Goal: Communication & Community: Answer question/provide support

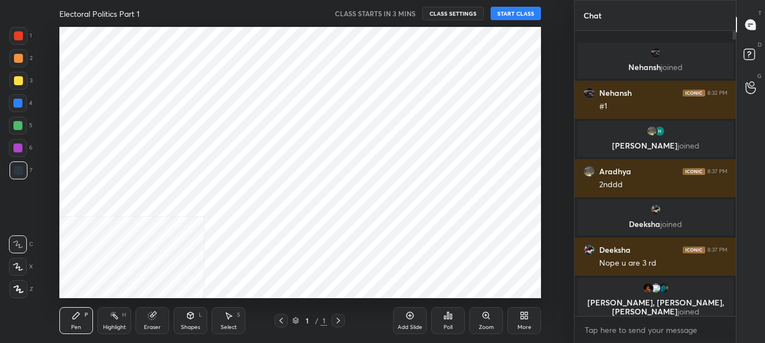
scroll to position [271, 528]
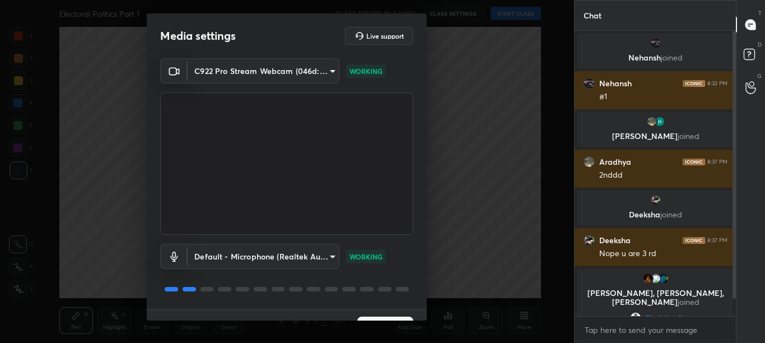
click at [423, 301] on div "C922 Pro Stream Webcam (046d:085c) 305262ab2c1f445ae38d96bfbb9fd8952fa7fc2c4abd…" at bounding box center [287, 183] width 280 height 251
click at [428, 302] on div "Media settings Live support C922 Pro Stream Webcam (046d:085c) 305262ab2c1f445a…" at bounding box center [287, 171] width 574 height 343
click at [427, 303] on div "Media settings Live support C922 Pro Stream Webcam (046d:085c) 305262ab2c1f445a…" at bounding box center [287, 171] width 574 height 343
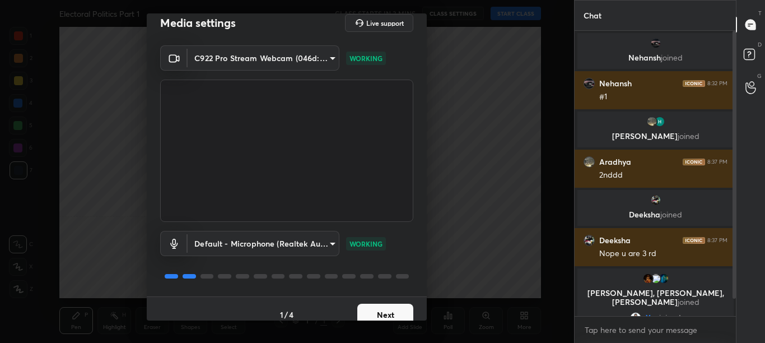
scroll to position [25, 0]
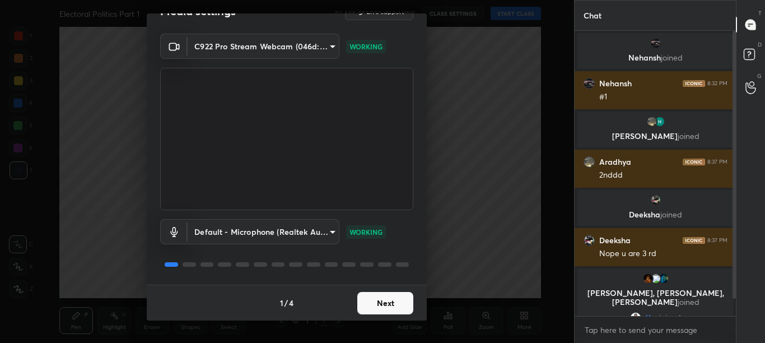
click at [410, 306] on div "1 / 4 Next" at bounding box center [287, 302] width 280 height 36
click at [382, 306] on button "Next" at bounding box center [385, 303] width 56 height 22
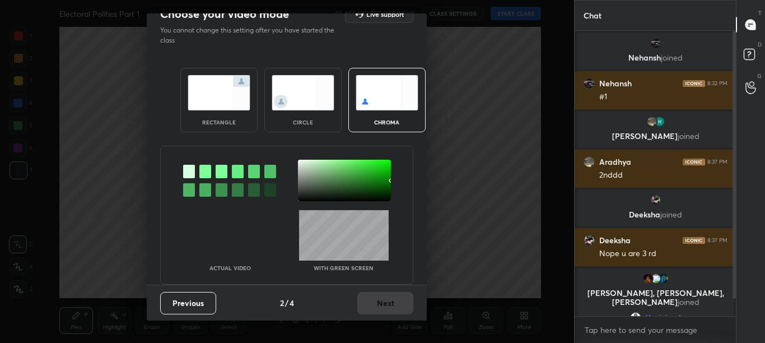
scroll to position [0, 0]
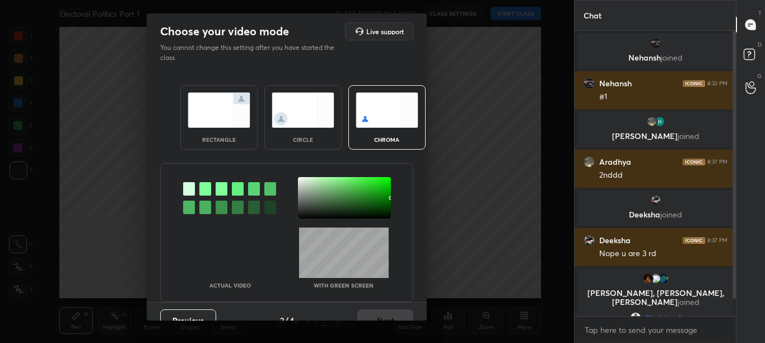
click at [205, 192] on div at bounding box center [205, 188] width 12 height 13
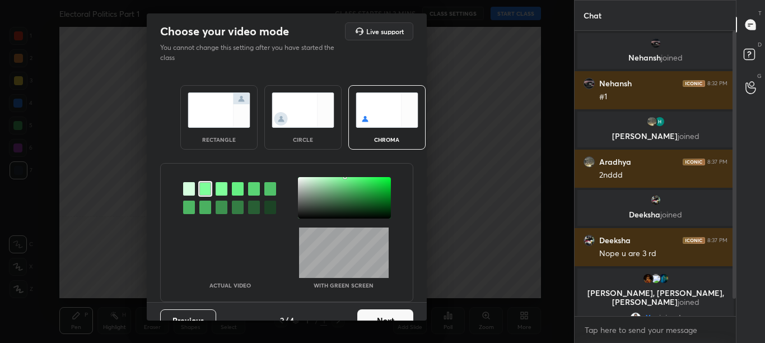
click at [298, 182] on div at bounding box center [344, 197] width 93 height 41
click at [400, 318] on button "Next" at bounding box center [385, 320] width 56 height 22
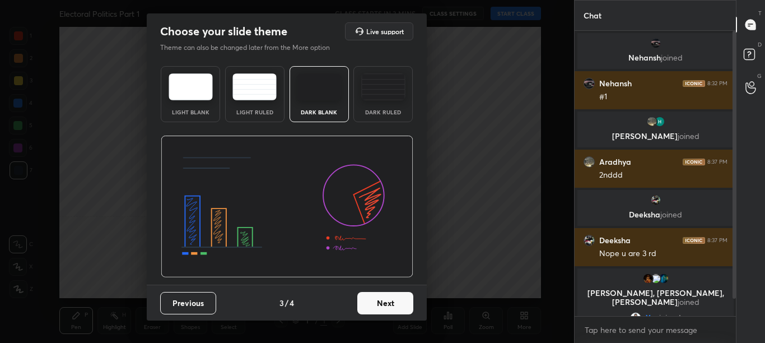
click at [400, 317] on div "Previous 3 / 4 Next" at bounding box center [287, 302] width 280 height 36
click at [405, 308] on button "Next" at bounding box center [385, 303] width 56 height 22
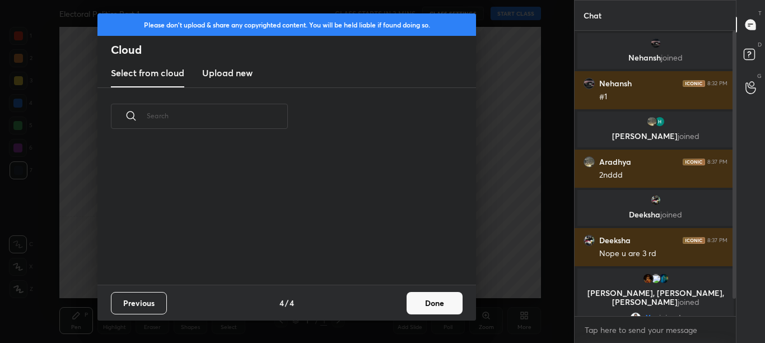
scroll to position [139, 359]
click at [450, 301] on button "Done" at bounding box center [434, 303] width 56 height 22
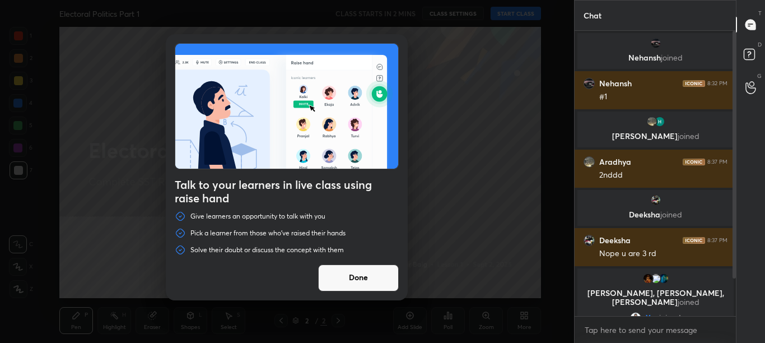
click at [377, 287] on button "Done" at bounding box center [358, 277] width 81 height 27
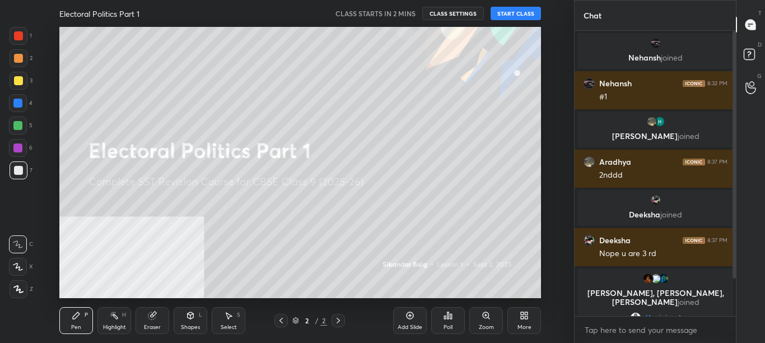
click at [530, 321] on div "More" at bounding box center [524, 320] width 34 height 27
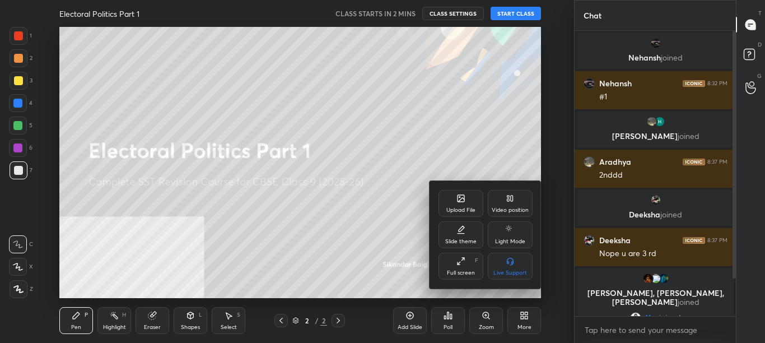
click at [508, 204] on div "Video position" at bounding box center [510, 203] width 45 height 27
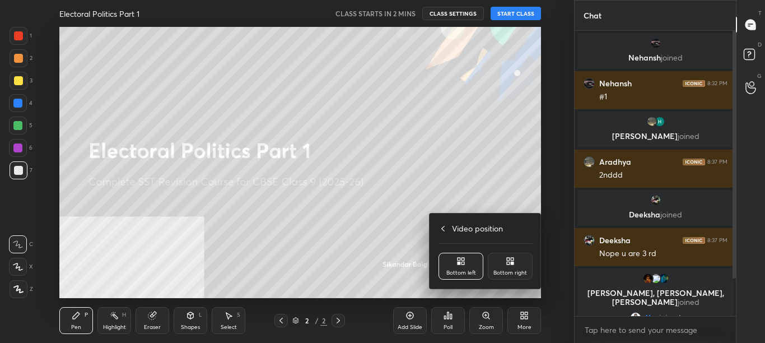
click at [517, 271] on div "Bottom right" at bounding box center [510, 273] width 34 height 6
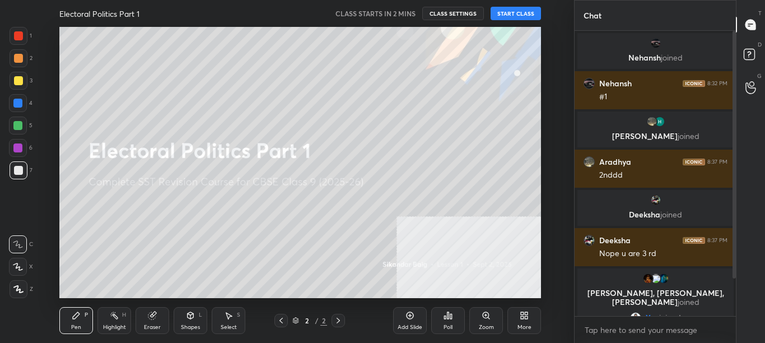
click at [535, 319] on div "More" at bounding box center [524, 320] width 34 height 27
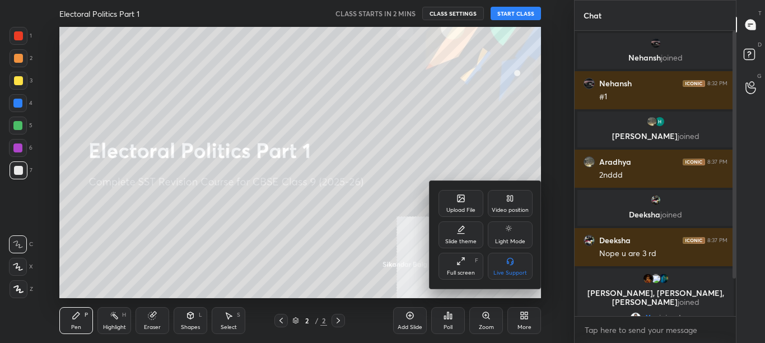
click at [461, 197] on icon at bounding box center [460, 198] width 7 height 7
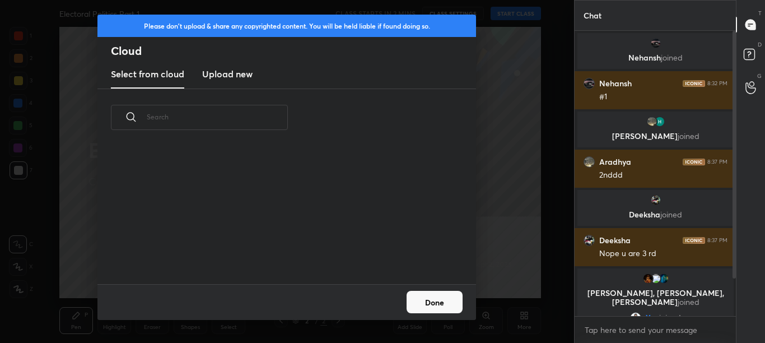
click at [231, 79] on h3 "Upload new" at bounding box center [227, 73] width 50 height 13
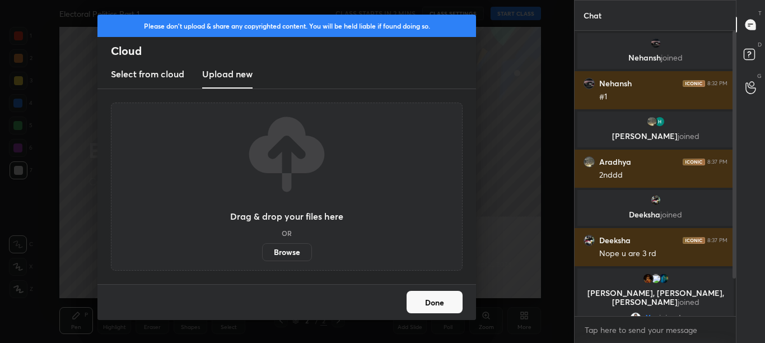
click at [296, 249] on label "Browse" at bounding box center [287, 252] width 50 height 18
click at [262, 249] on input "Browse" at bounding box center [262, 252] width 0 height 18
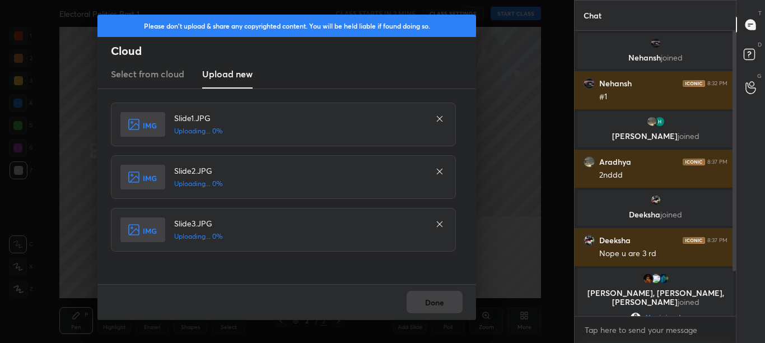
click at [443, 299] on div "Done" at bounding box center [286, 302] width 378 height 36
click at [441, 299] on div "Done" at bounding box center [286, 302] width 378 height 36
click at [439, 299] on div "Done" at bounding box center [286, 302] width 378 height 36
click at [439, 300] on div "Done" at bounding box center [286, 302] width 378 height 36
click at [438, 301] on div "Done" at bounding box center [286, 302] width 378 height 36
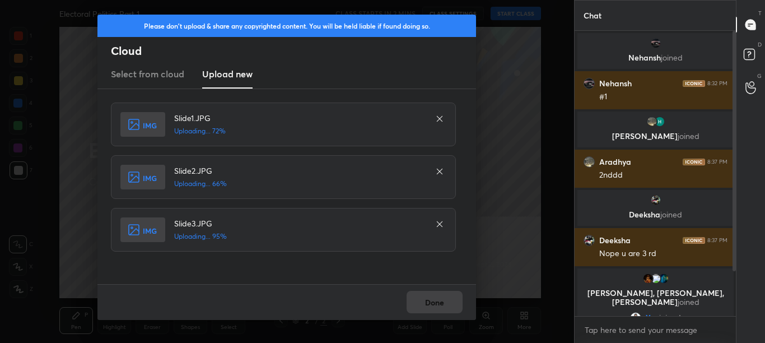
click at [439, 303] on div "Done" at bounding box center [286, 302] width 378 height 36
click at [440, 303] on div "Done" at bounding box center [286, 302] width 378 height 36
click at [441, 303] on div "Done" at bounding box center [286, 302] width 378 height 36
click at [441, 302] on div "Done" at bounding box center [286, 302] width 378 height 36
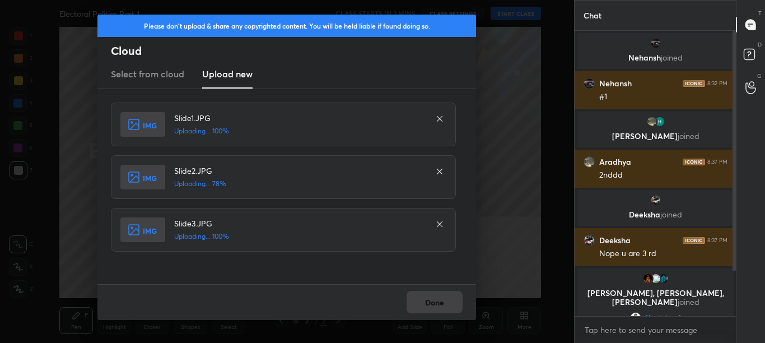
click at [442, 302] on div "Done" at bounding box center [286, 302] width 378 height 36
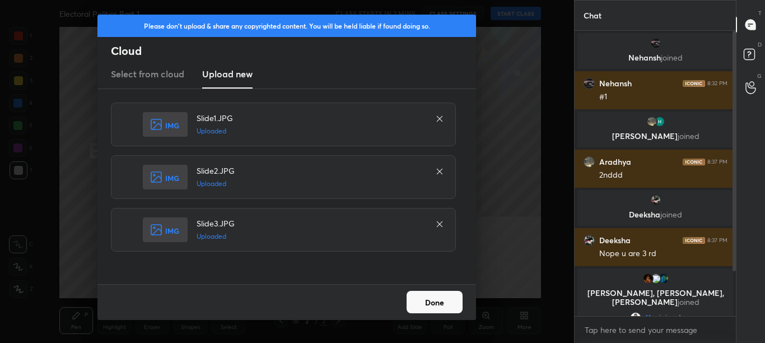
click at [450, 301] on button "Done" at bounding box center [434, 302] width 56 height 22
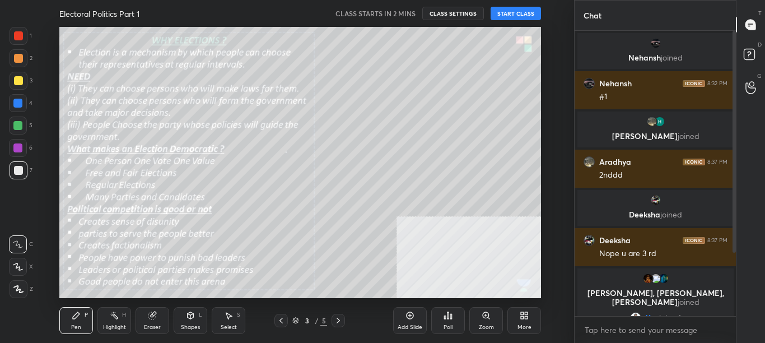
click at [279, 316] on icon at bounding box center [281, 320] width 9 height 9
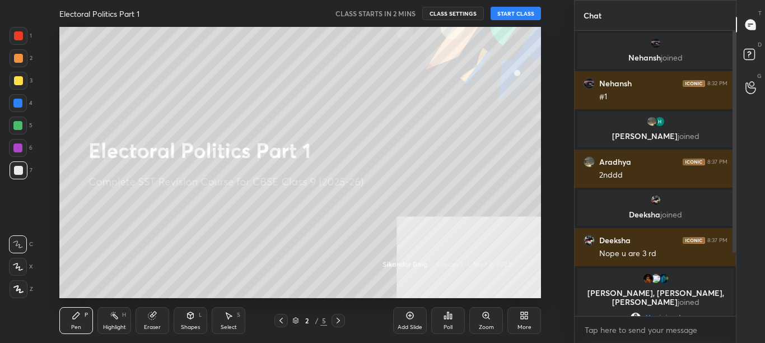
drag, startPoint x: 736, startPoint y: 234, endPoint x: 742, endPoint y: 267, distance: 33.6
click at [742, 266] on div "T Messages (T) D Doubts (D) G Raise Hand (G)" at bounding box center [750, 171] width 29 height 343
click at [733, 254] on div at bounding box center [732, 173] width 7 height 285
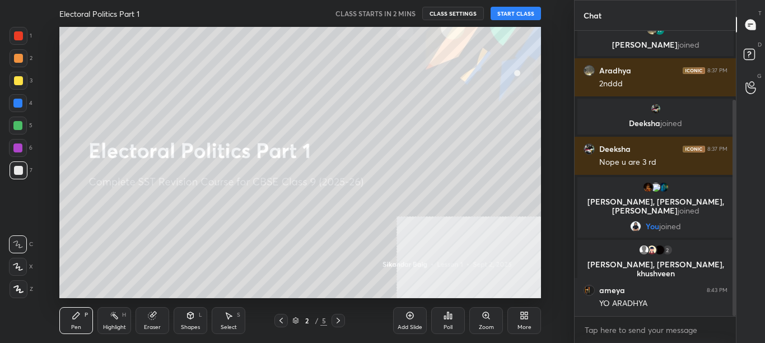
drag, startPoint x: 733, startPoint y: 249, endPoint x: 736, endPoint y: 277, distance: 28.1
click at [736, 277] on div "Chat Nehansh 8:32 PM #1 [PERSON_NAME] joined [PERSON_NAME] 8:37 PM 2nddd [PERSO…" at bounding box center [669, 171] width 191 height 343
type textarea "x"
click at [686, 332] on textarea at bounding box center [655, 330] width 144 height 18
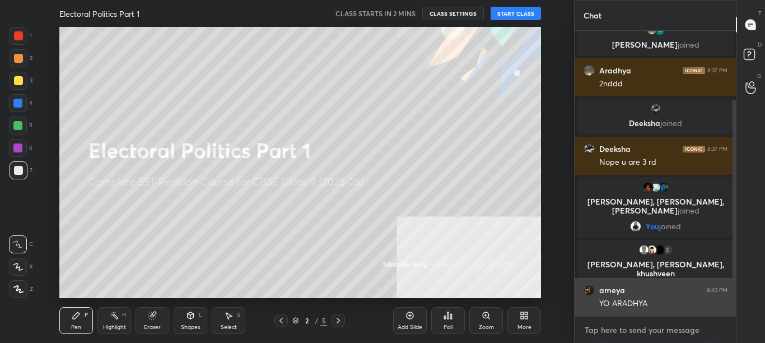
type textarea "t"
type textarea "x"
type textarea "t."
type textarea "x"
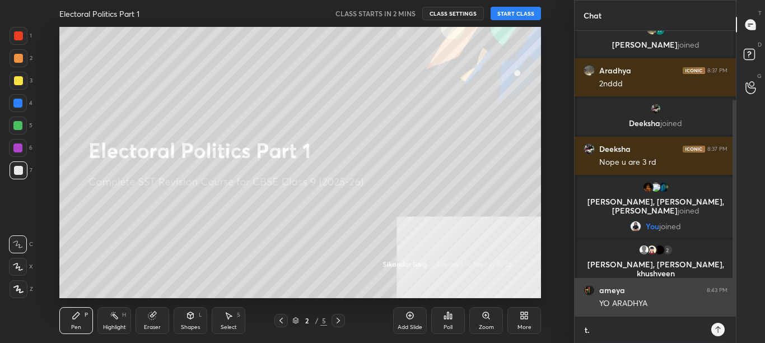
type textarea "t.m"
type textarea "x"
type textarea "[DOMAIN_NAME]"
type textarea "x"
type textarea "[DOMAIN_NAME][URL]"
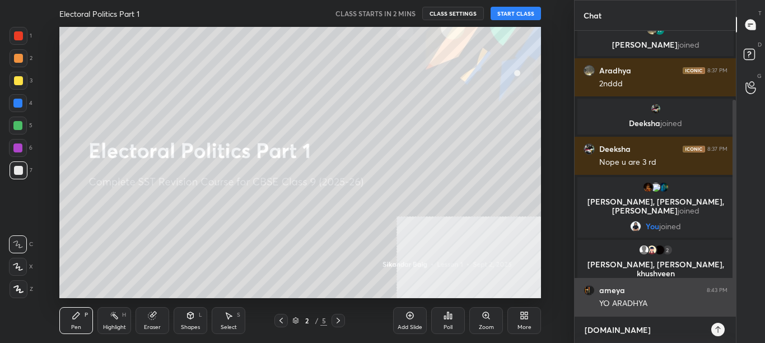
type textarea "x"
type textarea "[DOMAIN_NAME][URL]"
type textarea "x"
type textarea "[DOMAIN_NAME][URL]"
type textarea "x"
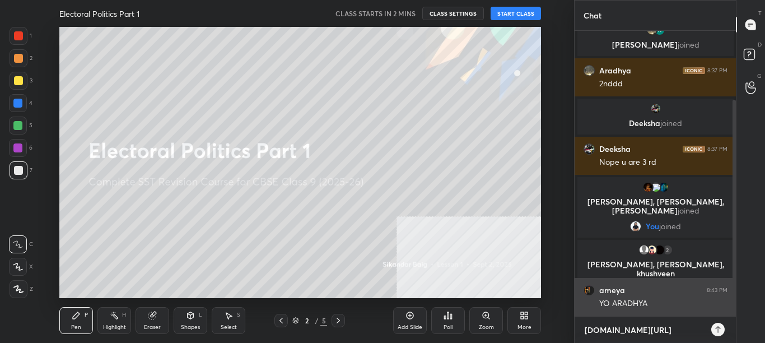
type textarea "[DOMAIN_NAME][URL]"
type textarea "x"
type textarea "[DOMAIN_NAME][URL]"
type textarea "x"
type textarea "[DOMAIN_NAME][URL]"
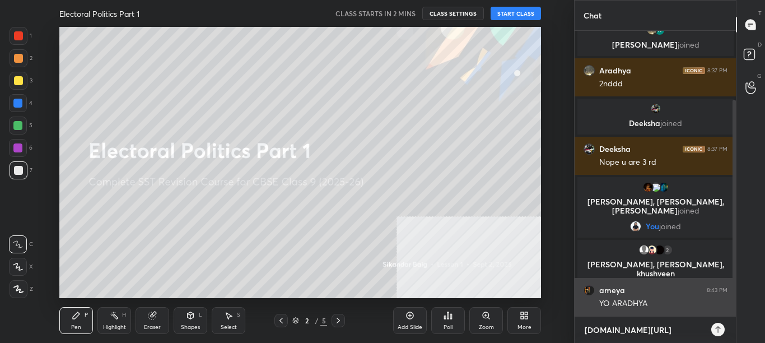
type textarea "x"
type textarea "[DOMAIN_NAME][URL][PERSON_NAME]"
type textarea "x"
type textarea "[DOMAIN_NAME][URL]"
type textarea "x"
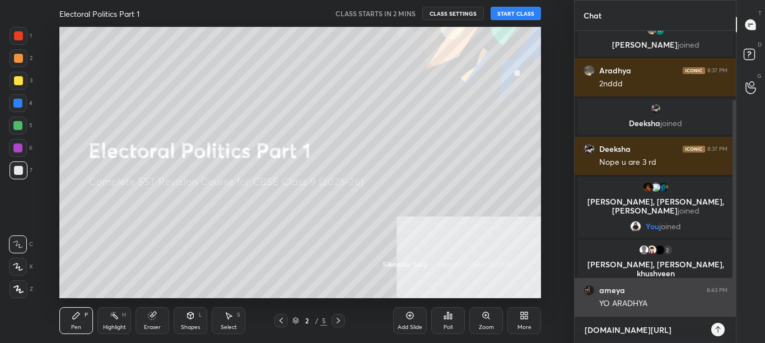
type textarea "[DOMAIN_NAME][URL]"
type textarea "x"
type textarea "[DOMAIN_NAME][URL]"
type textarea "x"
type textarea "[DOMAIN_NAME][URL]"
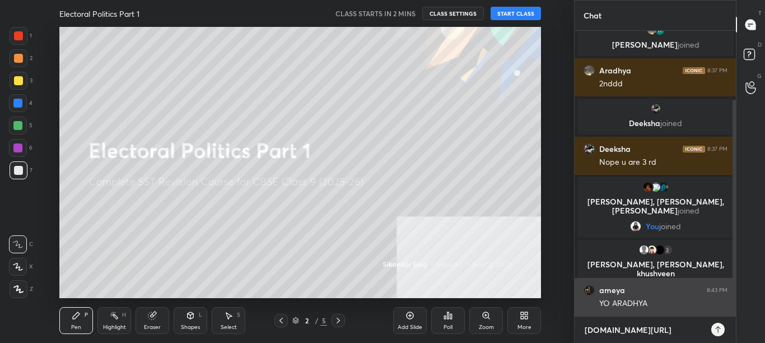
type textarea "x"
type textarea "[DOMAIN_NAME][URL]"
type textarea "x"
type textarea "[DOMAIN_NAME][URL]"
type textarea "x"
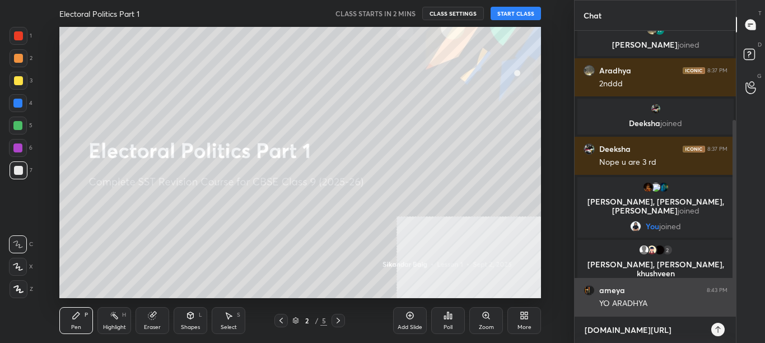
scroll to position [129, 0]
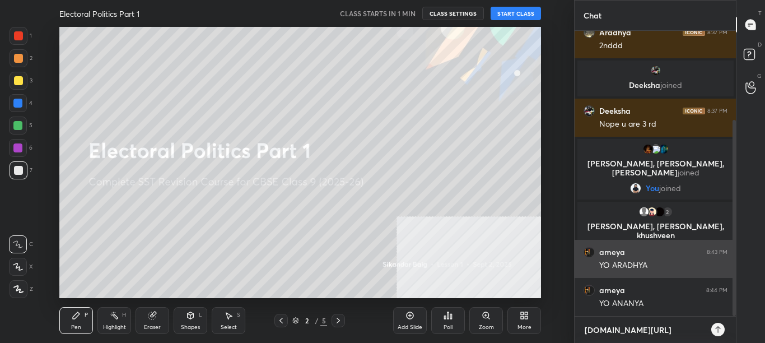
type textarea "[DOMAIN_NAME][URL]"
type textarea "x"
type textarea "[DOMAIN_NAME][URL]"
type textarea "x"
type textarea "[DOMAIN_NAME][URL]"
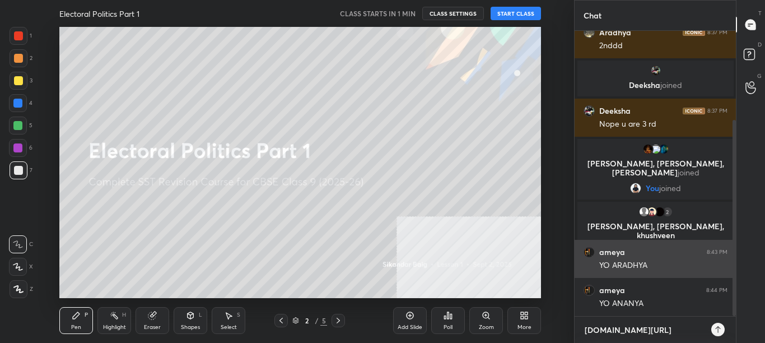
type textarea "x"
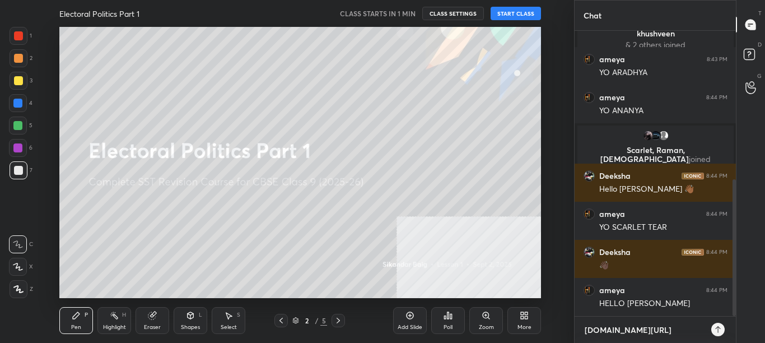
scroll to position [349, 0]
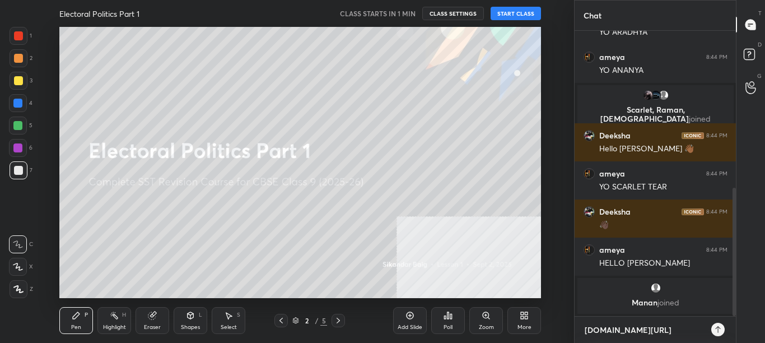
type textarea "[DOMAIN_NAME][URL]"
click at [524, 13] on button "START CLASS" at bounding box center [515, 13] width 50 height 13
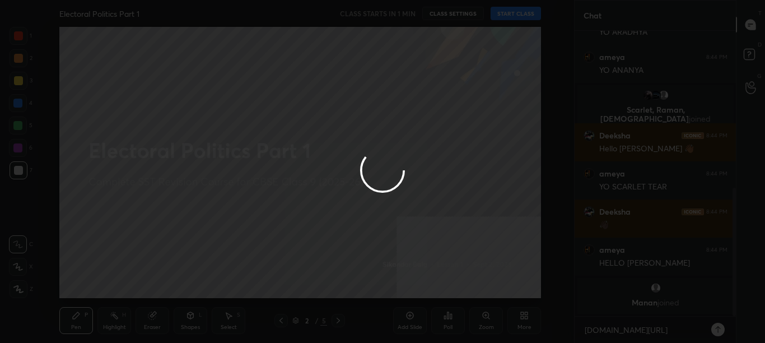
type textarea "x"
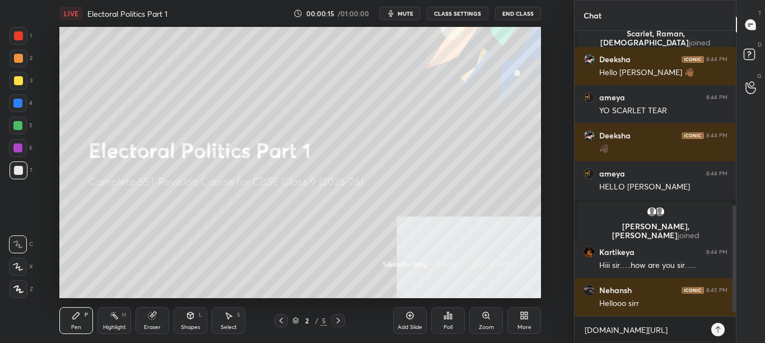
scroll to position [488, 0]
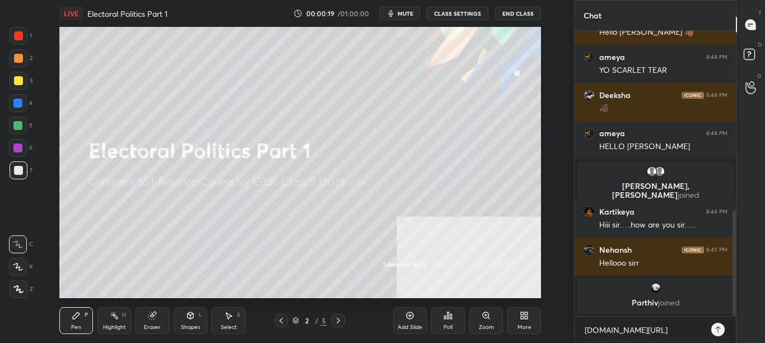
click at [720, 329] on icon at bounding box center [717, 329] width 9 height 9
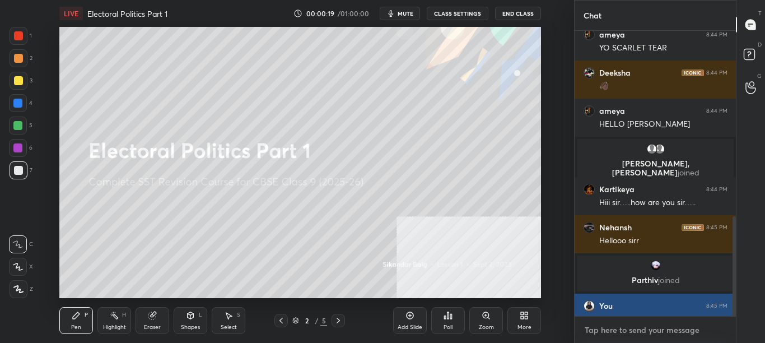
scroll to position [528, 0]
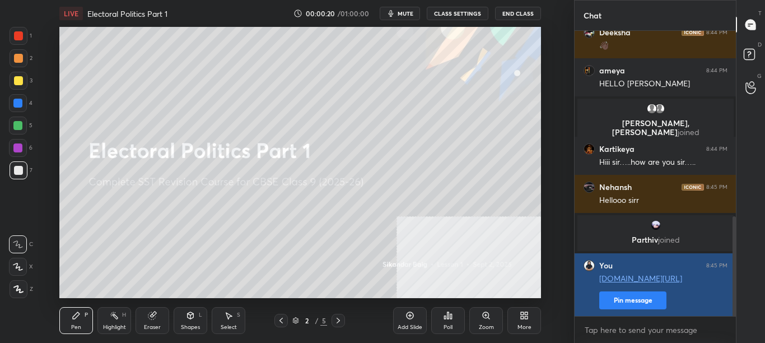
click at [633, 301] on button "Pin message" at bounding box center [632, 300] width 67 height 18
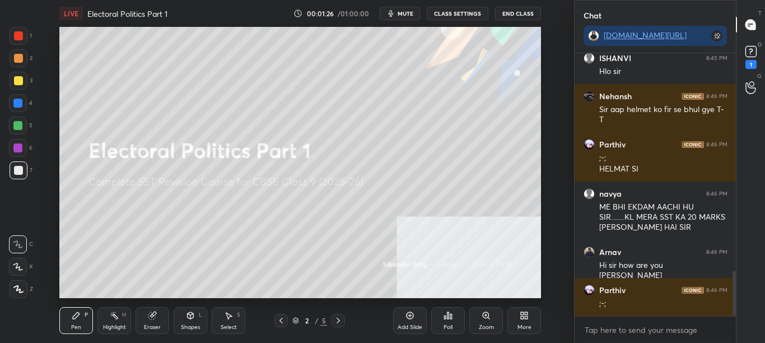
scroll to position [1287, 0]
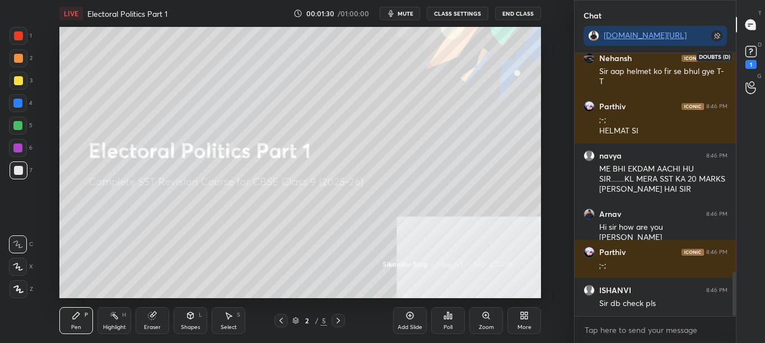
click at [756, 48] on rect at bounding box center [750, 51] width 11 height 11
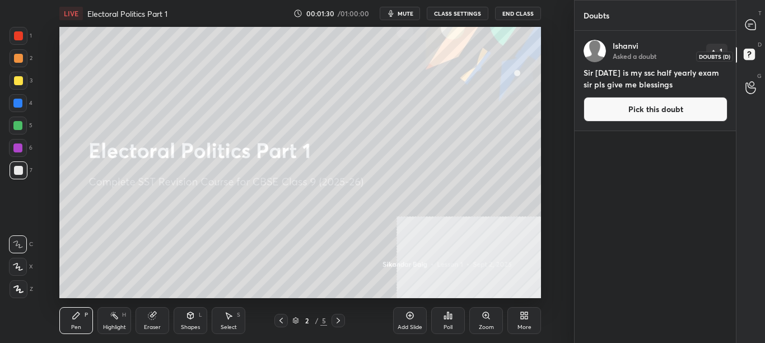
scroll to position [308, 158]
click at [758, 27] on div at bounding box center [750, 25] width 22 height 20
type textarea "x"
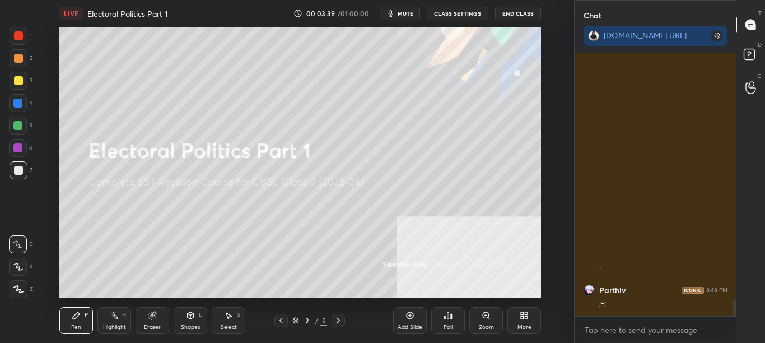
scroll to position [4095, 0]
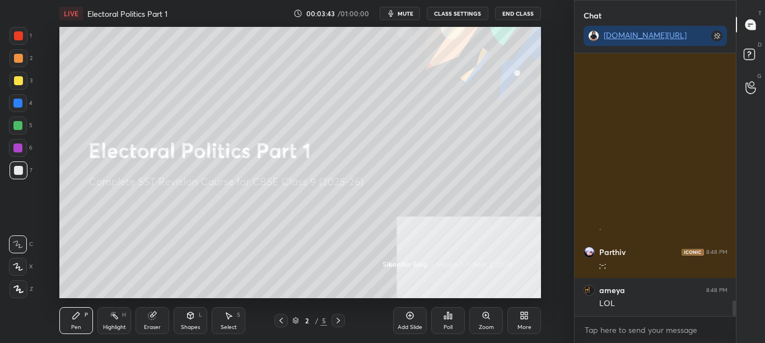
click at [407, 11] on span "mute" at bounding box center [405, 14] width 16 height 8
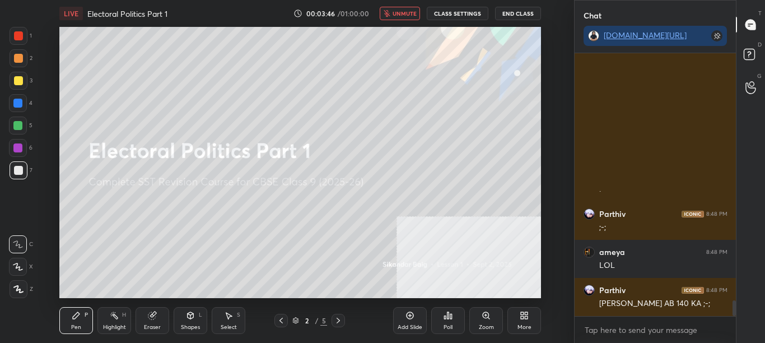
click at [406, 13] on span "unmute" at bounding box center [404, 14] width 24 height 8
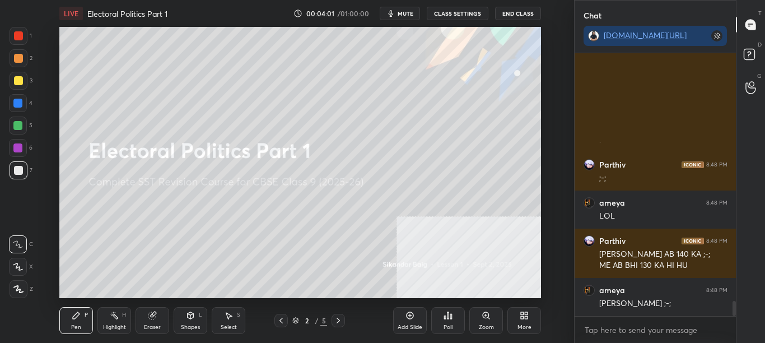
scroll to position [4220, 0]
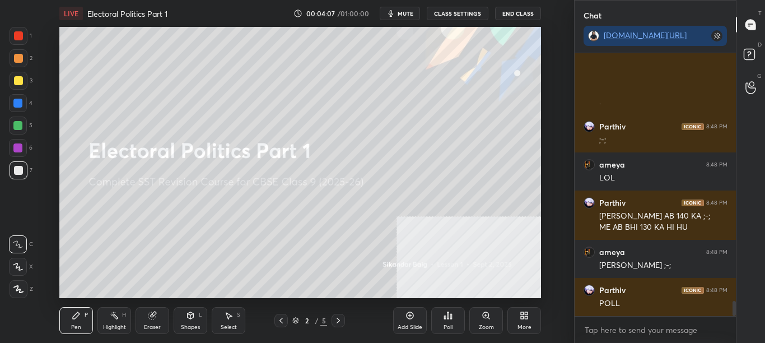
click at [470, 12] on button "CLASS SETTINGS" at bounding box center [458, 13] width 62 height 13
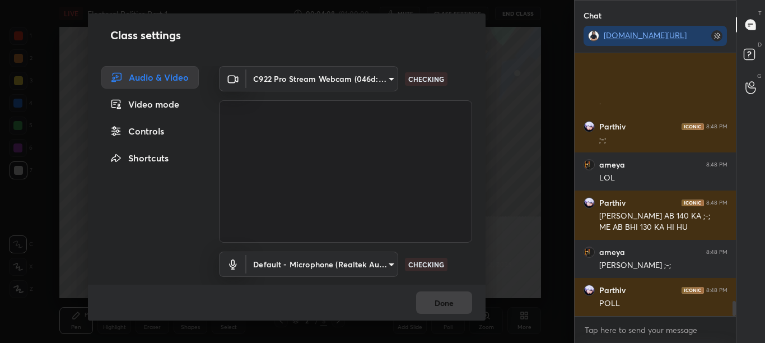
scroll to position [4258, 0]
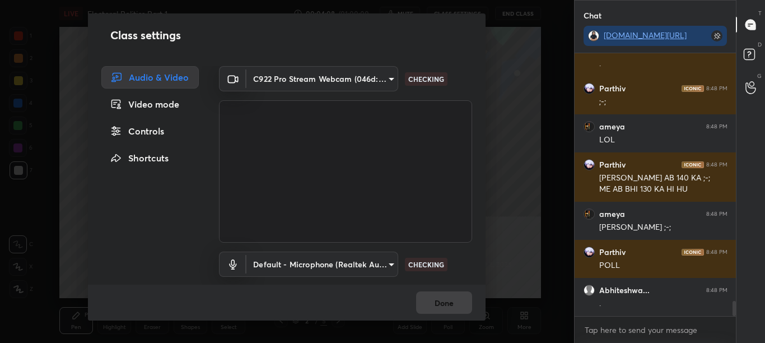
click at [165, 127] on div "Controls" at bounding box center [149, 131] width 97 height 22
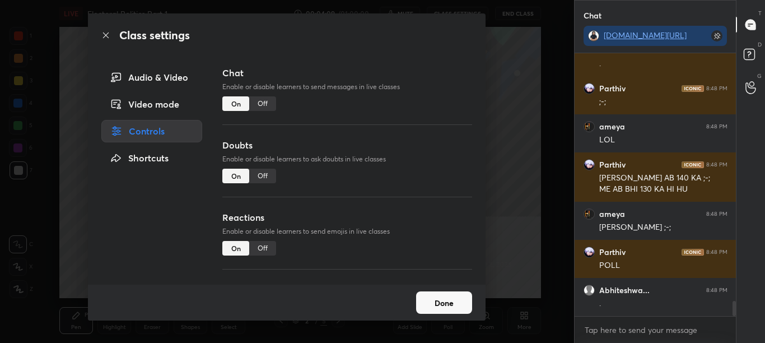
click at [263, 103] on div "Off" at bounding box center [262, 103] width 27 height 15
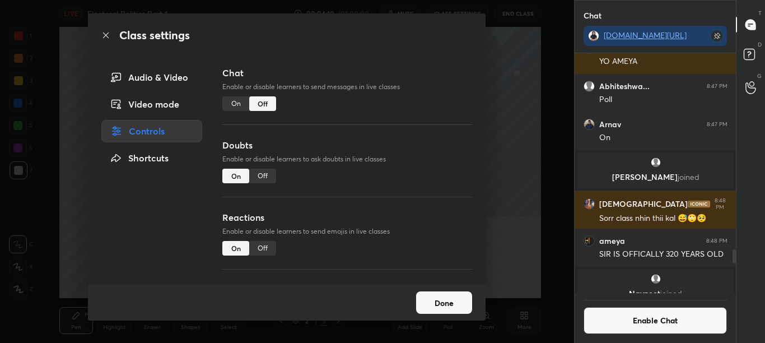
scroll to position [236, 158]
click at [105, 34] on icon at bounding box center [105, 35] width 9 height 9
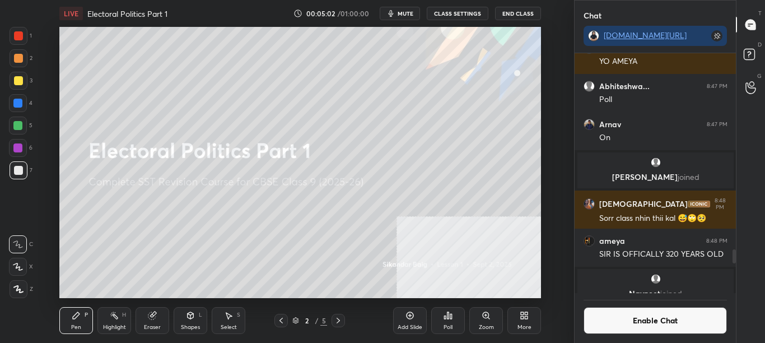
click at [604, 317] on button "Enable Chat" at bounding box center [655, 320] width 144 height 27
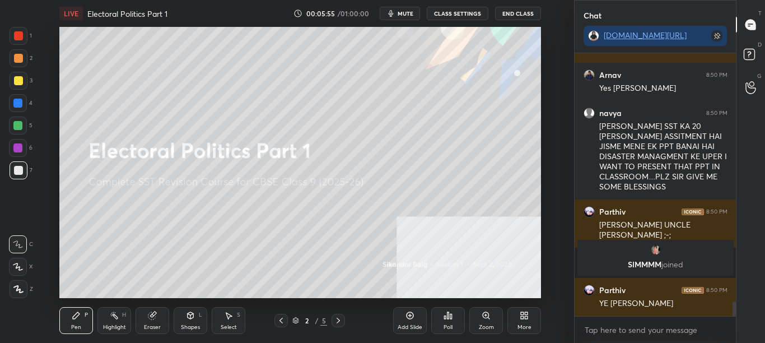
scroll to position [4474, 0]
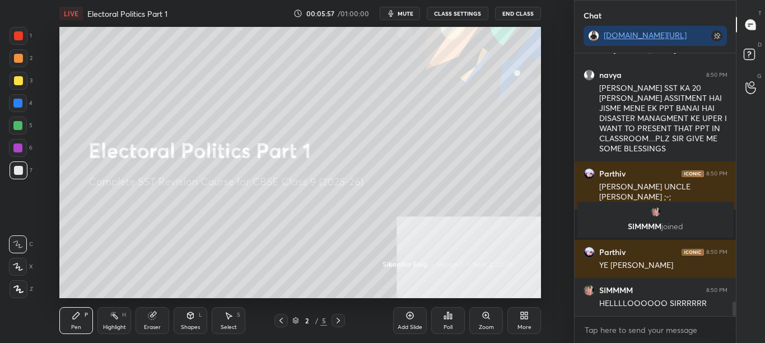
click at [530, 322] on div "More" at bounding box center [524, 320] width 34 height 27
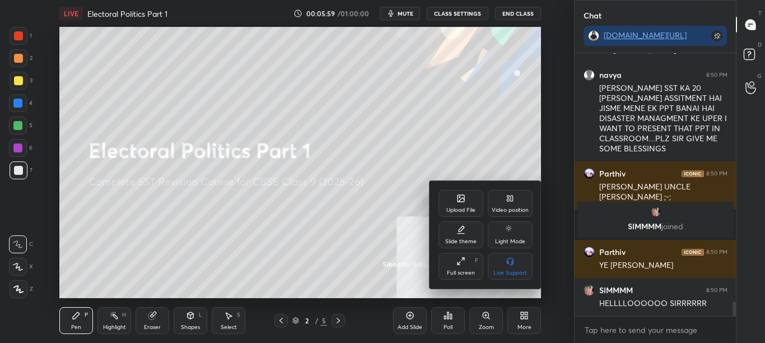
scroll to position [4515, 0]
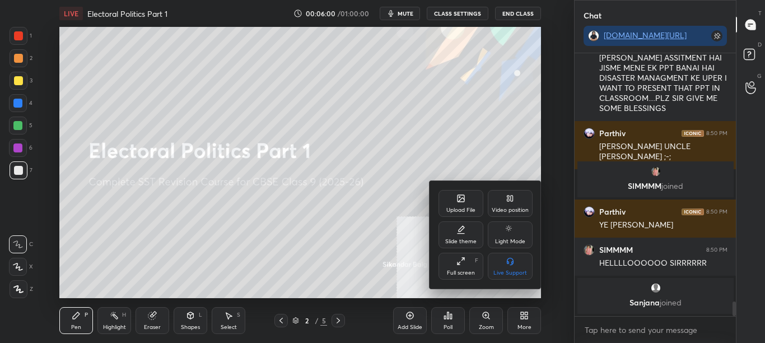
click at [460, 204] on div "Upload File" at bounding box center [460, 203] width 45 height 27
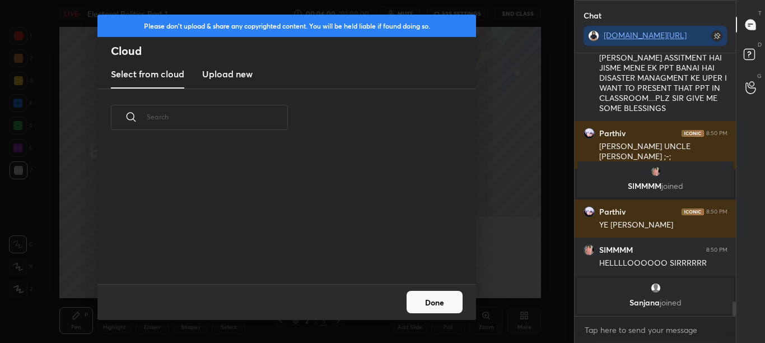
scroll to position [138, 359]
click at [233, 71] on h3 "Upload new" at bounding box center [227, 73] width 50 height 13
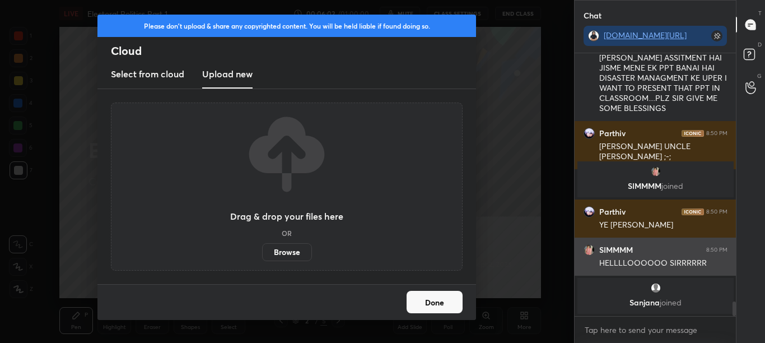
click at [608, 246] on h6 "SIMMMM" at bounding box center [616, 250] width 34 height 10
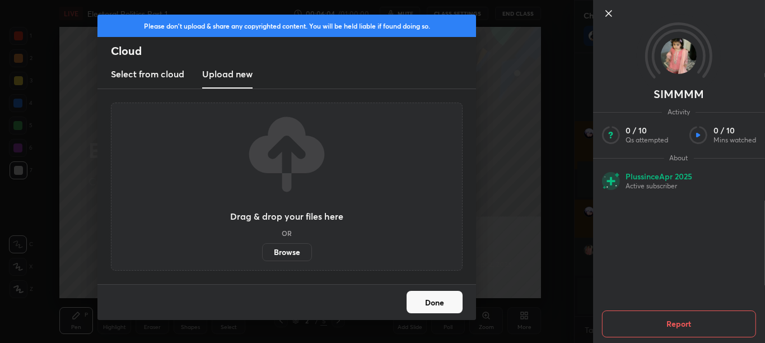
click at [425, 184] on div "Drag & drop your files here OR Browse" at bounding box center [287, 186] width 352 height 168
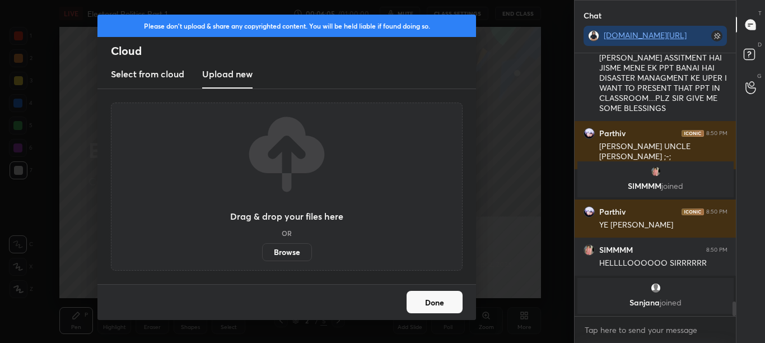
click at [308, 256] on label "Browse" at bounding box center [287, 252] width 50 height 18
click at [262, 256] on input "Browse" at bounding box center [262, 252] width 0 height 18
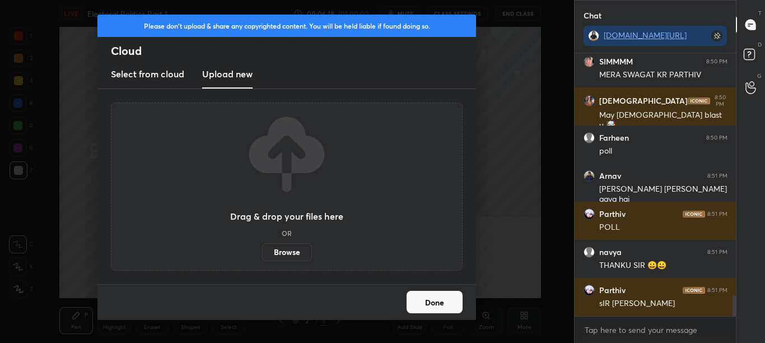
scroll to position [3142, 0]
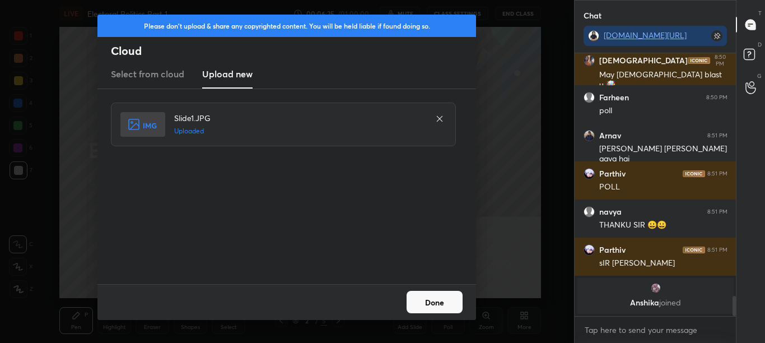
click at [450, 305] on button "Done" at bounding box center [434, 302] width 56 height 22
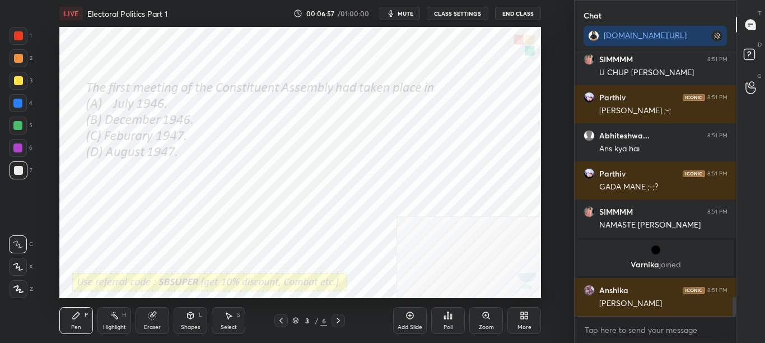
scroll to position [3317, 0]
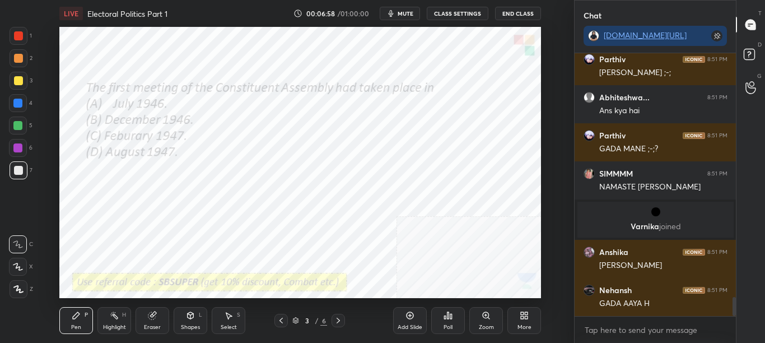
click at [455, 321] on div "Poll" at bounding box center [448, 320] width 34 height 27
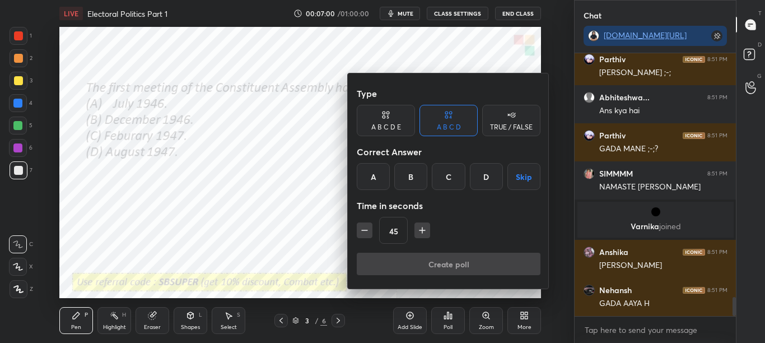
scroll to position [3365, 0]
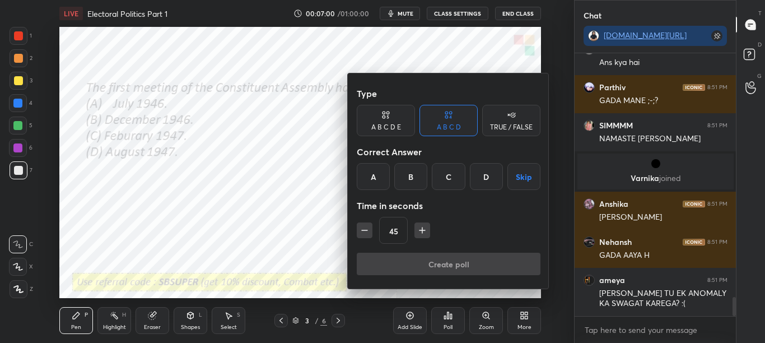
click at [403, 177] on div "B" at bounding box center [410, 176] width 33 height 27
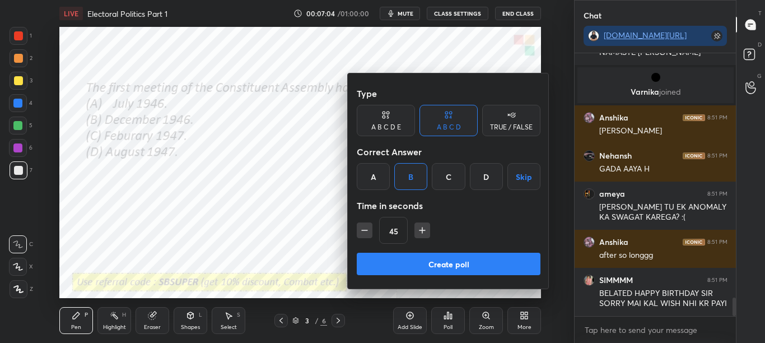
scroll to position [3491, 0]
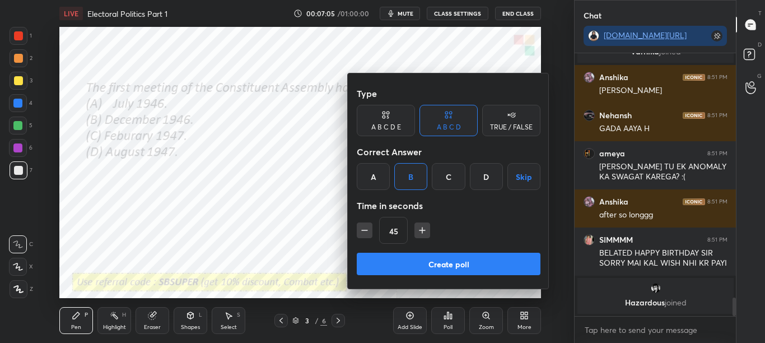
click at [432, 261] on button "Create poll" at bounding box center [449, 263] width 184 height 22
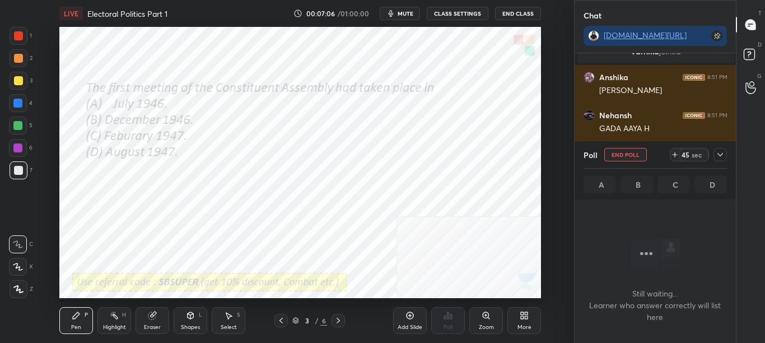
scroll to position [228, 158]
click at [723, 155] on icon at bounding box center [719, 154] width 9 height 9
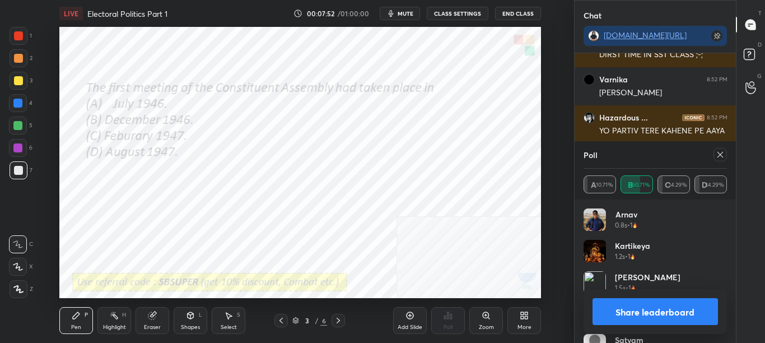
scroll to position [4039, 0]
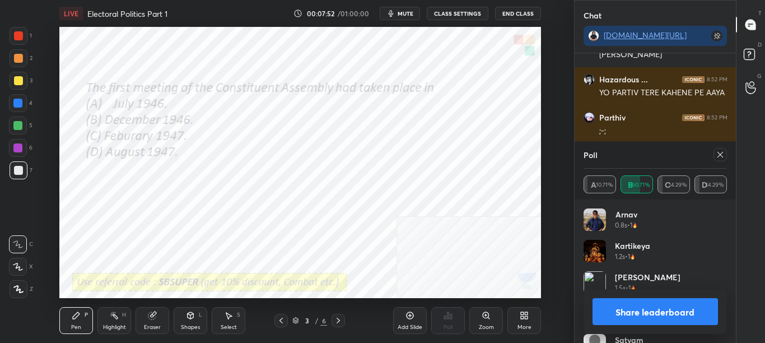
click at [694, 308] on button "Share leaderboard" at bounding box center [655, 311] width 126 height 27
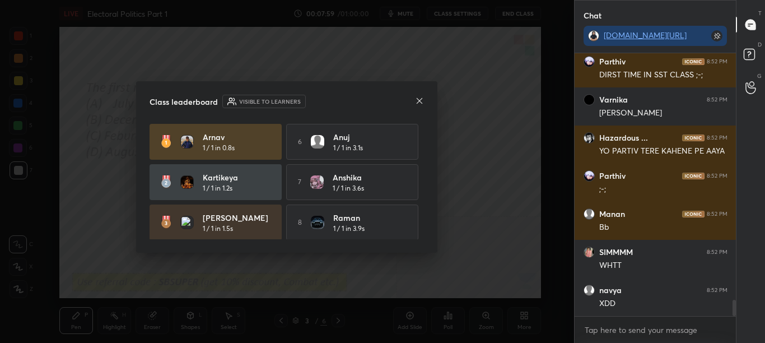
scroll to position [4019, 0]
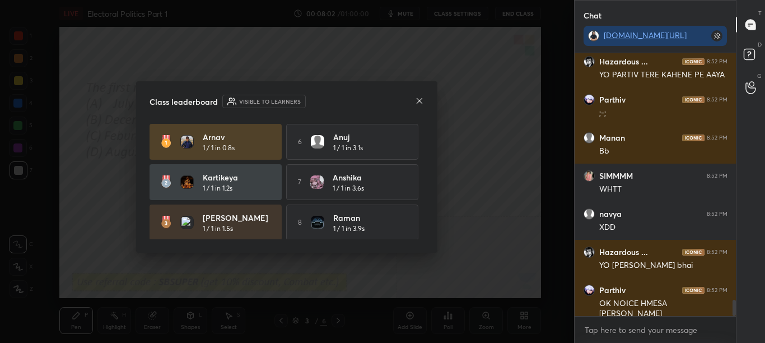
drag, startPoint x: 420, startPoint y: 174, endPoint x: 422, endPoint y: 189, distance: 15.3
click at [422, 189] on div "[PERSON_NAME] 1 / 1 in 0.8s 6 Anuj 1 / 1 in 3.1s [PERSON_NAME] 1 / 1 in 1.2s 7 …" at bounding box center [286, 181] width 274 height 115
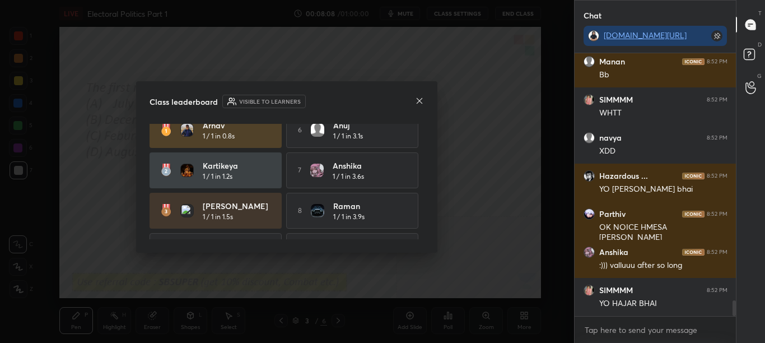
scroll to position [0, 0]
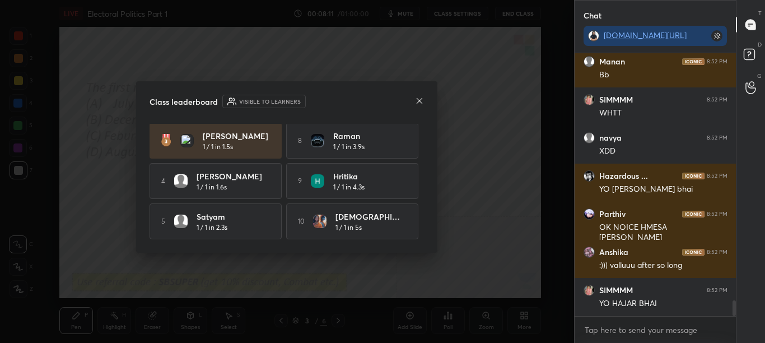
click at [422, 97] on icon at bounding box center [419, 100] width 9 height 9
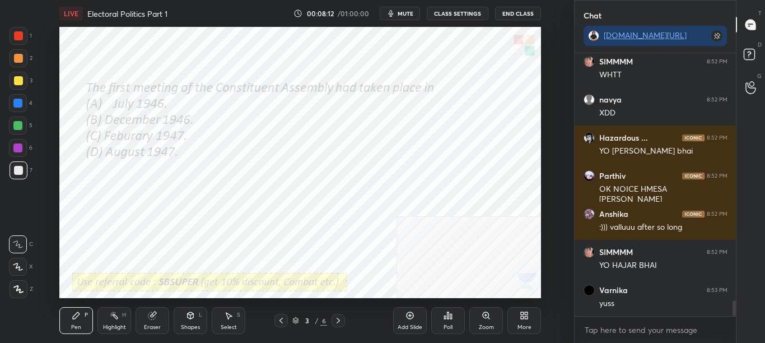
click at [525, 324] on div "More" at bounding box center [524, 327] width 14 height 6
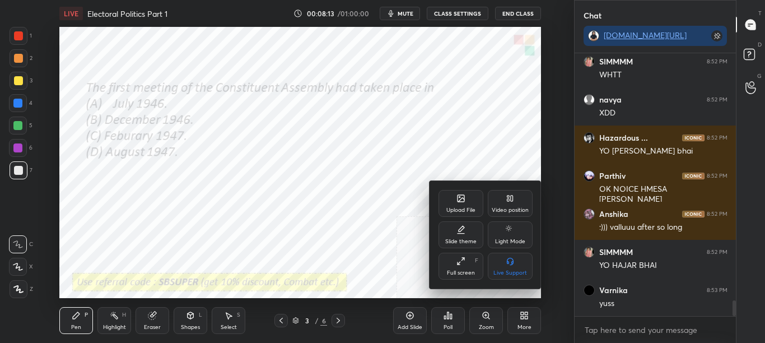
click at [457, 197] on icon at bounding box center [460, 198] width 7 height 7
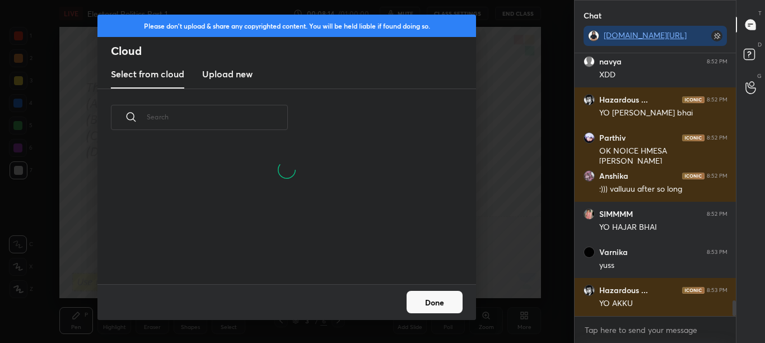
click at [237, 77] on h3 "Upload new" at bounding box center [227, 73] width 50 height 13
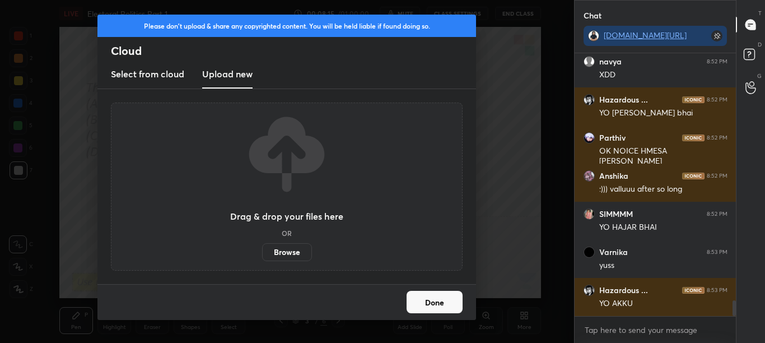
click at [282, 245] on label "Browse" at bounding box center [287, 252] width 50 height 18
click at [262, 245] on input "Browse" at bounding box center [262, 252] width 0 height 18
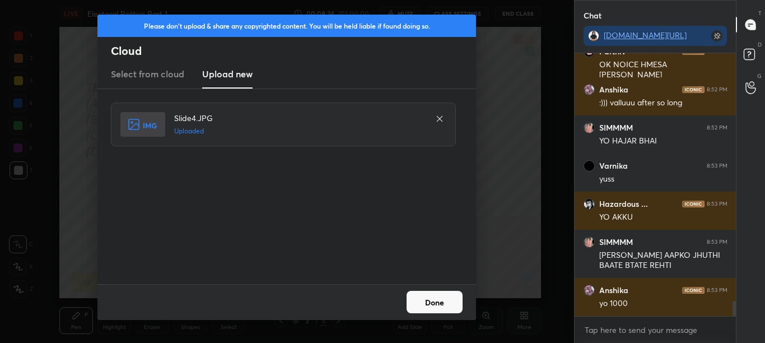
click at [452, 305] on button "Done" at bounding box center [434, 302] width 56 height 22
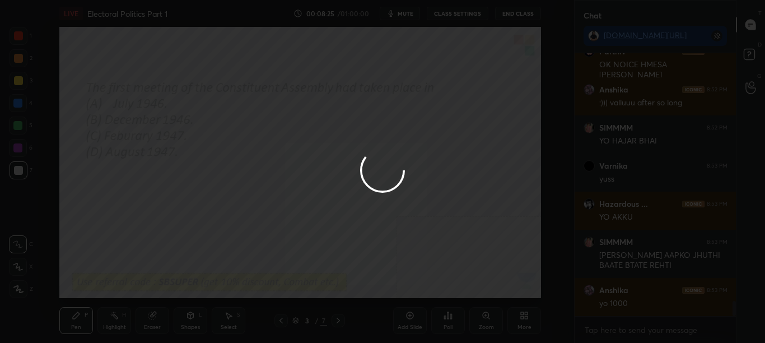
click at [451, 306] on button "Done" at bounding box center [434, 302] width 56 height 22
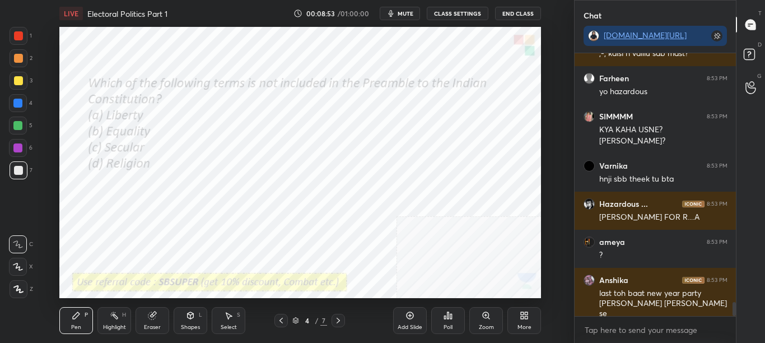
scroll to position [4669, 0]
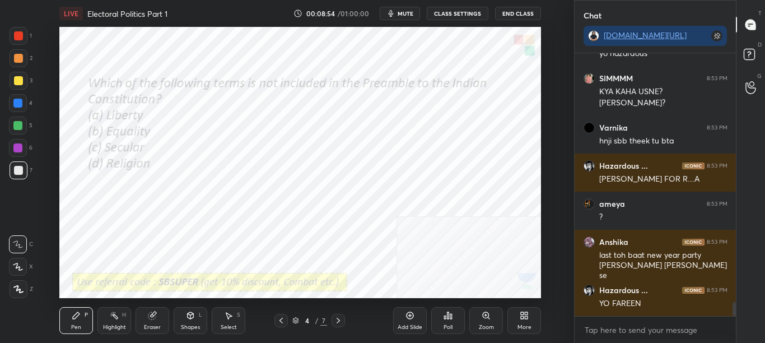
click at [441, 317] on div "Poll" at bounding box center [448, 320] width 34 height 27
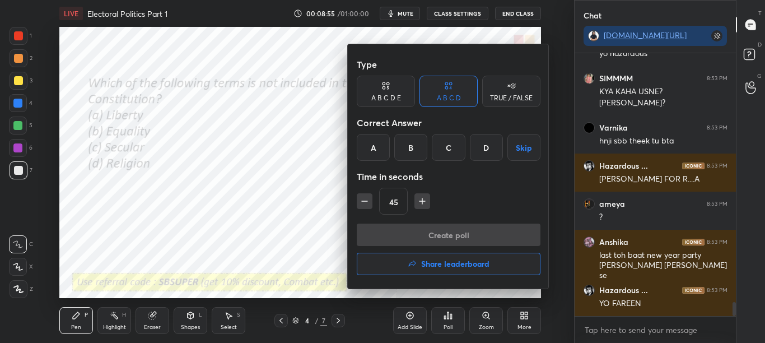
click at [485, 145] on div "D" at bounding box center [486, 147] width 33 height 27
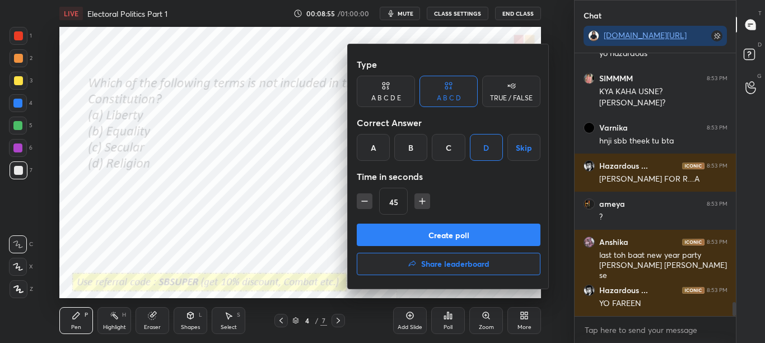
click at [466, 232] on button "Create poll" at bounding box center [449, 234] width 184 height 22
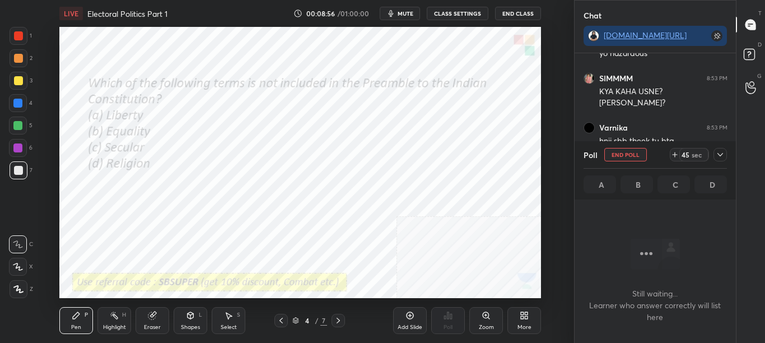
scroll to position [228, 158]
click at [720, 152] on icon at bounding box center [719, 154] width 9 height 9
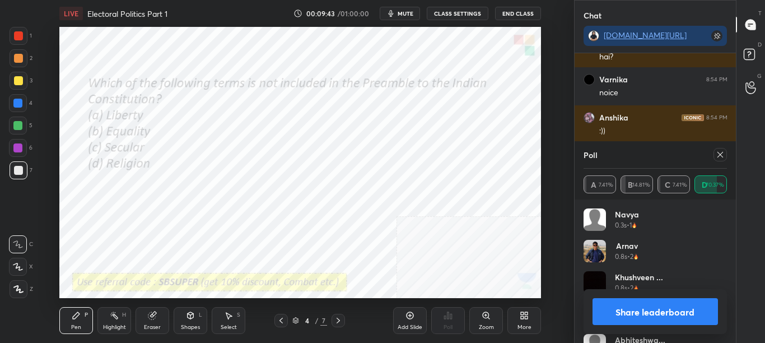
scroll to position [5329, 0]
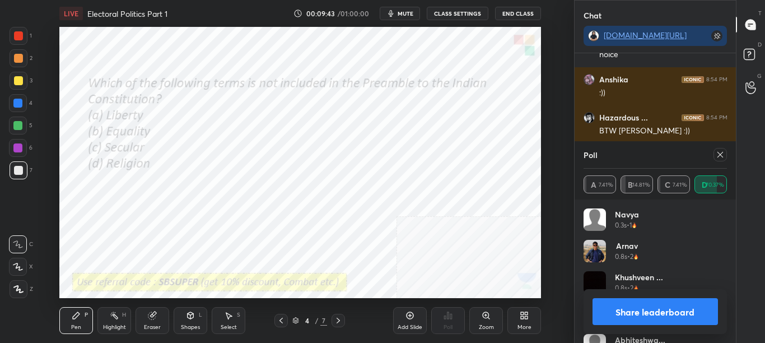
click at [680, 313] on button "Share leaderboard" at bounding box center [655, 311] width 126 height 27
type textarea "x"
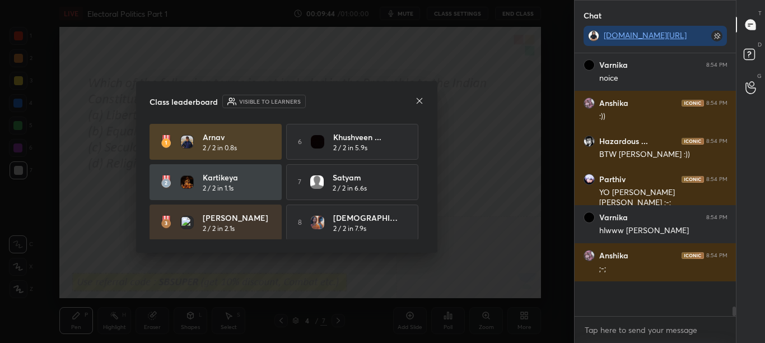
scroll to position [283, 158]
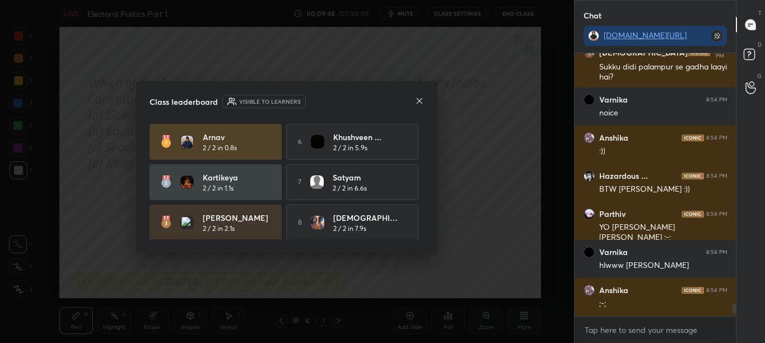
drag, startPoint x: 424, startPoint y: 168, endPoint x: 423, endPoint y: 189, distance: 20.2
click at [424, 190] on div "Class leaderboard Visible to learners [PERSON_NAME] 2 / 2 in 0.8s 6 khushveen .…" at bounding box center [286, 166] width 301 height 171
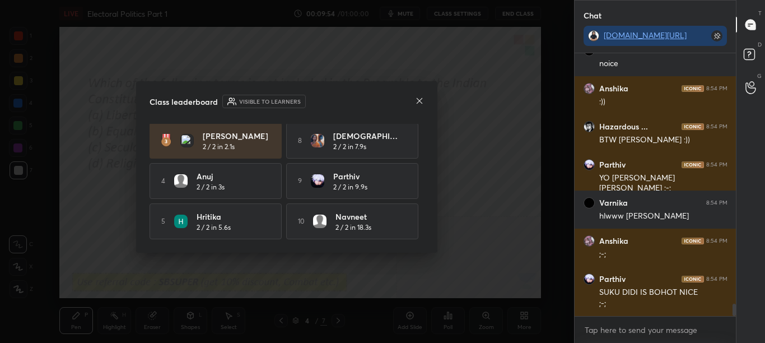
click at [416, 95] on div "Class leaderboard Visible to learners" at bounding box center [286, 101] width 274 height 13
click at [418, 92] on div "Class leaderboard Visible to learners [PERSON_NAME] 2 / 2 in 0.8s 6 khushveen .…" at bounding box center [286, 166] width 301 height 171
click at [416, 102] on icon at bounding box center [419, 100] width 9 height 9
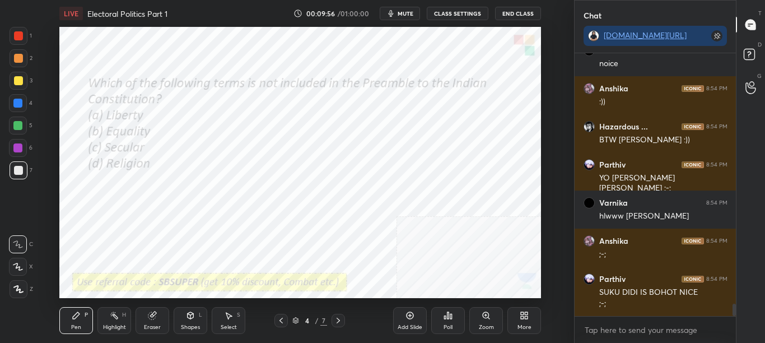
click at [340, 317] on icon at bounding box center [338, 320] width 9 height 9
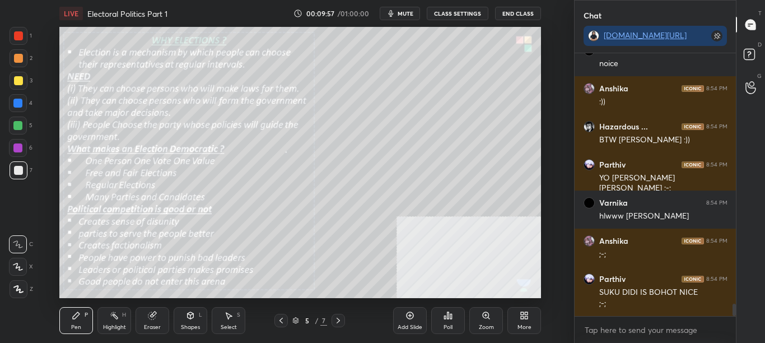
click at [463, 13] on button "CLASS SETTINGS" at bounding box center [458, 13] width 62 height 13
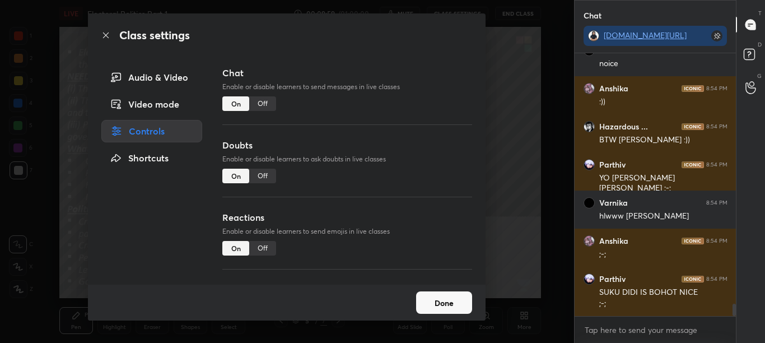
click at [269, 102] on div "Off" at bounding box center [262, 103] width 27 height 15
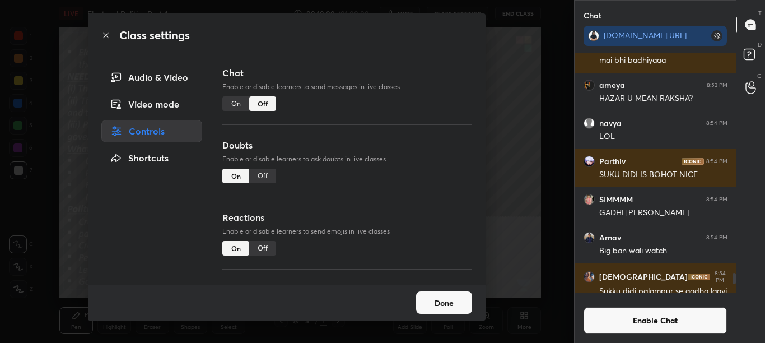
click at [105, 38] on icon at bounding box center [105, 35] width 9 height 9
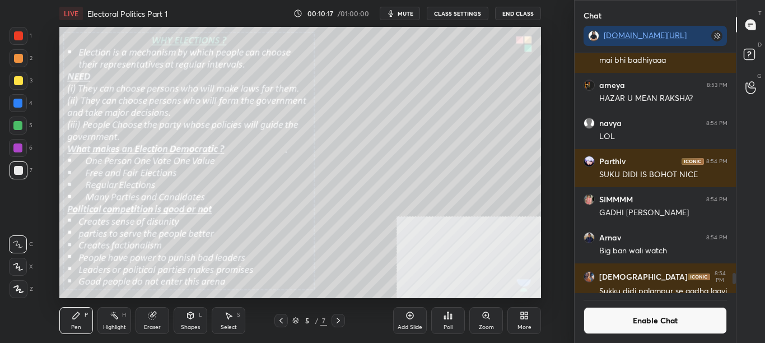
click at [488, 325] on div "Zoom" at bounding box center [486, 327] width 15 height 6
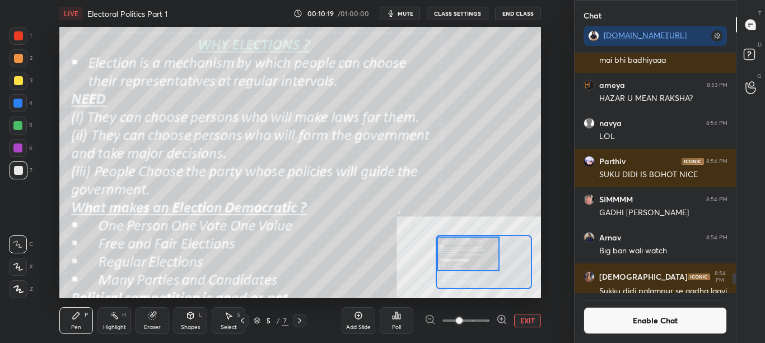
drag, startPoint x: 455, startPoint y: 261, endPoint x: 439, endPoint y: 248, distance: 20.7
click at [439, 248] on div at bounding box center [468, 253] width 63 height 35
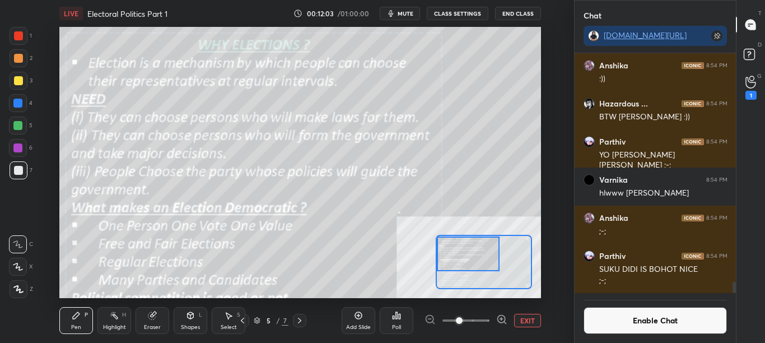
scroll to position [4879, 0]
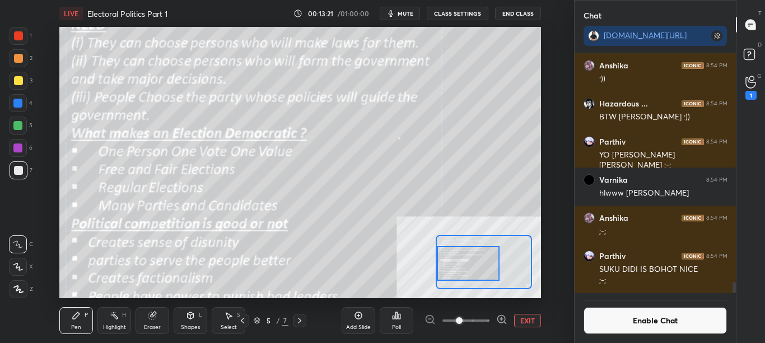
drag, startPoint x: 476, startPoint y: 255, endPoint x: 472, endPoint y: 265, distance: 11.2
click at [474, 264] on div at bounding box center [468, 263] width 63 height 35
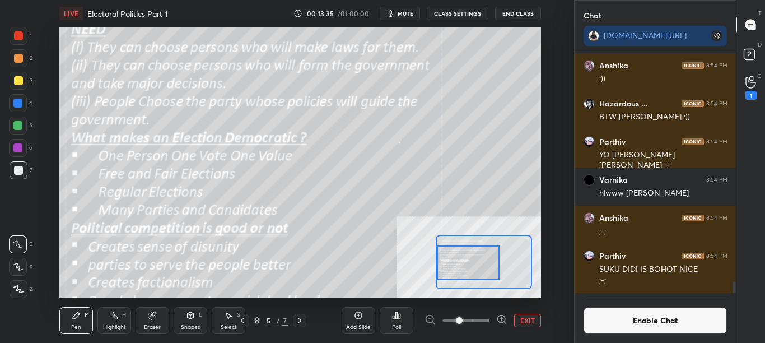
click at [399, 13] on button "mute" at bounding box center [400, 13] width 40 height 13
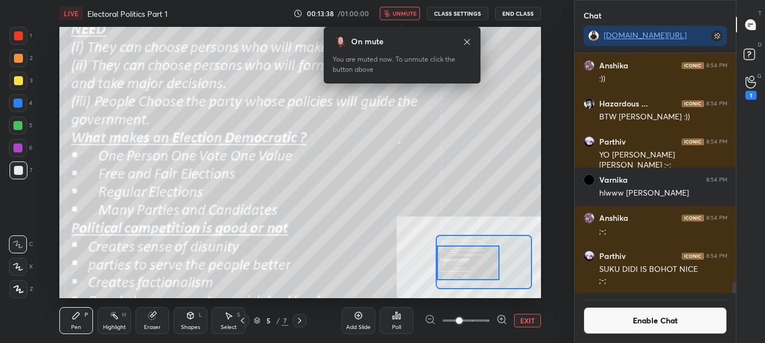
click at [406, 13] on span "unmute" at bounding box center [404, 14] width 24 height 8
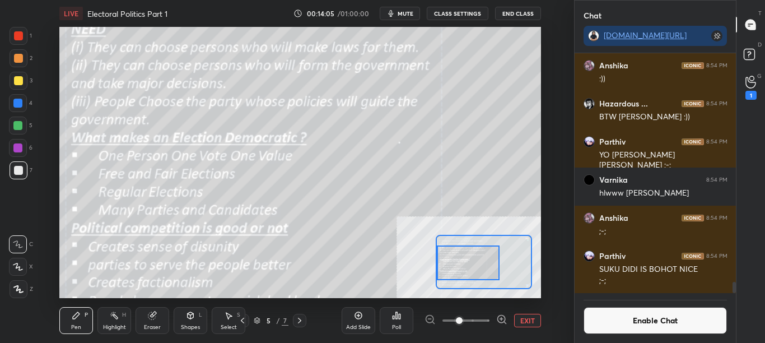
click at [645, 330] on button "Enable Chat" at bounding box center [655, 320] width 144 height 27
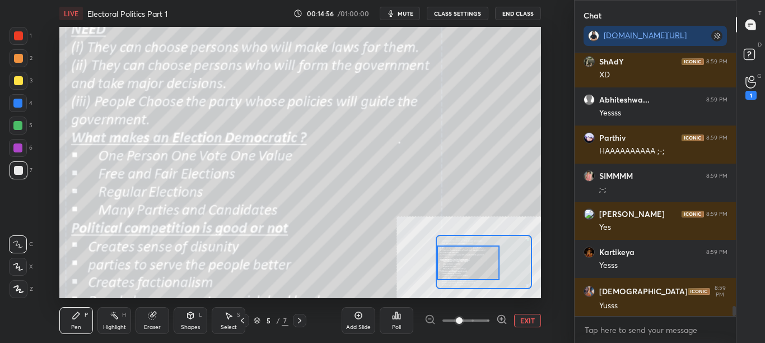
scroll to position [6804, 0]
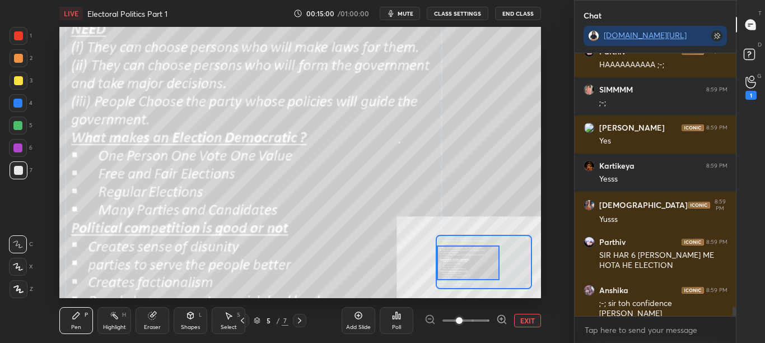
click at [465, 15] on button "CLASS SETTINGS" at bounding box center [458, 13] width 62 height 13
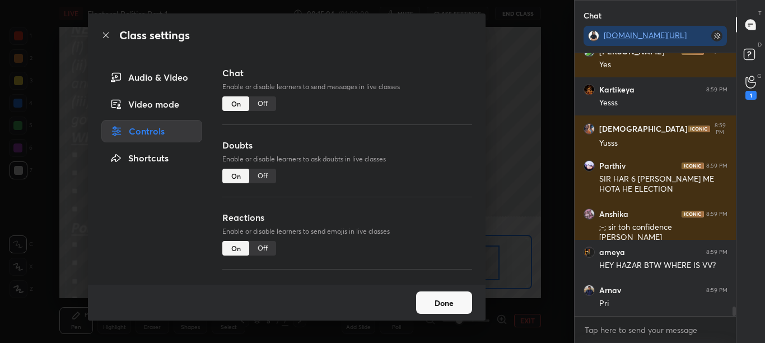
scroll to position [6966, 0]
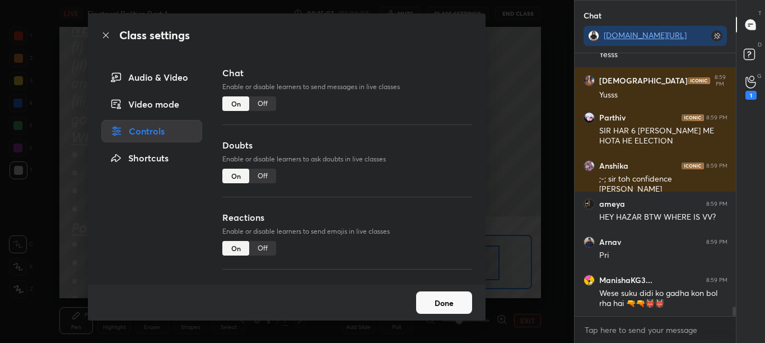
click at [270, 104] on div "Off" at bounding box center [262, 103] width 27 height 15
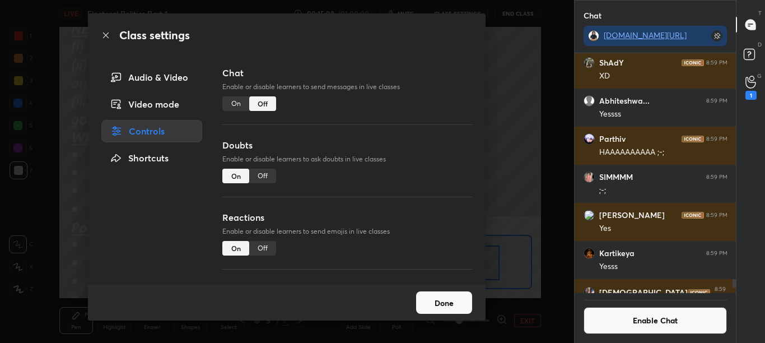
click at [105, 35] on icon at bounding box center [105, 35] width 9 height 9
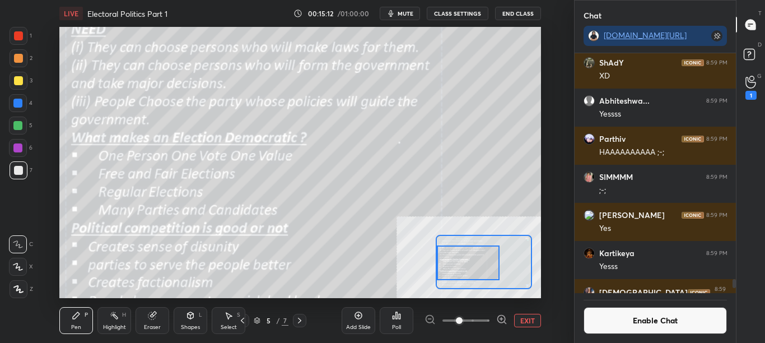
click at [636, 331] on button "Enable Chat" at bounding box center [655, 320] width 144 height 27
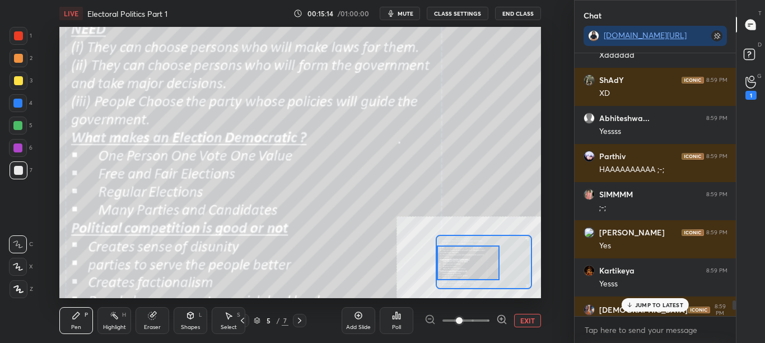
click at [668, 307] on p "JUMP TO LATEST" at bounding box center [659, 304] width 48 height 7
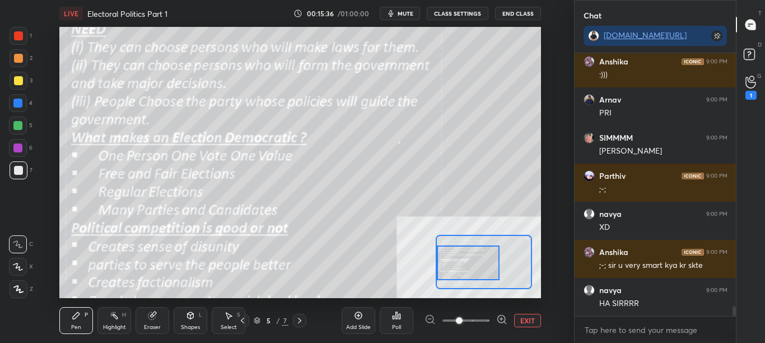
scroll to position [6762, 0]
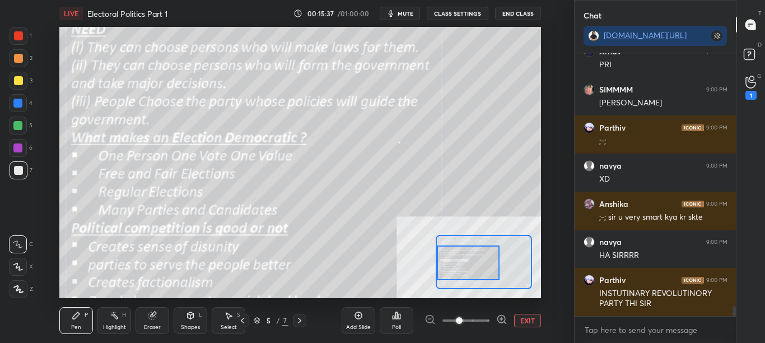
click at [470, 23] on div "LIVE Electoral Politics Part 1 00:15:37 / 01:00:00 mute CLASS SETTINGS End Class" at bounding box center [299, 13] width 481 height 27
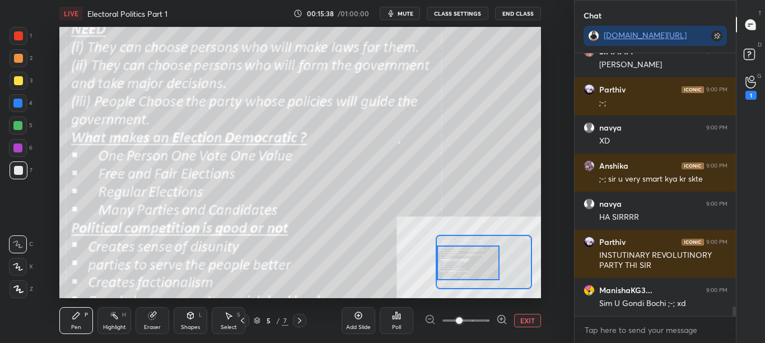
click at [467, 16] on button "CLASS SETTINGS" at bounding box center [458, 13] width 62 height 13
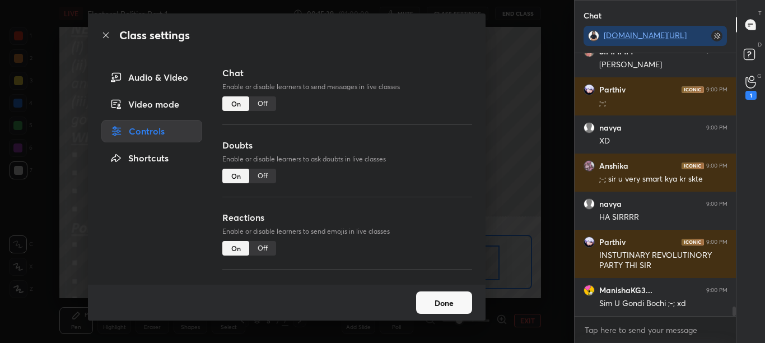
scroll to position [6838, 0]
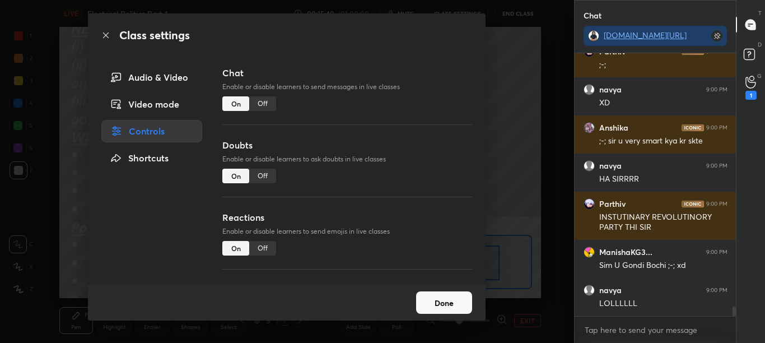
click at [271, 105] on div "Off" at bounding box center [262, 103] width 27 height 15
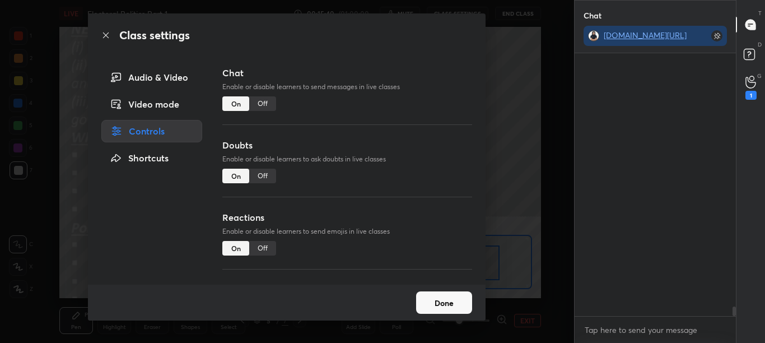
scroll to position [236, 158]
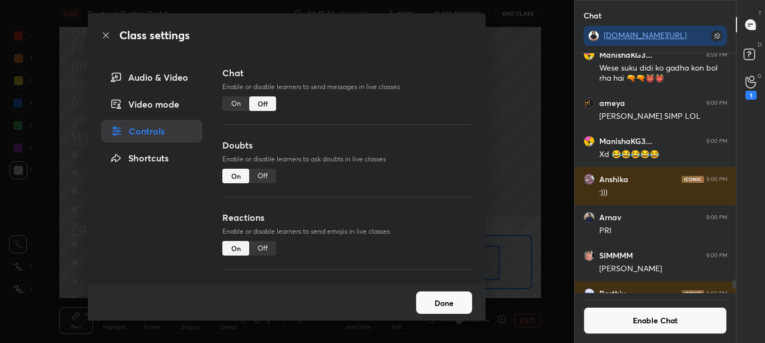
click at [107, 35] on icon at bounding box center [105, 35] width 9 height 9
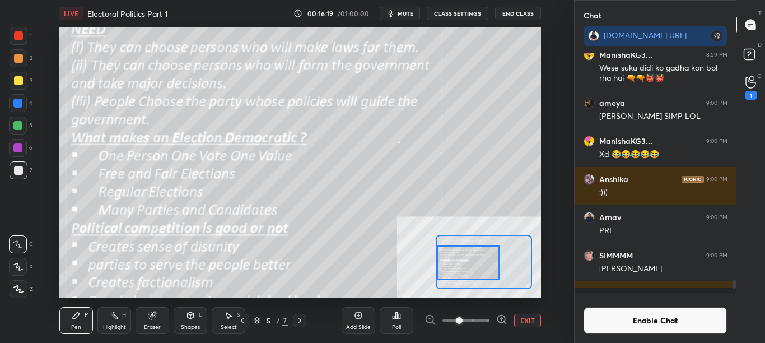
scroll to position [6740, 0]
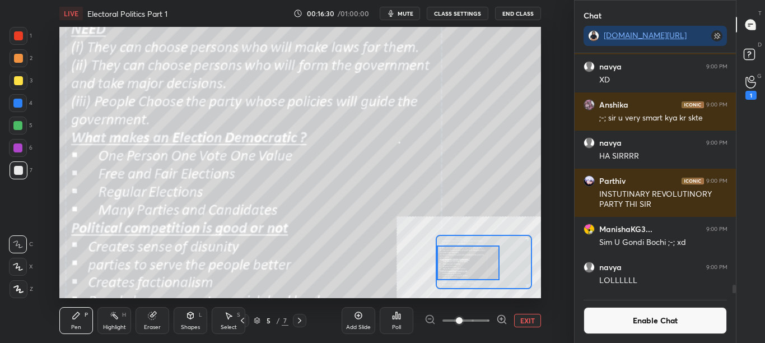
click at [662, 327] on button "Enable Chat" at bounding box center [655, 320] width 144 height 27
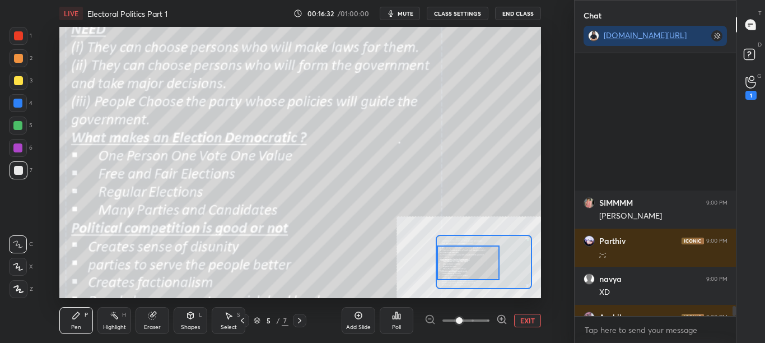
scroll to position [6717, 0]
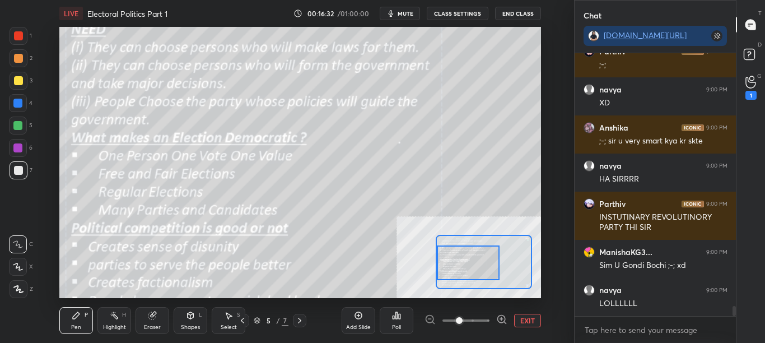
drag, startPoint x: 734, startPoint y: 305, endPoint x: 736, endPoint y: 320, distance: 15.7
click at [737, 321] on div "Chat [DOMAIN_NAME][URL] SIMMMM 9:00 PM [PERSON_NAME] 9:00 PM ;-; navya 9:00 PM …" at bounding box center [669, 171] width 191 height 343
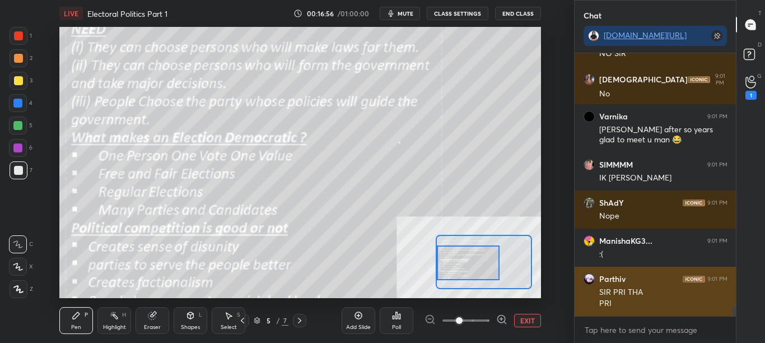
scroll to position [7091, 0]
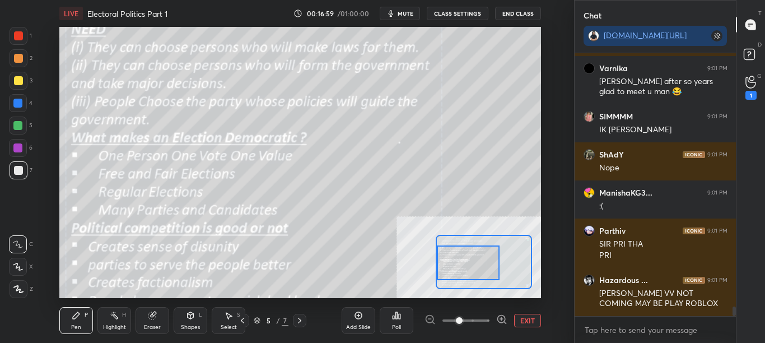
click at [450, 16] on button "CLASS SETTINGS" at bounding box center [458, 13] width 62 height 13
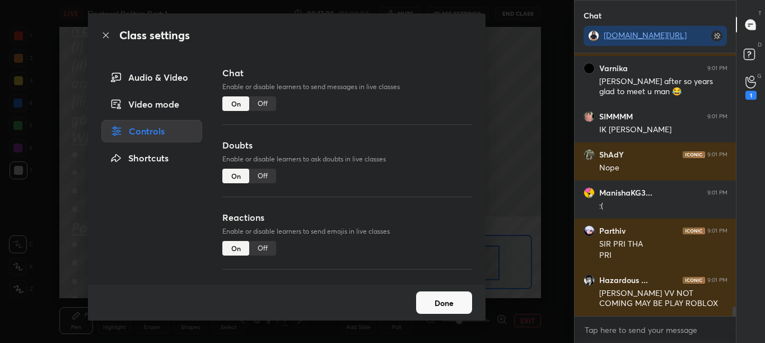
click at [265, 104] on div "Off" at bounding box center [262, 103] width 27 height 15
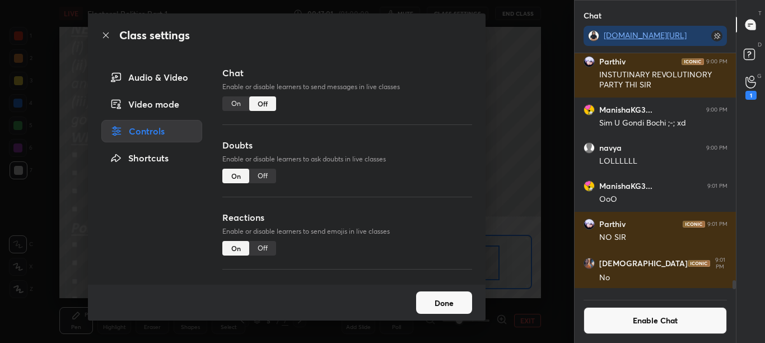
click at [105, 36] on icon at bounding box center [106, 35] width 6 height 6
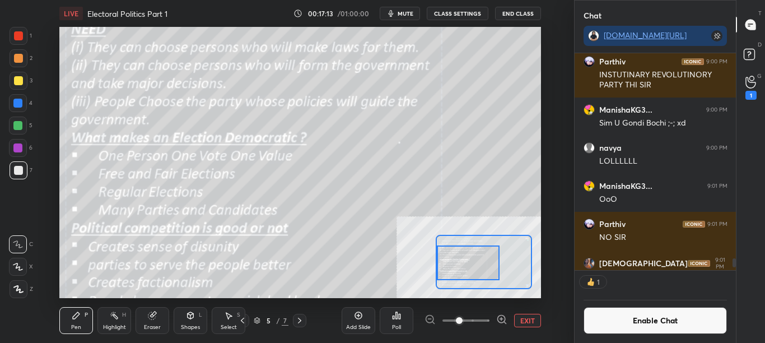
scroll to position [213, 158]
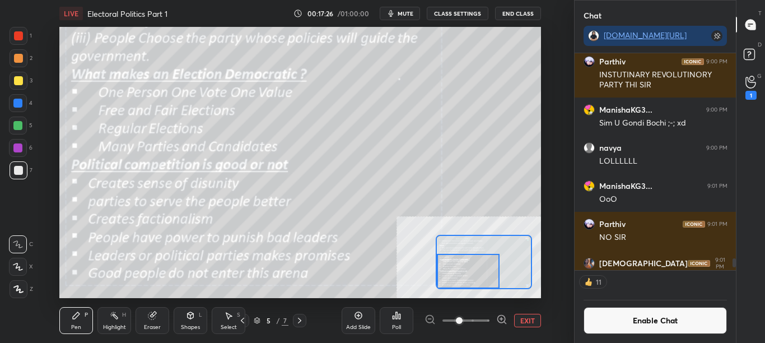
drag, startPoint x: 475, startPoint y: 264, endPoint x: 472, endPoint y: 275, distance: 12.1
click at [473, 275] on div at bounding box center [468, 271] width 63 height 35
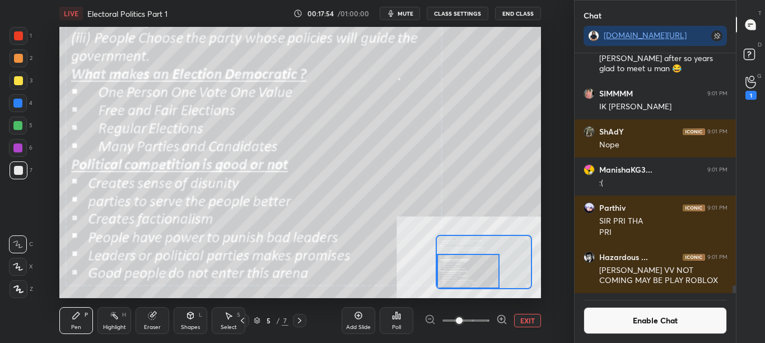
click at [640, 319] on button "Enable Chat" at bounding box center [655, 320] width 144 height 27
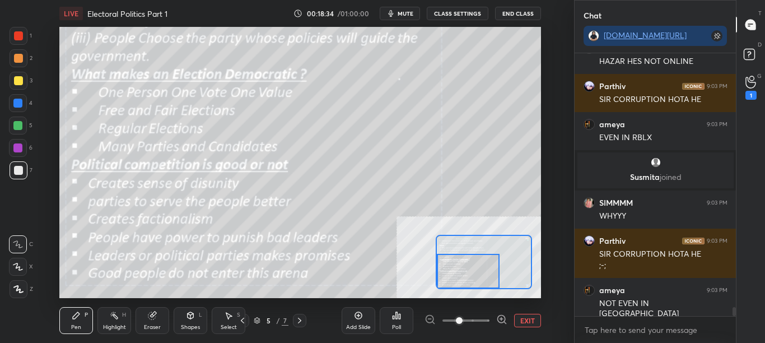
scroll to position [7319, 0]
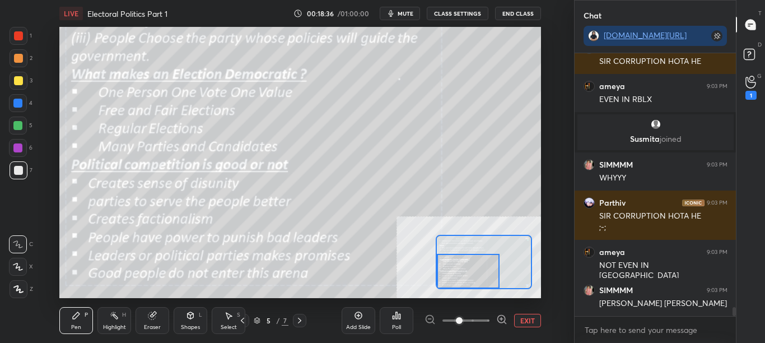
click at [481, 60] on div "LIVE Electoral Politics Part 1 00:18:36 / 01:00:00 mute CLASS SETTINGS End Clas…" at bounding box center [300, 171] width 529 height 343
click at [467, 16] on button "CLASS SETTINGS" at bounding box center [458, 13] width 62 height 13
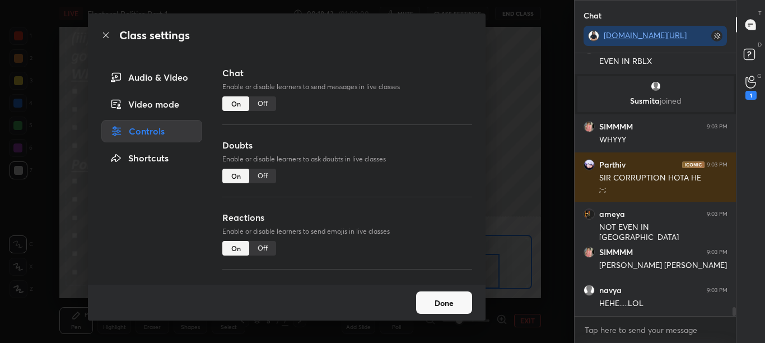
scroll to position [7405, 0]
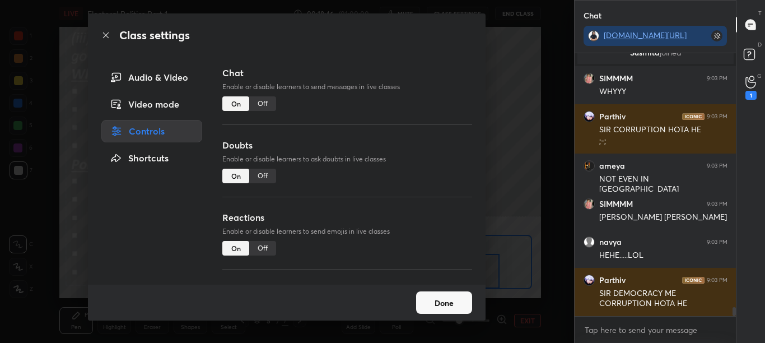
click at [107, 36] on icon at bounding box center [105, 35] width 9 height 9
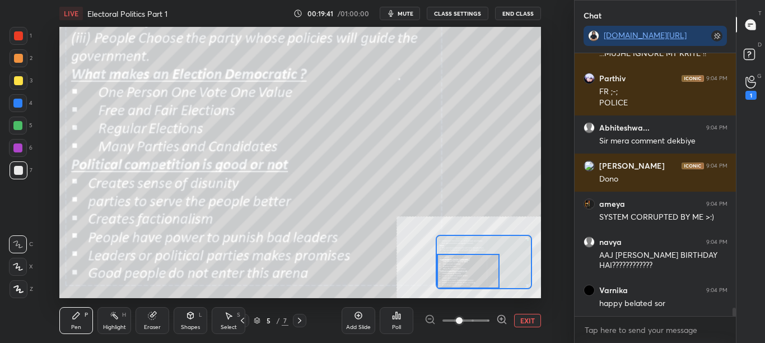
scroll to position [8193, 0]
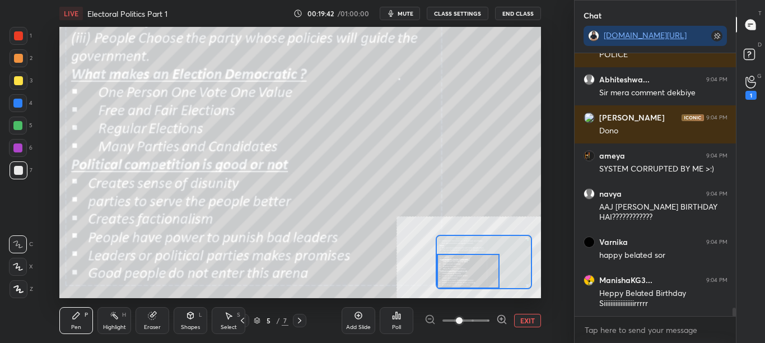
click at [462, 18] on button "CLASS SETTINGS" at bounding box center [458, 13] width 62 height 13
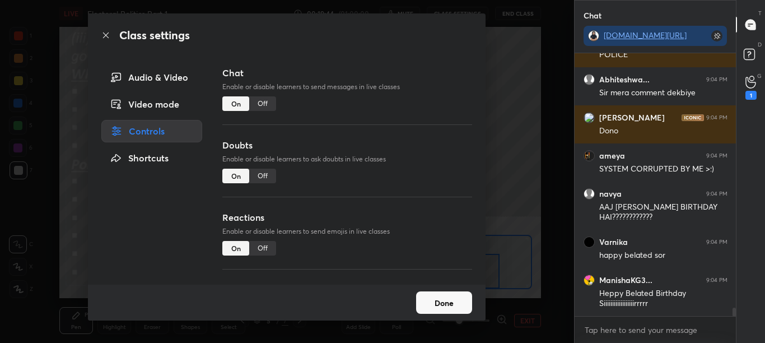
scroll to position [8232, 0]
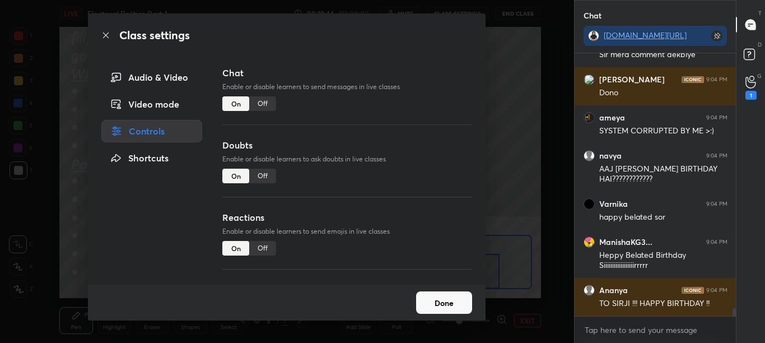
drag, startPoint x: 263, startPoint y: 101, endPoint x: 291, endPoint y: 85, distance: 31.9
click at [291, 85] on div "Chat Enable or disable learners to send messages in live classes On Off" at bounding box center [347, 102] width 250 height 72
click at [110, 33] on icon at bounding box center [105, 35] width 9 height 9
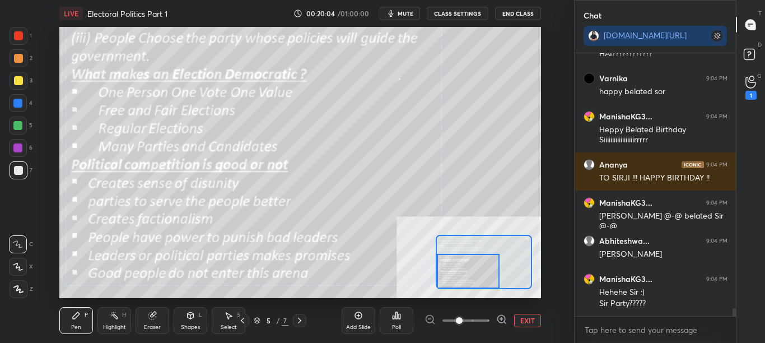
scroll to position [8397, 0]
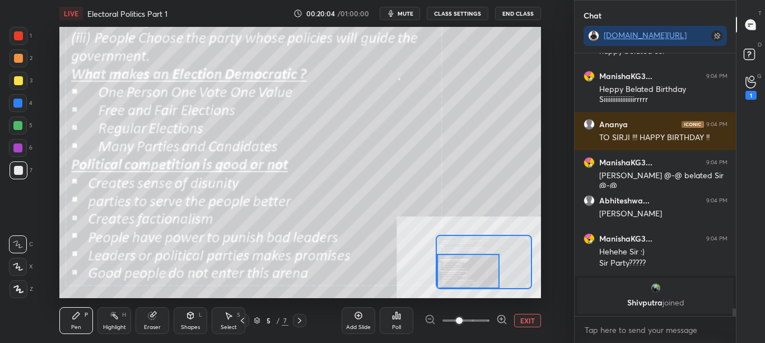
click at [463, 11] on button "CLASS SETTINGS" at bounding box center [458, 13] width 62 height 13
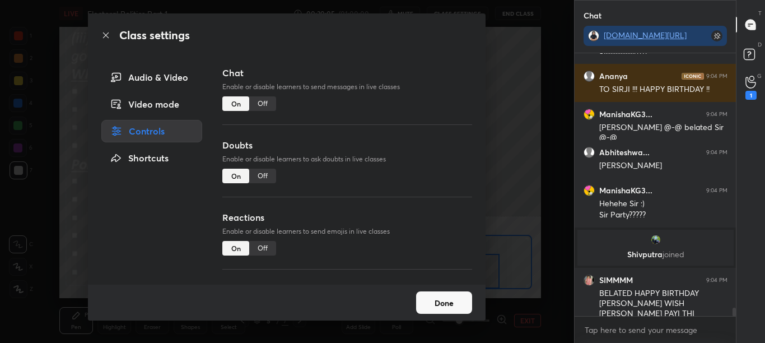
scroll to position [8058, 0]
click at [105, 30] on div "Class settings" at bounding box center [286, 35] width 397 height 44
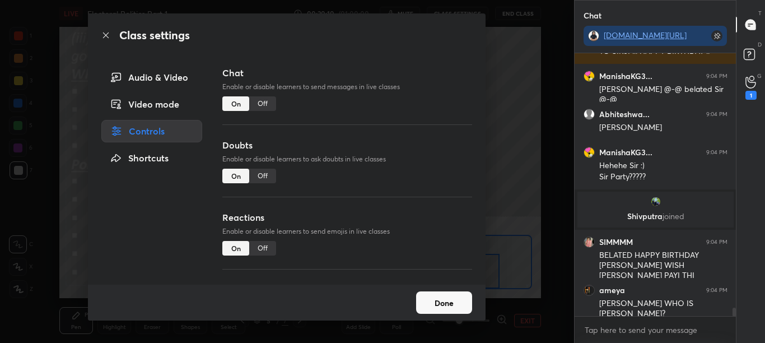
click at [110, 32] on icon at bounding box center [105, 35] width 9 height 9
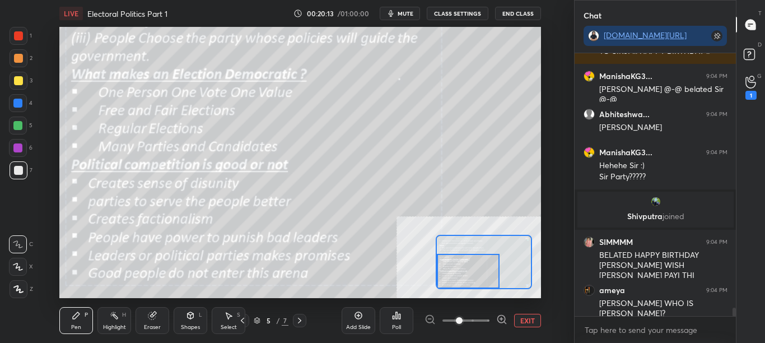
scroll to position [8134, 0]
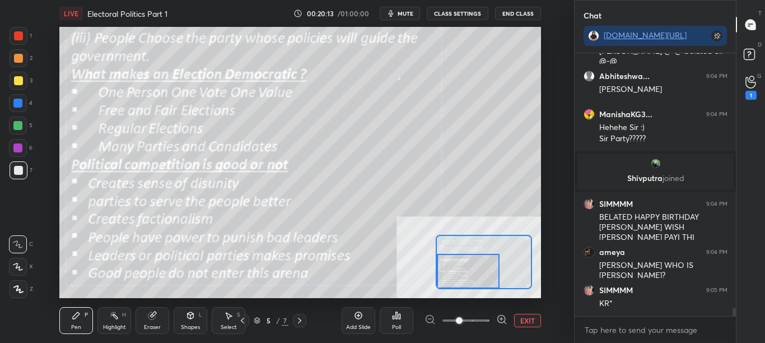
click at [462, 12] on button "CLASS SETTINGS" at bounding box center [458, 13] width 62 height 13
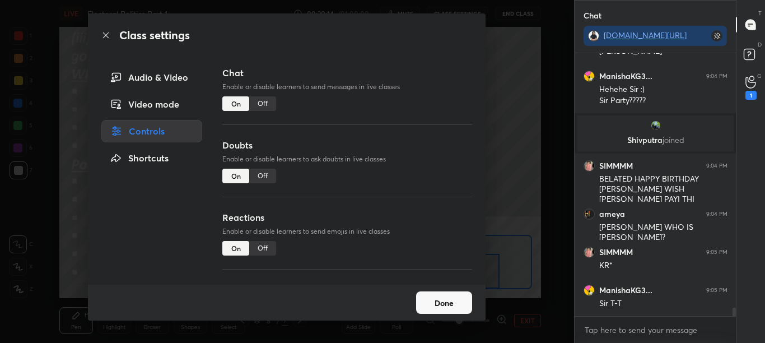
scroll to position [8210, 0]
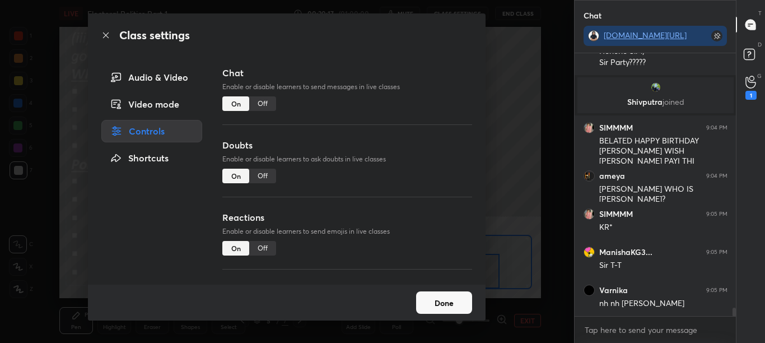
click at [269, 101] on div "Off" at bounding box center [262, 103] width 27 height 15
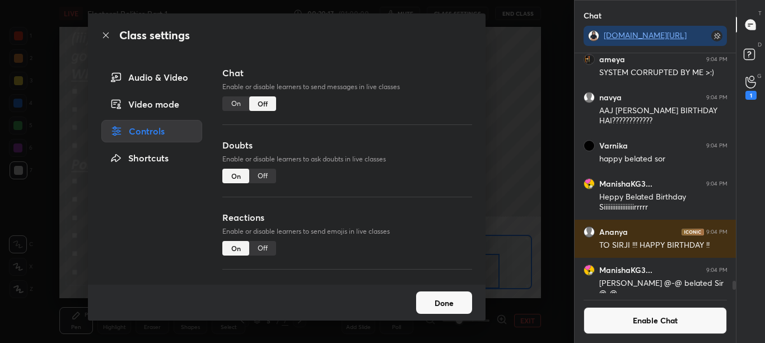
scroll to position [236, 158]
click at [107, 36] on icon at bounding box center [106, 35] width 6 height 6
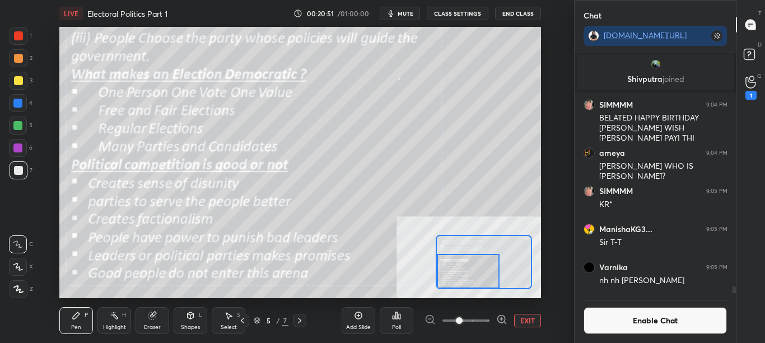
click at [599, 326] on button "Enable Chat" at bounding box center [655, 320] width 144 height 27
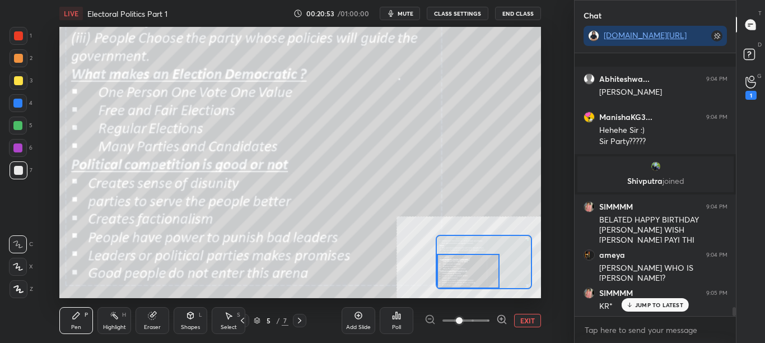
scroll to position [8139, 0]
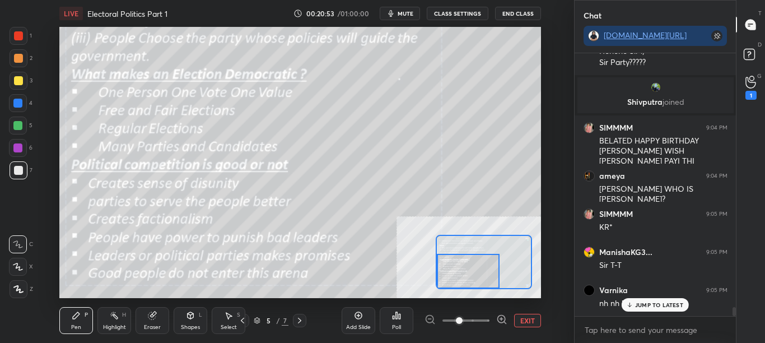
drag, startPoint x: 734, startPoint y: 308, endPoint x: 736, endPoint y: 321, distance: 13.0
click at [735, 322] on div "Abhiteshwa... 9:04 PM [PERSON_NAME] ManishaKG3... 9:04 PM Hehehe Sir :) Sir Par…" at bounding box center [655, 197] width 162 height 289
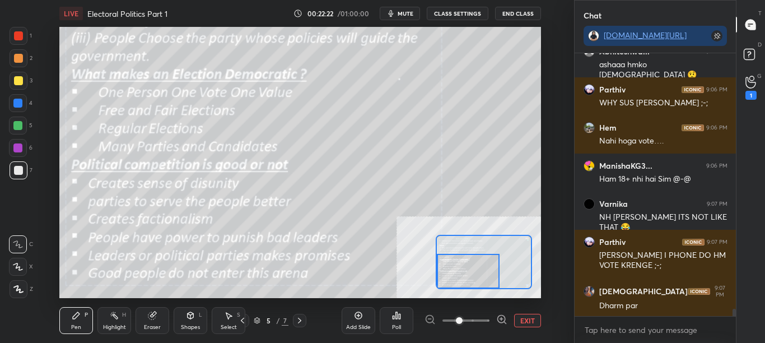
scroll to position [8961, 0]
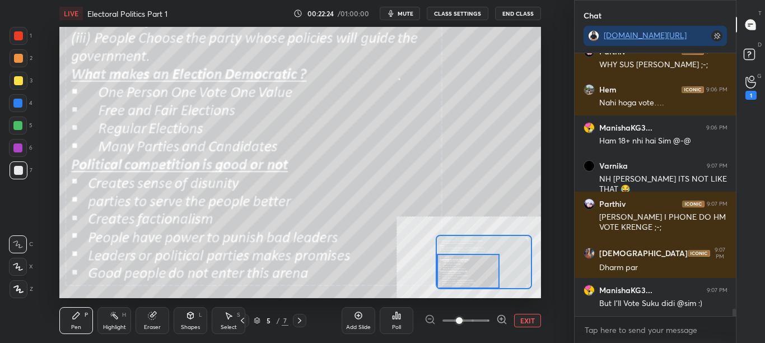
click at [456, 15] on button "CLASS SETTINGS" at bounding box center [458, 13] width 62 height 13
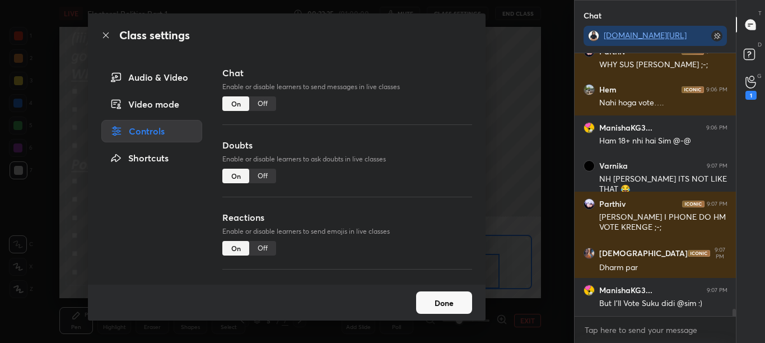
click at [268, 102] on div "Off" at bounding box center [262, 103] width 27 height 15
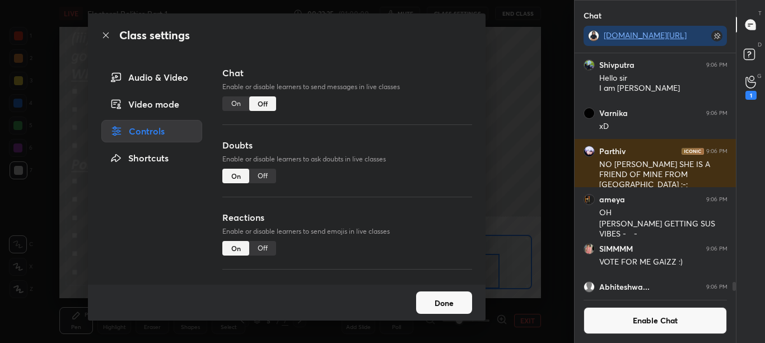
scroll to position [236, 158]
click at [107, 34] on icon at bounding box center [105, 35] width 9 height 9
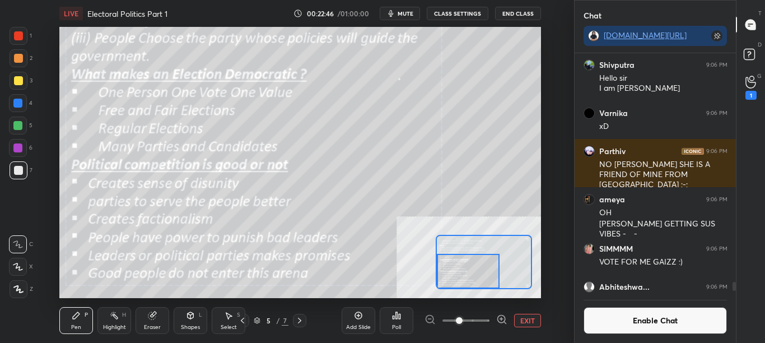
click at [617, 319] on button "Enable Chat" at bounding box center [655, 320] width 144 height 27
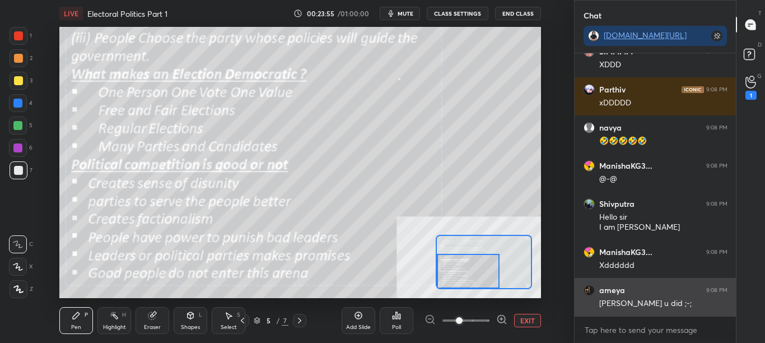
scroll to position [9579, 0]
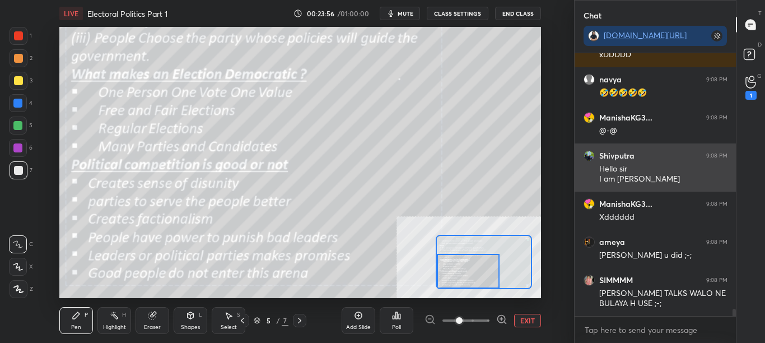
click at [634, 170] on div "Hello sir I am [PERSON_NAME]" at bounding box center [663, 173] width 128 height 21
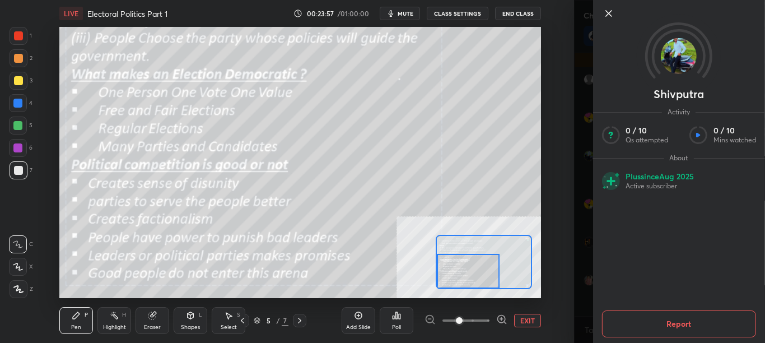
scroll to position [9618, 0]
drag, startPoint x: 582, startPoint y: 158, endPoint x: 590, endPoint y: 157, distance: 8.4
click at [581, 158] on div "[PERSON_NAME] Activity 0 / 10 Qs attempted 0 / 10 Mins watched About Plus since…" at bounding box center [669, 171] width 191 height 343
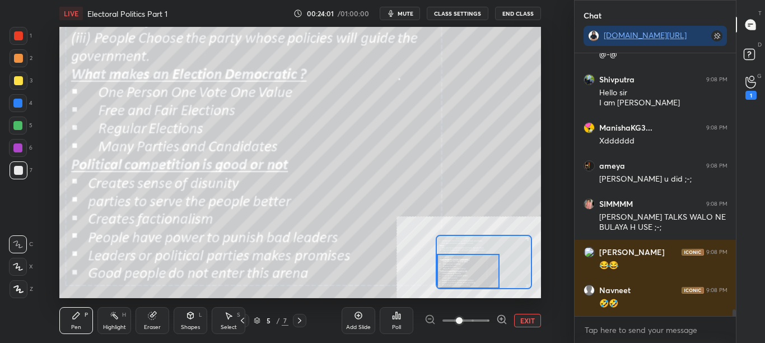
scroll to position [9694, 0]
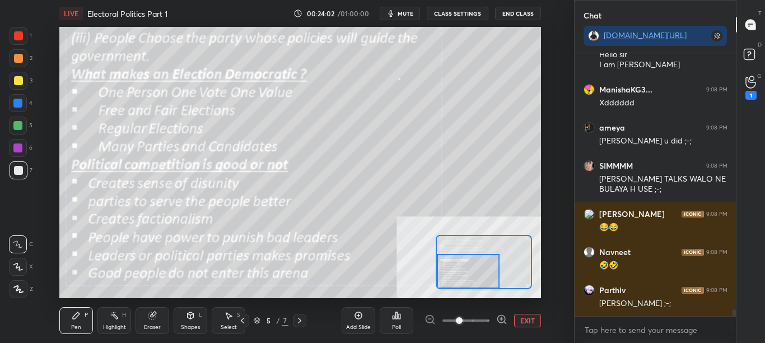
click at [469, 15] on button "CLASS SETTINGS" at bounding box center [458, 13] width 62 height 13
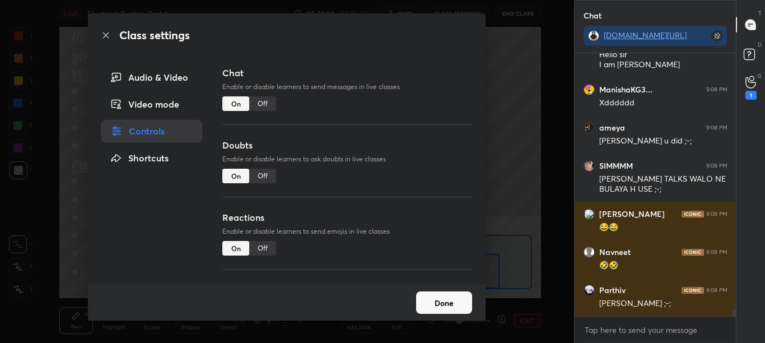
click at [261, 102] on div "Off" at bounding box center [262, 103] width 27 height 15
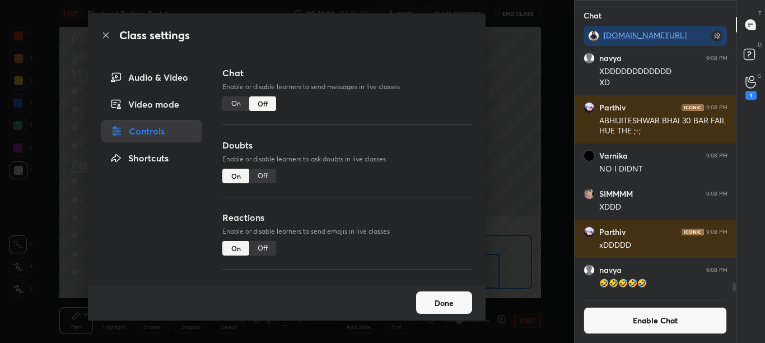
scroll to position [236, 158]
click at [110, 33] on icon at bounding box center [105, 35] width 9 height 9
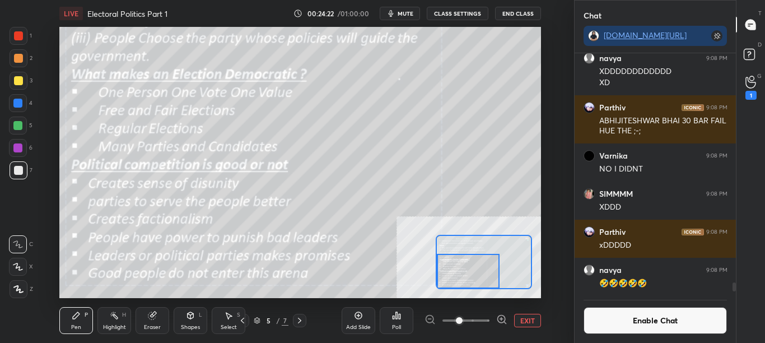
click at [664, 324] on button "Enable Chat" at bounding box center [655, 320] width 144 height 27
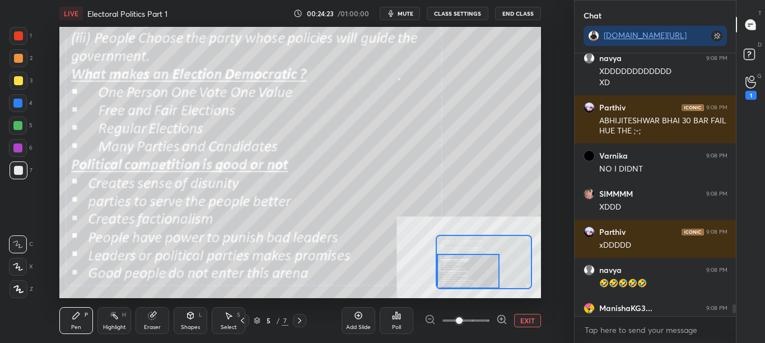
scroll to position [259, 158]
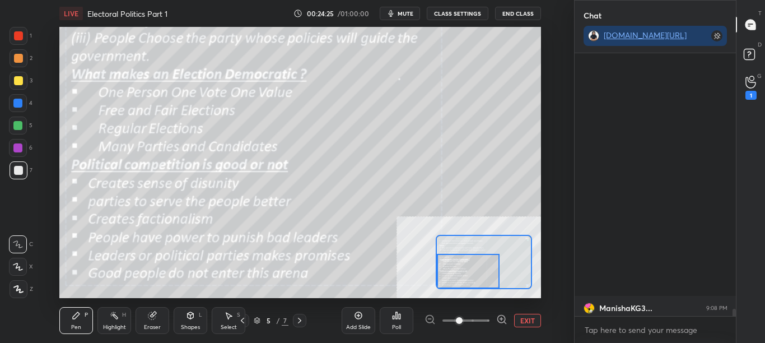
drag, startPoint x: 733, startPoint y: 314, endPoint x: 733, endPoint y: 326, distance: 11.8
click at [733, 325] on div "ManishaKG3... 9:08 PM @-@ [PERSON_NAME] 9:08 PM Hello sir I am [PERSON_NAME] Ma…" at bounding box center [655, 197] width 162 height 289
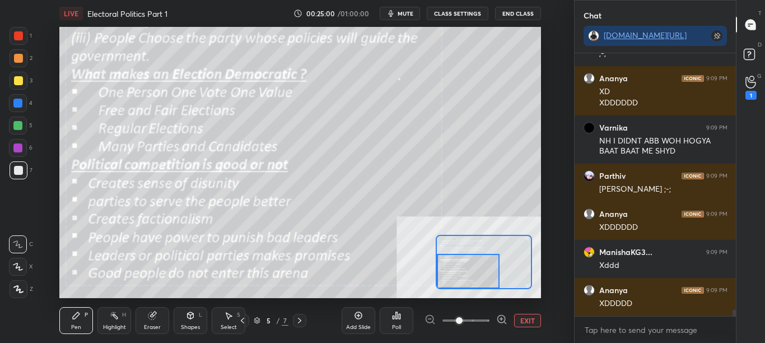
scroll to position [9849, 0]
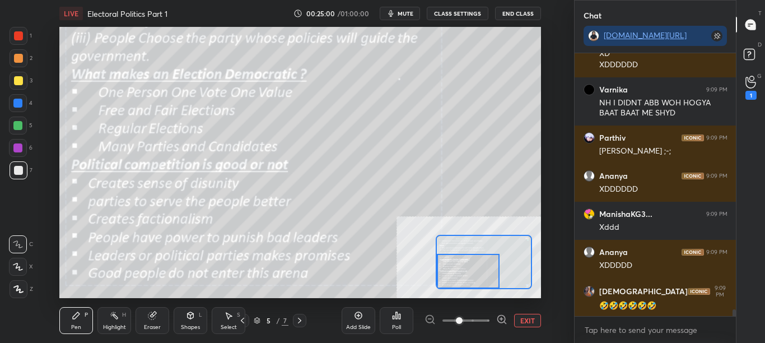
click at [469, 7] on button "CLASS SETTINGS" at bounding box center [458, 13] width 62 height 13
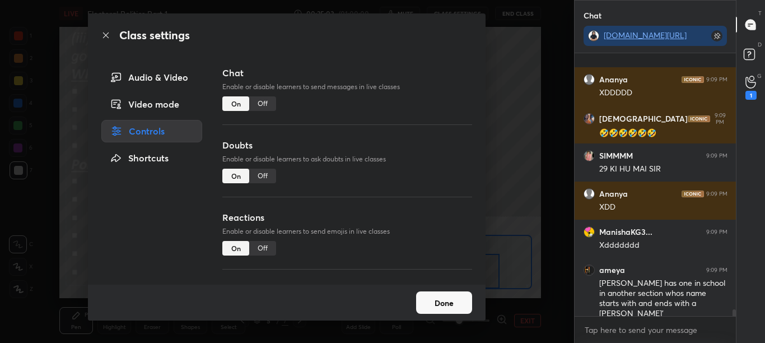
scroll to position [10098, 0]
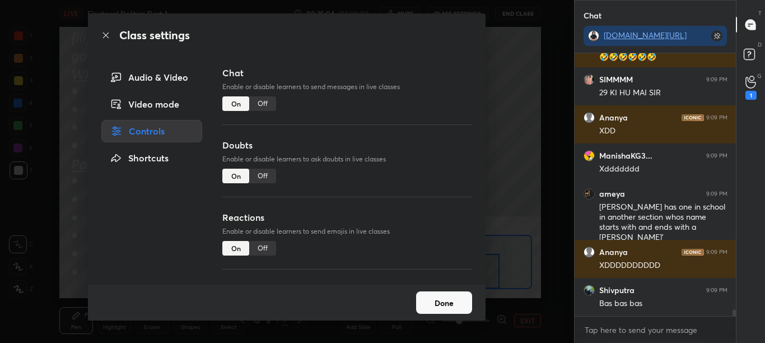
click at [459, 306] on button "Done" at bounding box center [444, 302] width 56 height 22
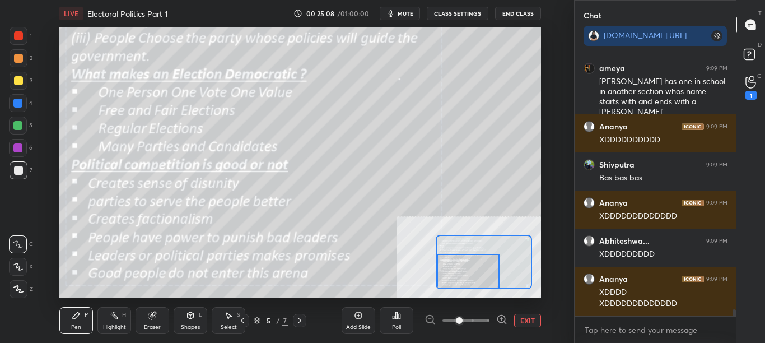
scroll to position [10261, 0]
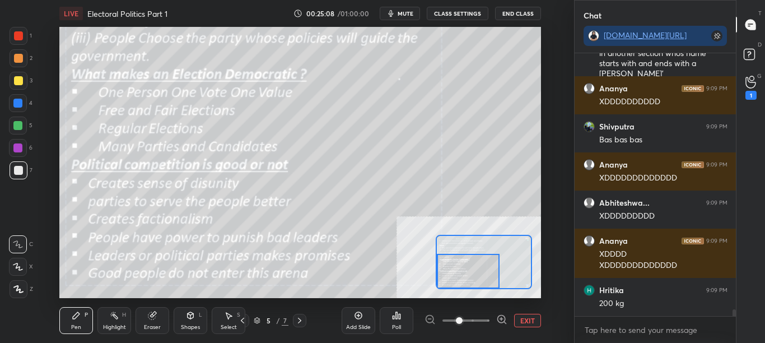
click at [462, 16] on button "CLASS SETTINGS" at bounding box center [458, 13] width 62 height 13
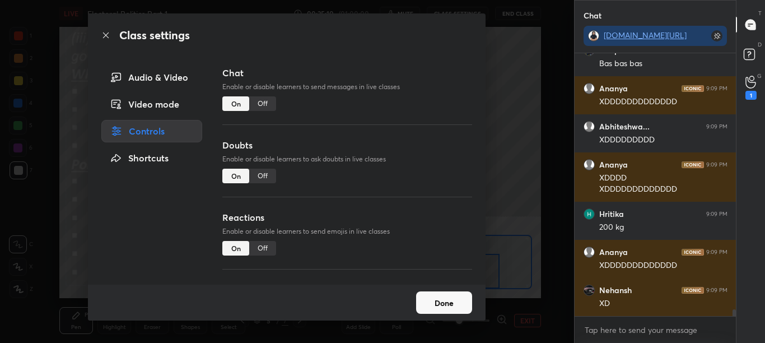
click at [267, 105] on div "Off" at bounding box center [262, 103] width 27 height 15
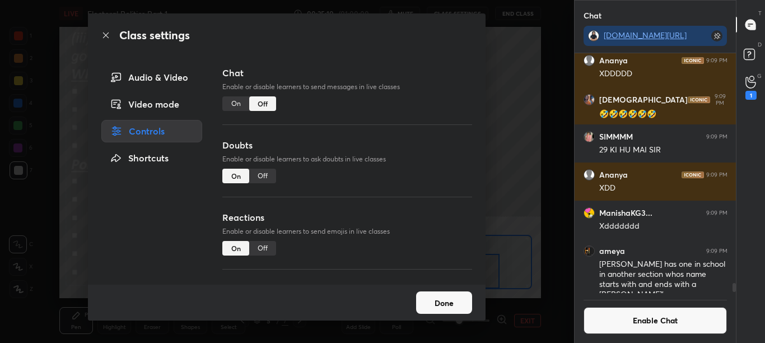
scroll to position [236, 158]
click at [99, 36] on div "Class settings" at bounding box center [286, 35] width 397 height 44
click at [104, 38] on icon at bounding box center [105, 35] width 9 height 9
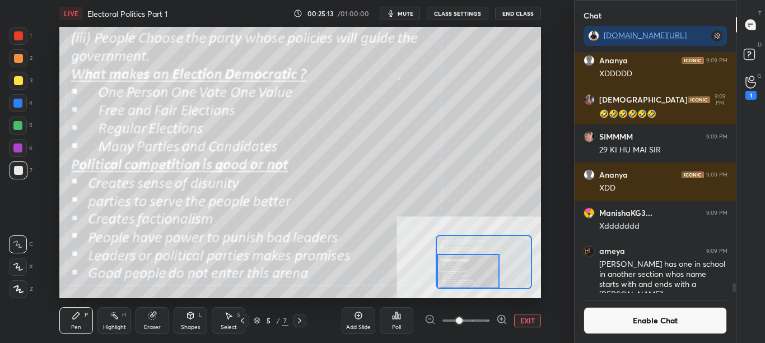
click at [660, 320] on button "Enable Chat" at bounding box center [655, 320] width 144 height 27
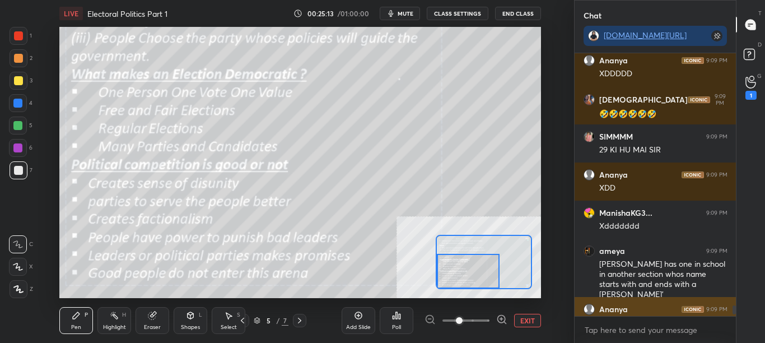
scroll to position [259, 158]
drag, startPoint x: 733, startPoint y: 310, endPoint x: 734, endPoint y: 321, distance: 11.3
click at [735, 320] on div "Abhiteshwa... 9:09 PM Sir mere dadaji the me nhi 🤣🤣 [PERSON_NAME] 9:09 PM XDDDD…" at bounding box center [655, 197] width 162 height 289
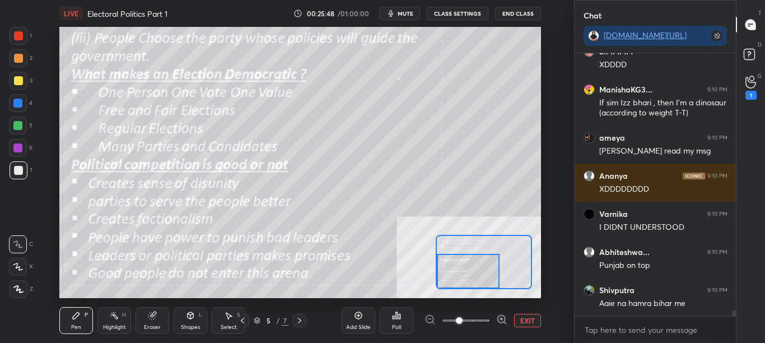
scroll to position [10649, 0]
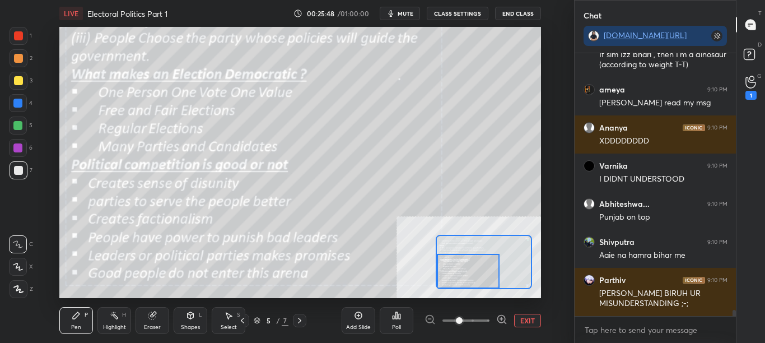
click at [466, 13] on button "CLASS SETTINGS" at bounding box center [458, 13] width 62 height 13
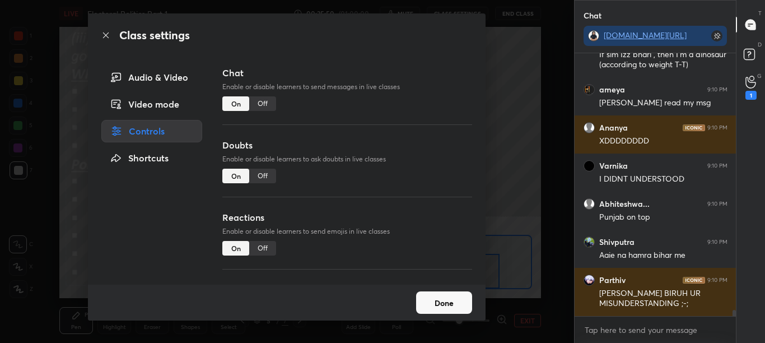
scroll to position [10687, 0]
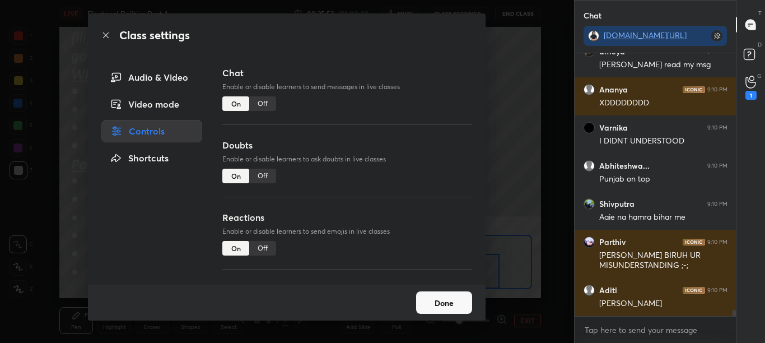
click at [266, 106] on div "Off" at bounding box center [262, 103] width 27 height 15
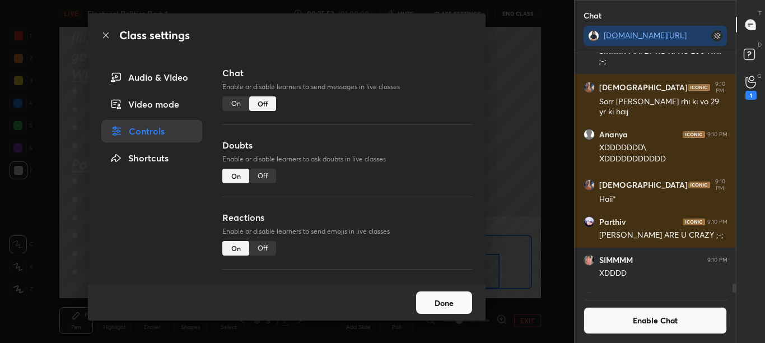
click at [105, 36] on icon at bounding box center [105, 35] width 9 height 9
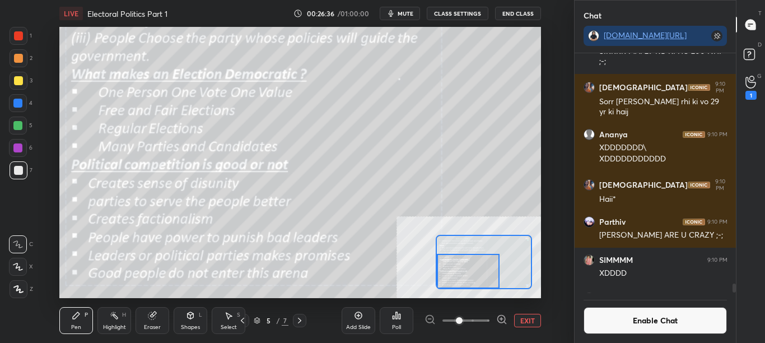
drag, startPoint x: 670, startPoint y: 328, endPoint x: 619, endPoint y: 293, distance: 62.0
click at [671, 328] on button "Enable Chat" at bounding box center [655, 320] width 144 height 27
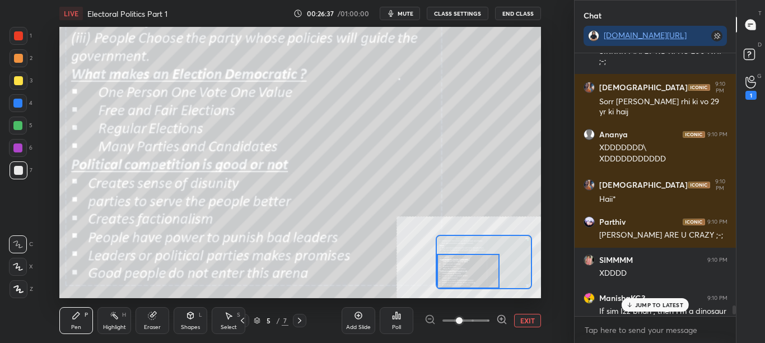
scroll to position [10200, 0]
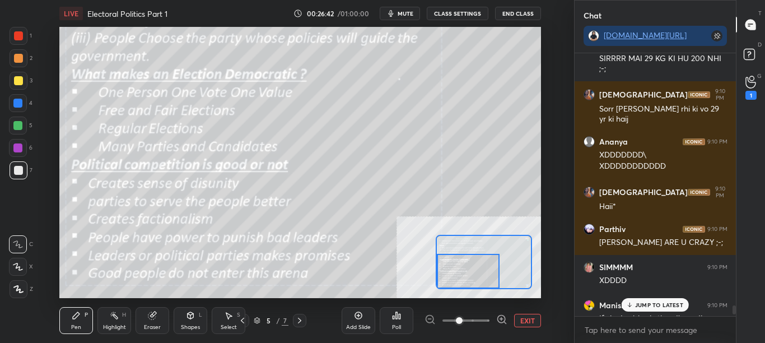
click at [673, 311] on div "ManishaKG3... 9:09 PM Xddddddd [PERSON_NAME] 9:09 PM [PERSON_NAME] has one in s…" at bounding box center [655, 184] width 162 height 263
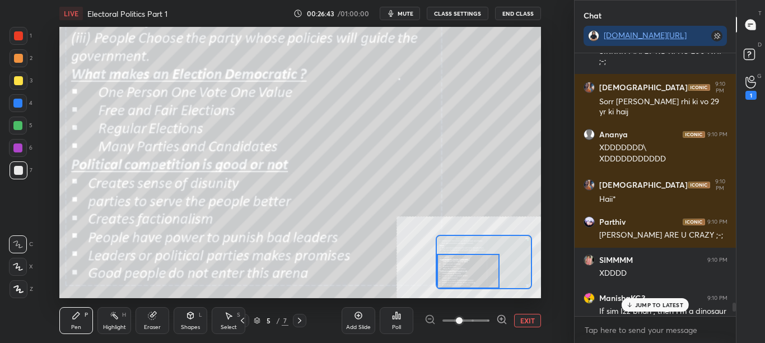
click at [676, 310] on div "JUMP TO LATEST" at bounding box center [654, 304] width 67 height 13
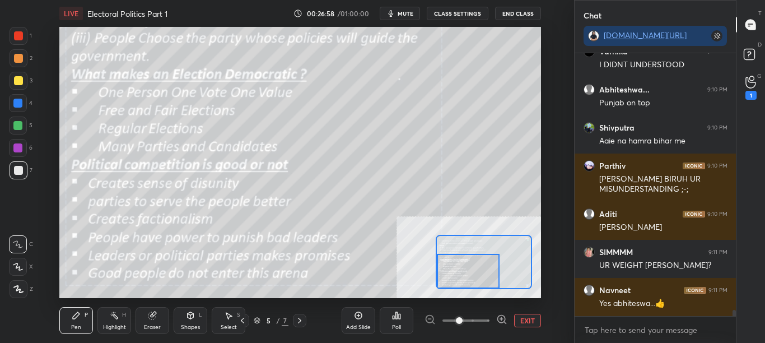
scroll to position [10616, 0]
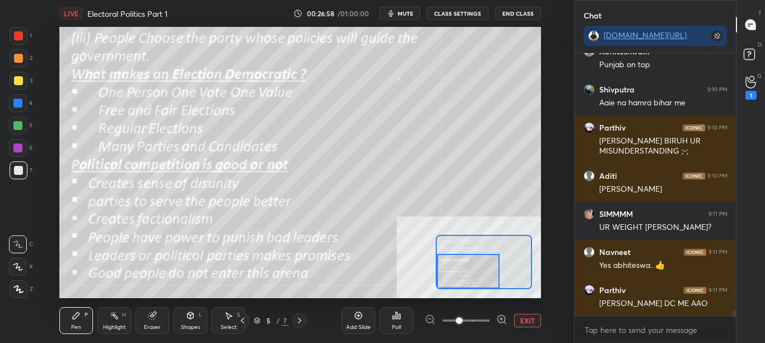
click at [470, 12] on button "CLASS SETTINGS" at bounding box center [458, 13] width 62 height 13
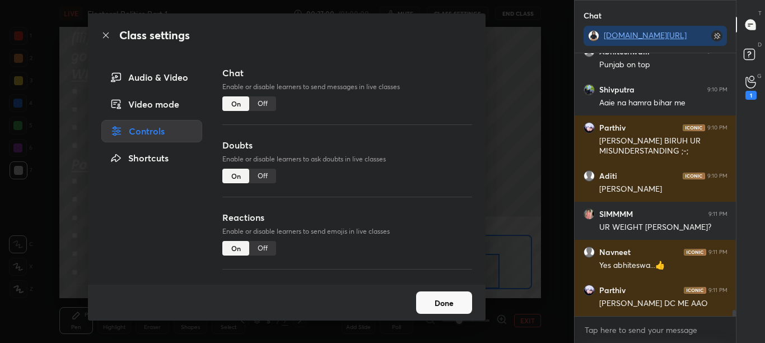
click at [265, 105] on div "Off" at bounding box center [262, 103] width 27 height 15
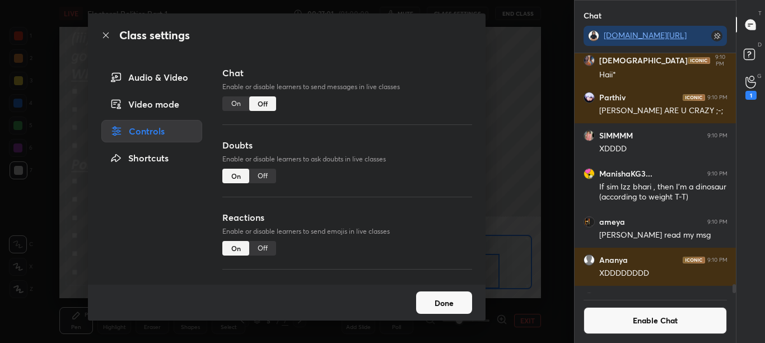
click at [106, 36] on icon at bounding box center [105, 35] width 9 height 9
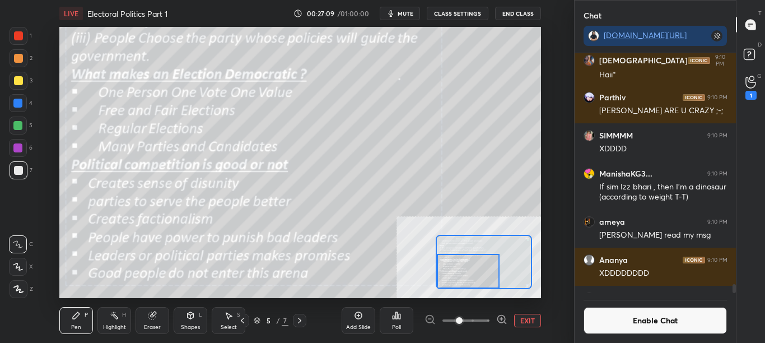
click at [681, 320] on button "Enable Chat" at bounding box center [655, 320] width 144 height 27
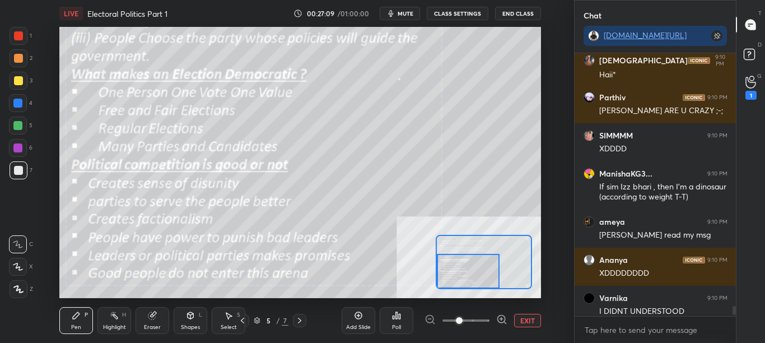
scroll to position [259, 158]
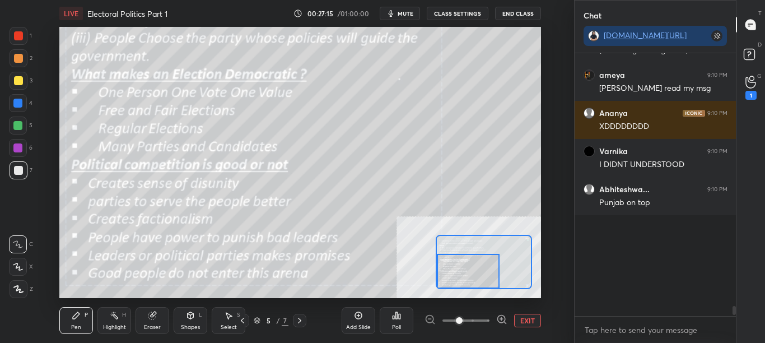
drag, startPoint x: 733, startPoint y: 310, endPoint x: 734, endPoint y: 318, distance: 7.9
click at [734, 318] on div "[PERSON_NAME] 9:09 PM Bas bas bas [PERSON_NAME] 9:09 PM XDDDDDDDDDDDDD Abhitesh…" at bounding box center [655, 197] width 162 height 289
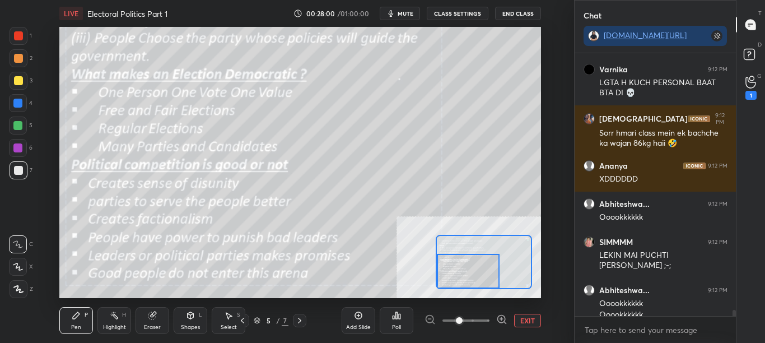
scroll to position [10960, 0]
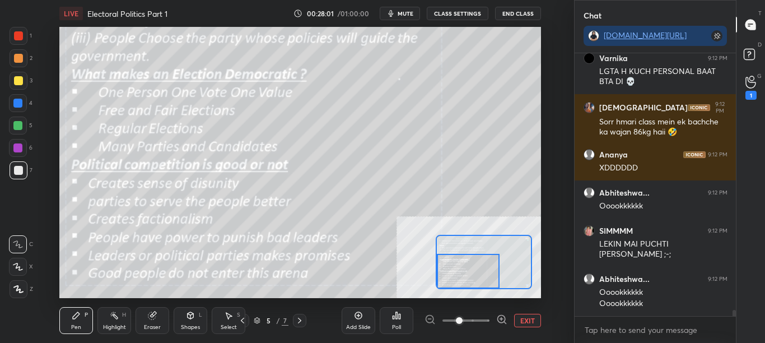
click at [471, 12] on button "CLASS SETTINGS" at bounding box center [458, 13] width 62 height 13
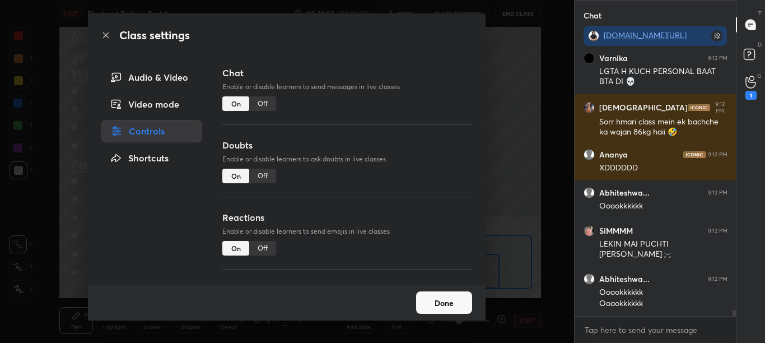
click at [264, 106] on div "Off" at bounding box center [262, 103] width 27 height 15
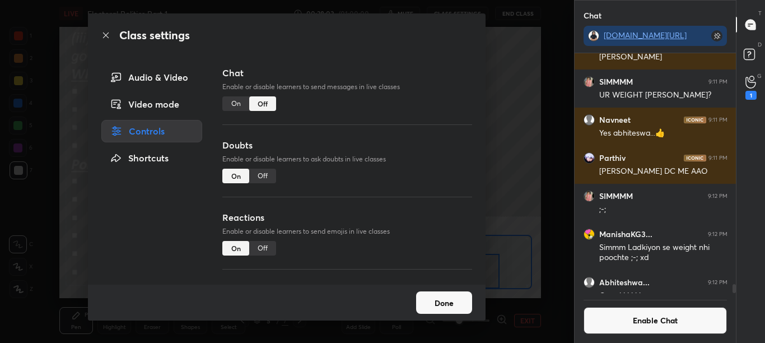
scroll to position [236, 158]
click at [106, 35] on icon at bounding box center [106, 35] width 6 height 6
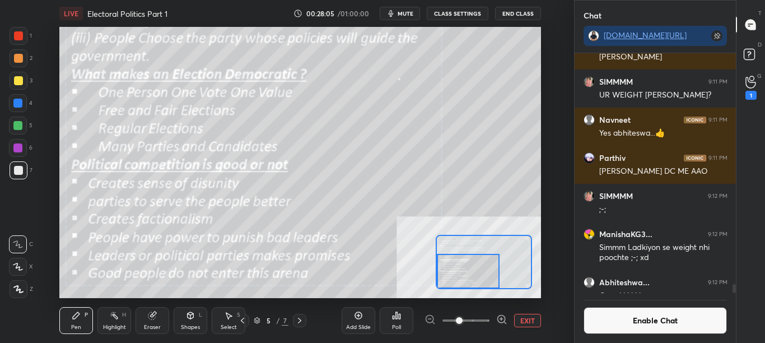
click at [644, 321] on button "Enable Chat" at bounding box center [655, 320] width 144 height 27
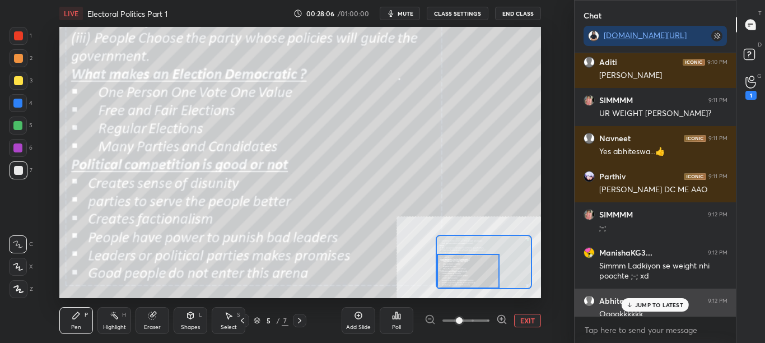
click at [675, 297] on div "Abhiteshwa... 9:12 PM" at bounding box center [655, 300] width 144 height 11
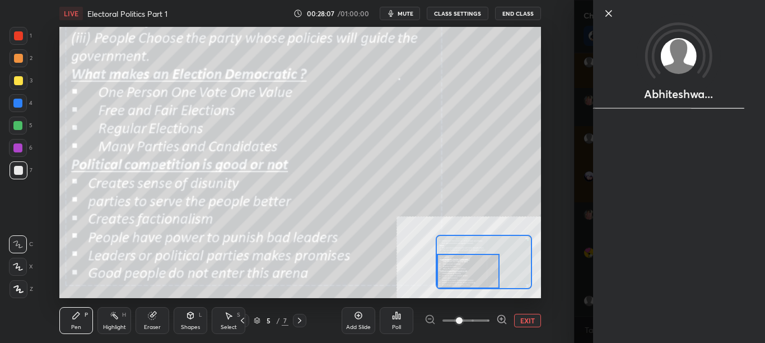
click at [572, 284] on div "1 2 3 4 5 6 7 C X Z C X Z E E Erase all H H LIVE Electoral Politics Part 1 00:2…" at bounding box center [287, 171] width 574 height 343
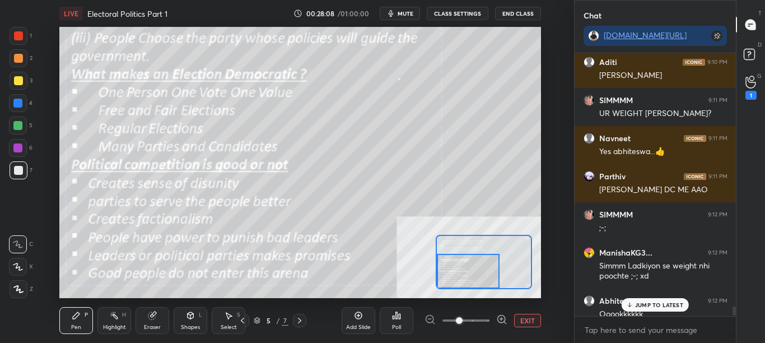
click at [652, 306] on p "JUMP TO LATEST" at bounding box center [659, 304] width 48 height 7
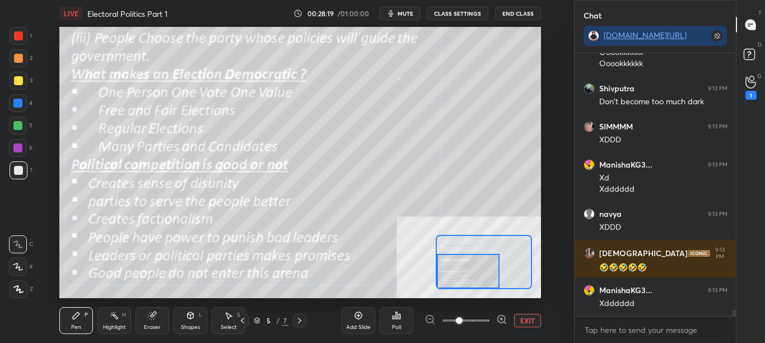
scroll to position [11094, 0]
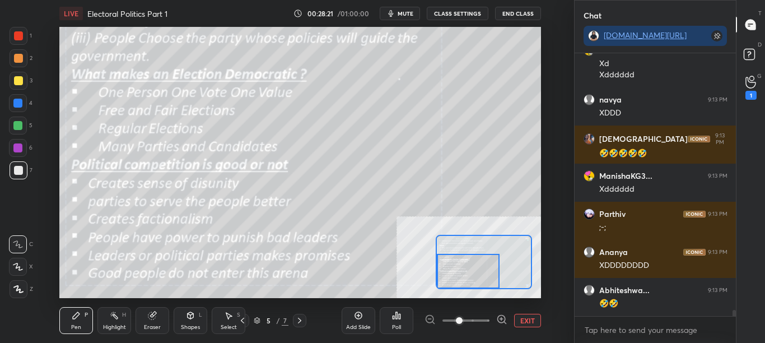
click at [467, 12] on button "CLASS SETTINGS" at bounding box center [458, 13] width 62 height 13
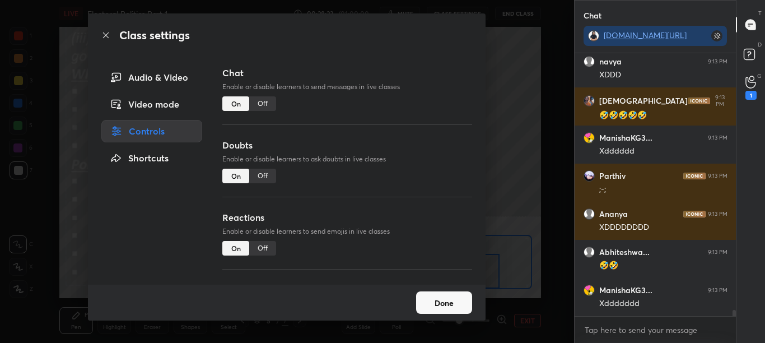
click at [264, 103] on div "Off" at bounding box center [262, 103] width 27 height 15
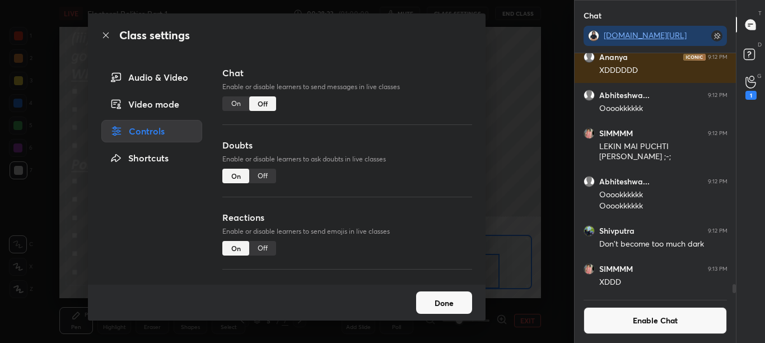
scroll to position [236, 158]
click at [106, 34] on icon at bounding box center [105, 35] width 9 height 9
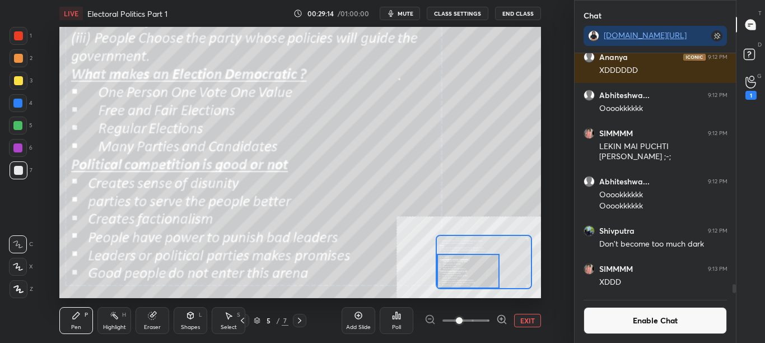
click at [671, 321] on button "Enable Chat" at bounding box center [655, 320] width 144 height 27
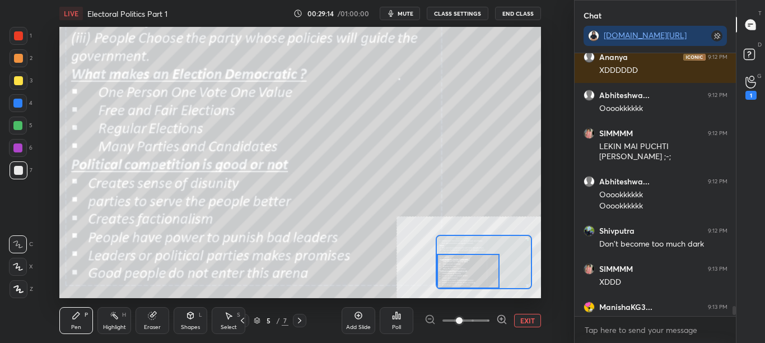
scroll to position [259, 158]
click at [736, 312] on div "T Messages (T) D Doubts (D) G Raise Hand (G) 1" at bounding box center [750, 171] width 29 height 343
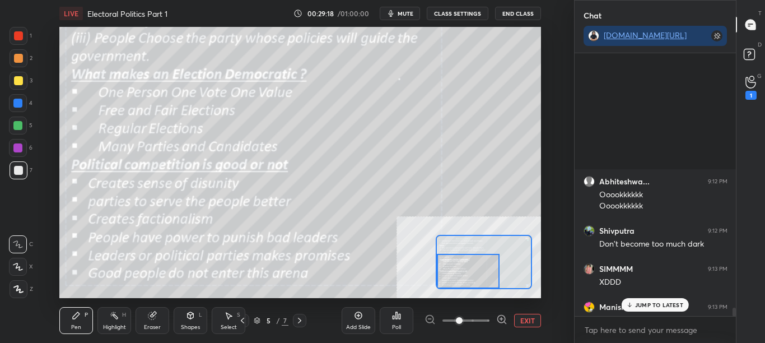
scroll to position [11108, 0]
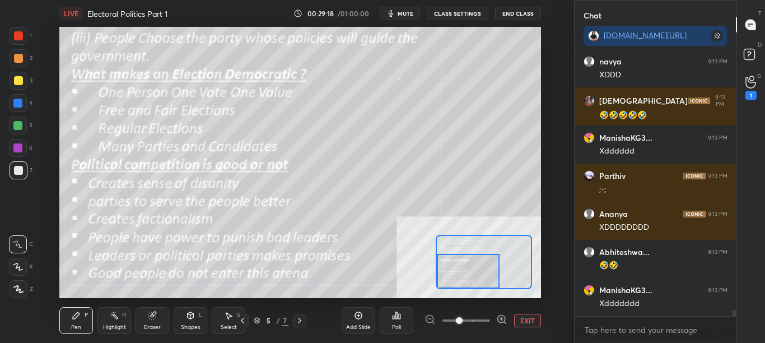
drag, startPoint x: 734, startPoint y: 312, endPoint x: 734, endPoint y: 319, distance: 6.7
click at [734, 319] on div "ManishaKG3... 9:13 PM Xd Xdddddd navya 9:13 PM XDDD [PERSON_NAME] 9:13 PM 🤣🤣🤣🤣🤣…" at bounding box center [655, 197] width 162 height 289
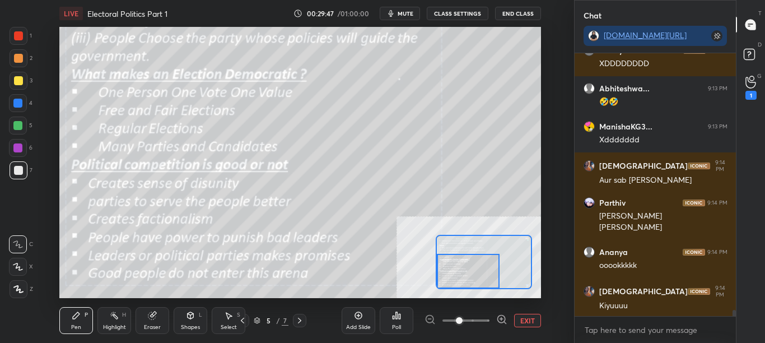
scroll to position [11309, 0]
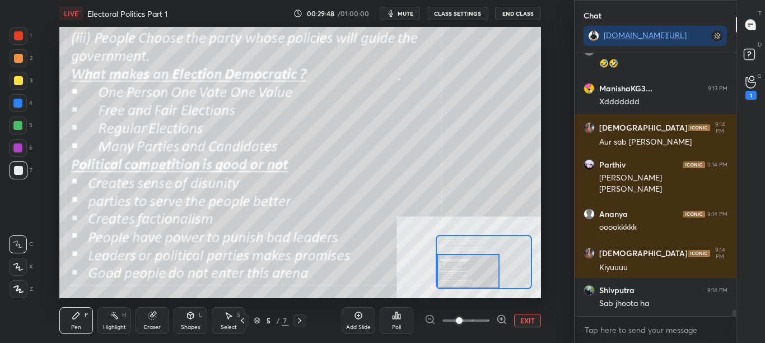
click at [453, 6] on div "LIVE Electoral Politics Part 1 00:29:48 / 01:00:00 mute CLASS SETTINGS End Class" at bounding box center [299, 13] width 481 height 27
click at [459, 10] on button "CLASS SETTINGS" at bounding box center [458, 13] width 62 height 13
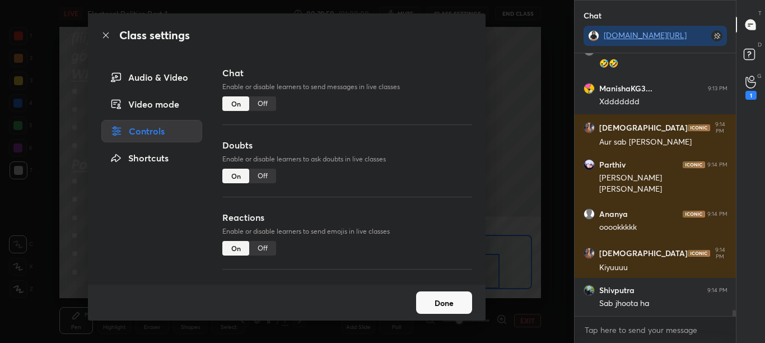
click at [258, 107] on div "Off" at bounding box center [262, 103] width 27 height 15
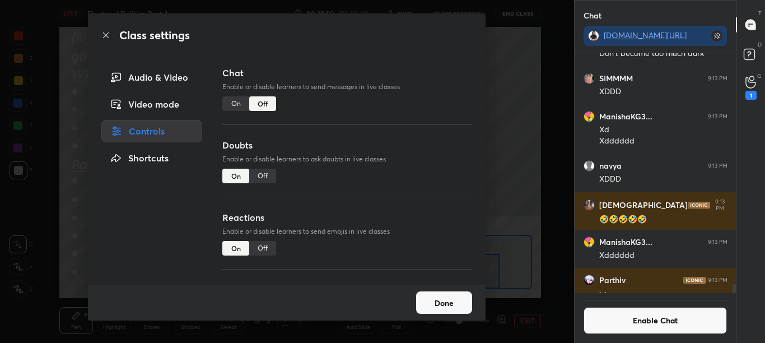
scroll to position [236, 158]
click at [107, 34] on icon at bounding box center [106, 35] width 6 height 6
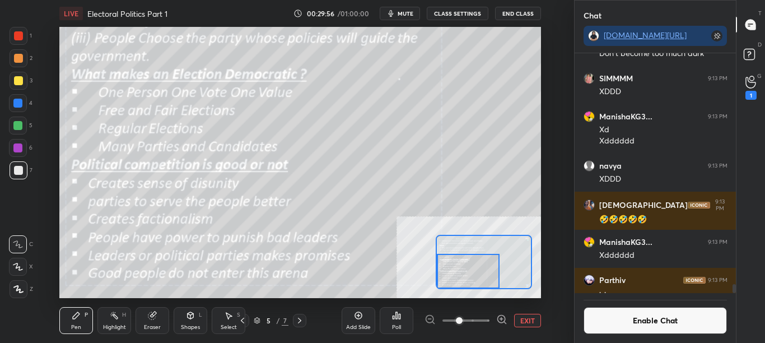
click at [699, 324] on button "Enable Chat" at bounding box center [655, 320] width 144 height 27
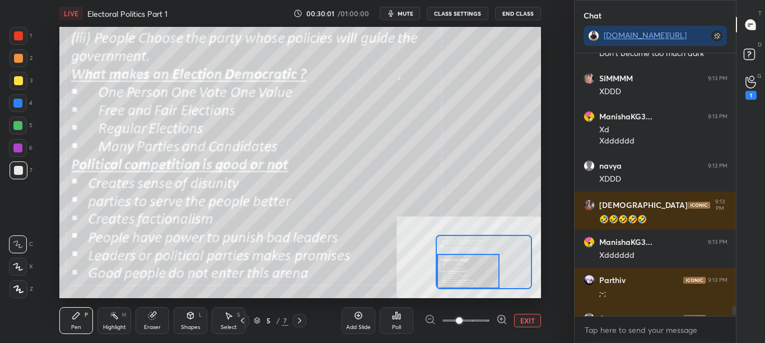
scroll to position [11259, 0]
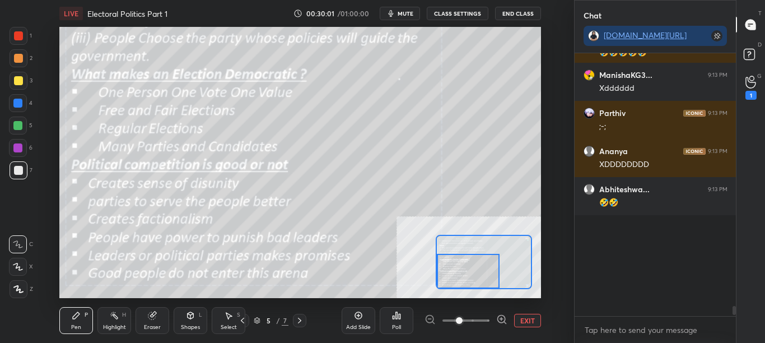
drag, startPoint x: 733, startPoint y: 310, endPoint x: 733, endPoint y: 320, distance: 10.6
click at [733, 320] on div "[PERSON_NAME] 9:11 PM [PERSON_NAME] DC ME AAO SIMMMM 9:12 PM ;-; ManishaKG3... …" at bounding box center [655, 197] width 162 height 289
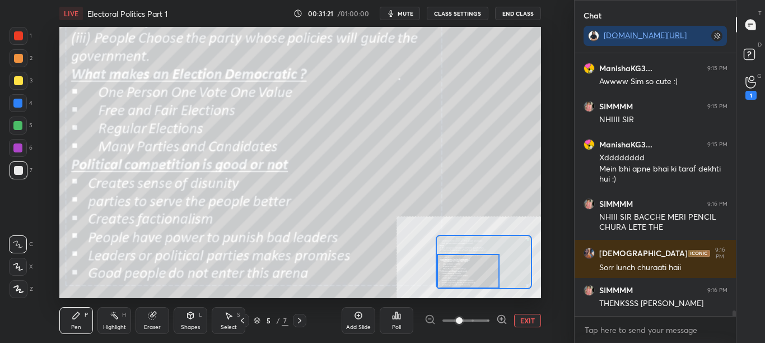
scroll to position [11900, 0]
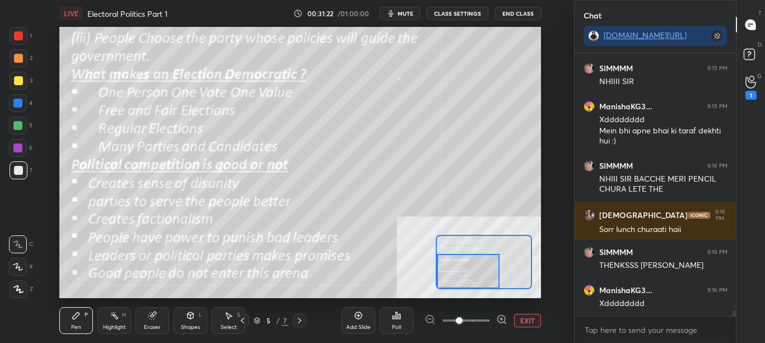
click at [524, 322] on button "EXIT" at bounding box center [527, 319] width 27 height 13
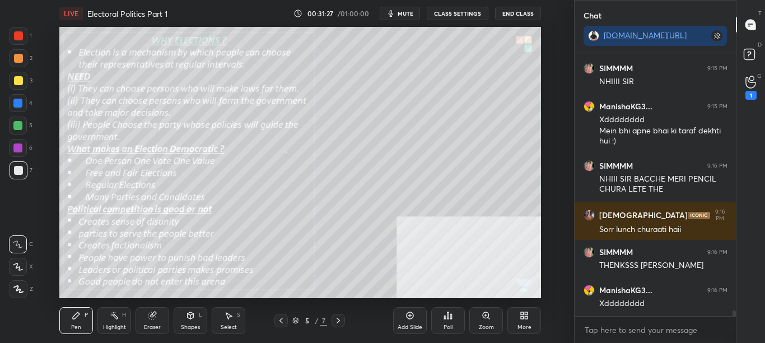
scroll to position [11938, 0]
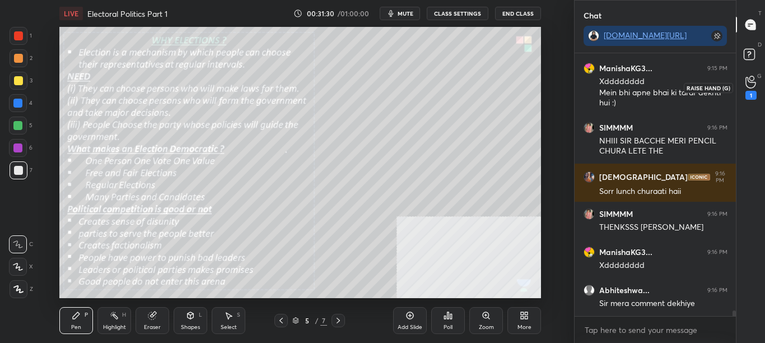
click at [755, 86] on icon at bounding box center [750, 82] width 11 height 13
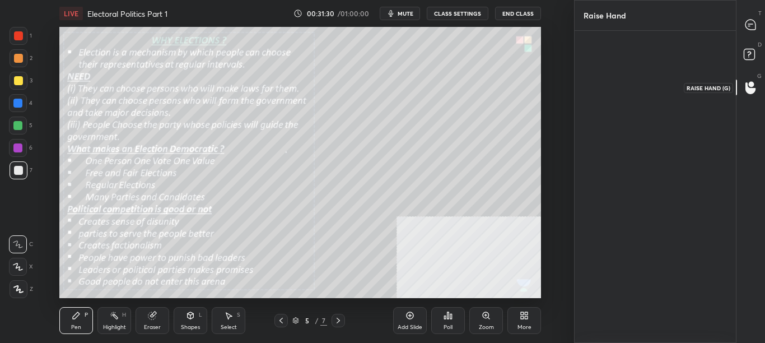
scroll to position [4, 4]
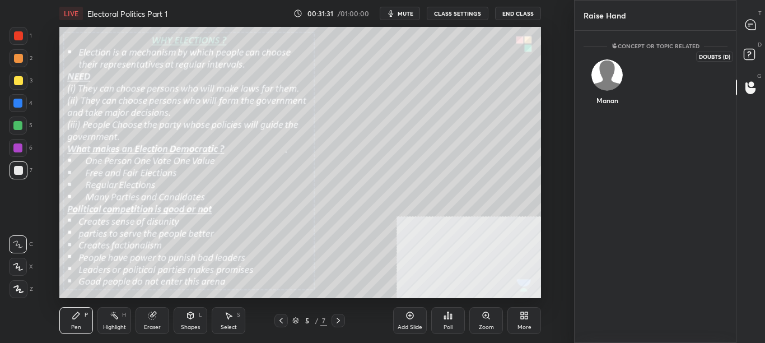
click at [757, 59] on icon at bounding box center [751, 56] width 20 height 20
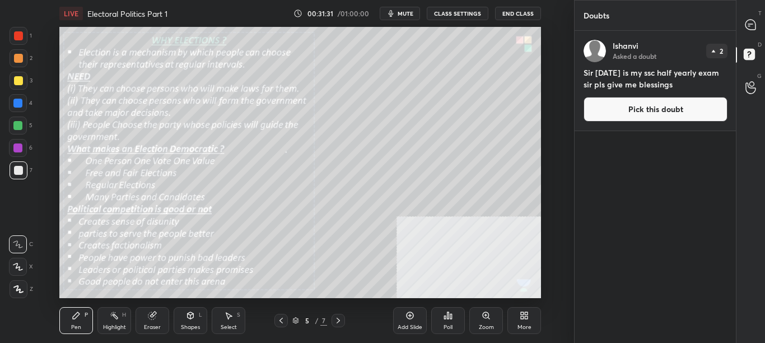
scroll to position [308, 158]
click at [757, 86] on div at bounding box center [750, 87] width 22 height 20
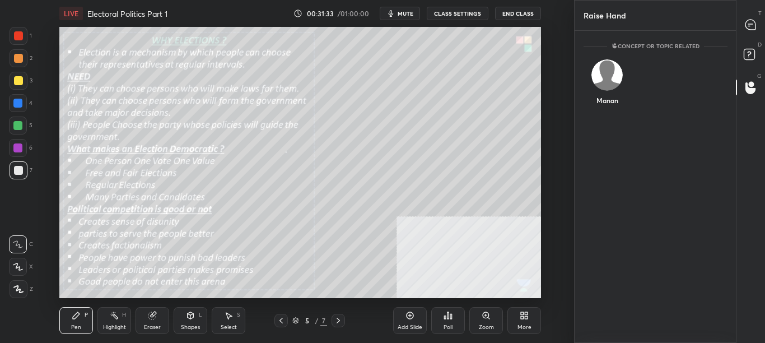
click at [745, 67] on div "D Doubts (D)" at bounding box center [750, 55] width 29 height 31
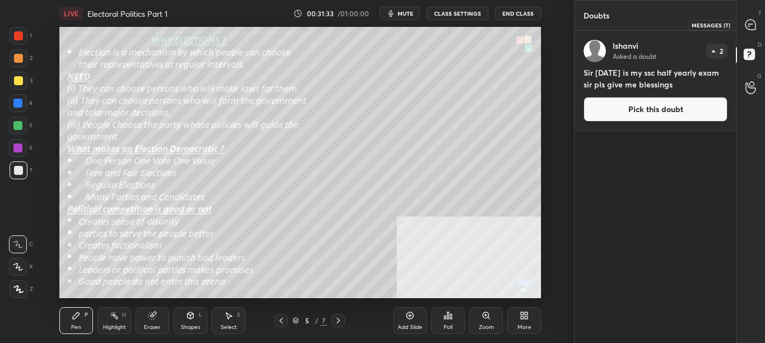
click at [755, 26] on icon at bounding box center [750, 25] width 10 height 10
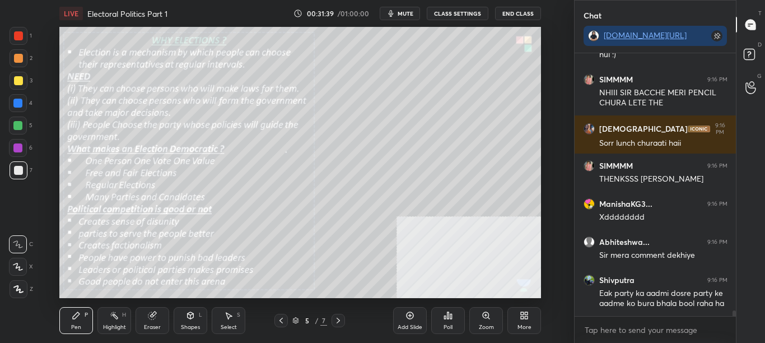
scroll to position [12237, 0]
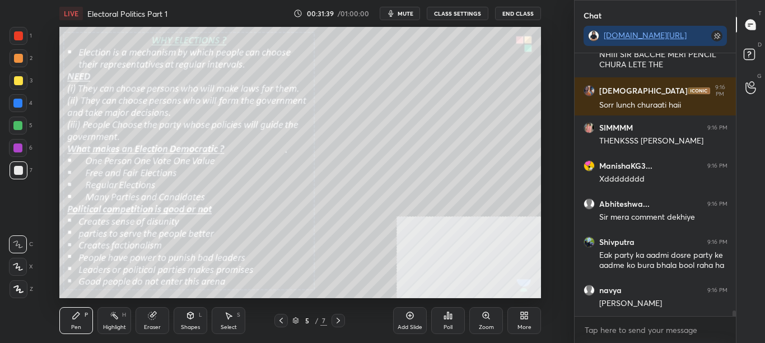
click at [405, 13] on span "mute" at bounding box center [405, 14] width 16 height 8
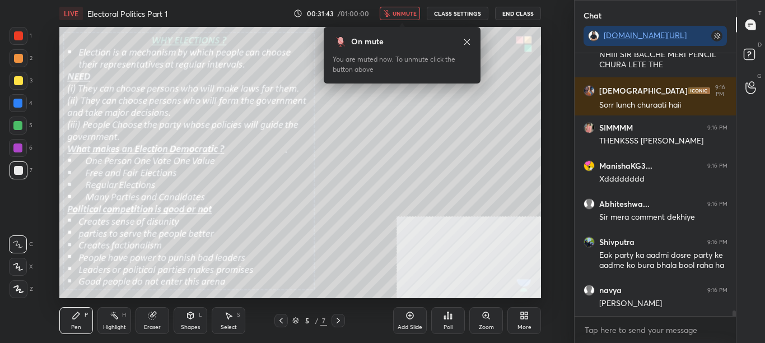
click at [405, 16] on span "unmute" at bounding box center [404, 14] width 24 height 8
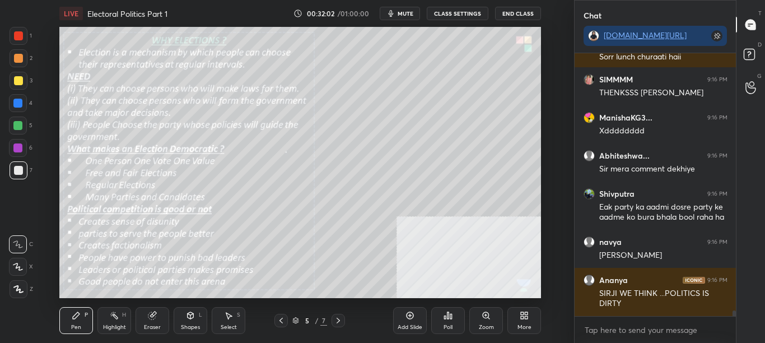
scroll to position [12323, 0]
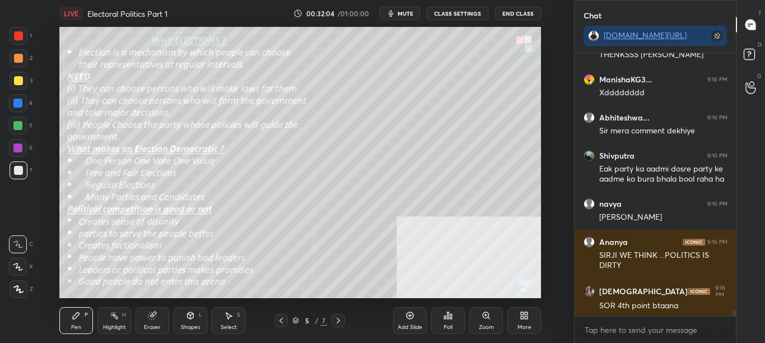
click at [147, 299] on div "LIVE Electoral Politics Part 1 00:32:04 / 01:00:00 mute CLASS SETTINGS End Clas…" at bounding box center [300, 171] width 529 height 343
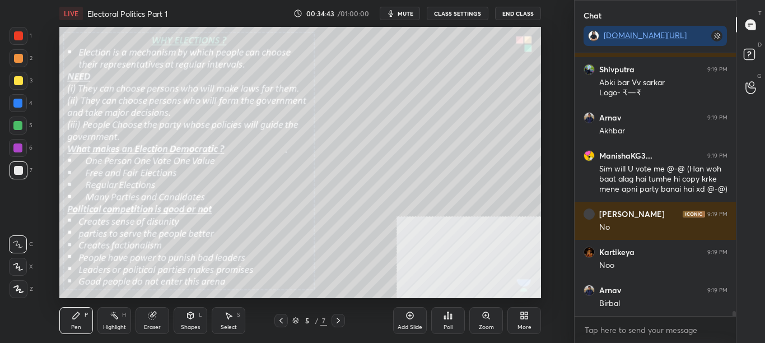
scroll to position [12921, 0]
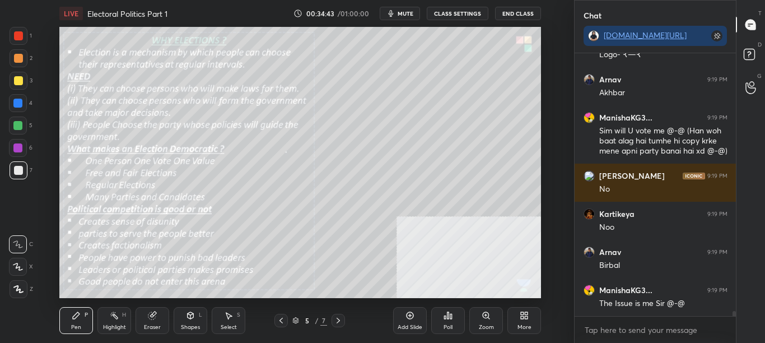
click at [525, 325] on div "More" at bounding box center [524, 327] width 14 height 6
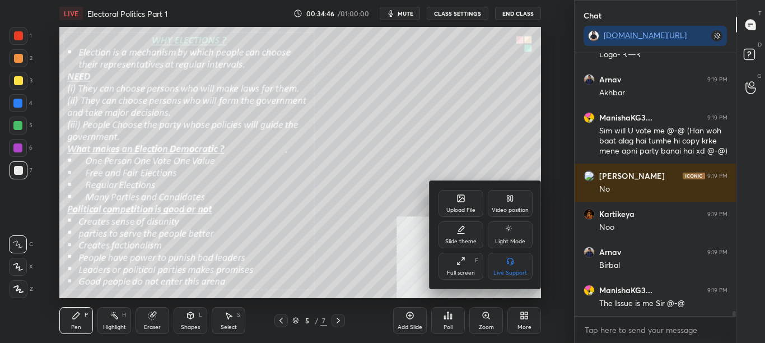
click at [465, 207] on div "Upload File" at bounding box center [460, 210] width 29 height 6
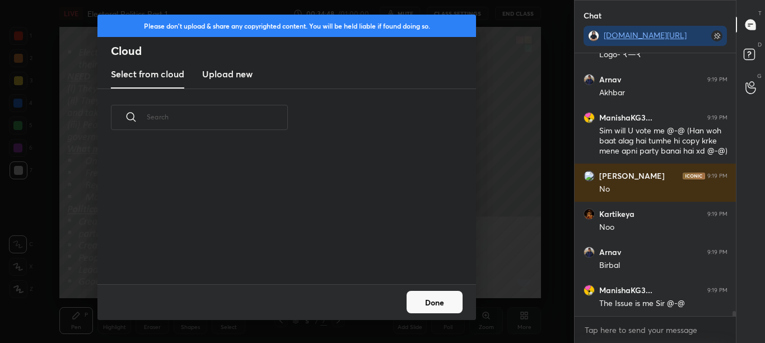
scroll to position [12959, 0]
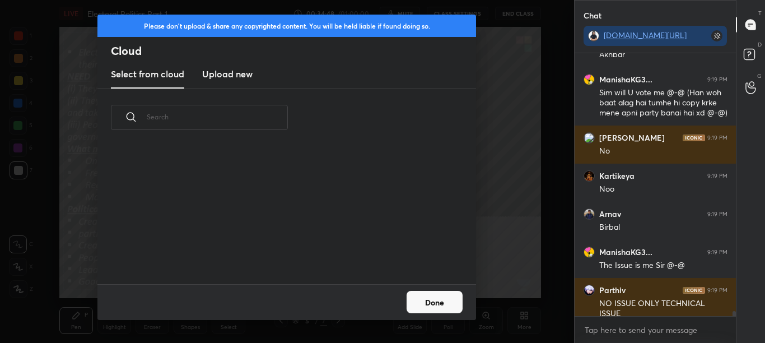
click at [239, 68] on h3 "Upload new" at bounding box center [227, 73] width 50 height 13
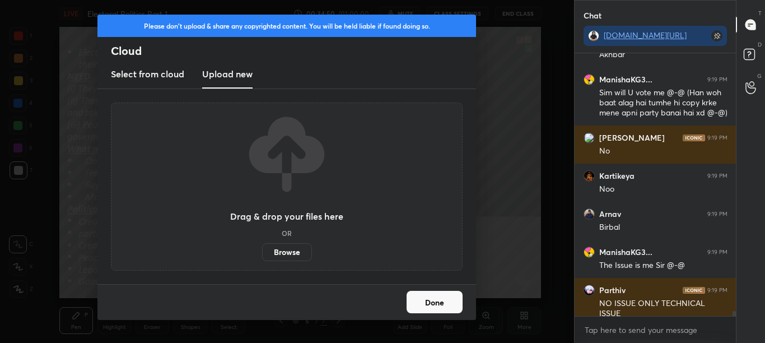
click at [294, 255] on label "Browse" at bounding box center [287, 252] width 50 height 18
click at [262, 255] on input "Browse" at bounding box center [262, 252] width 0 height 18
drag, startPoint x: 430, startPoint y: 307, endPoint x: 436, endPoint y: 301, distance: 8.7
click at [430, 307] on button "Done" at bounding box center [434, 302] width 56 height 22
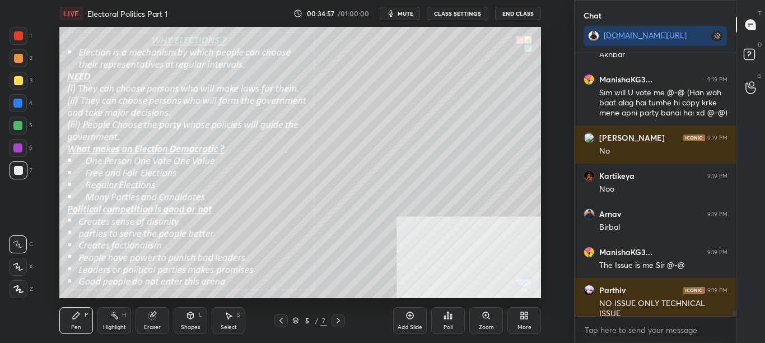
click at [528, 331] on div "More" at bounding box center [524, 320] width 34 height 27
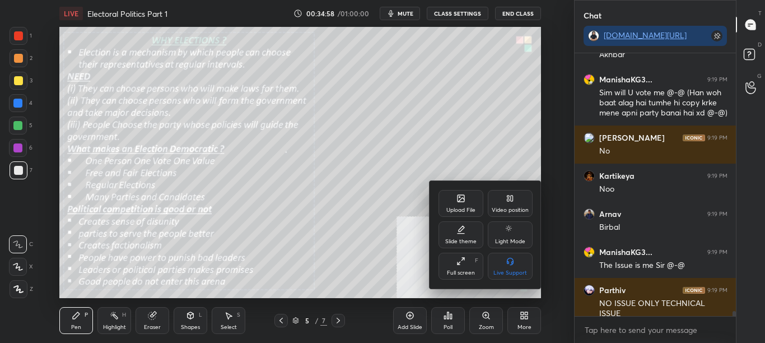
click at [465, 203] on div "Upload File" at bounding box center [460, 203] width 45 height 27
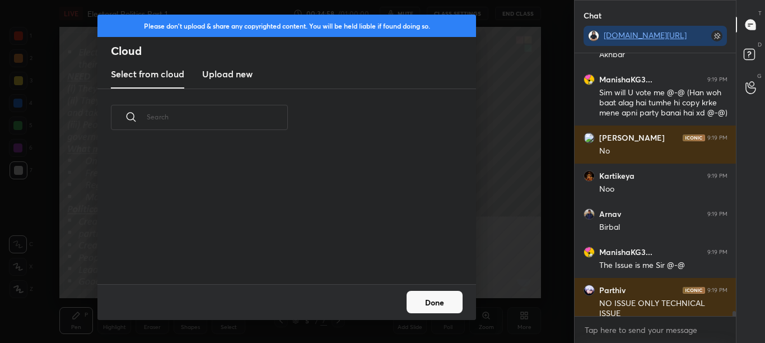
scroll to position [138, 359]
click at [240, 70] on h3 "Upload new" at bounding box center [227, 73] width 50 height 13
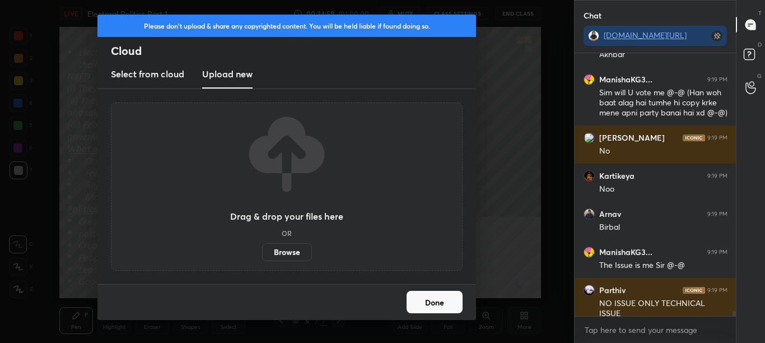
click at [280, 252] on label "Browse" at bounding box center [287, 252] width 50 height 18
click at [262, 252] on input "Browse" at bounding box center [262, 252] width 0 height 18
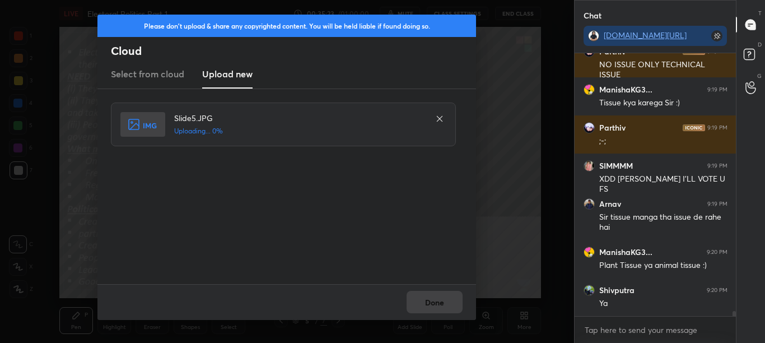
scroll to position [13236, 0]
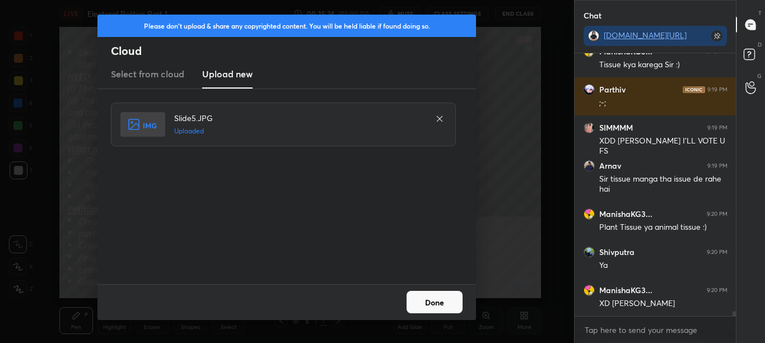
click at [448, 303] on button "Done" at bounding box center [434, 302] width 56 height 22
click at [447, 303] on button "Done" at bounding box center [434, 302] width 56 height 22
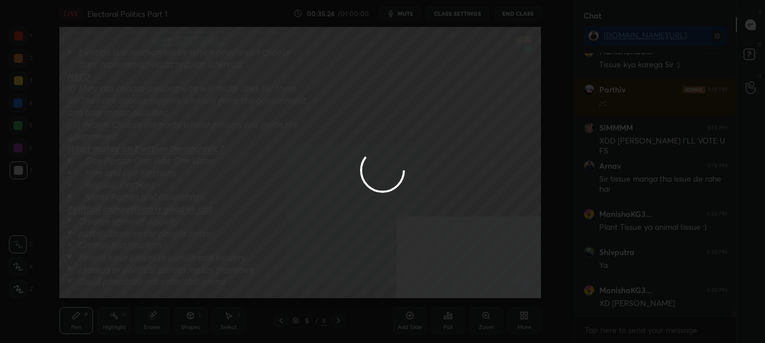
click at [447, 303] on div at bounding box center [382, 171] width 765 height 343
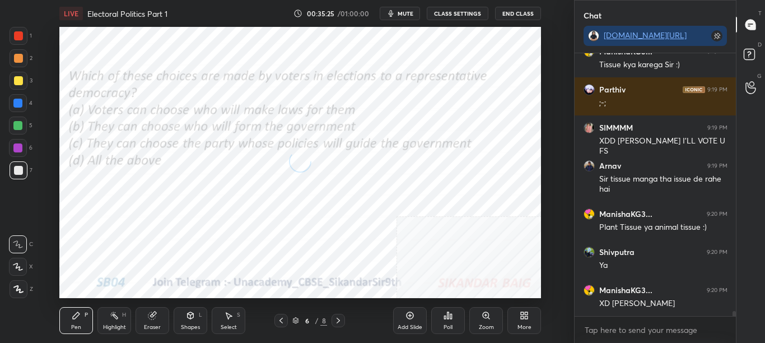
click at [411, 19] on button "mute" at bounding box center [400, 13] width 40 height 13
click at [414, 15] on span "unmute" at bounding box center [404, 14] width 24 height 8
click at [413, 16] on span "mute" at bounding box center [405, 14] width 16 height 8
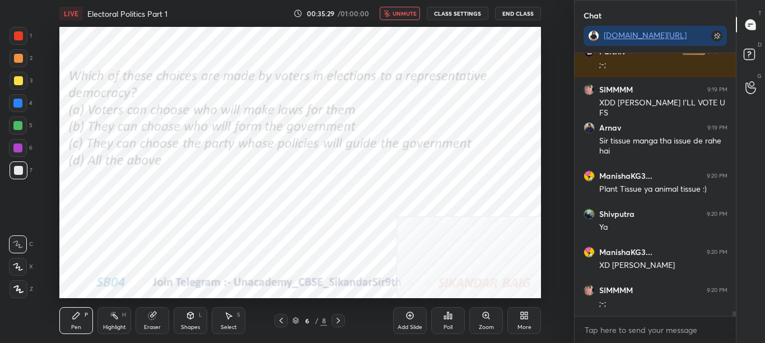
scroll to position [13398, 0]
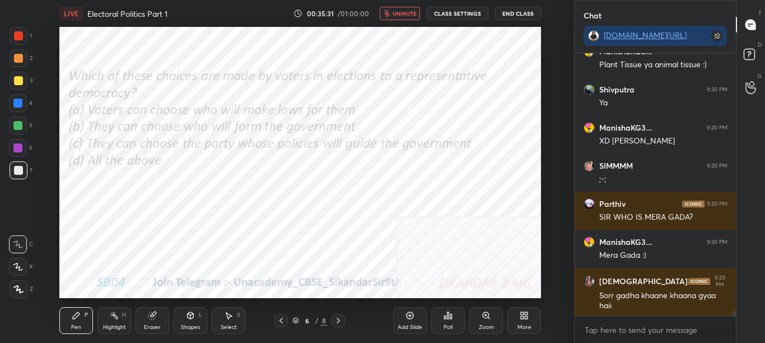
drag, startPoint x: 413, startPoint y: 12, endPoint x: 413, endPoint y: 21, distance: 8.4
click at [413, 13] on span "unmute" at bounding box center [404, 14] width 24 height 8
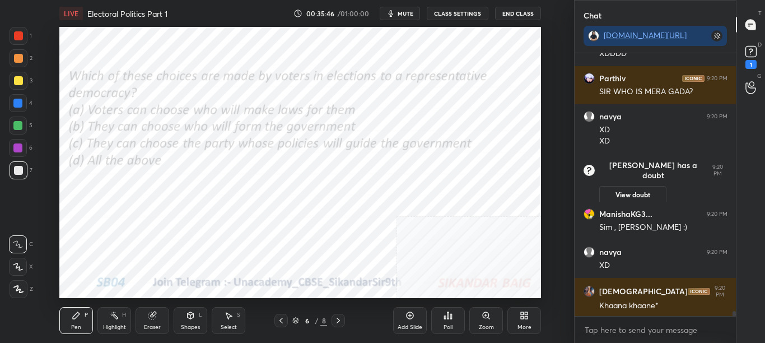
scroll to position [13257, 0]
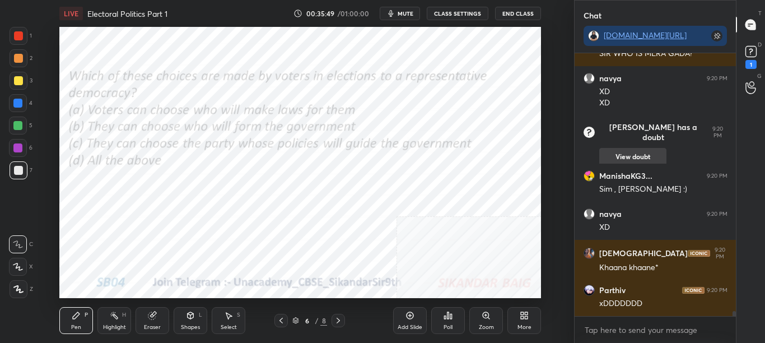
click at [632, 148] on button "View doubt" at bounding box center [632, 157] width 67 height 18
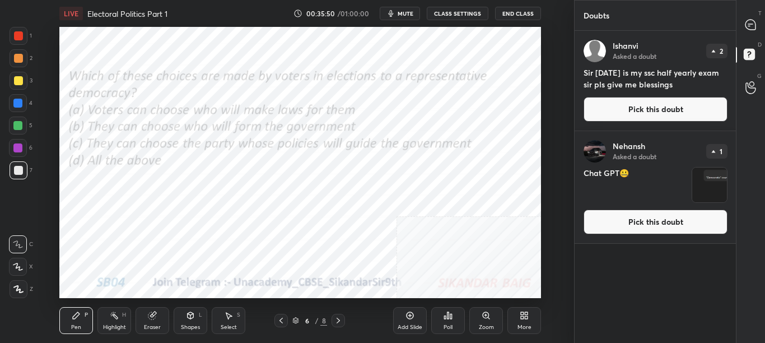
click at [652, 226] on button "Pick this doubt" at bounding box center [655, 221] width 144 height 25
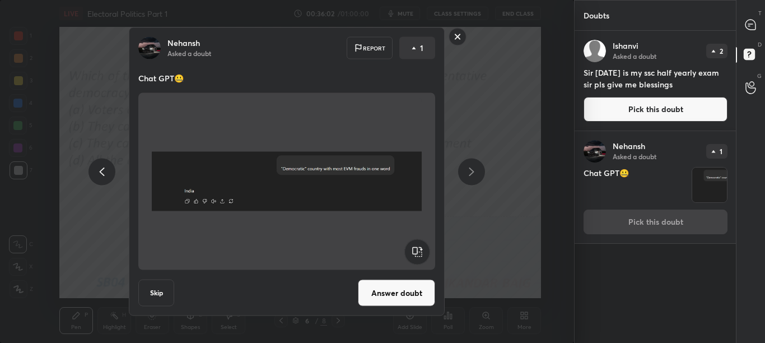
click at [453, 35] on rect at bounding box center [457, 36] width 17 height 17
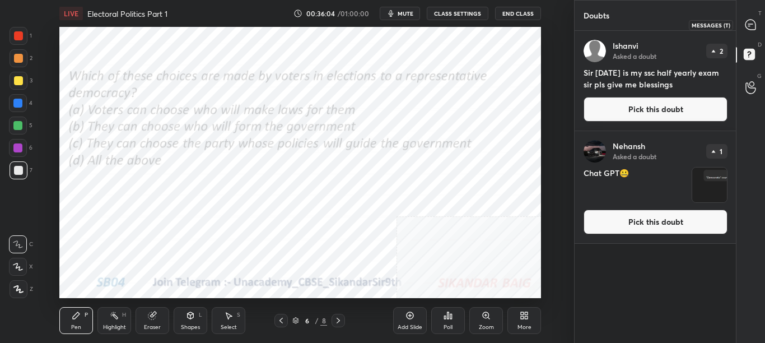
click at [755, 25] on icon at bounding box center [750, 25] width 10 height 10
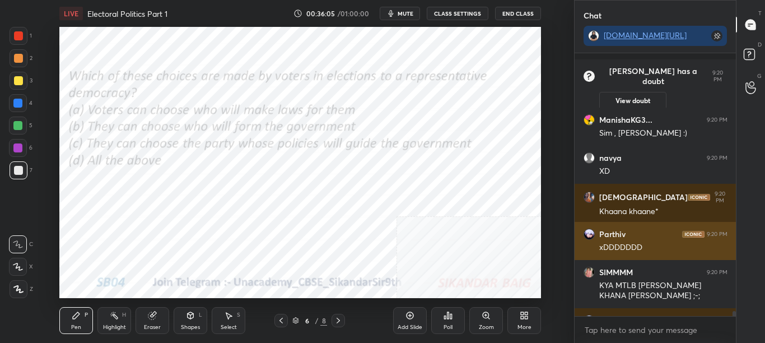
scroll to position [13615, 0]
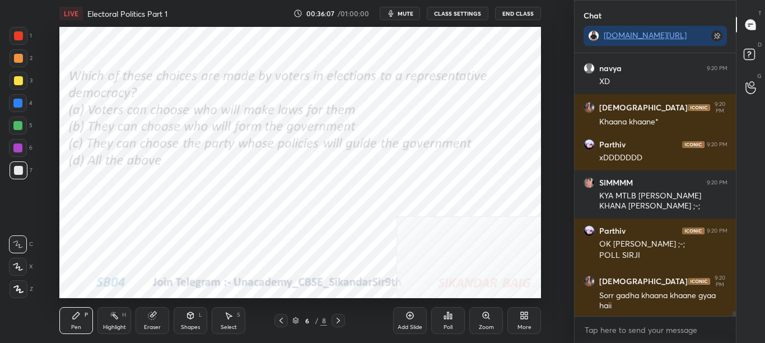
drag, startPoint x: 732, startPoint y: 314, endPoint x: 737, endPoint y: 319, distance: 6.7
click at [732, 317] on div "[PERSON_NAME] has a doubt 9:20 PM View doubt ManishaKG3... 9:20 PM Sim , [PERSO…" at bounding box center [655, 197] width 162 height 289
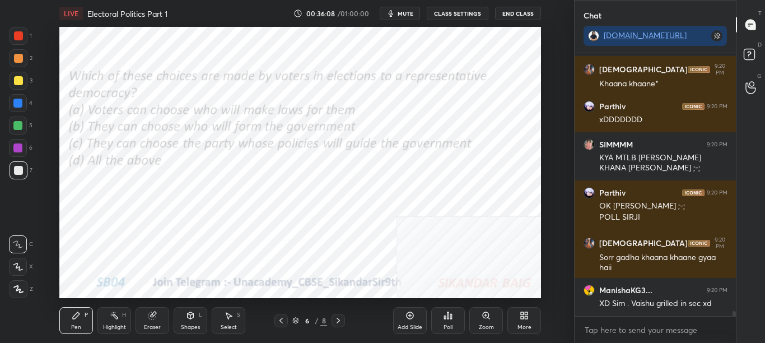
click at [451, 317] on icon at bounding box center [451, 315] width 2 height 5
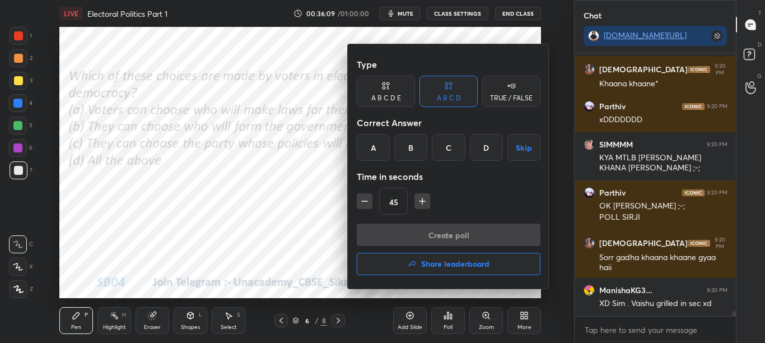
click at [496, 155] on div "D" at bounding box center [486, 147] width 33 height 27
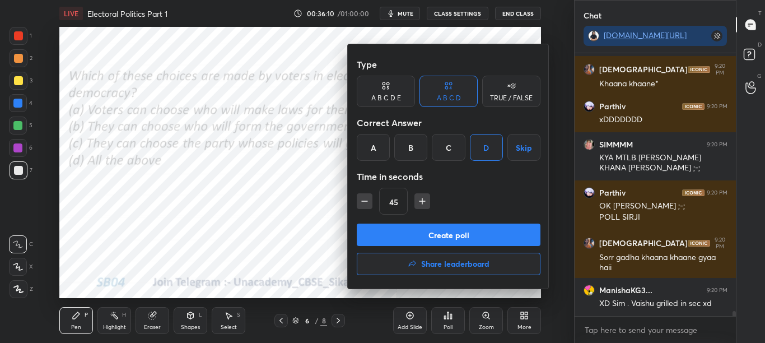
click at [486, 237] on button "Create poll" at bounding box center [449, 234] width 184 height 22
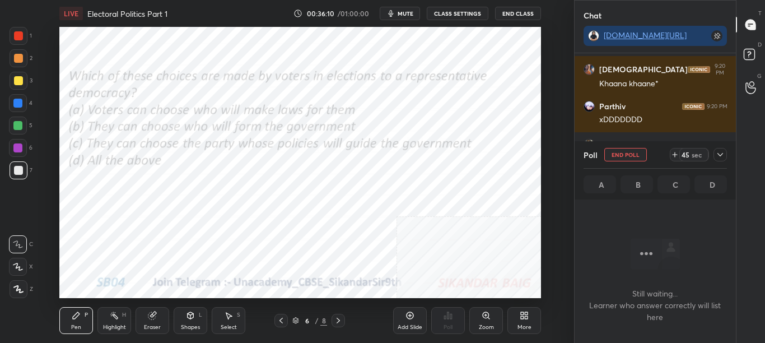
scroll to position [228, 158]
click at [717, 156] on icon at bounding box center [719, 154] width 9 height 9
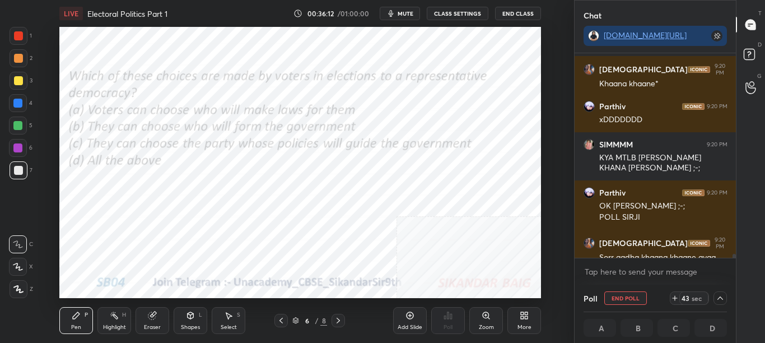
scroll to position [1, 4]
drag, startPoint x: 733, startPoint y: 255, endPoint x: 733, endPoint y: 264, distance: 9.0
click at [733, 264] on div "ManishaKG3... 9:20 PM Sim , [PERSON_NAME] :) [PERSON_NAME] 9:20 PM XD [PERSON_N…" at bounding box center [655, 168] width 162 height 231
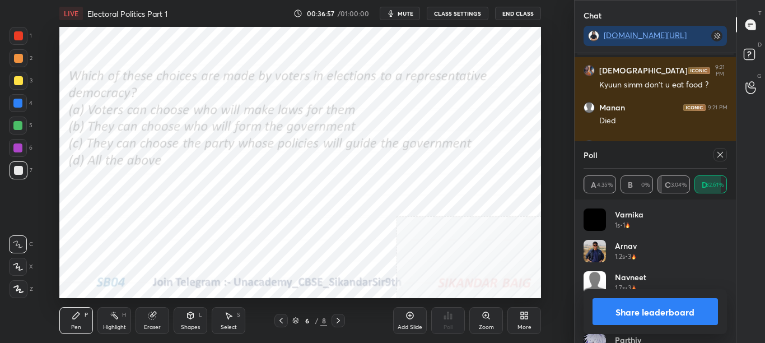
scroll to position [13761, 0]
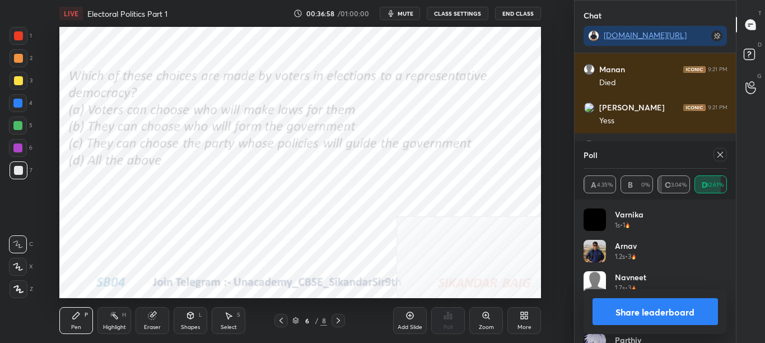
click at [720, 156] on icon at bounding box center [719, 154] width 9 height 9
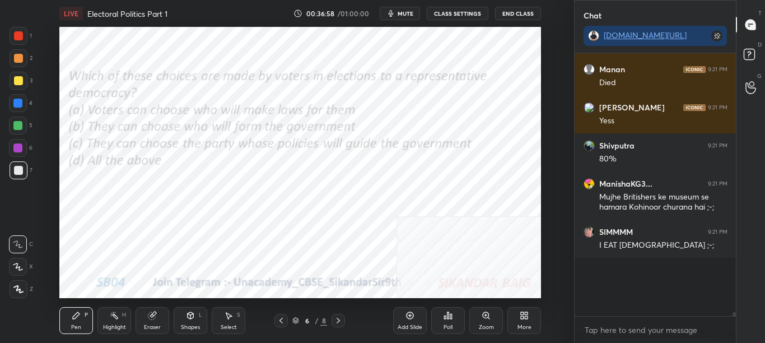
scroll to position [4, 4]
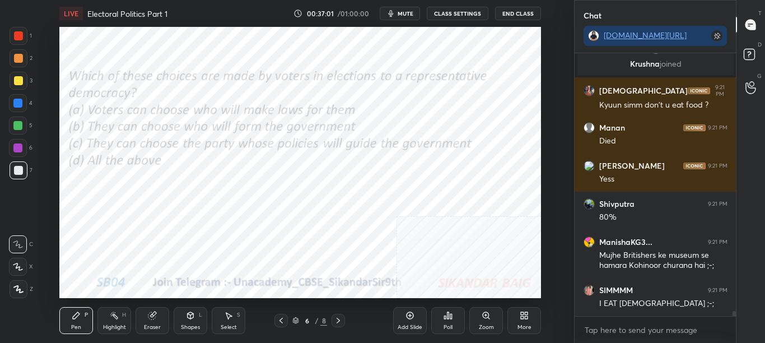
click at [525, 327] on div "More" at bounding box center [524, 327] width 14 height 6
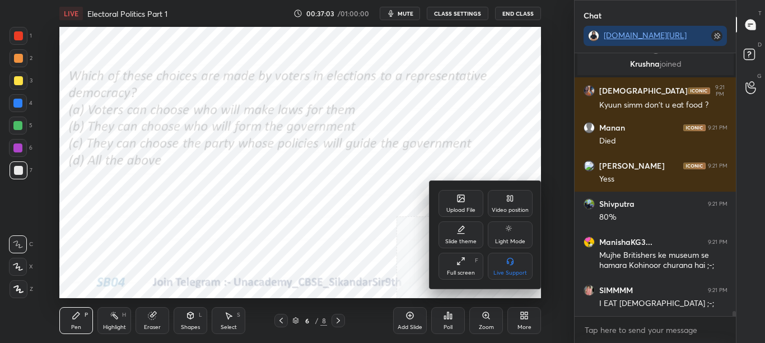
click at [384, 241] on div at bounding box center [382, 171] width 765 height 343
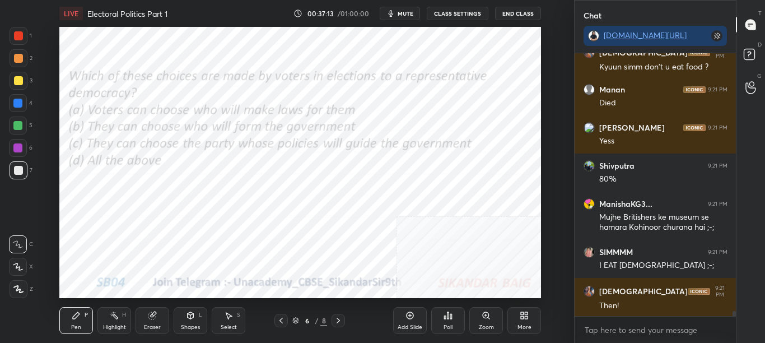
scroll to position [13779, 0]
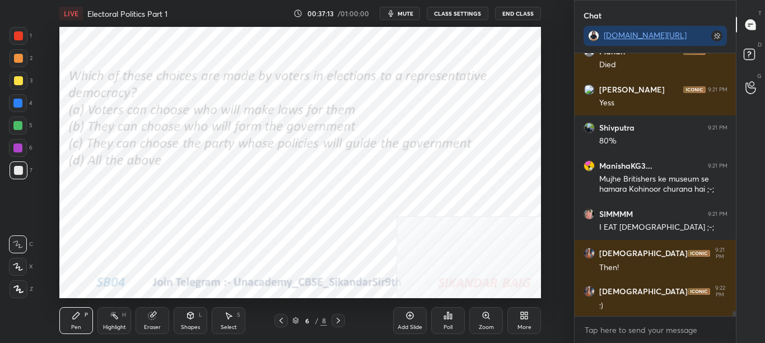
click at [339, 321] on icon at bounding box center [337, 320] width 3 height 6
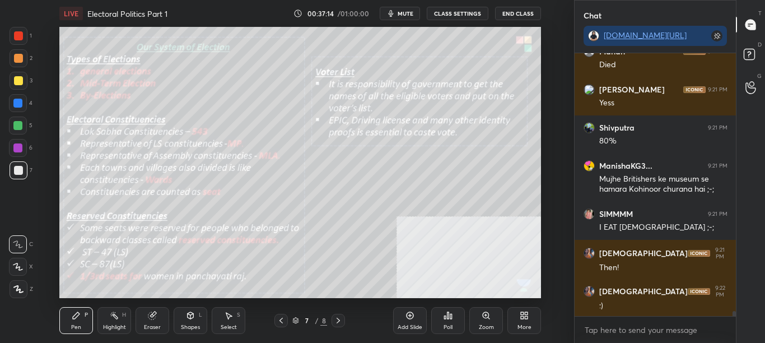
click at [282, 317] on icon at bounding box center [281, 320] width 9 height 9
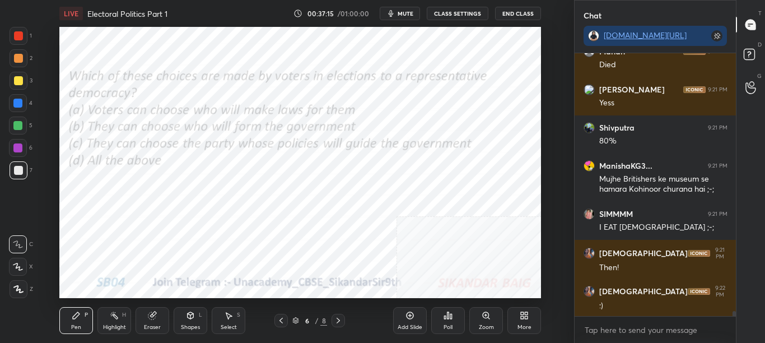
scroll to position [13817, 0]
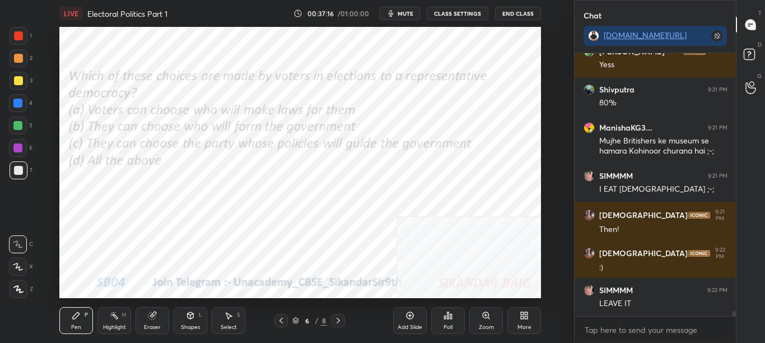
click at [514, 322] on div "More" at bounding box center [524, 320] width 34 height 27
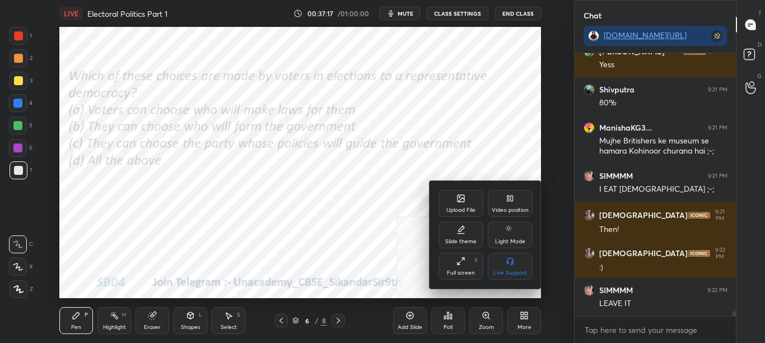
click at [458, 203] on div "Upload File" at bounding box center [460, 203] width 45 height 27
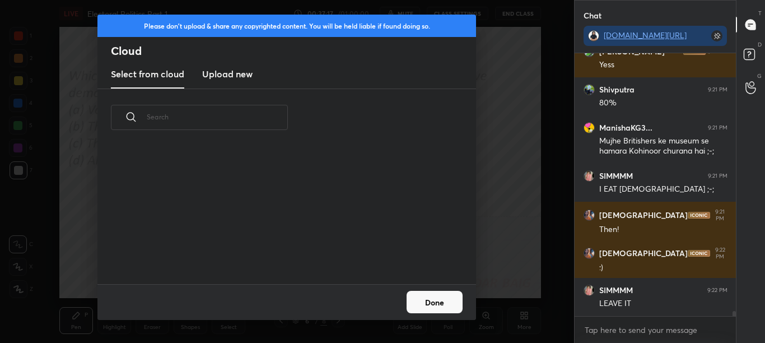
scroll to position [138, 359]
drag, startPoint x: 239, startPoint y: 72, endPoint x: 246, endPoint y: 87, distance: 16.8
click at [238, 72] on h3 "Upload new" at bounding box center [227, 73] width 50 height 13
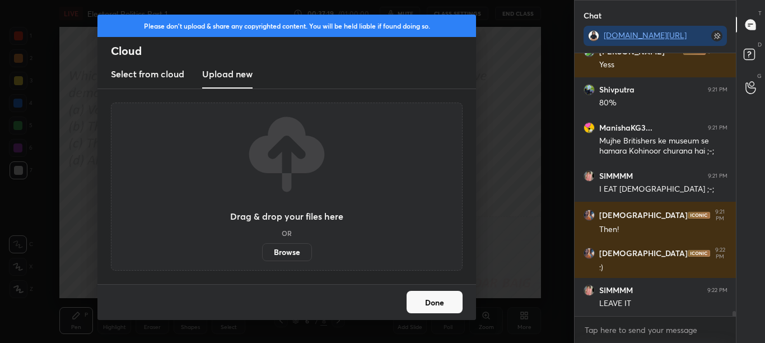
click at [296, 257] on label "Browse" at bounding box center [287, 252] width 50 height 18
click at [262, 257] on input "Browse" at bounding box center [262, 252] width 0 height 18
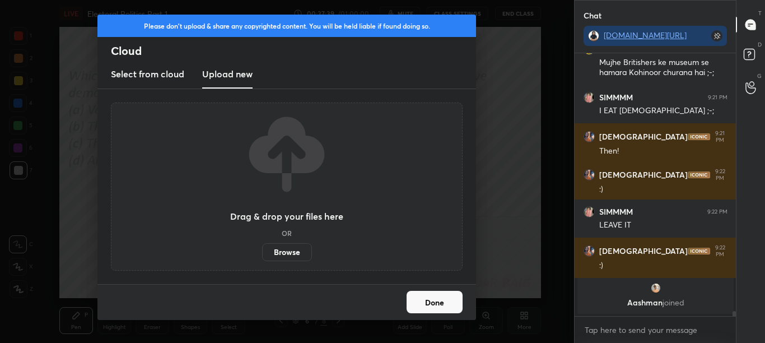
scroll to position [13821, 0]
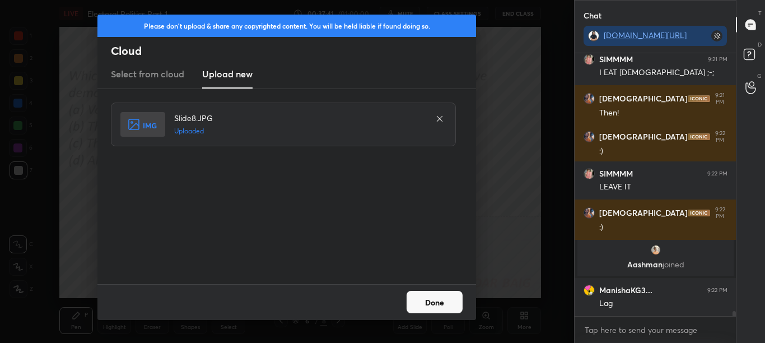
click at [444, 305] on button "Done" at bounding box center [434, 302] width 56 height 22
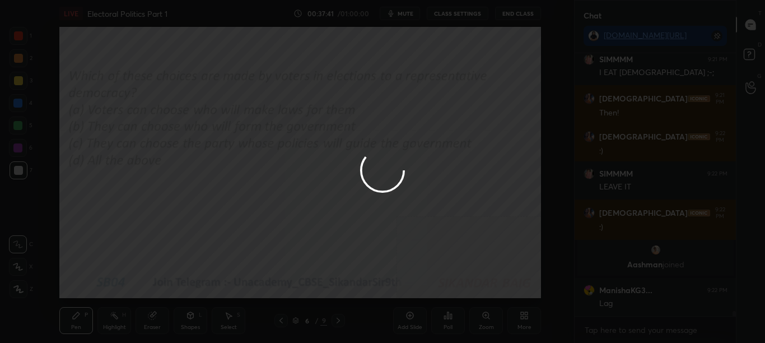
click at [444, 306] on button "Done" at bounding box center [434, 302] width 56 height 22
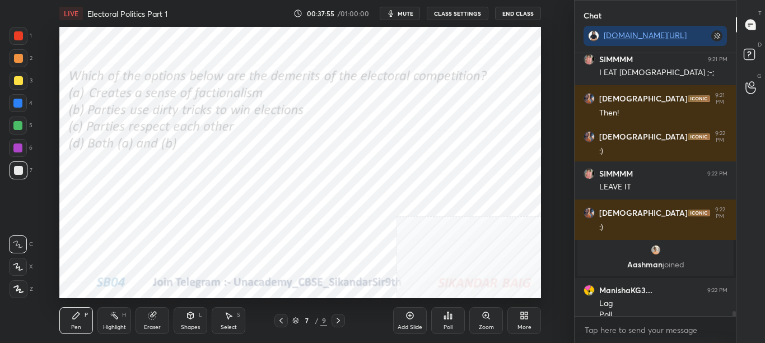
scroll to position [13833, 0]
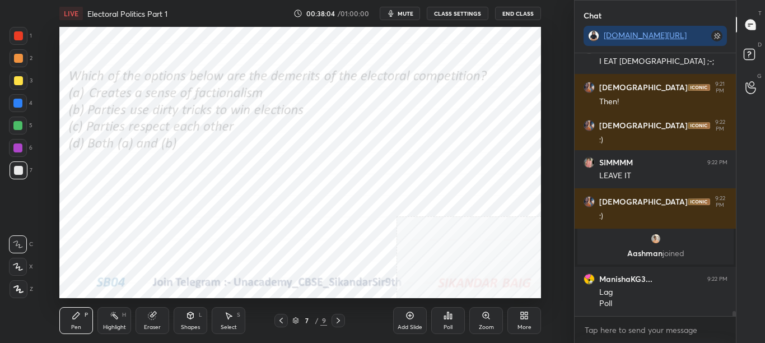
click at [443, 321] on div "Poll" at bounding box center [448, 320] width 34 height 27
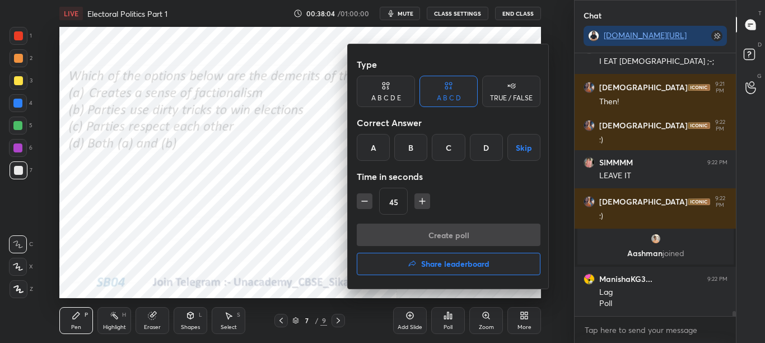
scroll to position [13881, 0]
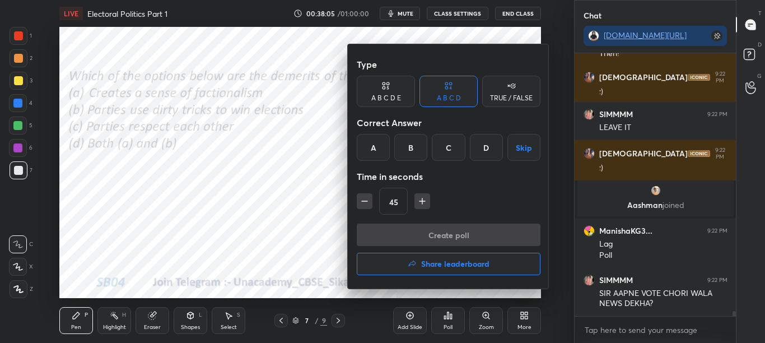
click at [484, 154] on div "D" at bounding box center [486, 147] width 33 height 27
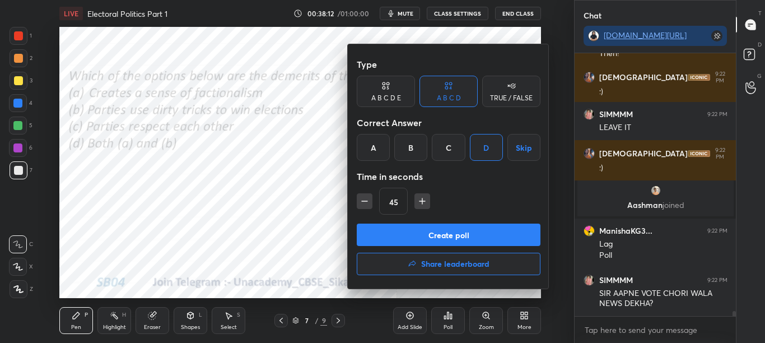
scroll to position [13919, 0]
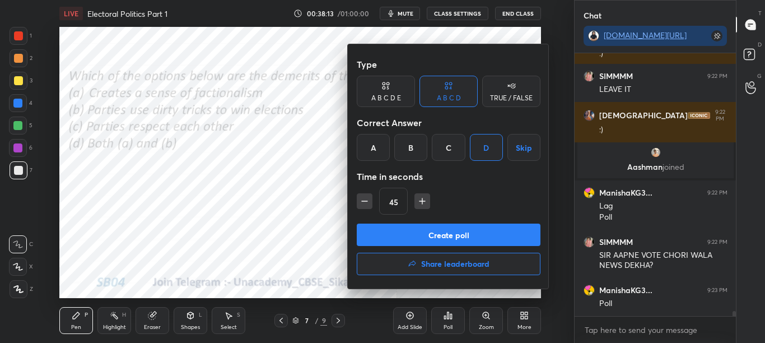
click at [462, 234] on button "Create poll" at bounding box center [449, 234] width 184 height 22
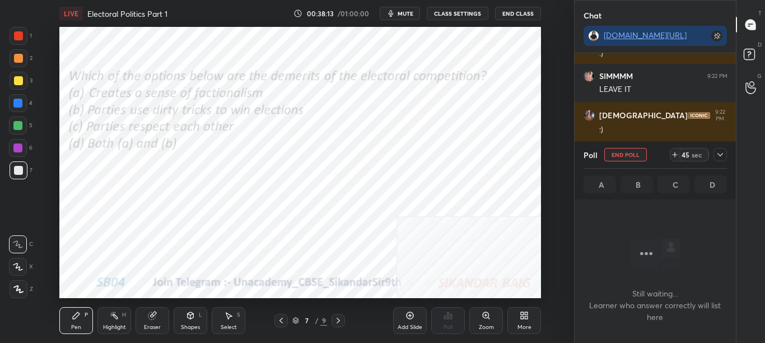
scroll to position [228, 158]
click at [721, 148] on div at bounding box center [719, 154] width 13 height 13
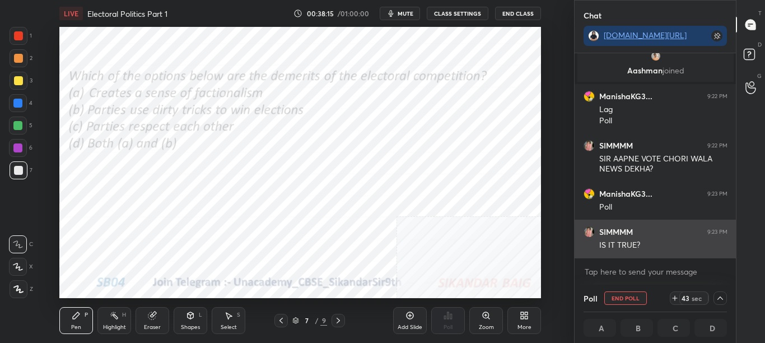
scroll to position [1, 4]
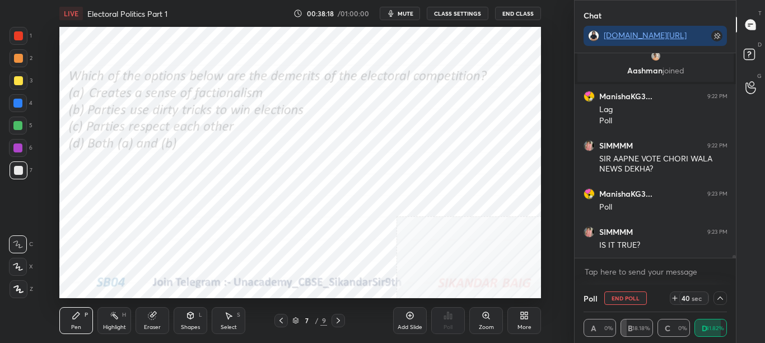
click at [722, 298] on icon at bounding box center [719, 297] width 9 height 9
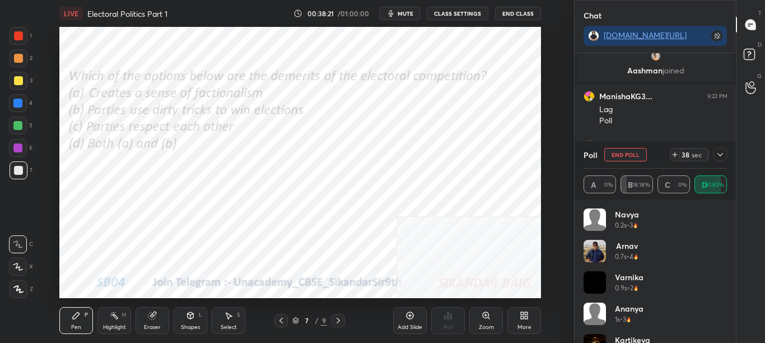
scroll to position [14063, 0]
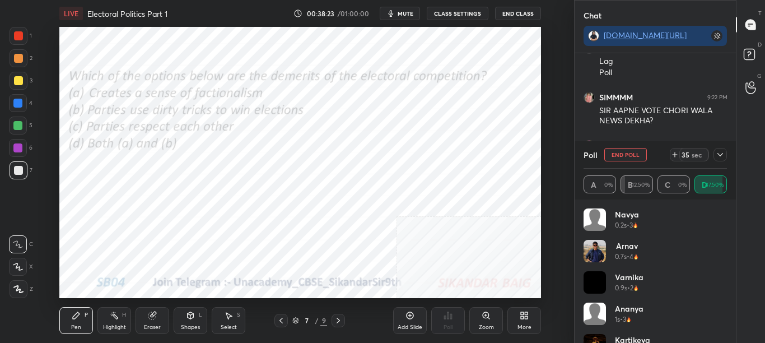
click at [723, 158] on icon at bounding box center [719, 154] width 9 height 9
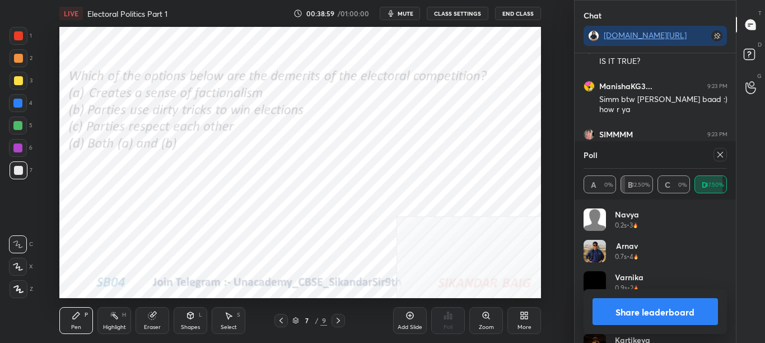
scroll to position [131, 140]
click at [688, 316] on button "Share leaderboard" at bounding box center [655, 311] width 126 height 27
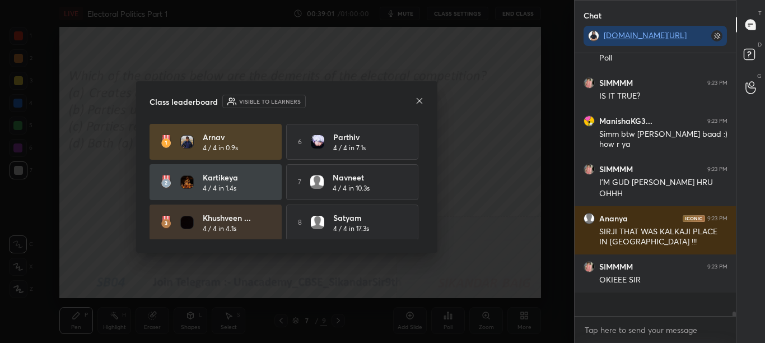
scroll to position [259, 158]
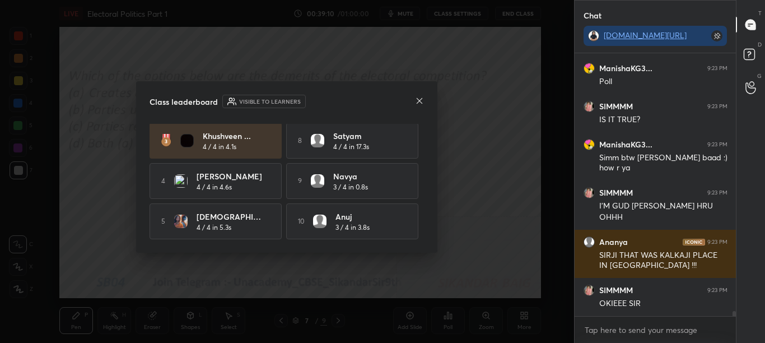
click at [420, 91] on div "Class leaderboard Visible to learners [PERSON_NAME] 4 / 4 in 0.9s 6 [PERSON_NAM…" at bounding box center [286, 166] width 301 height 171
click at [415, 93] on div "Class leaderboard Visible to learners [PERSON_NAME] 4 / 4 in 0.9s 6 [PERSON_NAM…" at bounding box center [286, 166] width 301 height 171
click at [418, 105] on icon at bounding box center [419, 100] width 9 height 9
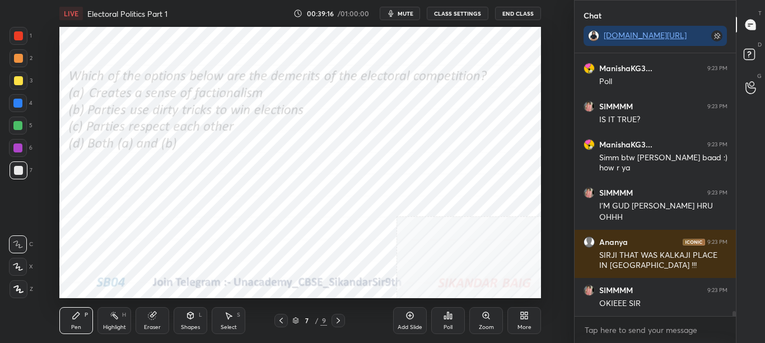
click at [335, 320] on icon at bounding box center [338, 320] width 9 height 9
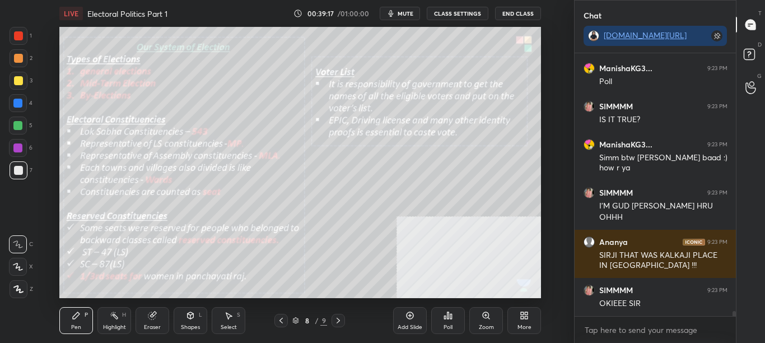
click at [281, 321] on icon at bounding box center [280, 320] width 3 height 6
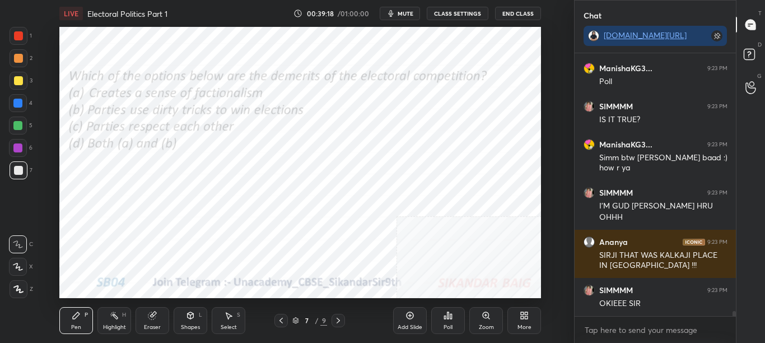
click at [520, 325] on div "More" at bounding box center [524, 327] width 14 height 6
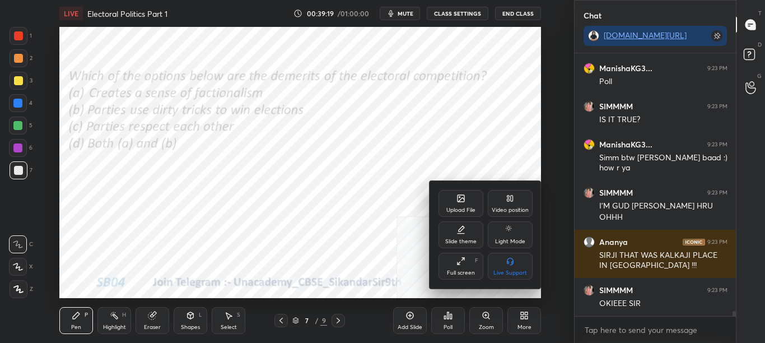
click at [462, 202] on icon at bounding box center [460, 198] width 7 height 7
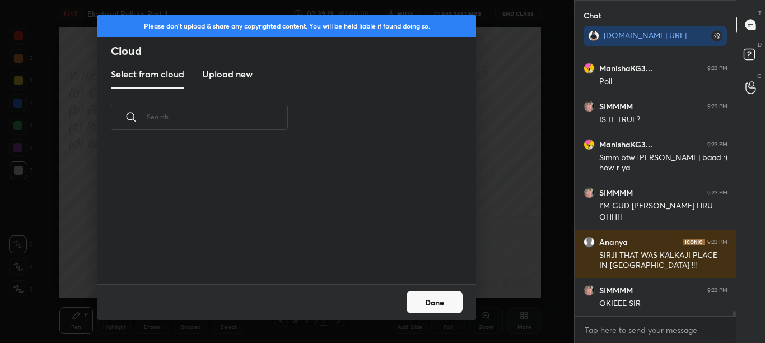
scroll to position [138, 359]
drag, startPoint x: 218, startPoint y: 70, endPoint x: 228, endPoint y: 64, distance: 12.3
click at [218, 71] on h3 "Upload new" at bounding box center [227, 73] width 50 height 13
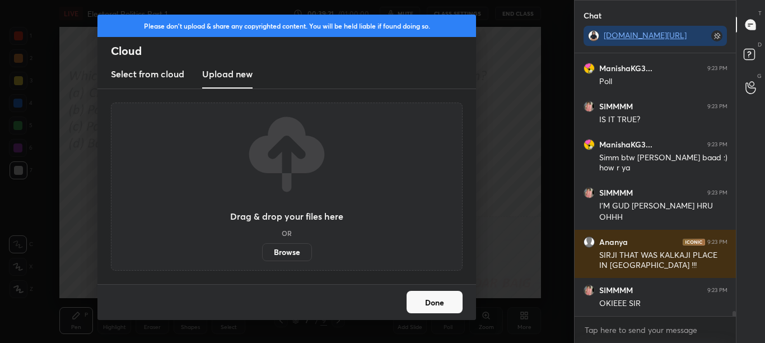
click at [277, 256] on label "Browse" at bounding box center [287, 252] width 50 height 18
click at [262, 256] on input "Browse" at bounding box center [262, 252] width 0 height 18
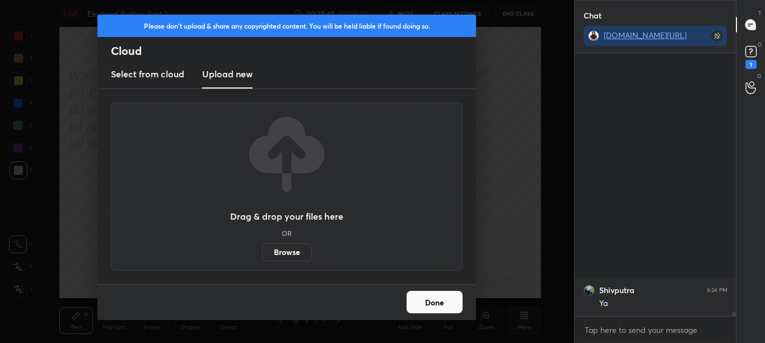
scroll to position [14503, 0]
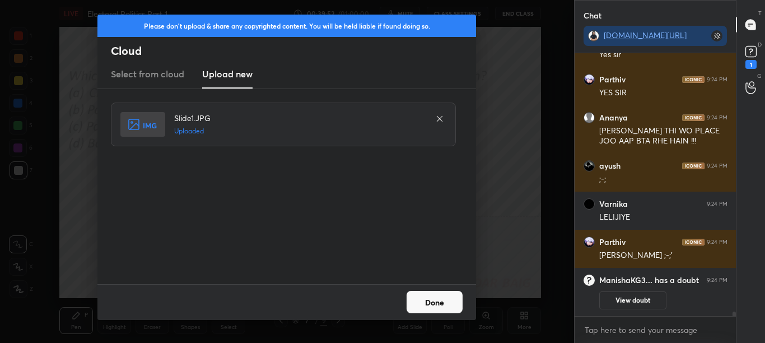
click at [436, 299] on button "Done" at bounding box center [434, 302] width 56 height 22
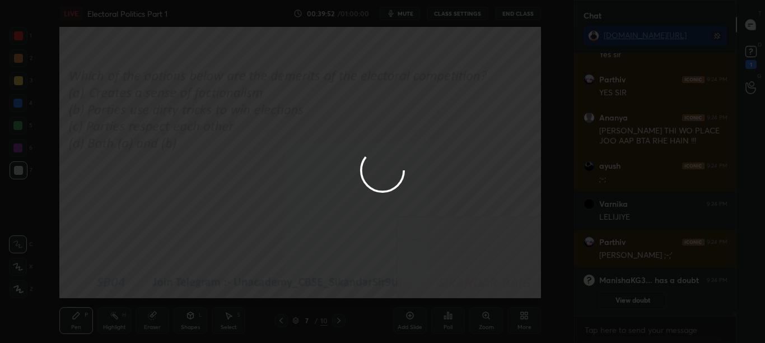
click at [434, 300] on button "Done" at bounding box center [434, 302] width 56 height 22
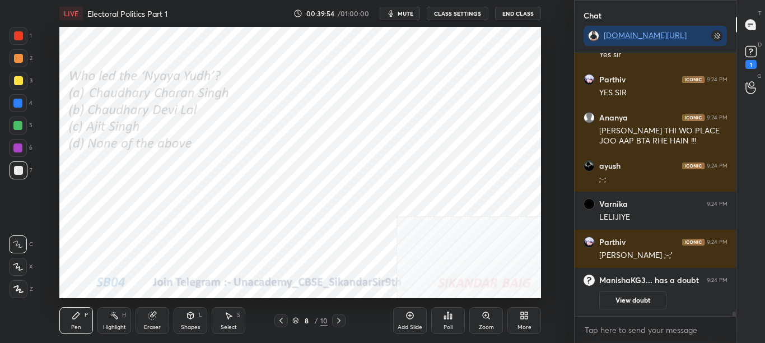
click at [451, 324] on div "Poll" at bounding box center [447, 327] width 9 height 6
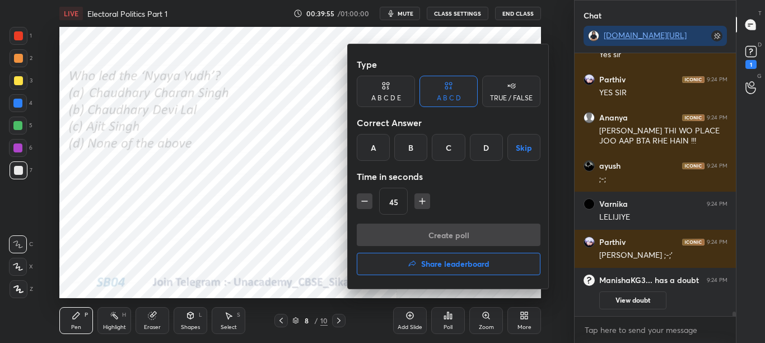
click at [414, 145] on div "B" at bounding box center [410, 147] width 33 height 27
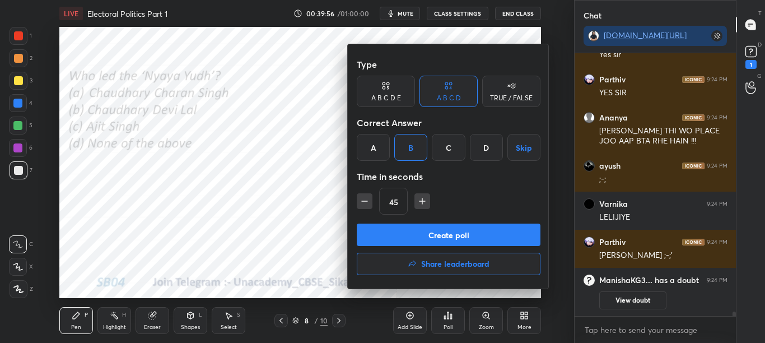
click at [424, 228] on button "Create poll" at bounding box center [449, 234] width 184 height 22
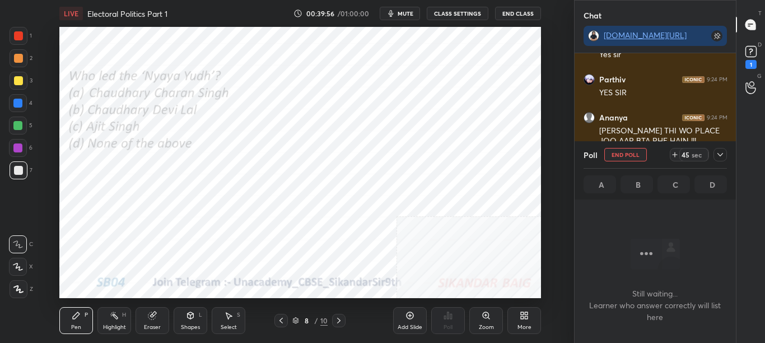
scroll to position [228, 158]
click at [410, 8] on button "mute" at bounding box center [400, 13] width 40 height 13
click at [721, 152] on icon at bounding box center [719, 154] width 9 height 9
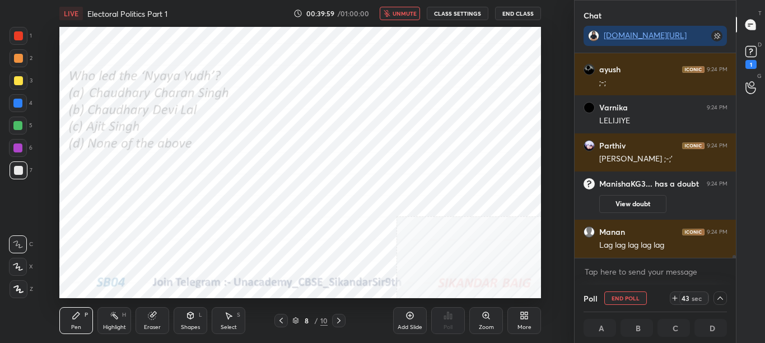
scroll to position [14311, 0]
click at [399, 12] on span "unmute" at bounding box center [404, 14] width 24 height 8
click at [757, 55] on icon at bounding box center [750, 51] width 17 height 17
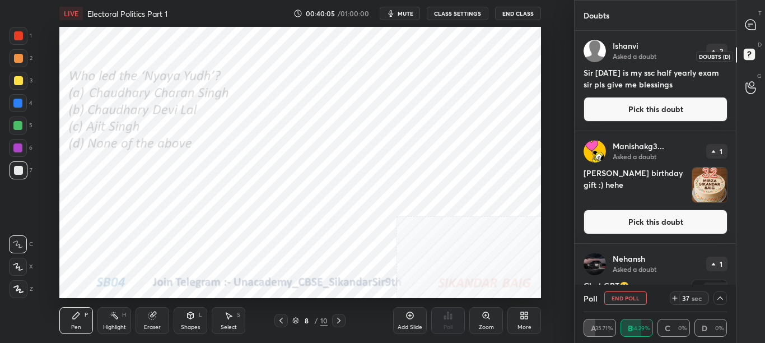
scroll to position [250, 158]
click at [687, 223] on button "Pick this doubt" at bounding box center [655, 221] width 144 height 25
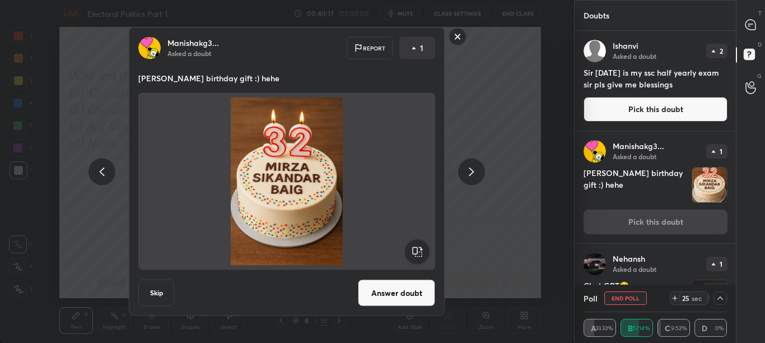
drag, startPoint x: 388, startPoint y: 294, endPoint x: 463, endPoint y: 210, distance: 113.0
click at [472, 244] on div "Manishakg3... Asked a doubt Report 1 [PERSON_NAME] birthday gift :) hehe Skip A…" at bounding box center [286, 171] width 423 height 288
click at [446, 40] on div "Manishakg3... Asked a doubt Report 1 [PERSON_NAME] birthday gift :) hehe Skip A…" at bounding box center [286, 171] width 423 height 288
click at [460, 41] on rect at bounding box center [457, 36] width 17 height 17
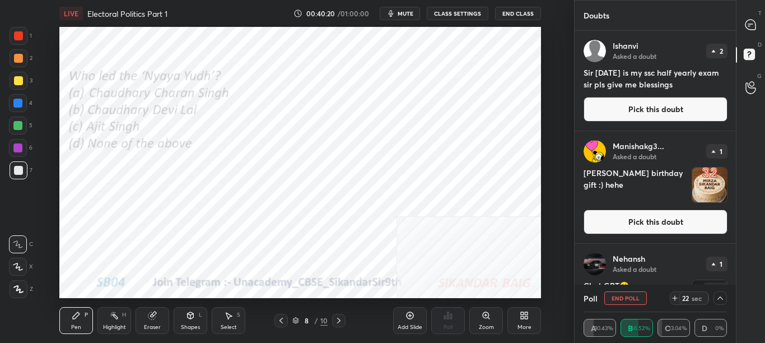
click at [732, 188] on div "Manishakg3... Asked a doubt 1 [PERSON_NAME] birthday gift :) hehe Pick this dou…" at bounding box center [655, 187] width 162 height 112
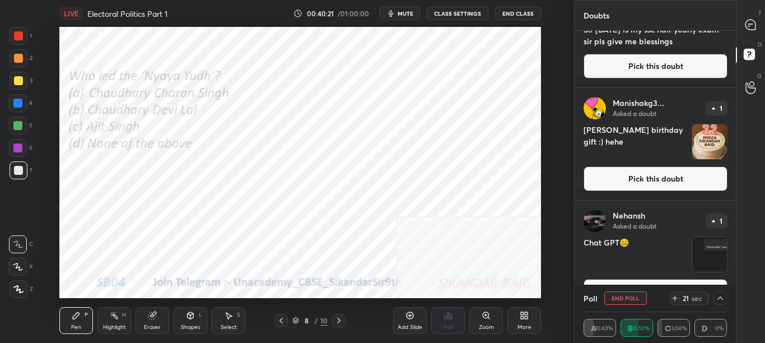
scroll to position [72, 0]
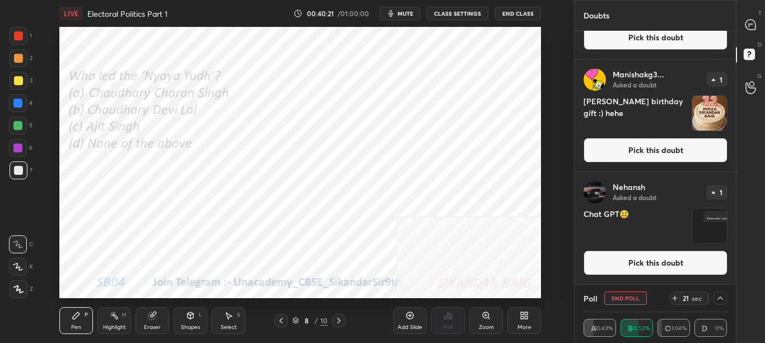
click at [715, 255] on button "Pick this doubt" at bounding box center [655, 262] width 144 height 25
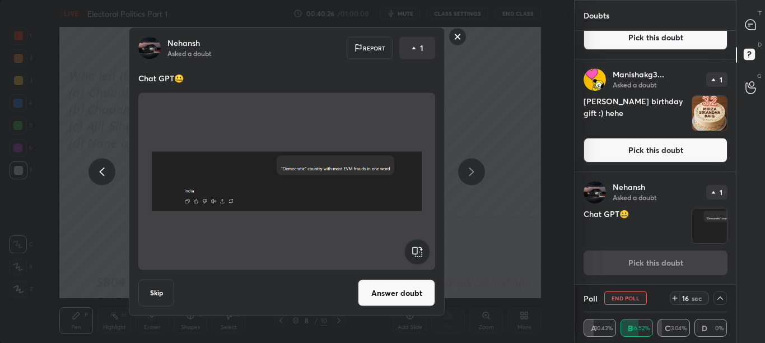
drag, startPoint x: 457, startPoint y: 37, endPoint x: 464, endPoint y: 35, distance: 7.5
click at [457, 38] on rect at bounding box center [457, 36] width 17 height 17
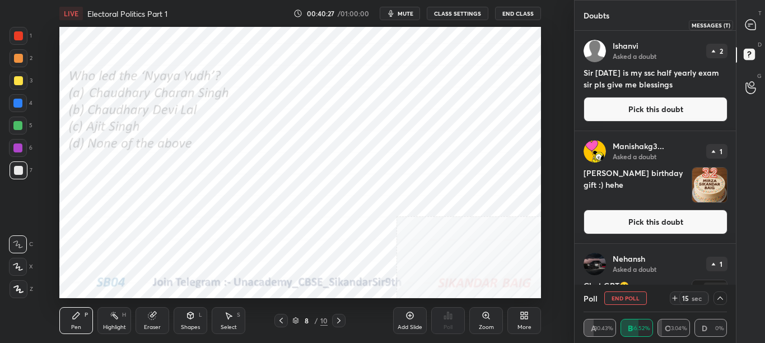
click at [751, 31] on div at bounding box center [750, 25] width 22 height 20
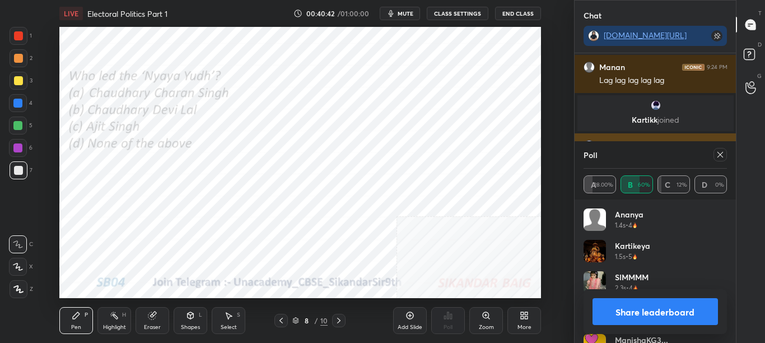
scroll to position [131, 140]
click at [720, 156] on icon at bounding box center [719, 154] width 9 height 9
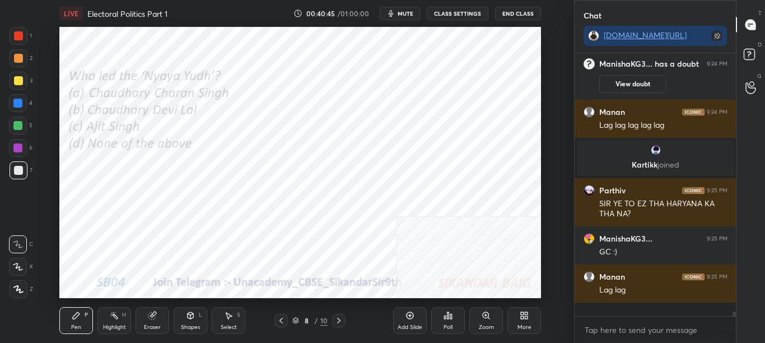
scroll to position [4, 4]
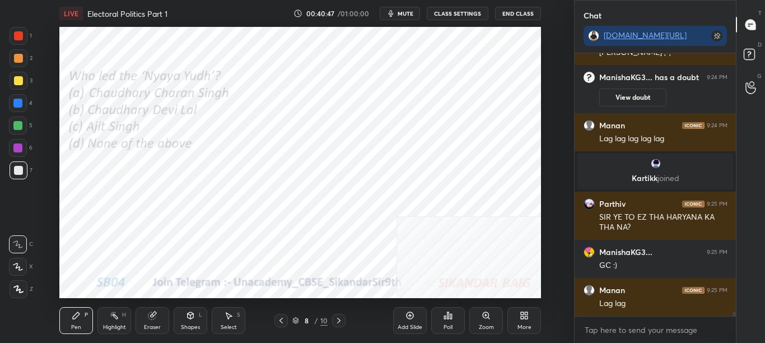
click at [519, 317] on div "More" at bounding box center [524, 320] width 34 height 27
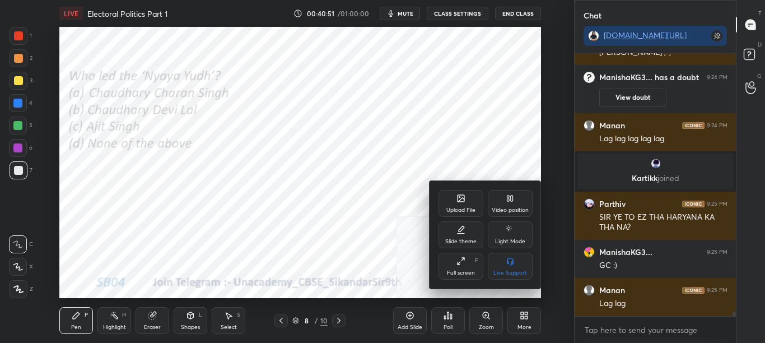
click at [456, 204] on div "Upload File" at bounding box center [460, 203] width 45 height 27
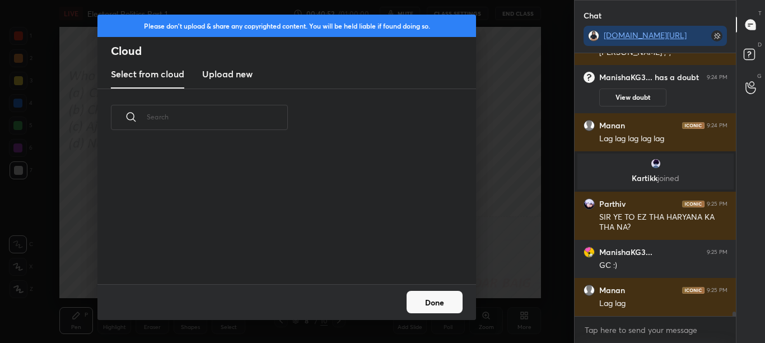
click at [213, 73] on h3 "Upload new" at bounding box center [227, 73] width 50 height 13
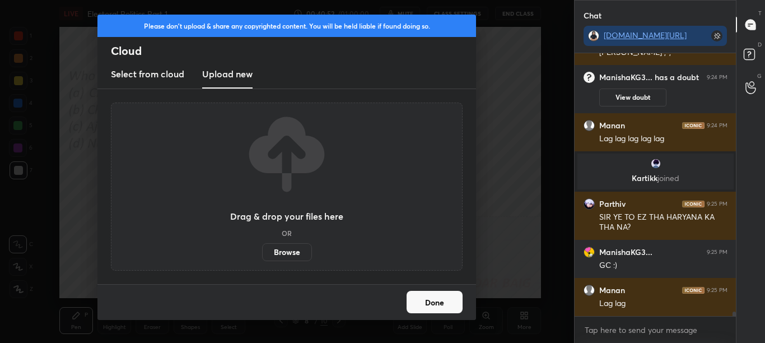
click at [271, 250] on label "Browse" at bounding box center [287, 252] width 50 height 18
click at [262, 250] on input "Browse" at bounding box center [262, 252] width 0 height 18
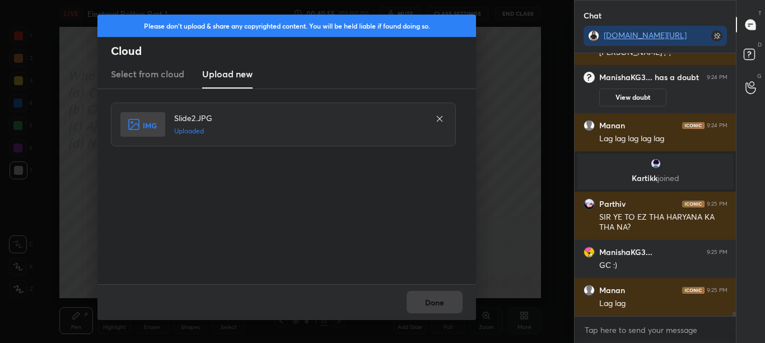
click at [419, 302] on button "Done" at bounding box center [434, 302] width 56 height 22
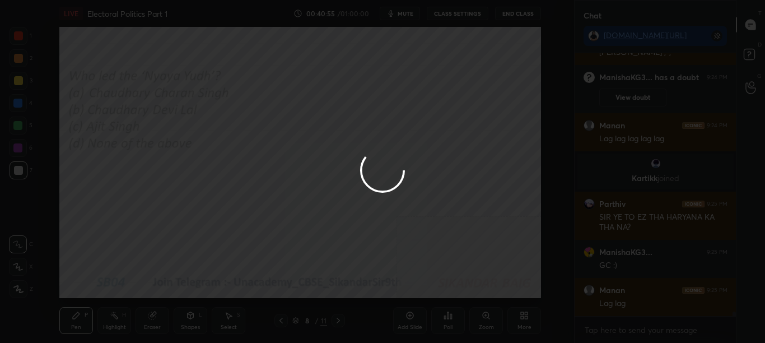
click at [419, 302] on button "Done" at bounding box center [434, 302] width 56 height 22
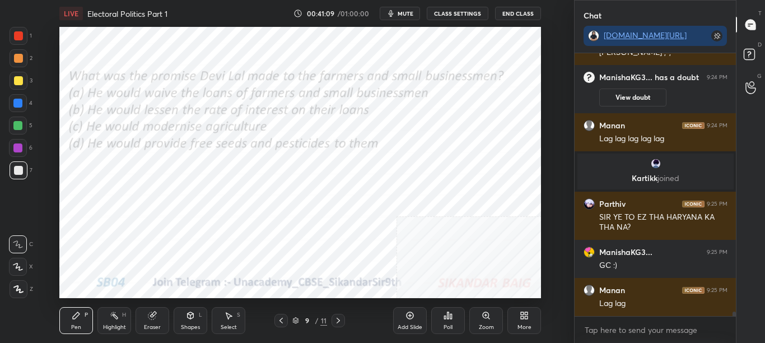
click at [442, 325] on div "Poll" at bounding box center [448, 320] width 34 height 27
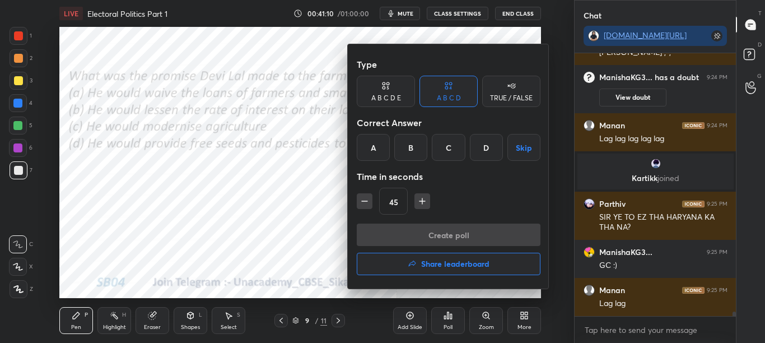
click at [369, 147] on div "A" at bounding box center [373, 147] width 33 height 27
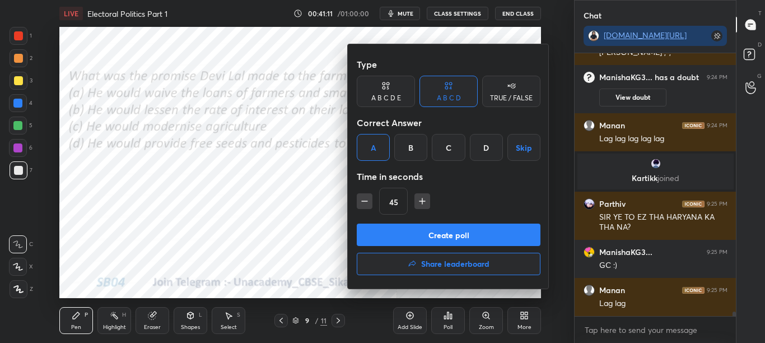
scroll to position [14645, 0]
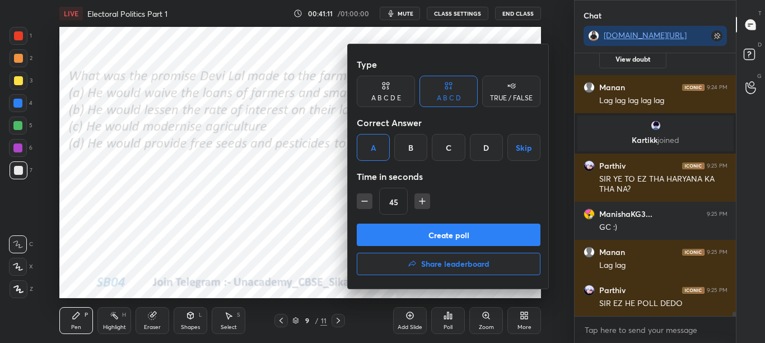
click at [383, 231] on button "Create poll" at bounding box center [449, 234] width 184 height 22
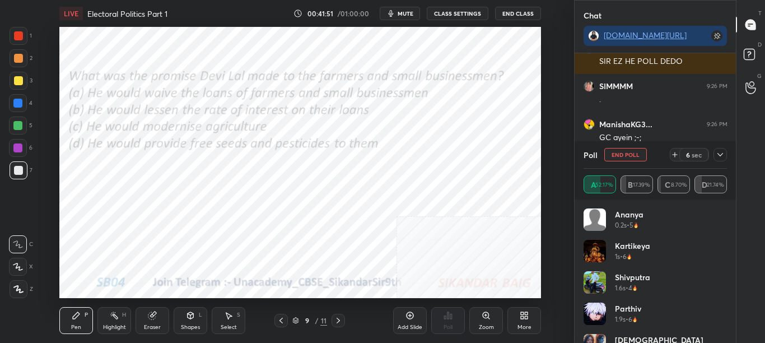
scroll to position [14925, 0]
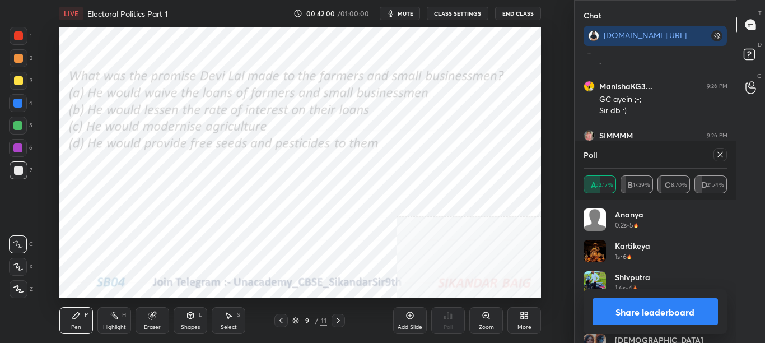
click at [720, 153] on icon at bounding box center [719, 154] width 9 height 9
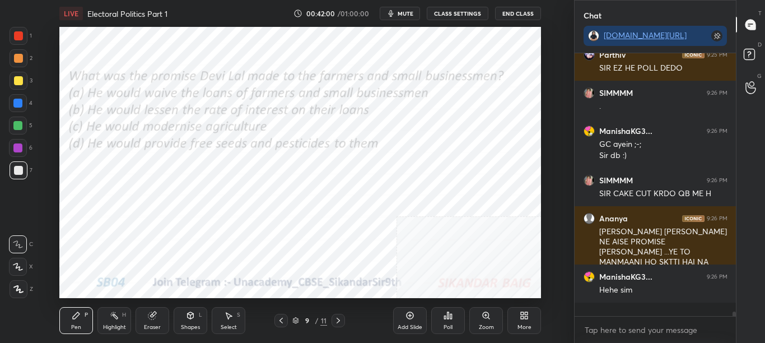
scroll to position [258, 158]
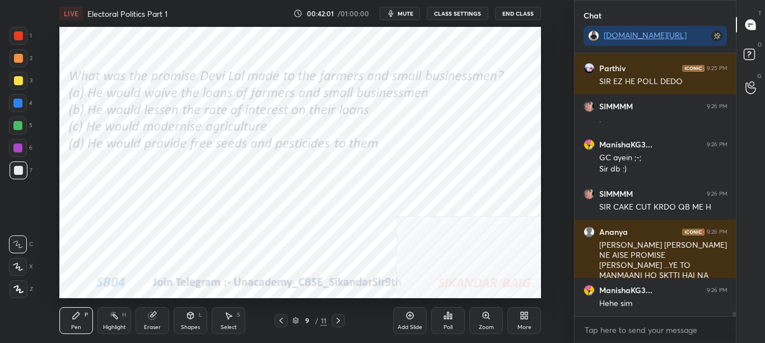
click at [340, 320] on icon at bounding box center [338, 320] width 9 height 9
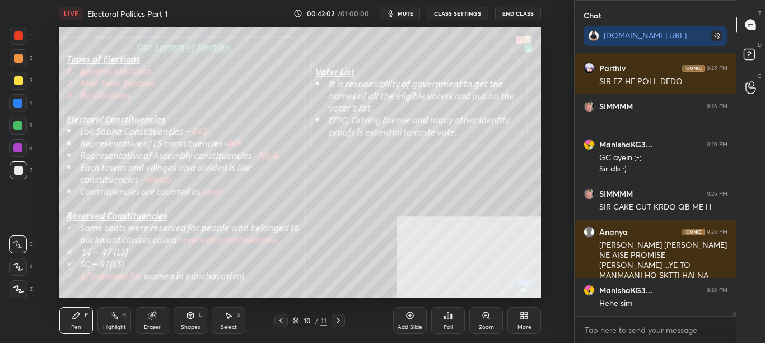
click at [283, 320] on icon at bounding box center [281, 320] width 9 height 9
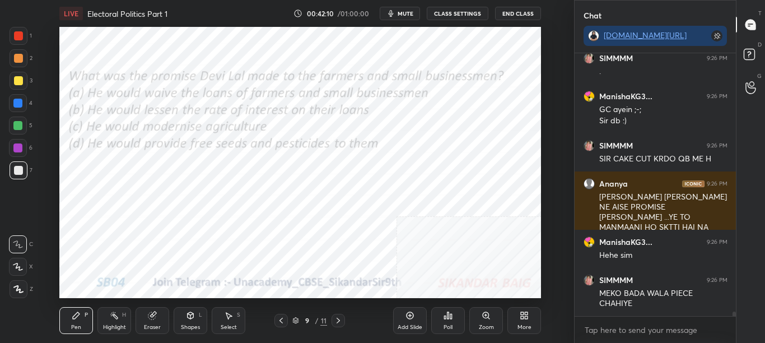
click at [521, 324] on div "More" at bounding box center [524, 327] width 14 height 6
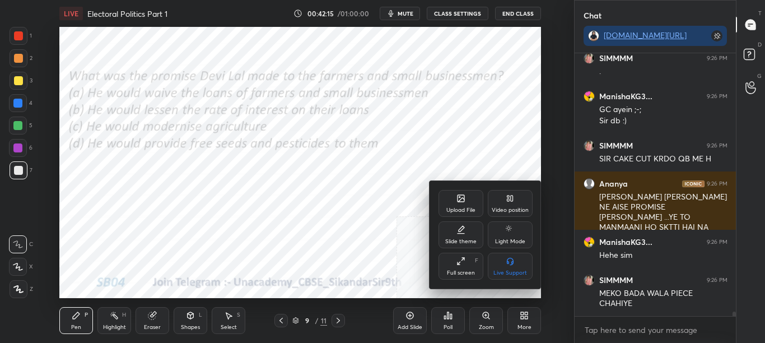
click at [454, 199] on div "Upload File" at bounding box center [460, 203] width 45 height 27
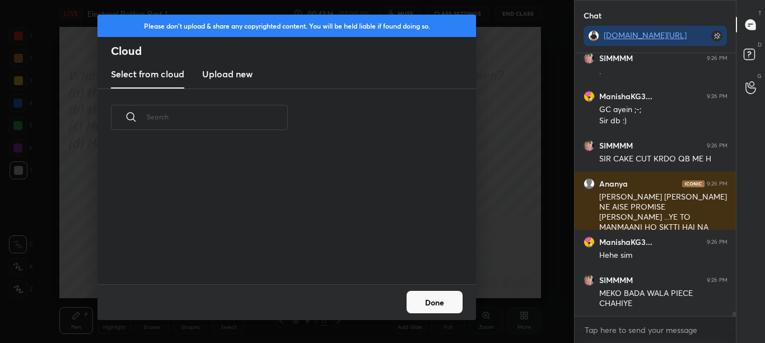
scroll to position [138, 359]
click at [241, 75] on h3 "Upload new" at bounding box center [227, 73] width 50 height 13
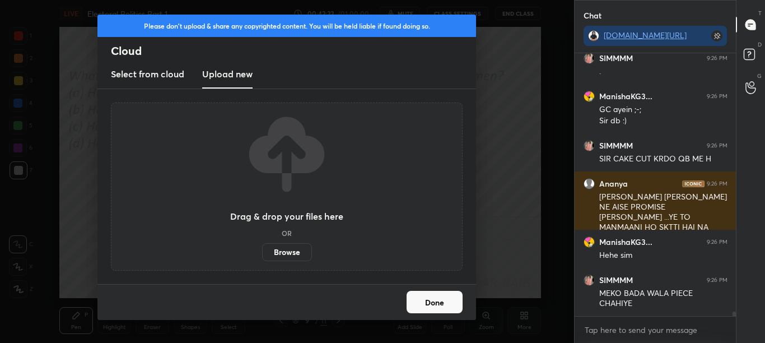
click at [287, 255] on label "Browse" at bounding box center [287, 252] width 50 height 18
click at [262, 255] on input "Browse" at bounding box center [262, 252] width 0 height 18
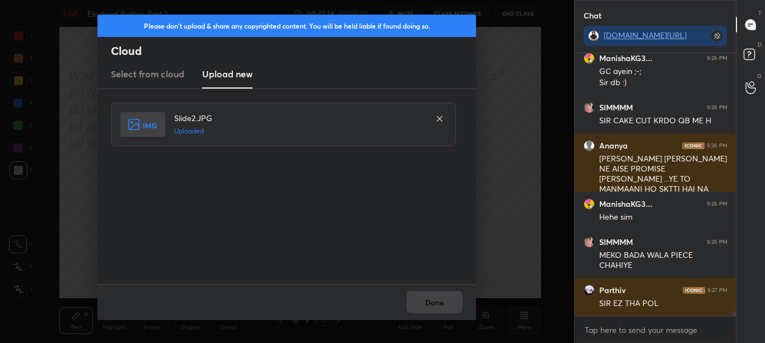
click at [441, 116] on icon at bounding box center [439, 118] width 9 height 9
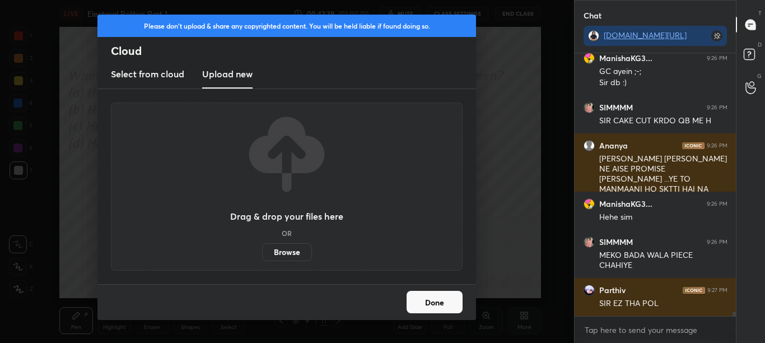
click at [285, 252] on label "Browse" at bounding box center [287, 252] width 50 height 18
click at [262, 252] on input "Browse" at bounding box center [262, 252] width 0 height 18
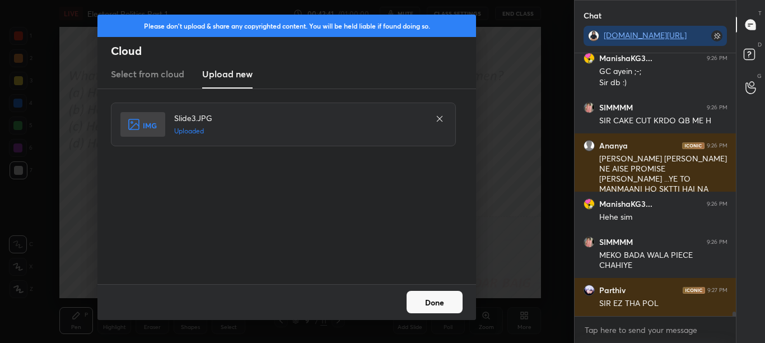
click at [439, 320] on div "Please don't upload & share any copyrighted content. You will be held liable if…" at bounding box center [287, 171] width 574 height 343
click at [441, 300] on button "Done" at bounding box center [434, 302] width 56 height 22
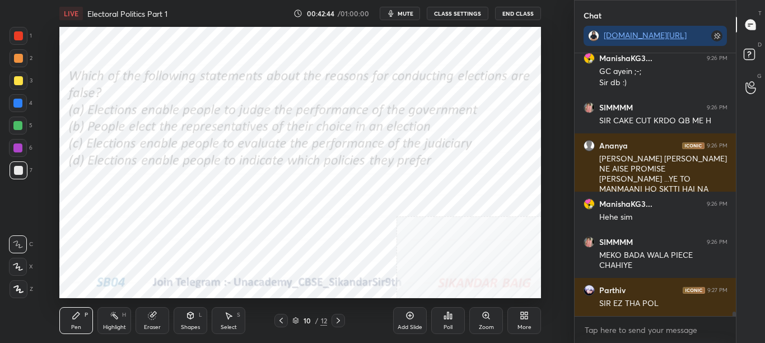
scroll to position [15001, 0]
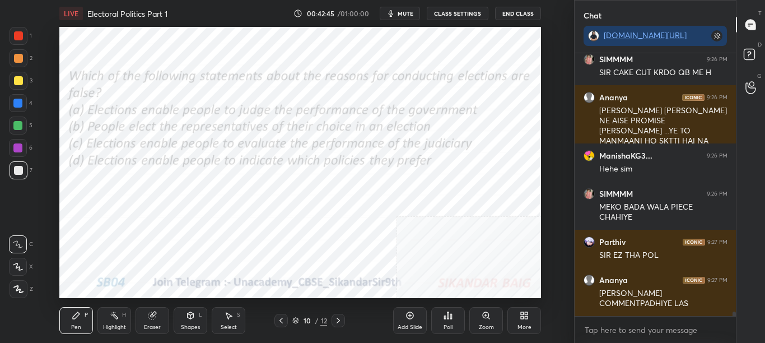
click at [400, 6] on div "LIVE Electoral Politics Part 1 00:42:45 / 01:00:00 mute CLASS SETTINGS End Class" at bounding box center [299, 13] width 481 height 27
click at [405, 12] on span "mute" at bounding box center [405, 14] width 16 height 8
click at [412, 11] on span "unmute" at bounding box center [404, 14] width 24 height 8
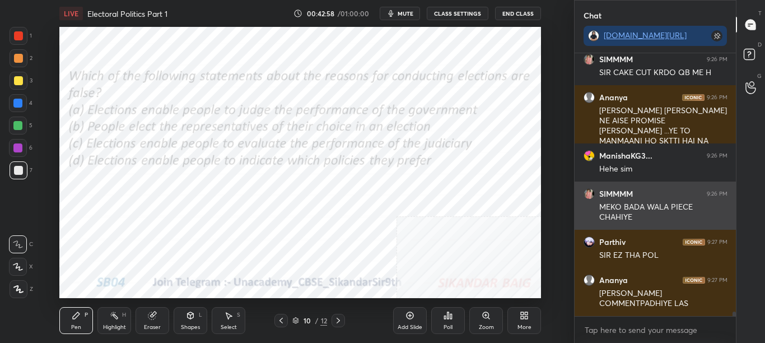
scroll to position [15050, 0]
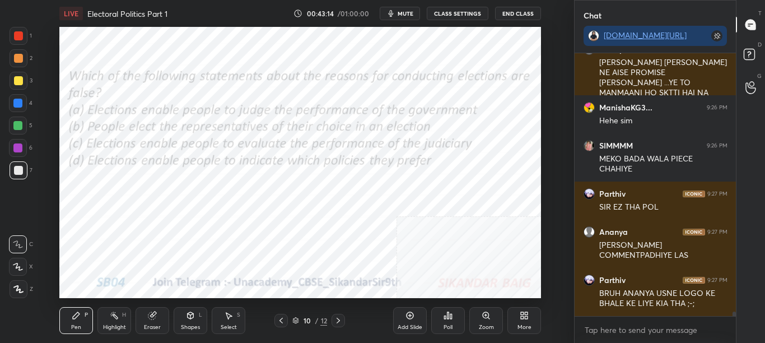
click at [445, 323] on div "Poll" at bounding box center [448, 320] width 34 height 27
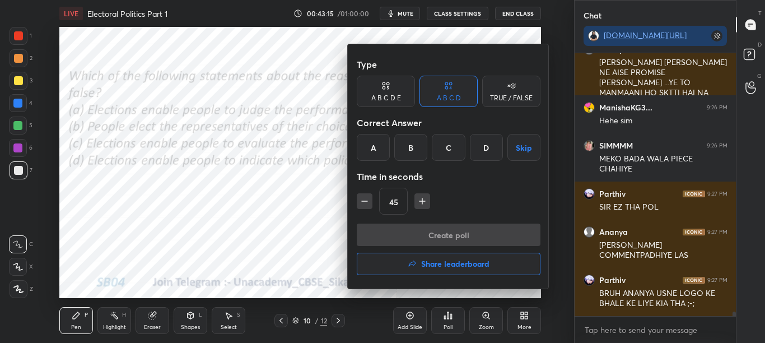
click at [301, 178] on div at bounding box center [382, 171] width 765 height 343
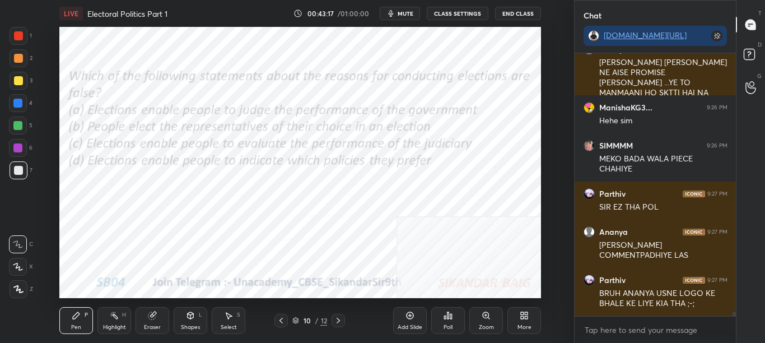
click at [443, 320] on div "Poll" at bounding box center [448, 320] width 34 height 27
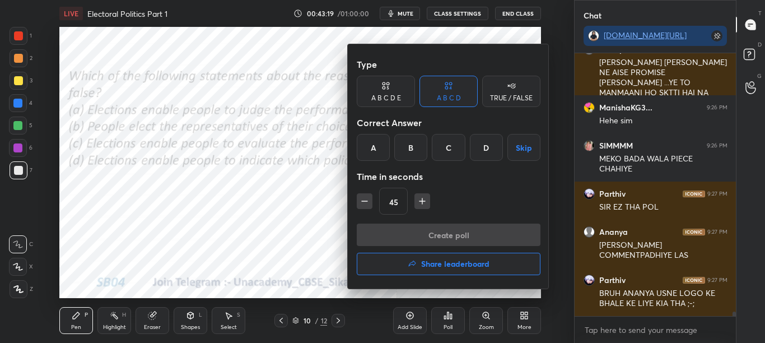
click at [299, 207] on div at bounding box center [382, 171] width 765 height 343
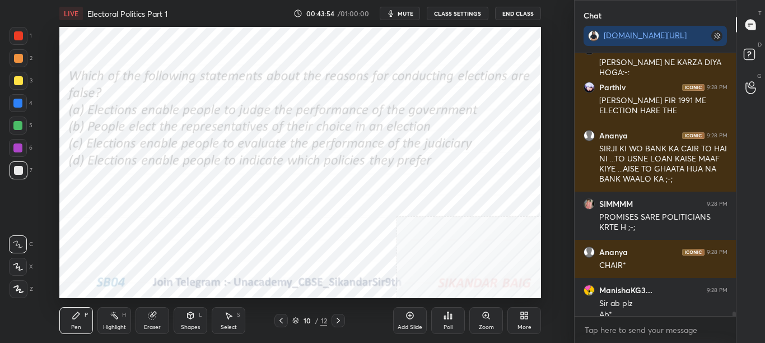
scroll to position [15340, 0]
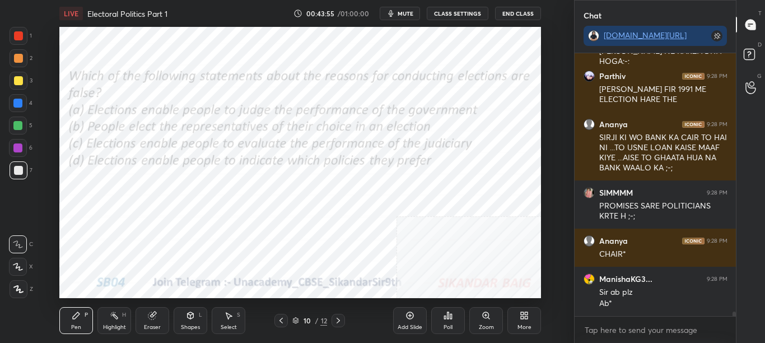
click at [403, 15] on span "mute" at bounding box center [405, 14] width 16 height 8
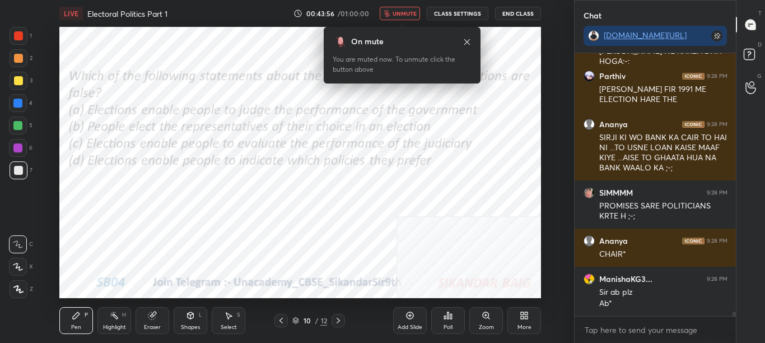
click at [404, 10] on span "unmute" at bounding box center [404, 14] width 24 height 8
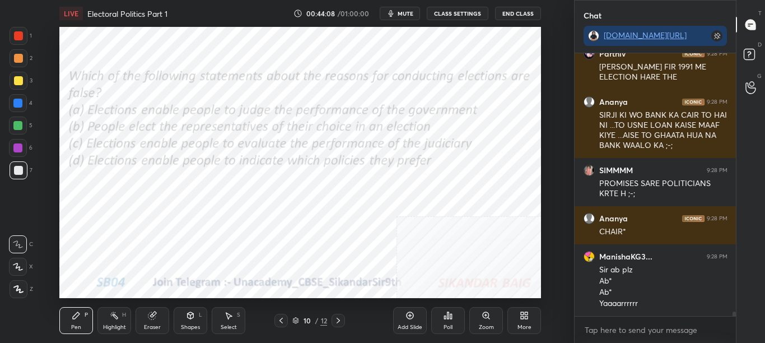
scroll to position [15373, 0]
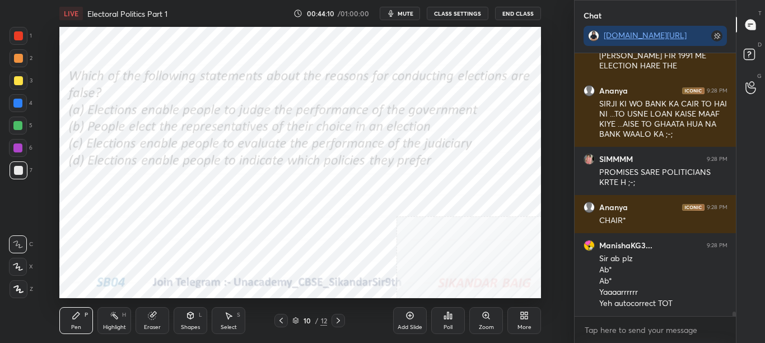
click at [452, 321] on div "Poll" at bounding box center [448, 320] width 34 height 27
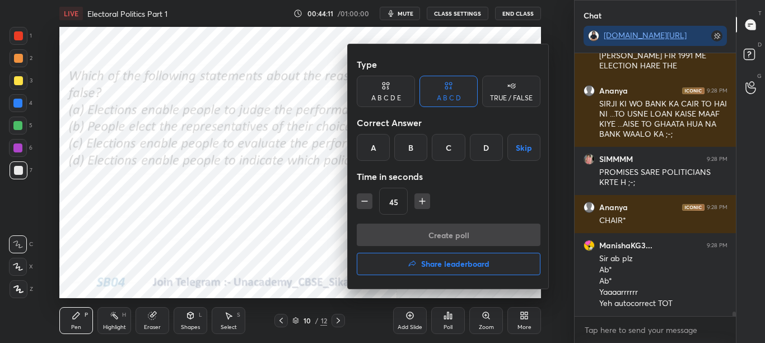
click at [453, 318] on div at bounding box center [382, 171] width 765 height 343
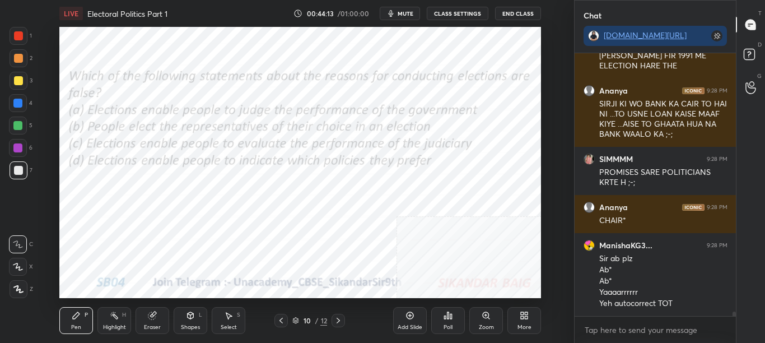
click at [446, 315] on icon at bounding box center [447, 315] width 9 height 9
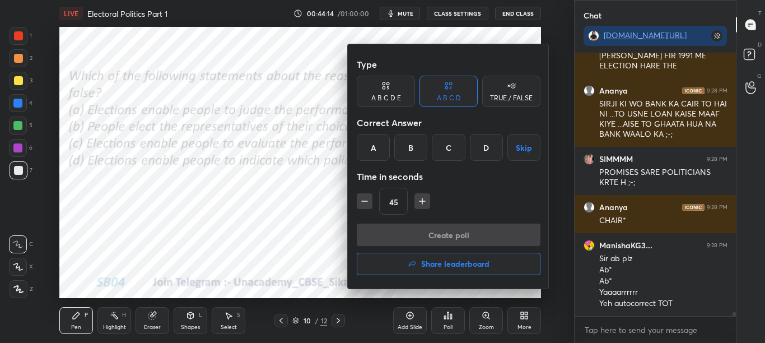
click at [452, 151] on div "C" at bounding box center [448, 147] width 33 height 27
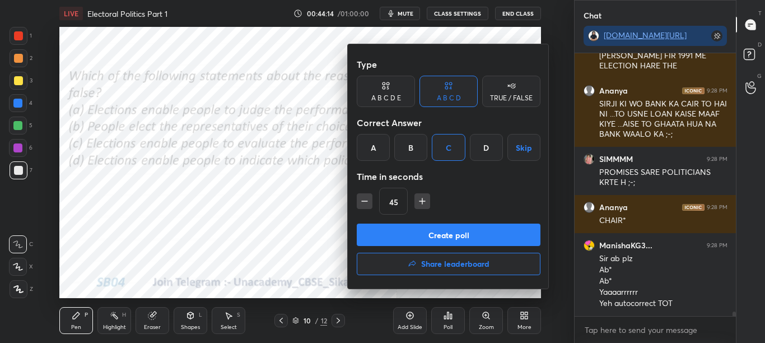
scroll to position [15431, 0]
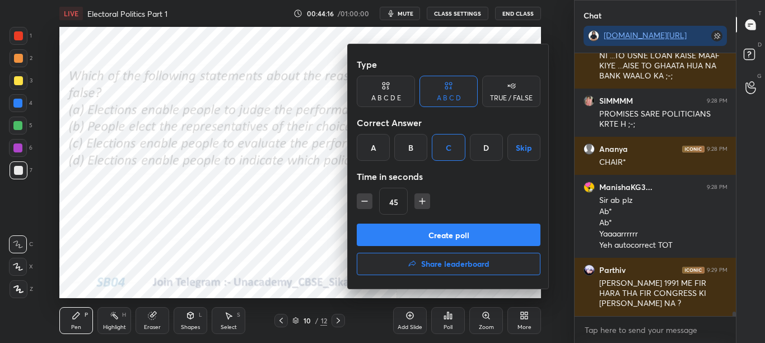
click at [465, 230] on button "Create poll" at bounding box center [449, 234] width 184 height 22
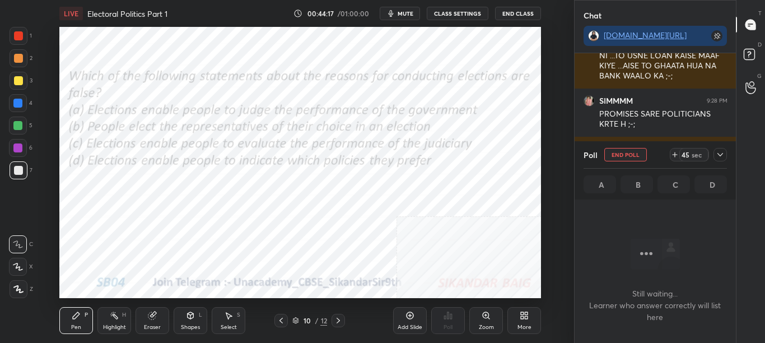
scroll to position [228, 158]
click at [404, 11] on span "mute" at bounding box center [405, 14] width 16 height 8
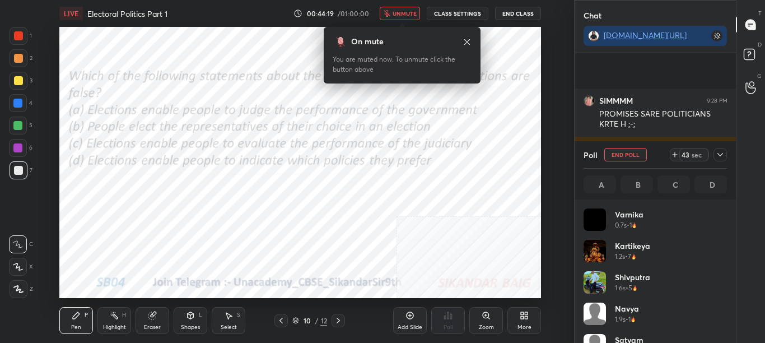
scroll to position [15528, 0]
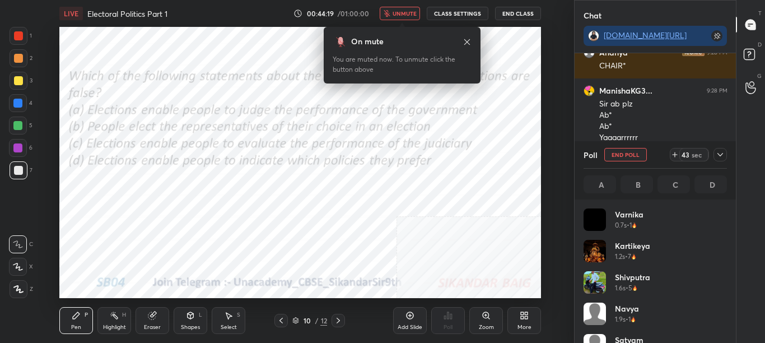
click at [720, 157] on icon at bounding box center [719, 154] width 9 height 9
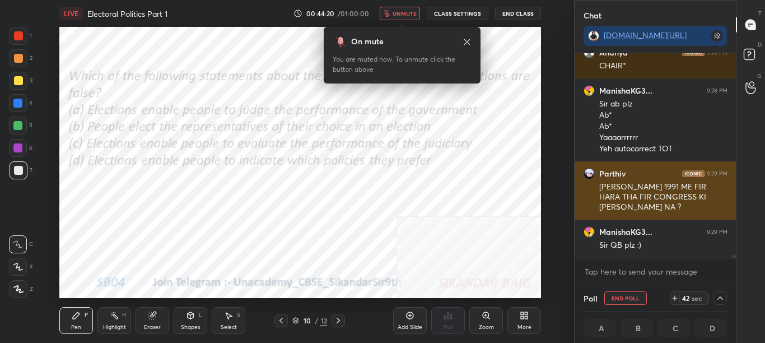
scroll to position [1, 4]
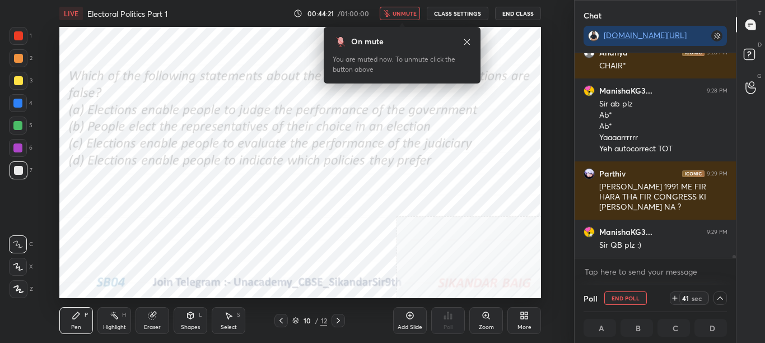
drag, startPoint x: 397, startPoint y: 8, endPoint x: 404, endPoint y: 9, distance: 6.3
click at [397, 8] on button "unmute" at bounding box center [400, 13] width 40 height 13
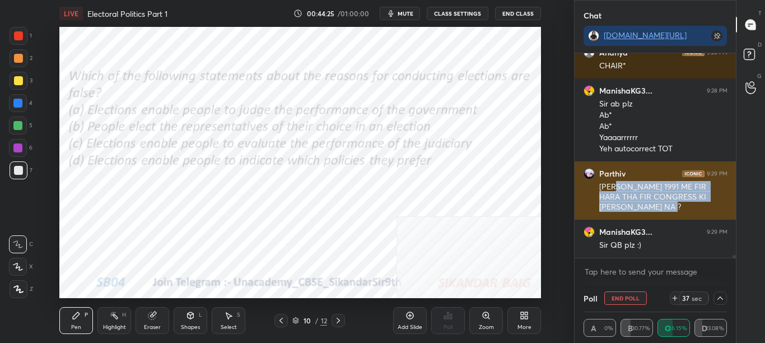
drag, startPoint x: 616, startPoint y: 185, endPoint x: 640, endPoint y: 209, distance: 33.6
click at [642, 209] on div "[PERSON_NAME] 1991 ME FIR HARA THA FIR CONGRESS KI [PERSON_NAME] NA ?" at bounding box center [663, 196] width 128 height 31
copy div "[PERSON_NAME] 1991 ME FIR HARA THA FIR CONGRESS KI [PERSON_NAME]"
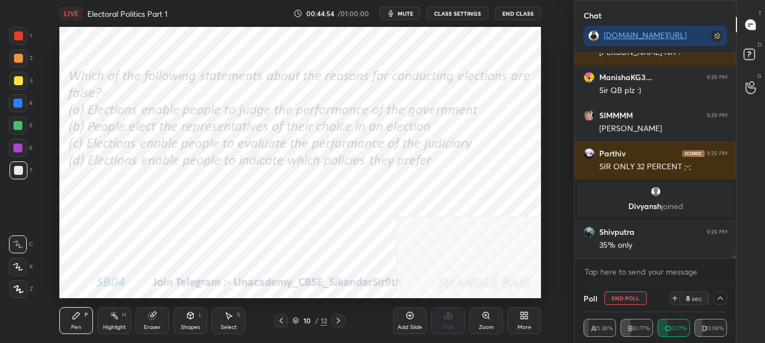
scroll to position [15185, 0]
click at [720, 300] on icon at bounding box center [719, 297] width 9 height 9
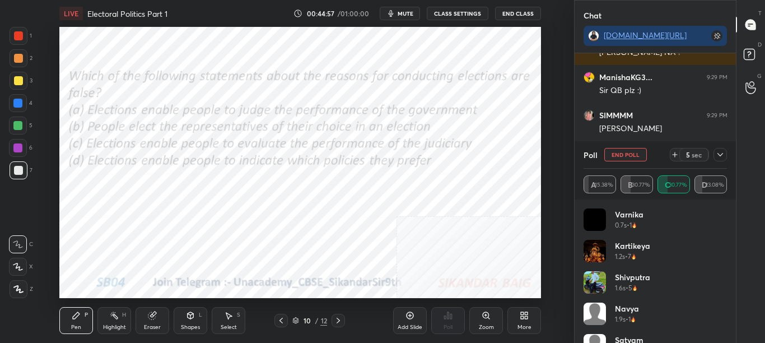
scroll to position [4, 4]
click at [722, 157] on icon at bounding box center [719, 154] width 9 height 9
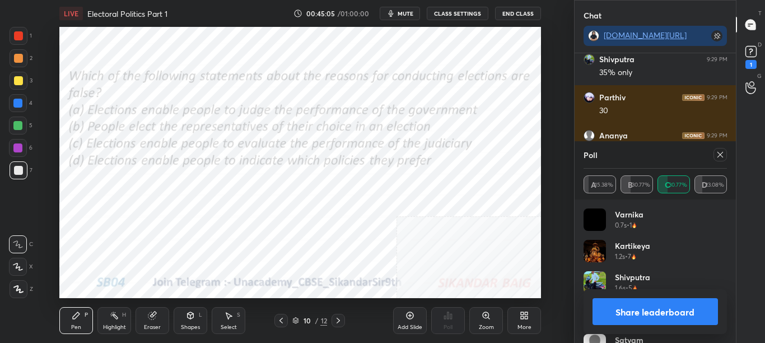
scroll to position [15406, 0]
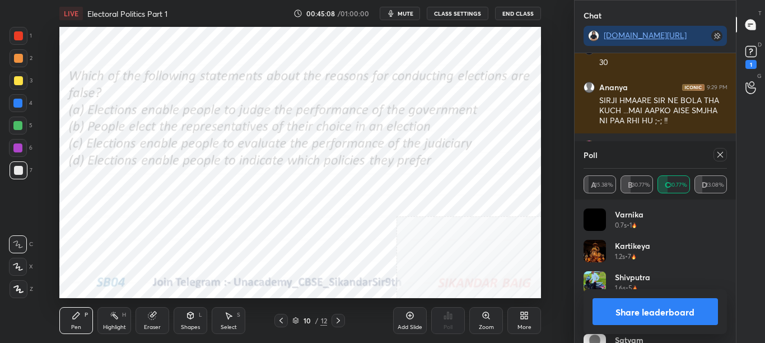
click at [719, 158] on icon at bounding box center [719, 154] width 9 height 9
type textarea "x"
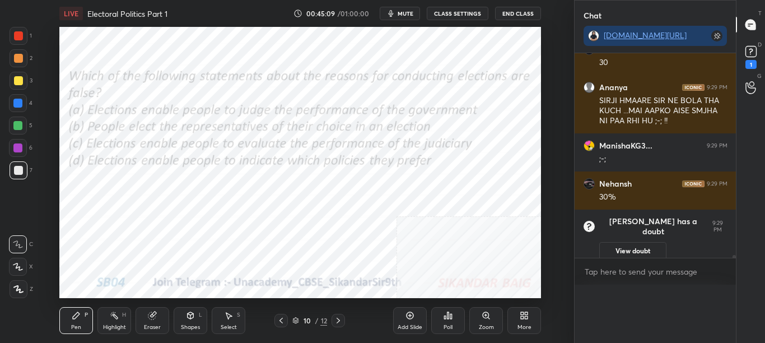
scroll to position [251, 158]
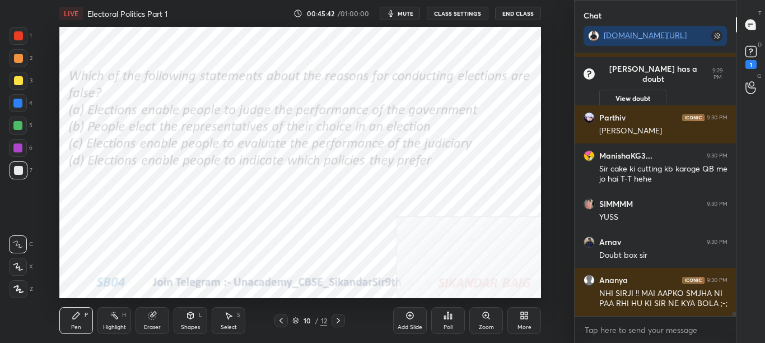
click at [338, 320] on icon at bounding box center [338, 320] width 9 height 9
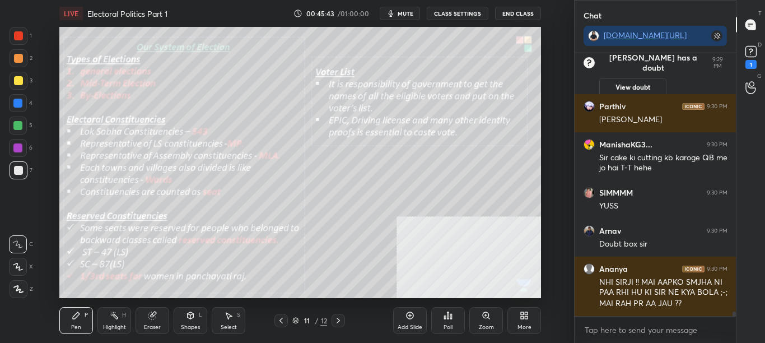
click at [282, 321] on icon at bounding box center [281, 320] width 9 height 9
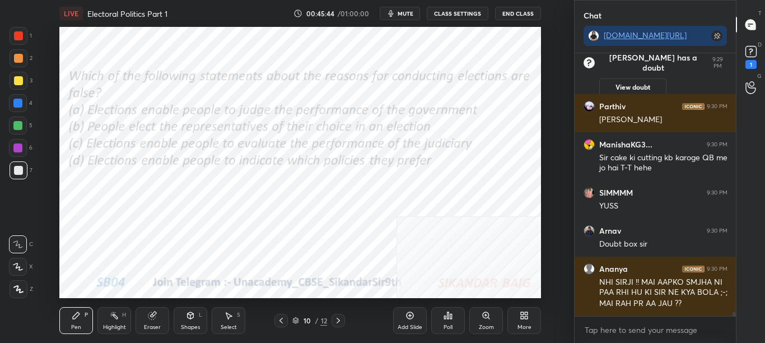
click at [526, 316] on icon at bounding box center [526, 317] width 3 height 3
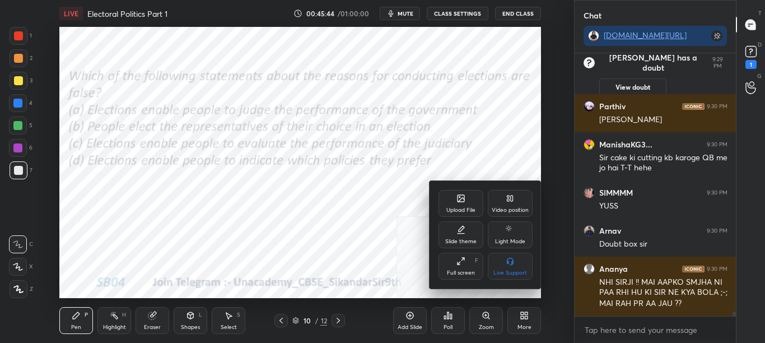
click at [462, 202] on icon at bounding box center [460, 198] width 9 height 9
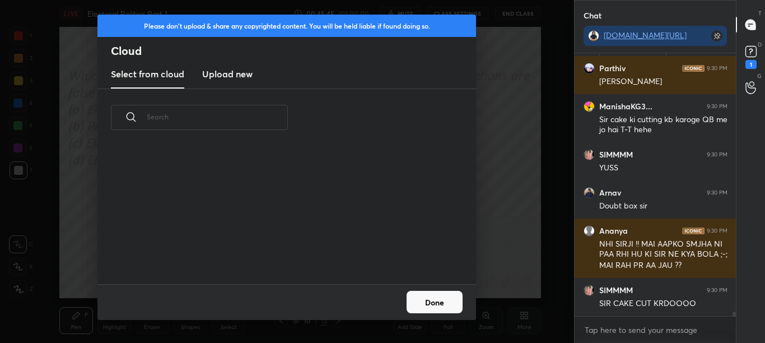
click at [232, 77] on h3 "Upload new" at bounding box center [227, 73] width 50 height 13
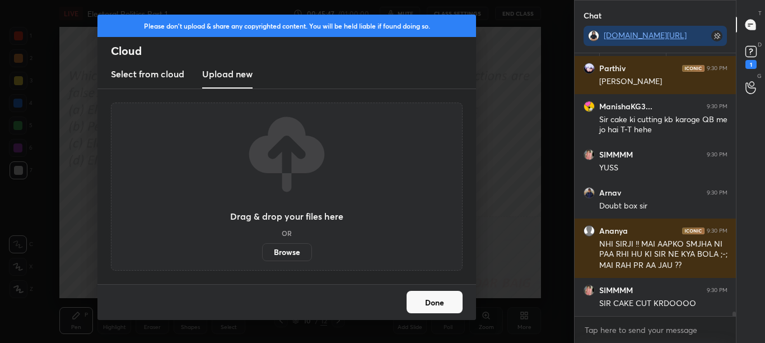
click at [292, 252] on label "Browse" at bounding box center [287, 252] width 50 height 18
click at [262, 252] on input "Browse" at bounding box center [262, 252] width 0 height 18
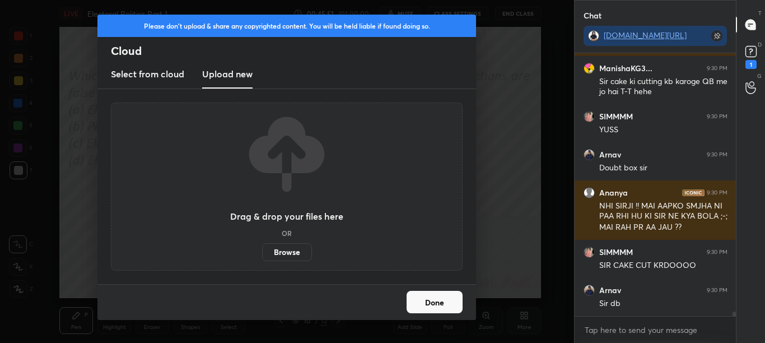
click at [450, 297] on button "Done" at bounding box center [434, 302] width 56 height 22
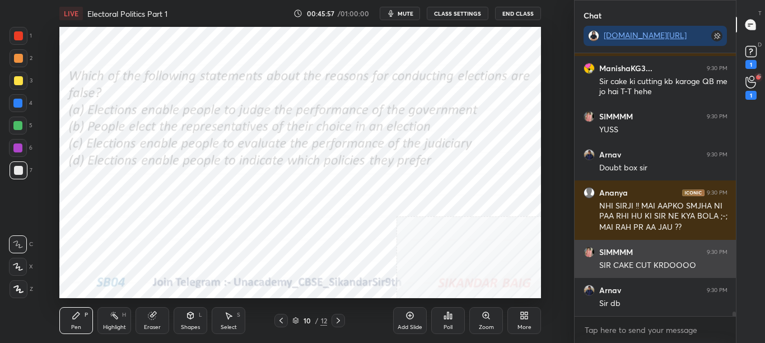
click at [636, 269] on div "SIR CAKE CUT KRDOOOO" at bounding box center [663, 265] width 128 height 11
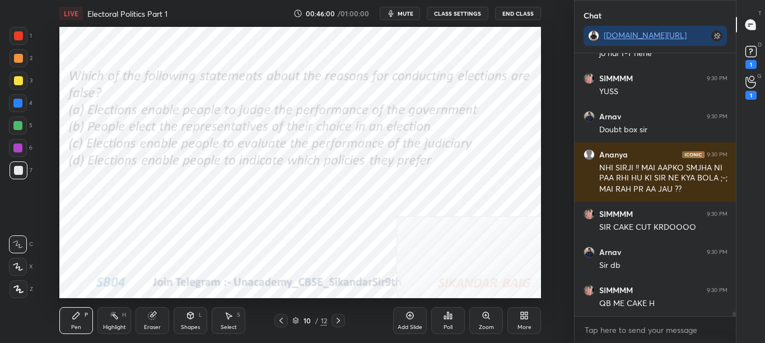
click at [532, 320] on div "More" at bounding box center [524, 320] width 34 height 27
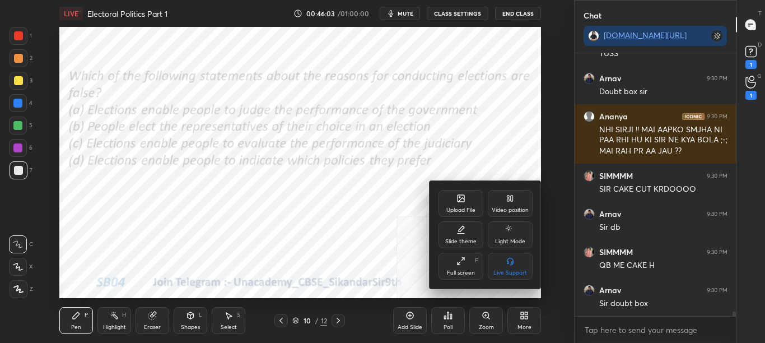
scroll to position [15638, 0]
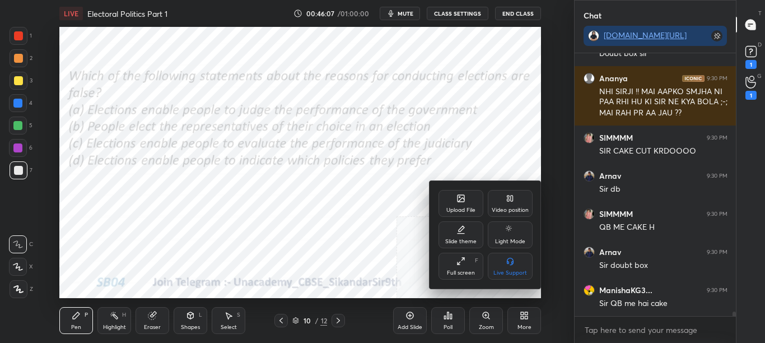
click at [458, 199] on icon at bounding box center [460, 198] width 7 height 7
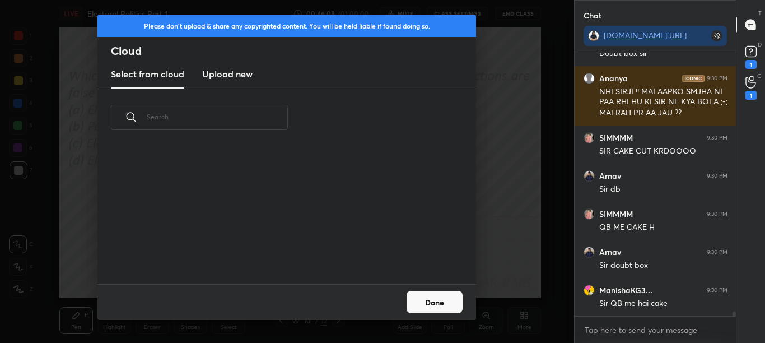
scroll to position [138, 359]
drag, startPoint x: 436, startPoint y: 302, endPoint x: 439, endPoint y: 297, distance: 6.3
click at [436, 303] on button "Done" at bounding box center [434, 302] width 56 height 22
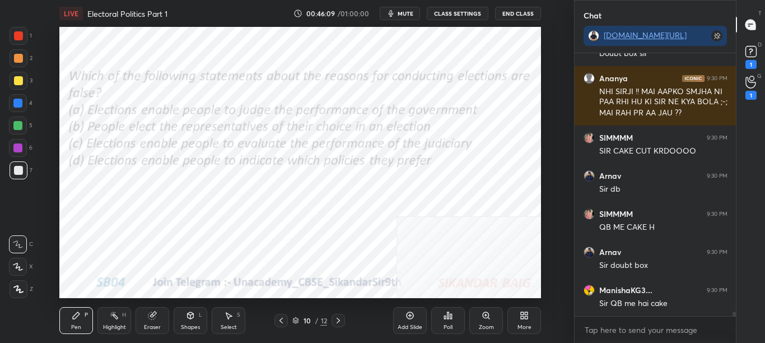
click at [527, 315] on icon at bounding box center [523, 315] width 9 height 9
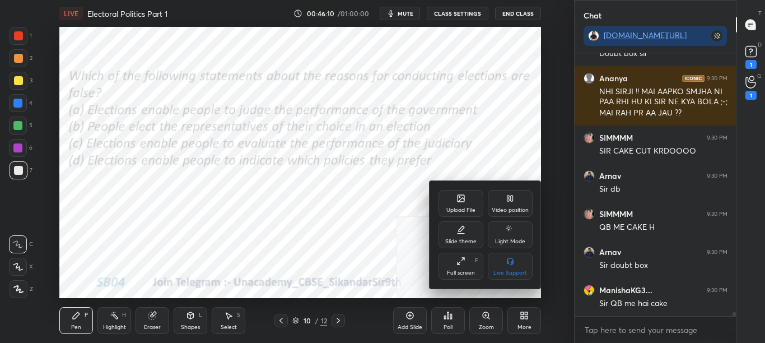
click at [459, 198] on icon at bounding box center [459, 196] width 1 height 1
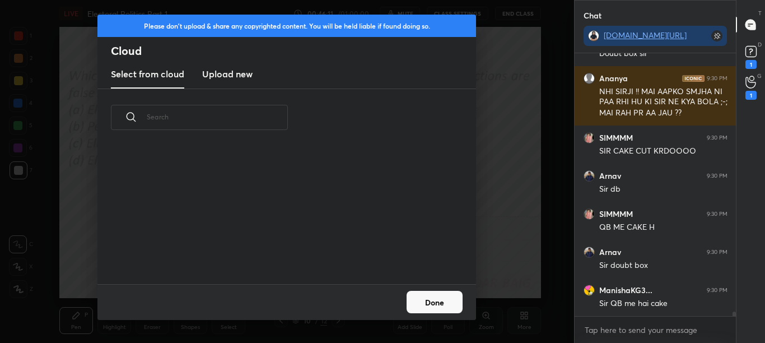
click at [231, 73] on h3 "Upload new" at bounding box center [227, 73] width 50 height 13
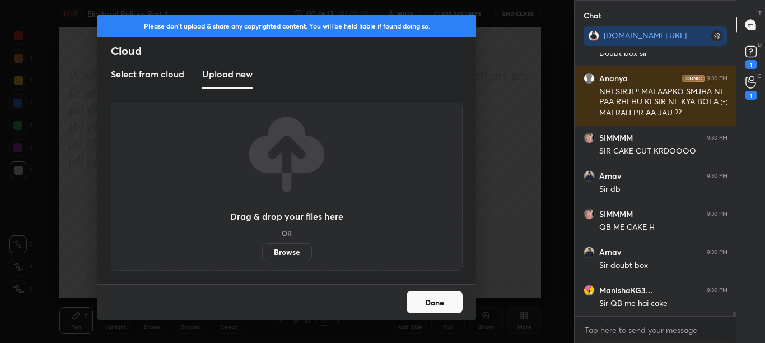
click at [293, 249] on label "Browse" at bounding box center [287, 252] width 50 height 18
click at [262, 249] on input "Browse" at bounding box center [262, 252] width 0 height 18
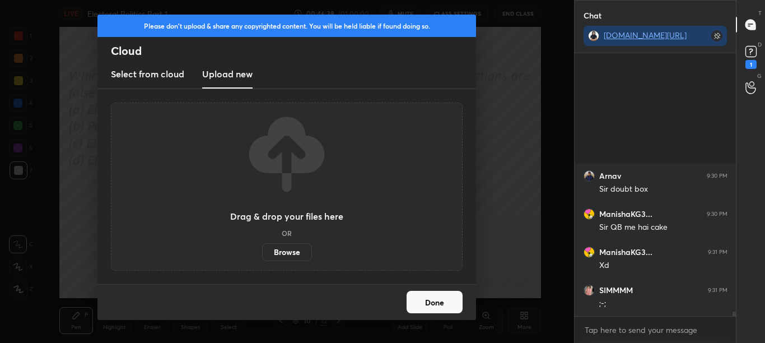
scroll to position [15867, 0]
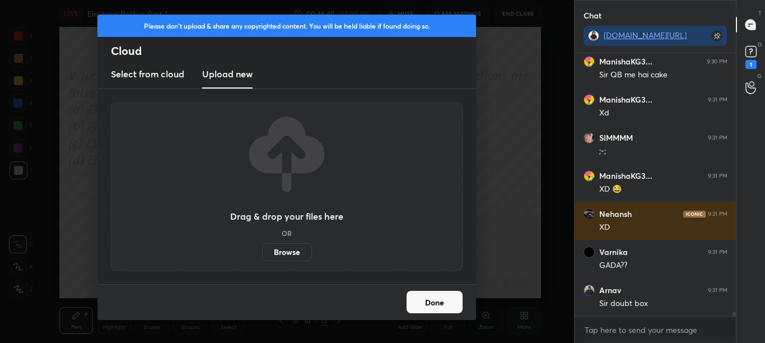
click at [419, 301] on button "Done" at bounding box center [434, 302] width 56 height 22
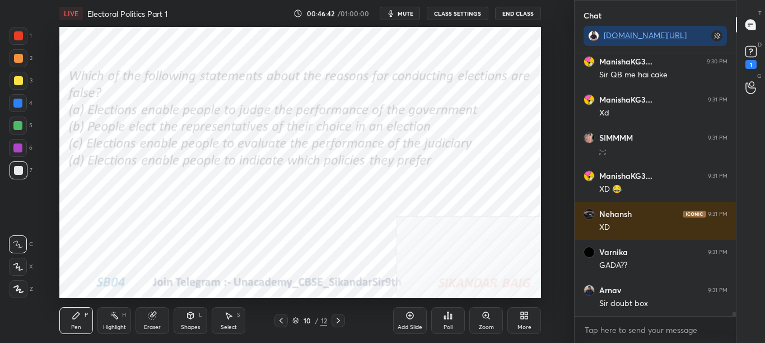
click at [336, 321] on icon at bounding box center [338, 320] width 9 height 9
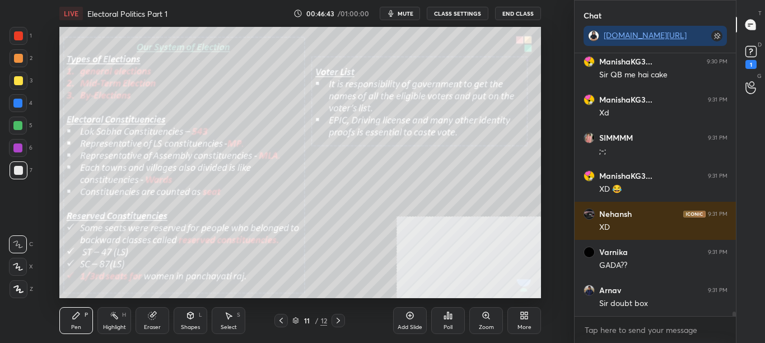
scroll to position [15905, 0]
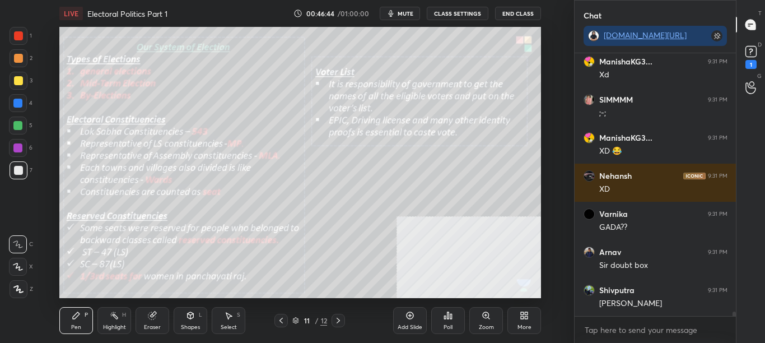
click at [458, 13] on button "CLASS SETTINGS" at bounding box center [458, 13] width 62 height 13
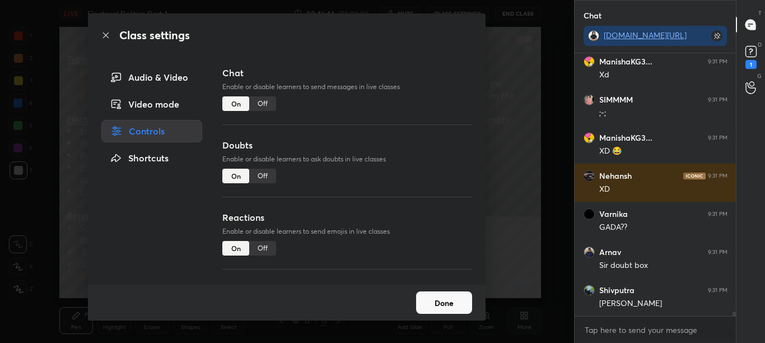
scroll to position [15943, 0]
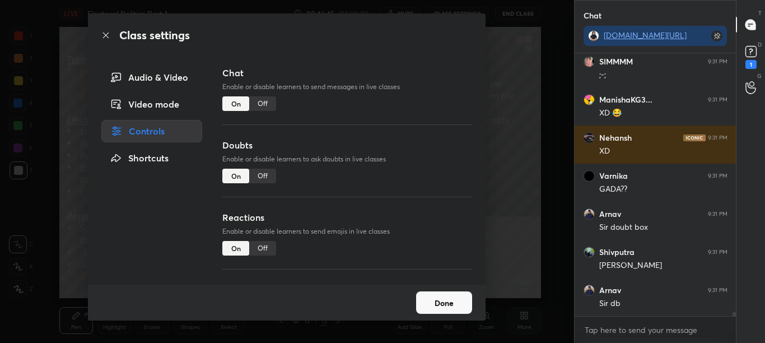
click at [265, 104] on div "Off" at bounding box center [262, 103] width 27 height 15
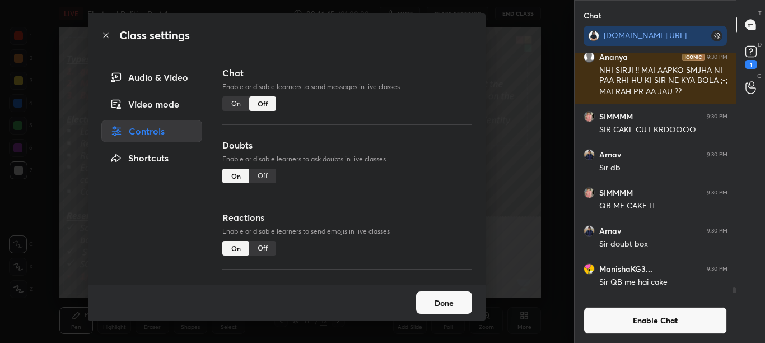
scroll to position [236, 158]
click at [106, 35] on icon at bounding box center [106, 35] width 6 height 6
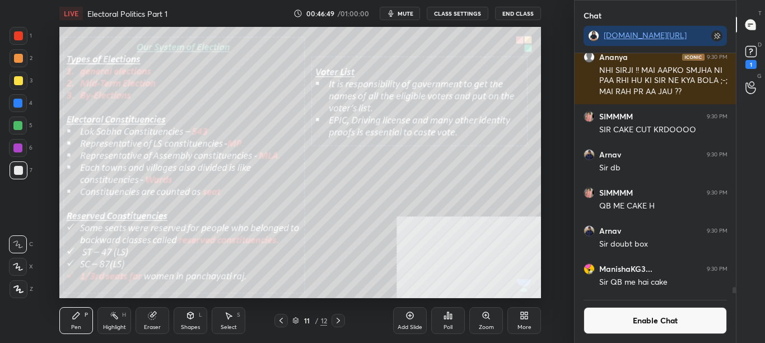
click at [401, 11] on span "mute" at bounding box center [405, 14] width 16 height 8
drag, startPoint x: 402, startPoint y: 10, endPoint x: 406, endPoint y: 3, distance: 7.8
click at [402, 10] on span "unmute" at bounding box center [404, 14] width 24 height 8
click at [480, 321] on div "Zoom" at bounding box center [486, 320] width 34 height 27
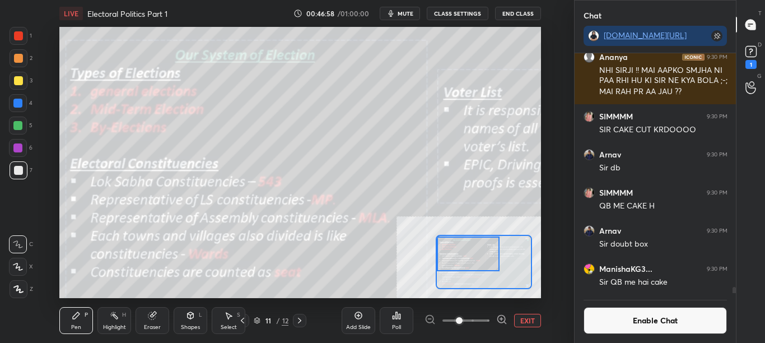
click at [419, 245] on div "Setting up your live class Poll for secs No correct answer Start poll" at bounding box center [299, 162] width 481 height 271
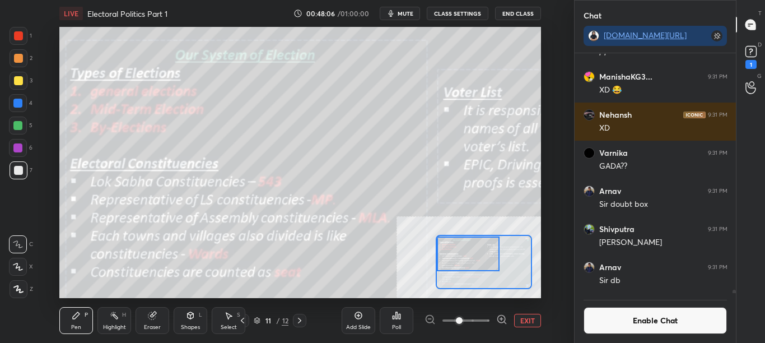
click at [640, 324] on button "Enable Chat" at bounding box center [655, 320] width 144 height 27
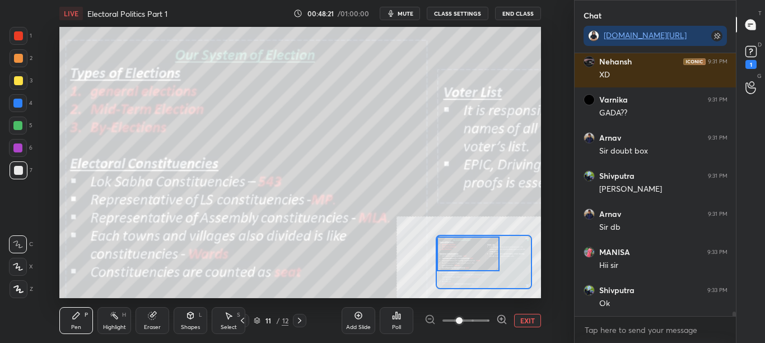
scroll to position [15829, 0]
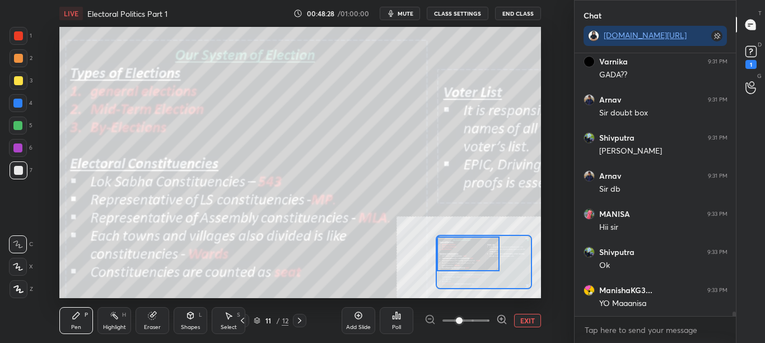
click at [469, 10] on button "CLASS SETTINGS" at bounding box center [458, 13] width 62 height 13
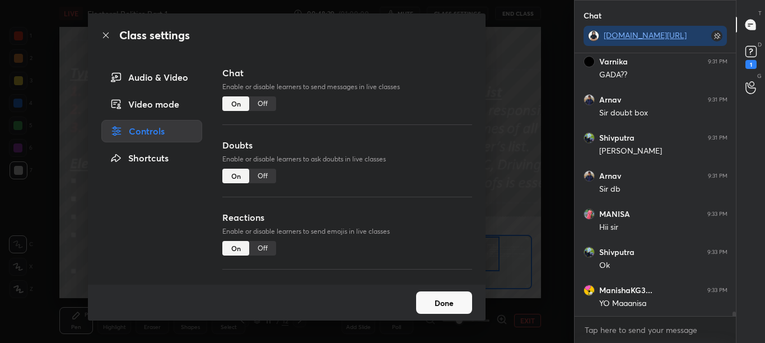
scroll to position [15867, 0]
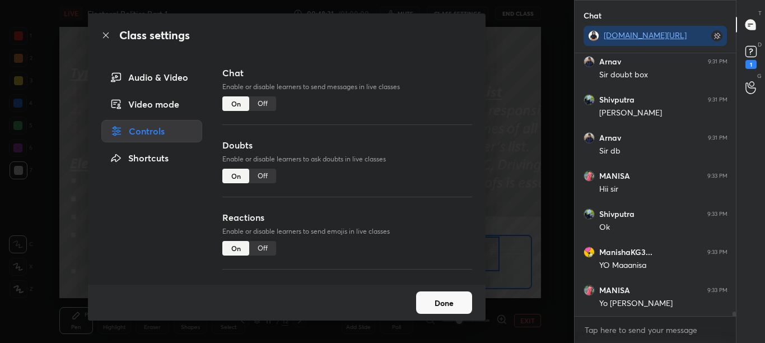
click at [264, 102] on div "Off" at bounding box center [262, 103] width 27 height 15
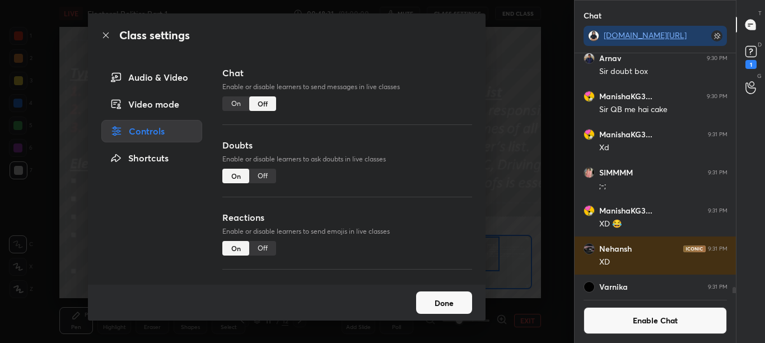
scroll to position [236, 158]
click at [109, 34] on icon at bounding box center [105, 35] width 9 height 9
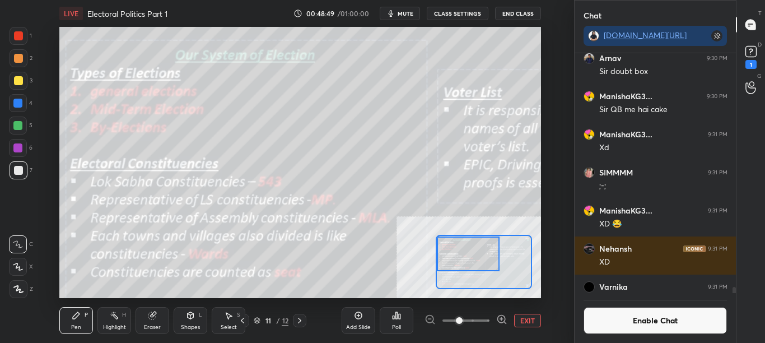
drag, startPoint x: 639, startPoint y: 327, endPoint x: 644, endPoint y: 325, distance: 6.0
click at [642, 330] on button "Enable Chat" at bounding box center [655, 320] width 144 height 27
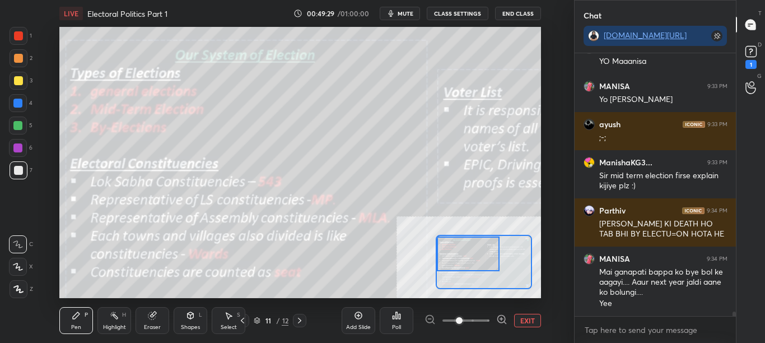
scroll to position [16048, 0]
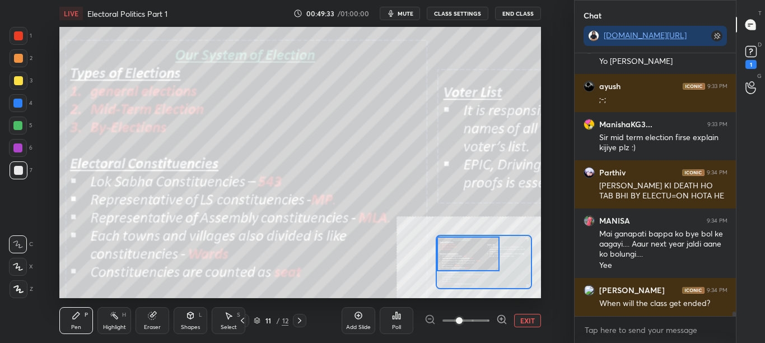
click at [481, 14] on button "CLASS SETTINGS" at bounding box center [458, 13] width 62 height 13
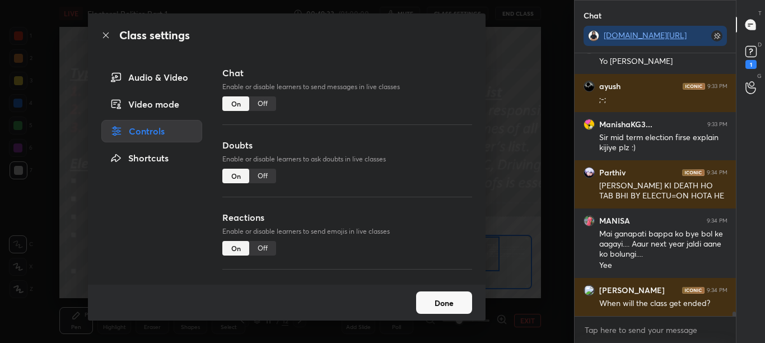
scroll to position [16086, 0]
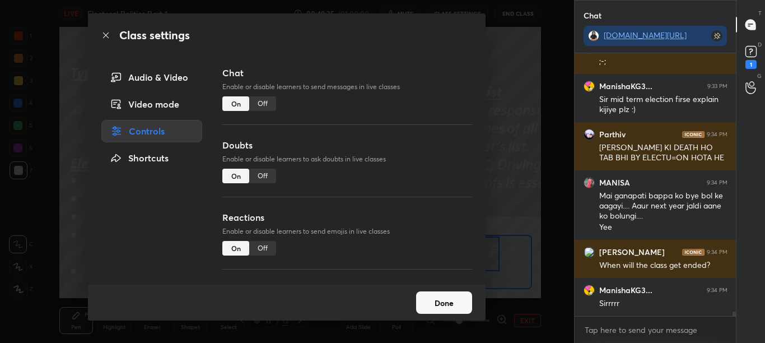
click at [264, 104] on div "Off" at bounding box center [262, 103] width 27 height 15
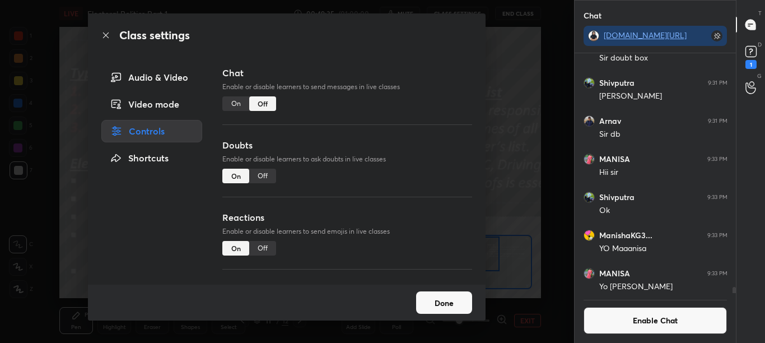
scroll to position [236, 158]
click at [106, 32] on icon at bounding box center [105, 35] width 9 height 9
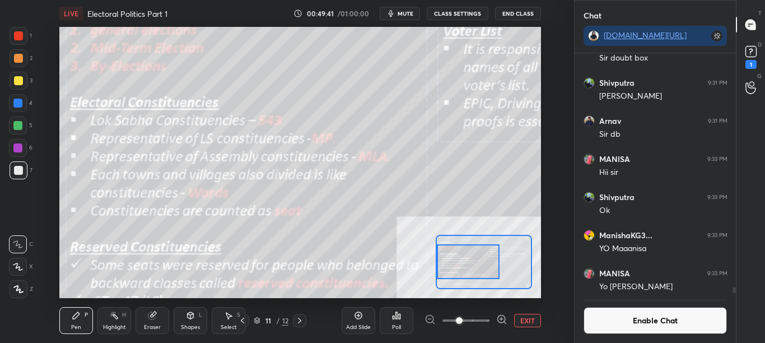
drag, startPoint x: 467, startPoint y: 252, endPoint x: 463, endPoint y: 260, distance: 8.8
click at [463, 260] on div at bounding box center [468, 261] width 63 height 35
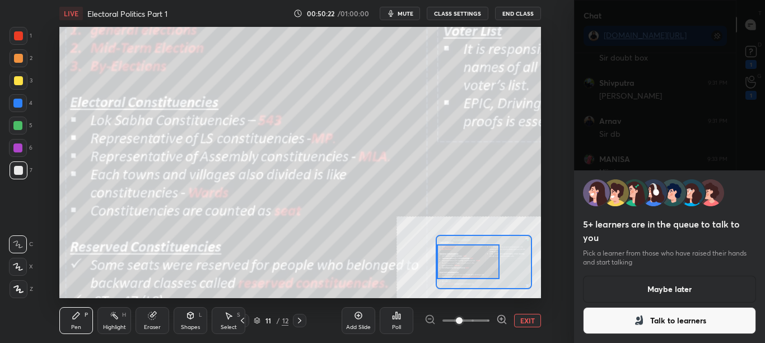
click at [677, 317] on button "Talk to learners" at bounding box center [670, 320] width 174 height 27
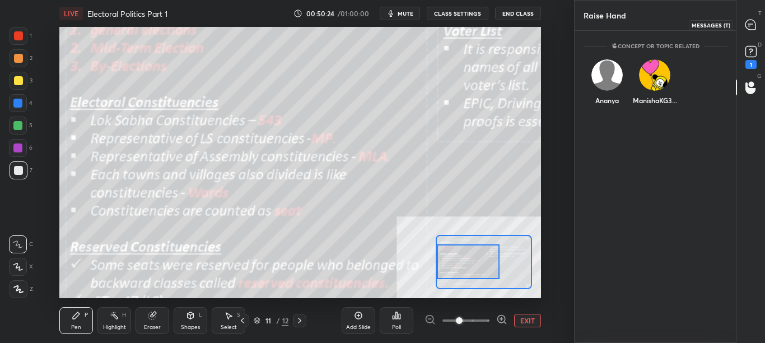
click at [755, 23] on icon at bounding box center [751, 25] width 12 height 12
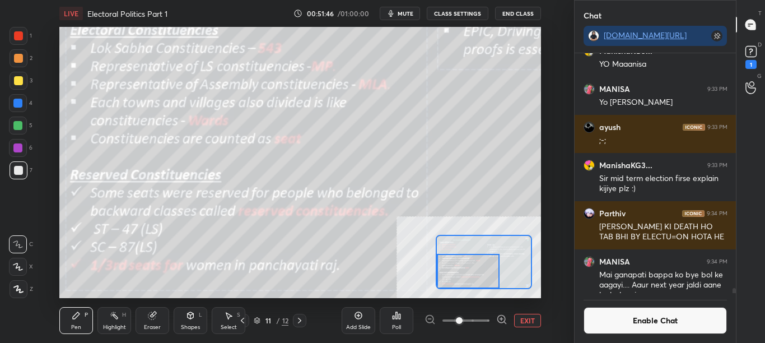
drag, startPoint x: 475, startPoint y: 257, endPoint x: 474, endPoint y: 269, distance: 11.9
click at [474, 269] on div at bounding box center [468, 271] width 63 height 35
click at [394, 291] on div "LIVE Electoral Politics Part 1 00:53:21 / 01:00:00 mute CLASS SETTINGS End Clas…" at bounding box center [300, 171] width 529 height 343
click at [394, 289] on div "LIVE Electoral Politics Part 1 00:53:23 / 01:00:00 mute CLASS SETTINGS End Clas…" at bounding box center [300, 171] width 529 height 343
click at [405, 291] on div "LIVE Electoral Politics Part 1 00:53:24 / 01:00:00 mute CLASS SETTINGS End Clas…" at bounding box center [300, 171] width 529 height 343
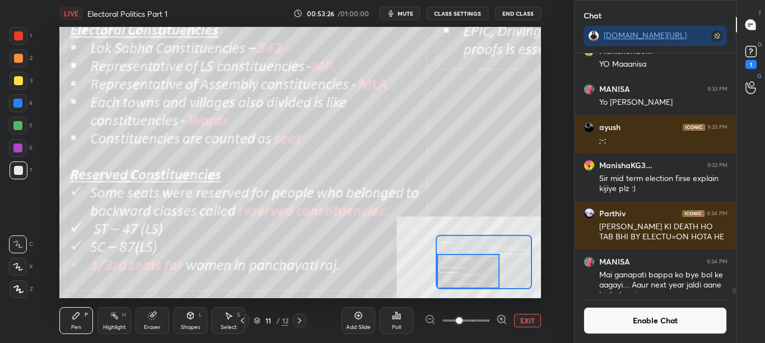
click at [496, 319] on icon at bounding box center [501, 318] width 11 height 11
click at [497, 320] on icon at bounding box center [501, 318] width 11 height 11
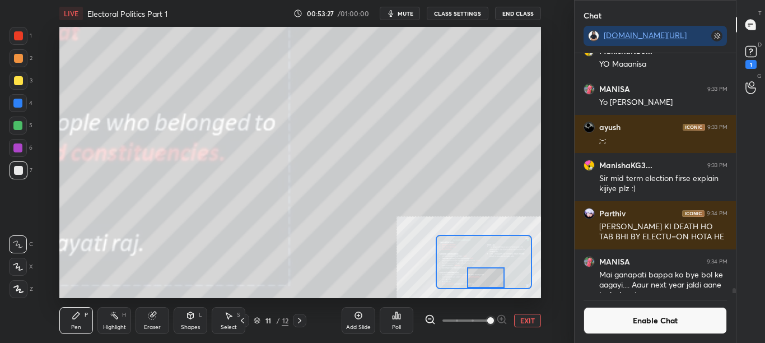
drag, startPoint x: 482, startPoint y: 267, endPoint x: 500, endPoint y: 301, distance: 38.6
click at [500, 301] on div "LIVE Electoral Politics Part 1 00:53:27 / 01:00:00 mute CLASS SETTINGS End Clas…" at bounding box center [300, 171] width 529 height 343
click at [533, 319] on button "EXIT" at bounding box center [527, 319] width 27 height 13
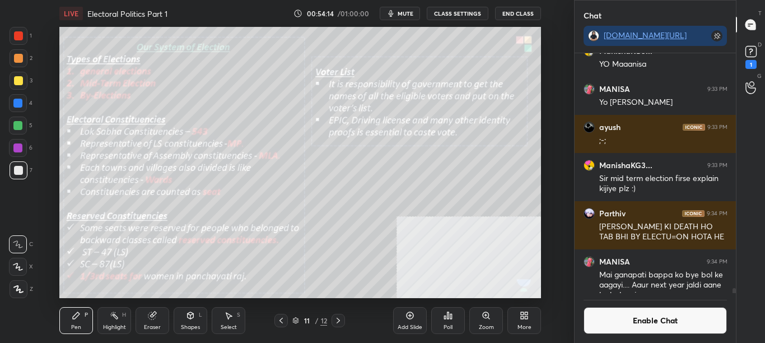
click at [483, 324] on div "Zoom" at bounding box center [486, 327] width 15 height 6
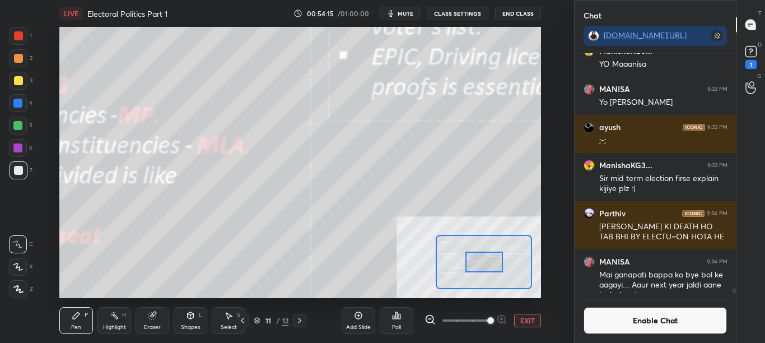
click at [475, 263] on div at bounding box center [484, 261] width 38 height 21
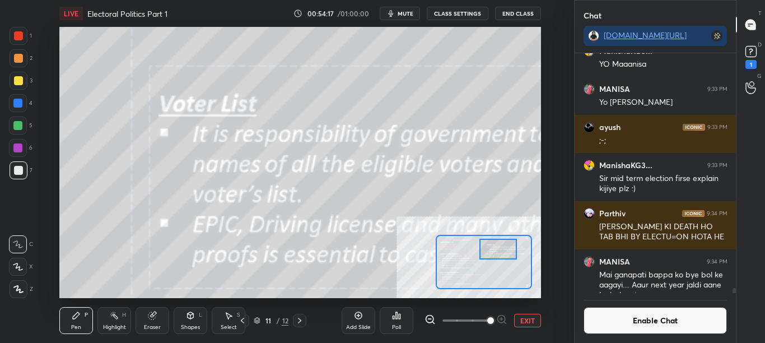
drag, startPoint x: 482, startPoint y: 260, endPoint x: 490, endPoint y: 249, distance: 14.4
click at [490, 246] on div at bounding box center [498, 248] width 38 height 21
click at [430, 321] on icon at bounding box center [429, 318] width 11 height 11
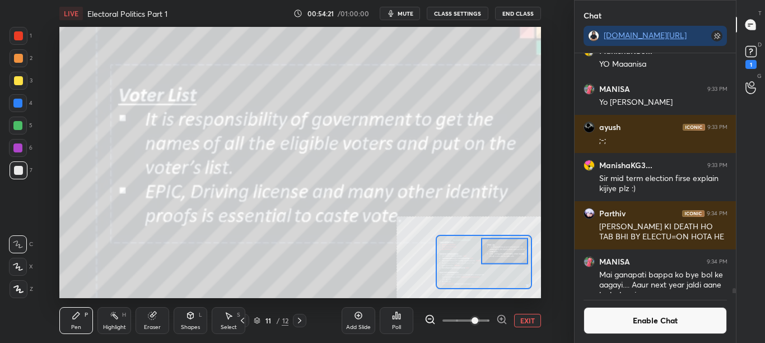
drag, startPoint x: 472, startPoint y: 265, endPoint x: 498, endPoint y: 259, distance: 25.9
click at [509, 249] on div at bounding box center [504, 251] width 47 height 26
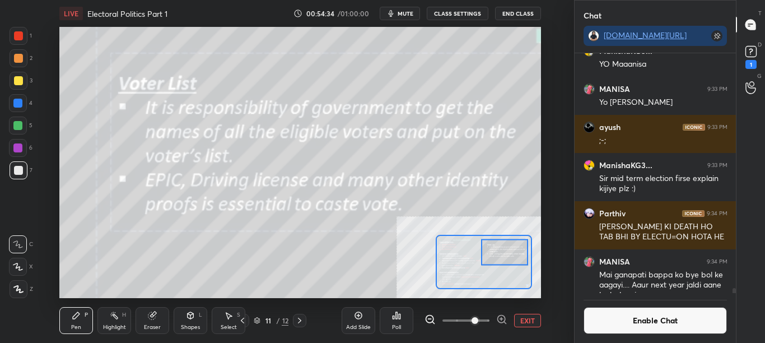
click at [642, 325] on button "Enable Chat" at bounding box center [655, 320] width 144 height 27
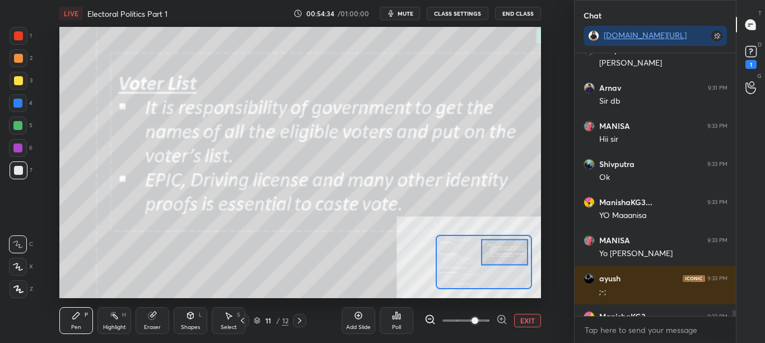
scroll to position [259, 158]
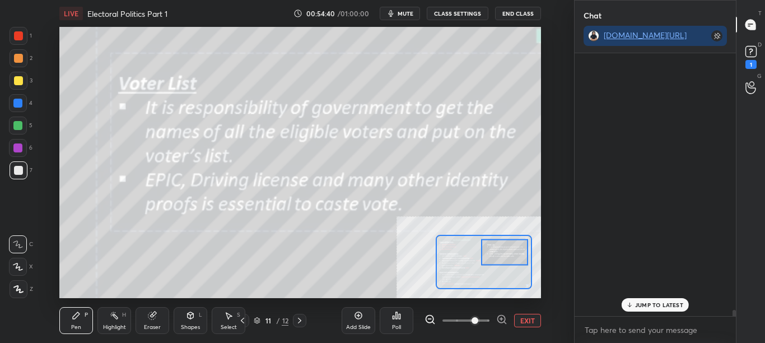
drag, startPoint x: 732, startPoint y: 311, endPoint x: 729, endPoint y: 316, distance: 6.3
click at [732, 319] on div "[PERSON_NAME] joined Nehansh 8:32 PM #1 [PERSON_NAME] joined [PERSON_NAME] 8:37…" at bounding box center [655, 197] width 162 height 289
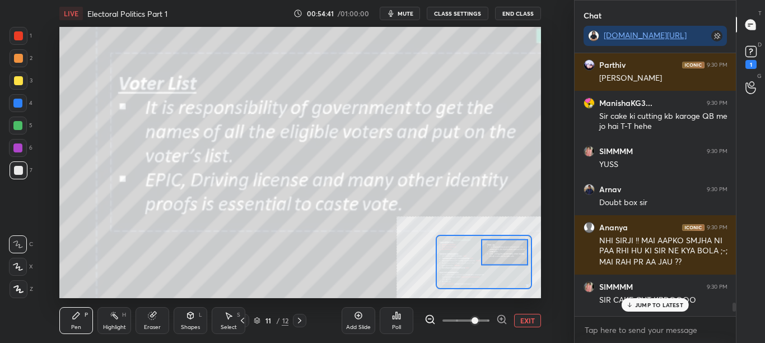
click at [668, 309] on div "JUMP TO LATEST" at bounding box center [654, 304] width 67 height 13
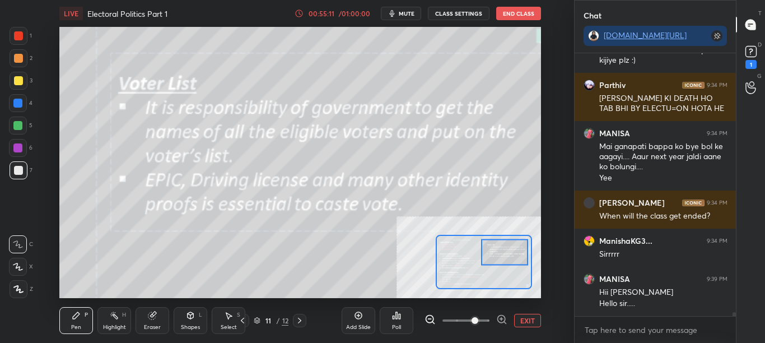
scroll to position [17121, 0]
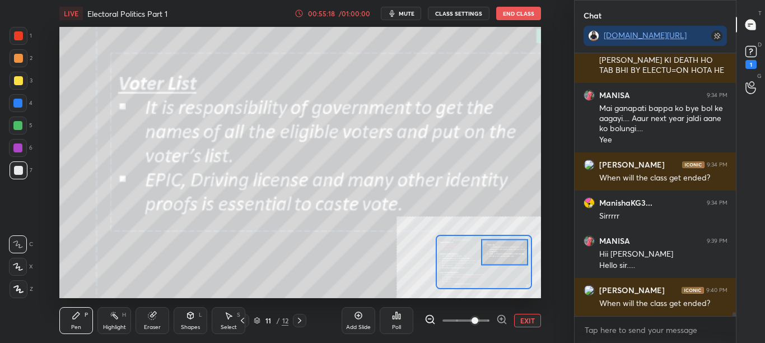
click at [526, 315] on button "EXIT" at bounding box center [527, 319] width 27 height 13
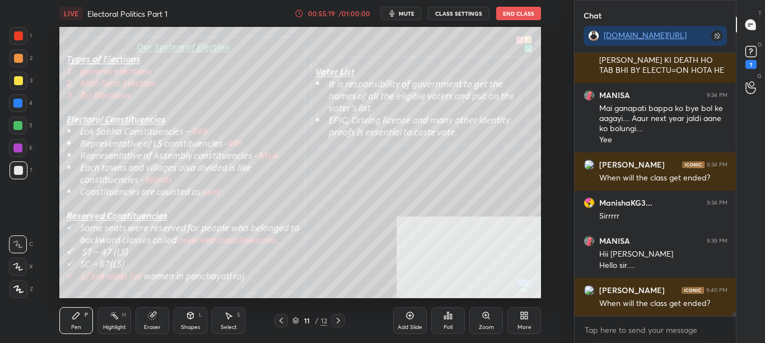
click at [487, 324] on div "Zoom" at bounding box center [486, 327] width 15 height 6
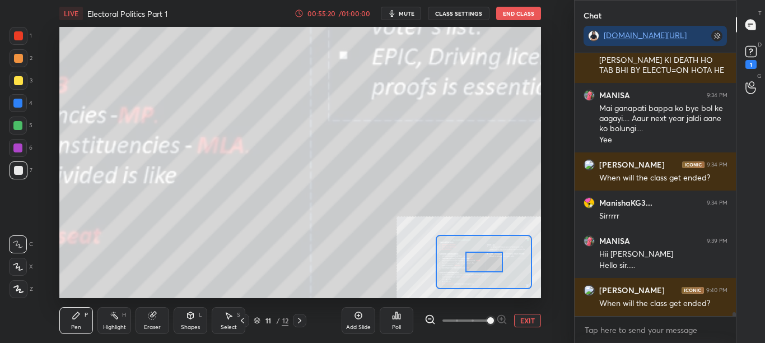
drag, startPoint x: 480, startPoint y: 261, endPoint x: 500, endPoint y: 261, distance: 19.6
click at [493, 262] on div at bounding box center [484, 261] width 38 height 21
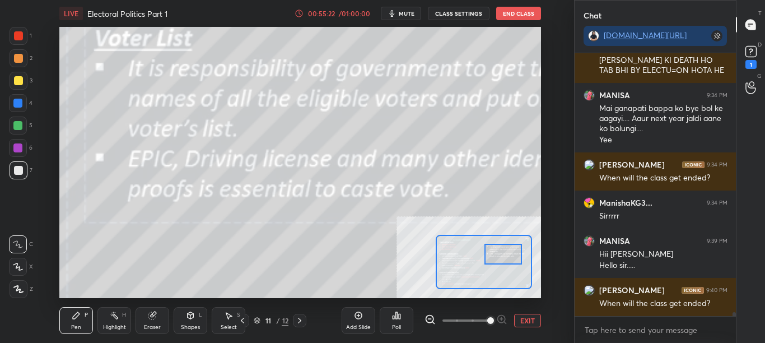
scroll to position [17159, 0]
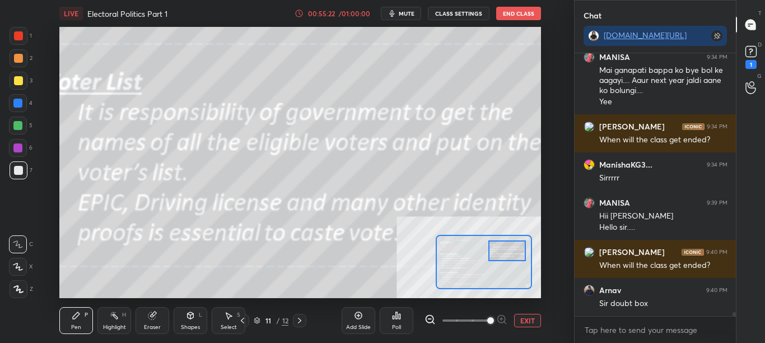
drag, startPoint x: 490, startPoint y: 266, endPoint x: 504, endPoint y: 238, distance: 30.8
click at [502, 250] on div at bounding box center [507, 250] width 38 height 21
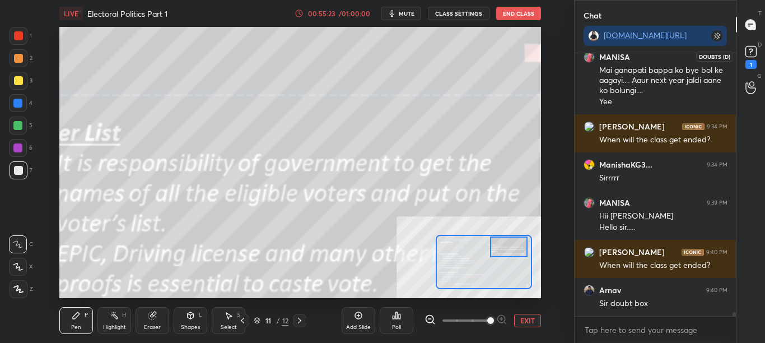
click at [755, 58] on icon at bounding box center [750, 51] width 17 height 17
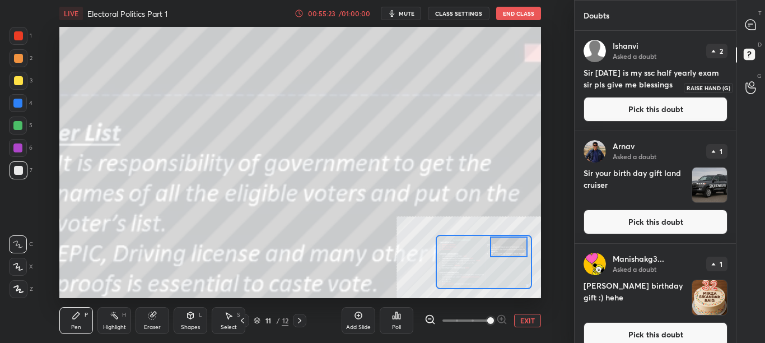
scroll to position [308, 158]
click at [698, 224] on button "Pick this doubt" at bounding box center [655, 221] width 144 height 25
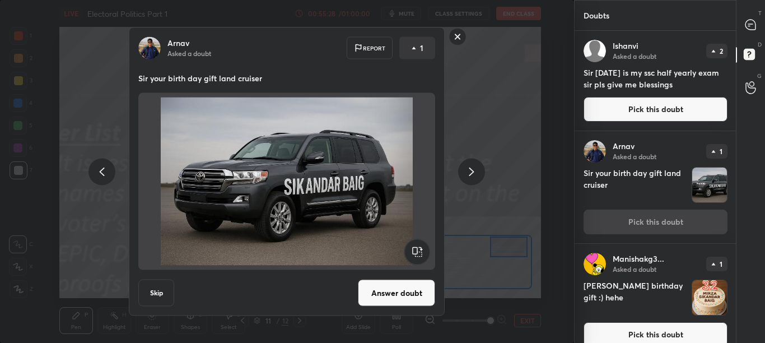
drag, startPoint x: 400, startPoint y: 297, endPoint x: 401, endPoint y: 285, distance: 11.8
click at [401, 297] on button "Answer doubt" at bounding box center [396, 292] width 77 height 27
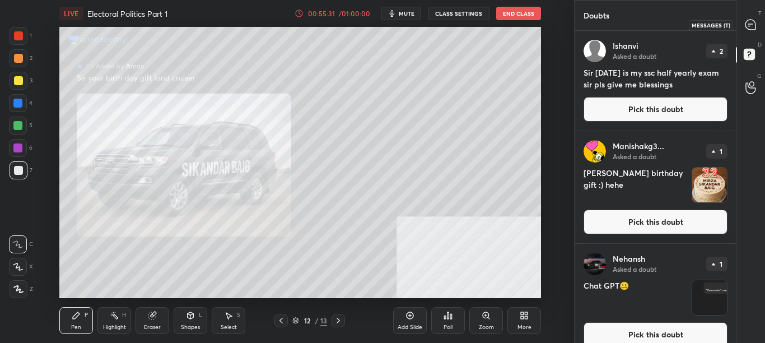
click at [755, 24] on icon at bounding box center [750, 25] width 10 height 10
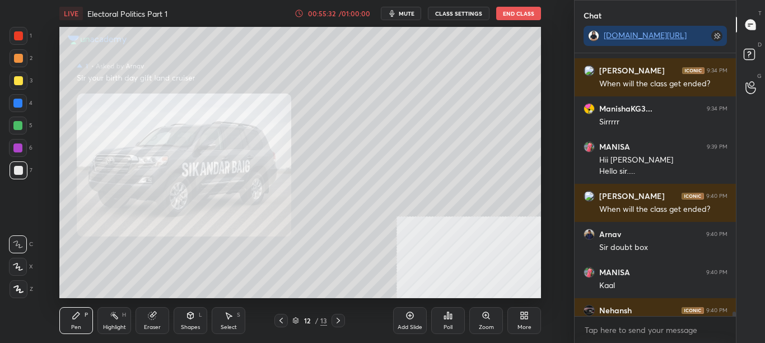
scroll to position [259, 158]
click at [485, 324] on div "Zoom" at bounding box center [486, 327] width 15 height 6
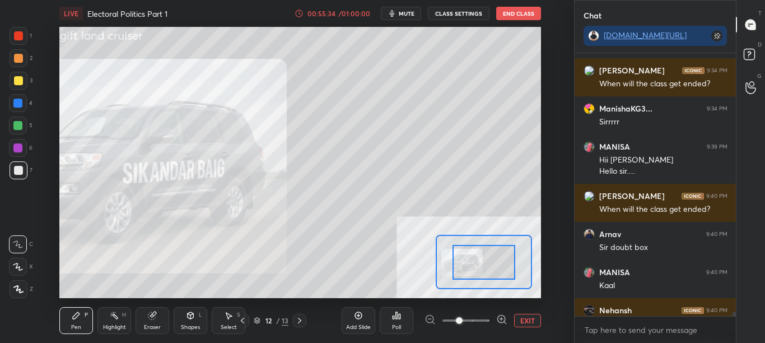
click at [486, 323] on span at bounding box center [465, 320] width 47 height 17
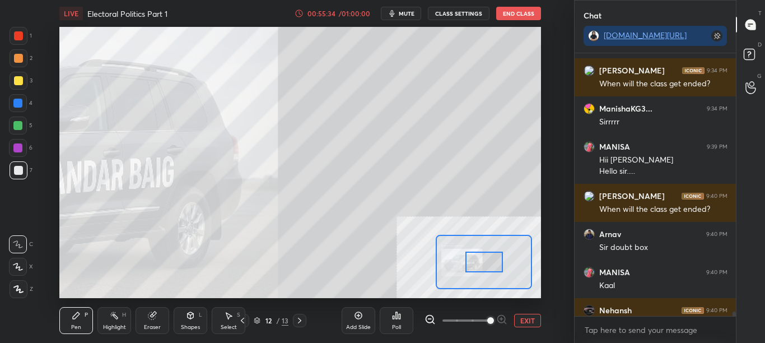
click at [488, 321] on span at bounding box center [490, 320] width 7 height 7
click at [477, 267] on div at bounding box center [484, 261] width 38 height 21
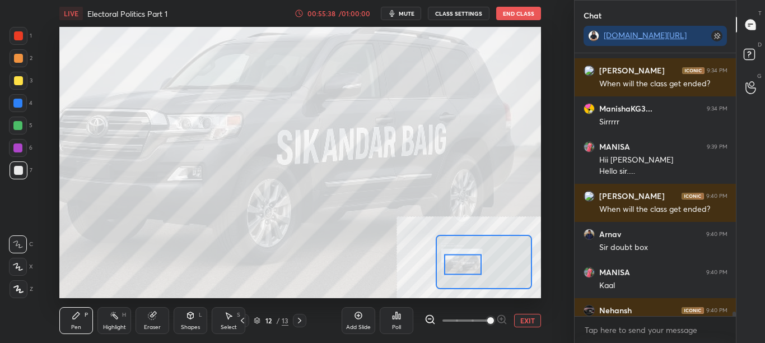
drag, startPoint x: 466, startPoint y: 271, endPoint x: 475, endPoint y: 259, distance: 14.4
click at [475, 259] on div at bounding box center [463, 264] width 38 height 21
click at [519, 319] on button "EXIT" at bounding box center [527, 319] width 27 height 13
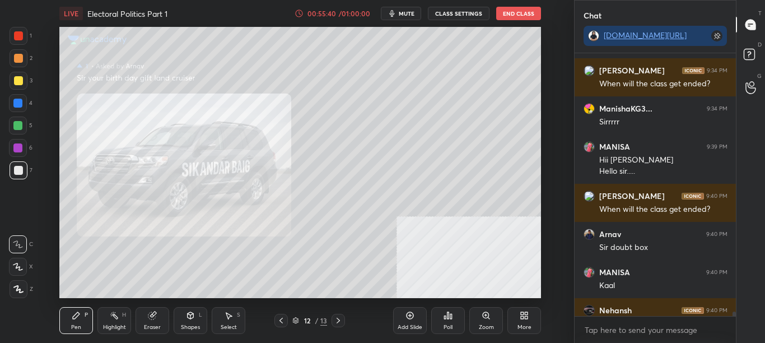
click at [733, 317] on div "[PERSON_NAME] 9:34 PM [PERSON_NAME] KI DEATH HO TAB BHI BY ELECTU=ON HOTA HE MA…" at bounding box center [655, 197] width 162 height 289
click at [283, 320] on icon at bounding box center [281, 320] width 9 height 9
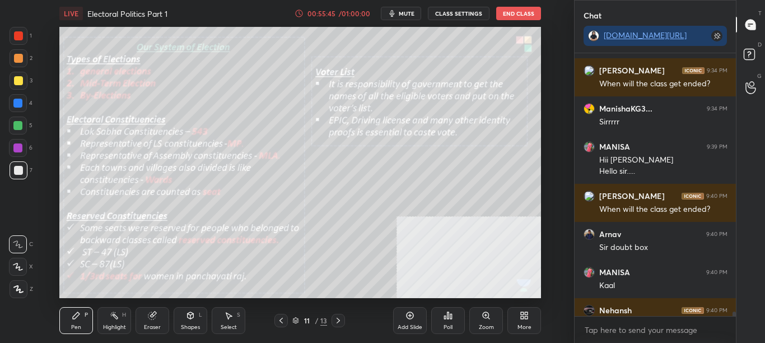
click at [733, 311] on div at bounding box center [732, 184] width 7 height 263
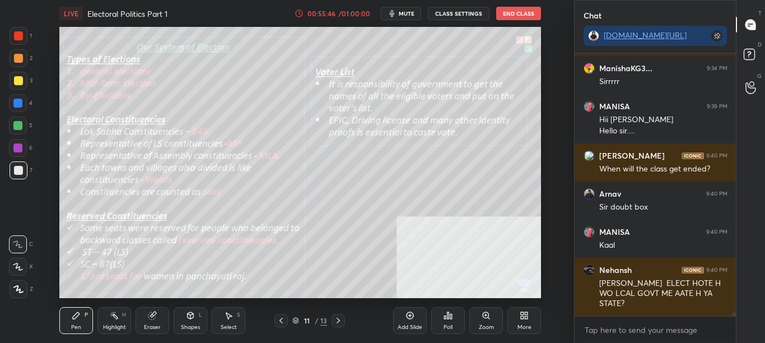
click at [734, 315] on div at bounding box center [733, 316] width 3 height 9
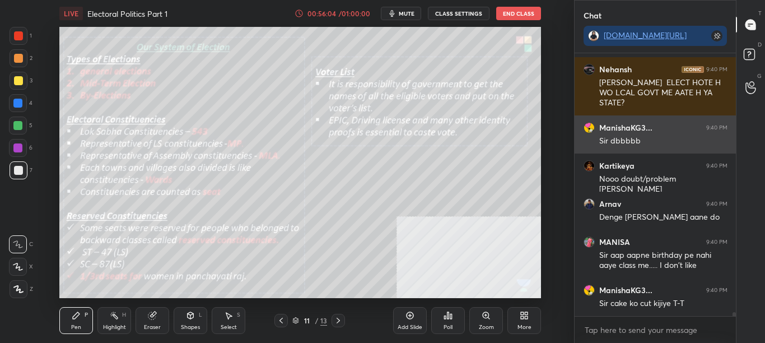
scroll to position [17510, 0]
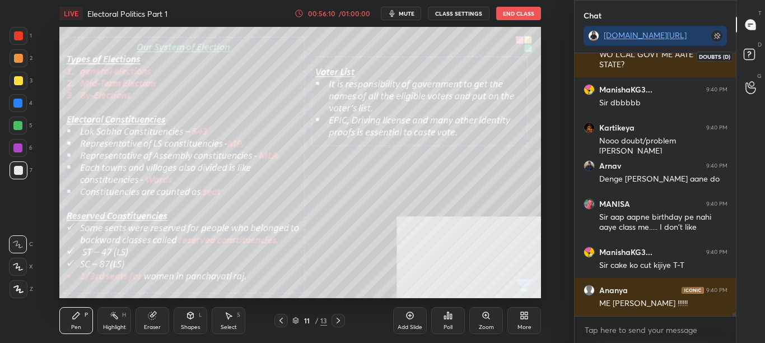
click at [757, 47] on icon at bounding box center [751, 56] width 20 height 20
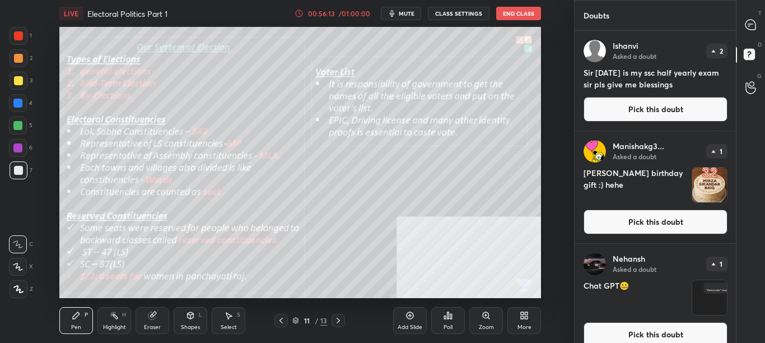
scroll to position [13, 0]
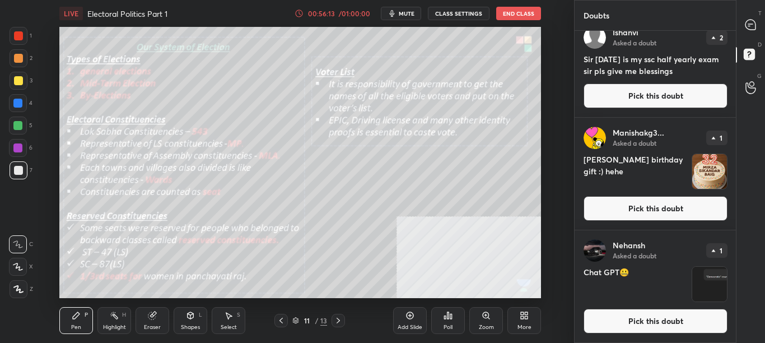
click at [761, 28] on div at bounding box center [750, 25] width 22 height 20
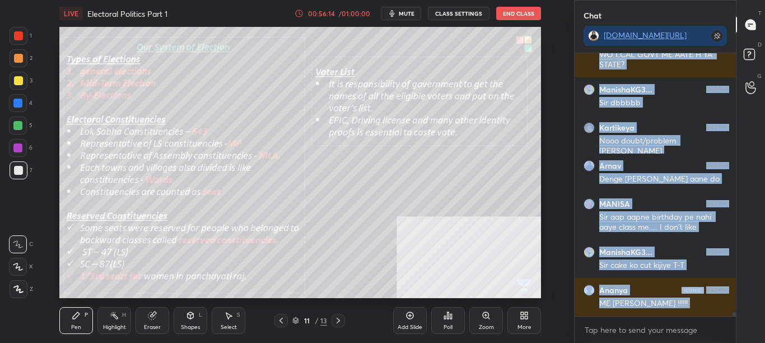
scroll to position [259, 158]
click at [675, 327] on textarea at bounding box center [655, 330] width 144 height 18
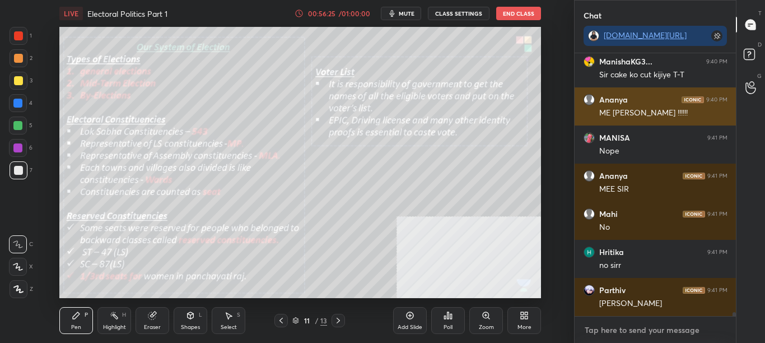
scroll to position [17739, 0]
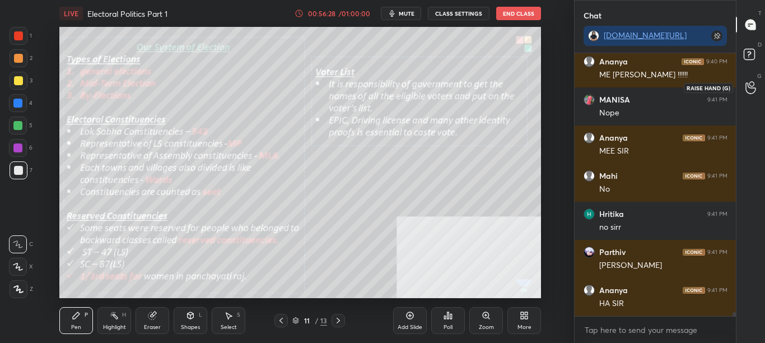
click at [750, 86] on icon at bounding box center [750, 87] width 11 height 13
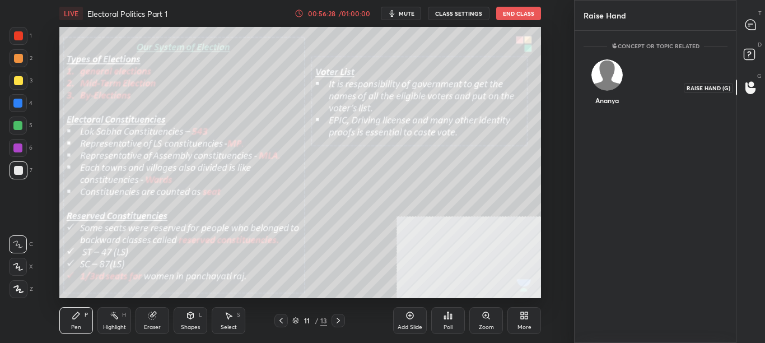
scroll to position [308, 158]
click at [612, 83] on div "[PERSON_NAME] INVITE" at bounding box center [607, 87] width 48 height 71
click at [755, 61] on icon at bounding box center [751, 56] width 20 height 20
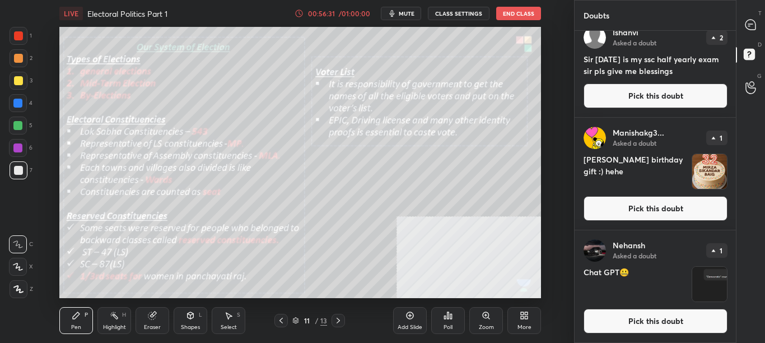
scroll to position [4, 4]
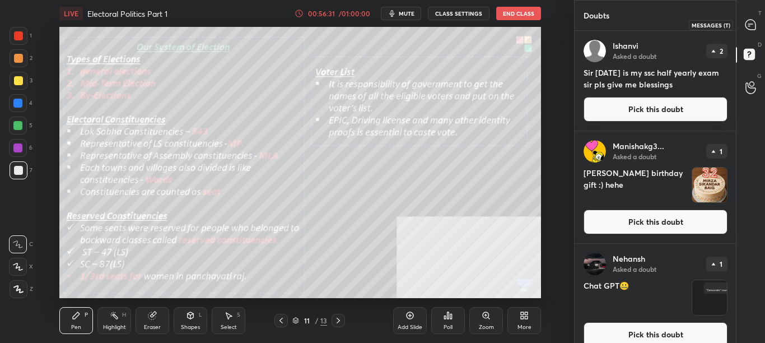
drag, startPoint x: 750, startPoint y: 22, endPoint x: 740, endPoint y: 63, distance: 41.5
click at [750, 23] on icon at bounding box center [750, 25] width 10 height 10
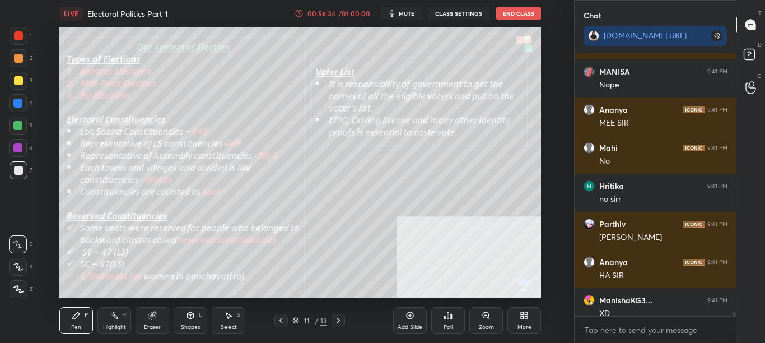
scroll to position [17777, 0]
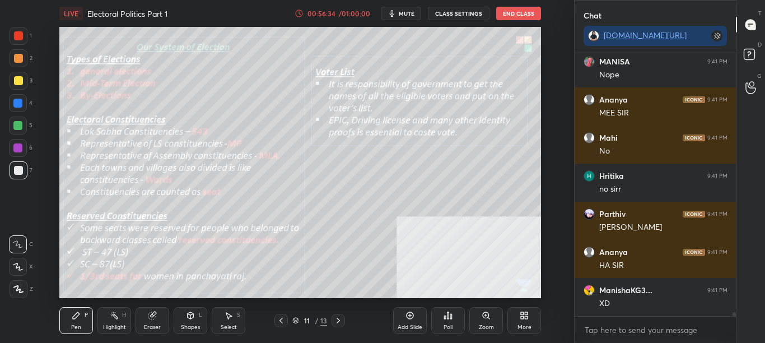
click at [732, 319] on div "[PERSON_NAME] 9:40 PM ME SIRJI RAH !!!!!! MANISA 9:41 PM Nope [PERSON_NAME] 9:4…" at bounding box center [655, 197] width 162 height 289
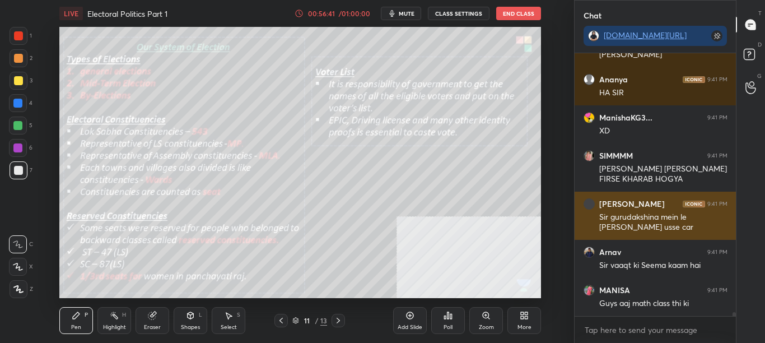
scroll to position [17987, 0]
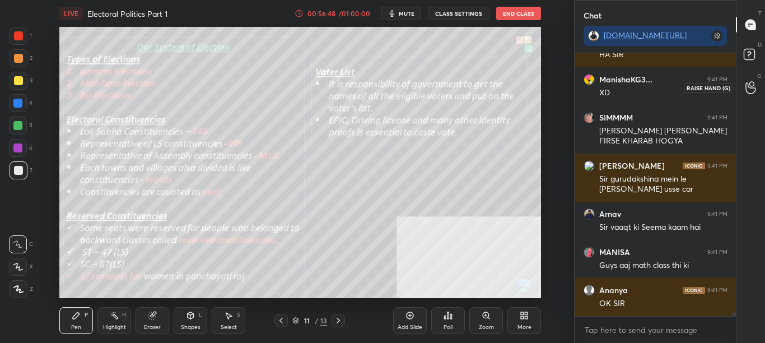
click at [760, 91] on div at bounding box center [750, 87] width 22 height 20
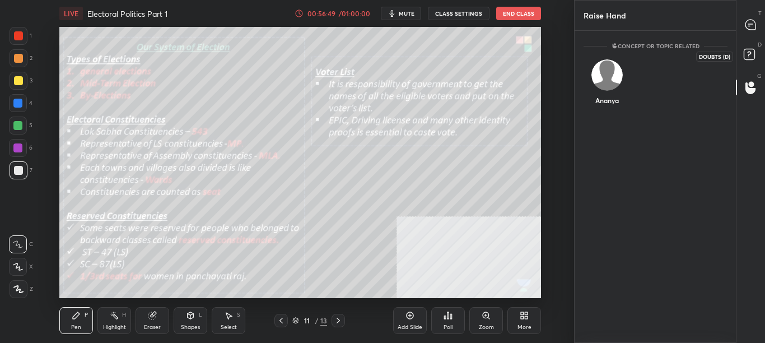
click at [758, 59] on icon at bounding box center [751, 56] width 20 height 20
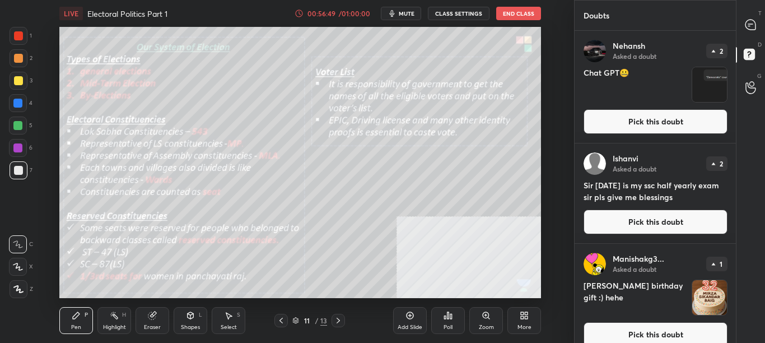
scroll to position [308, 158]
click at [757, 89] on div at bounding box center [750, 87] width 22 height 20
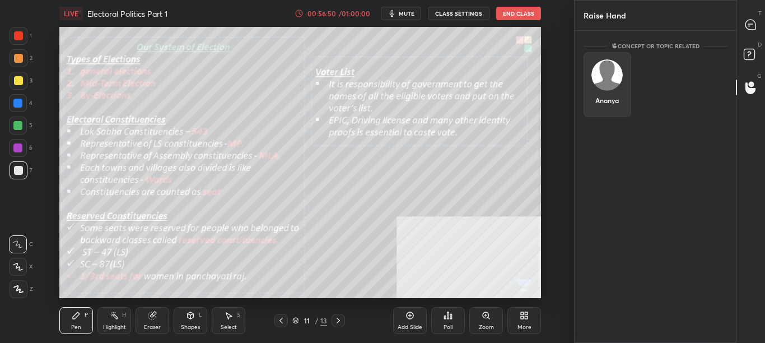
click at [604, 82] on div "Ananya" at bounding box center [607, 84] width 48 height 65
click at [610, 107] on button "INVITE" at bounding box center [607, 108] width 38 height 15
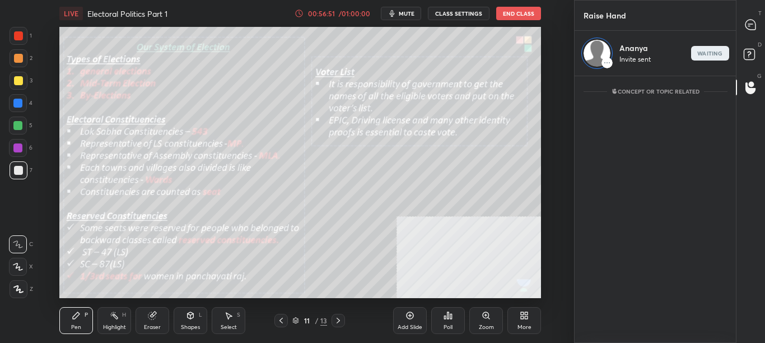
scroll to position [263, 158]
click at [754, 55] on rect at bounding box center [748, 54] width 11 height 11
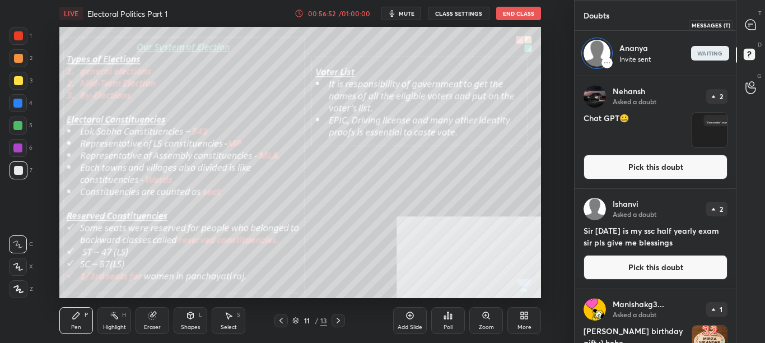
click at [758, 20] on div at bounding box center [750, 25] width 22 height 20
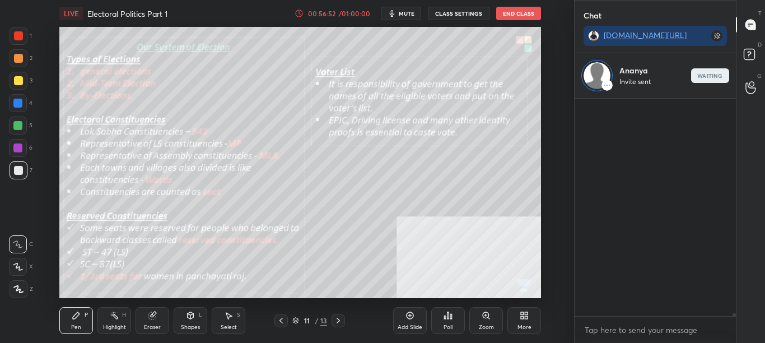
scroll to position [4, 4]
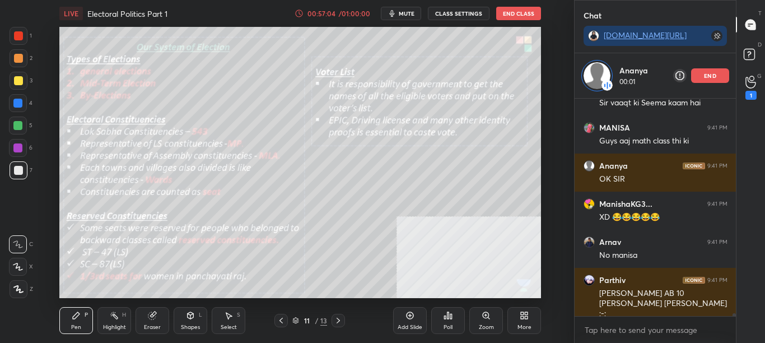
click at [410, 15] on span "mute" at bounding box center [407, 14] width 16 height 8
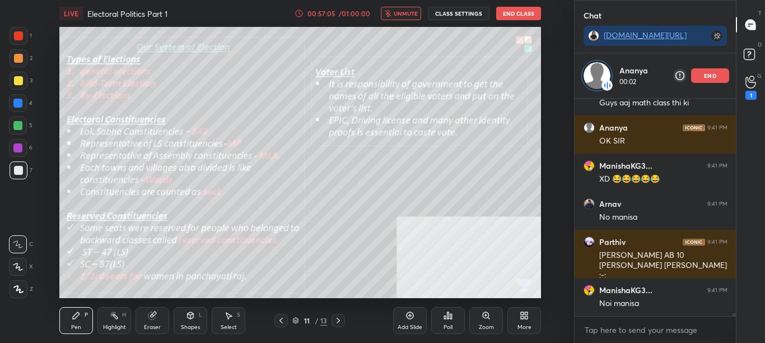
click at [411, 13] on span "unmute" at bounding box center [406, 14] width 24 height 8
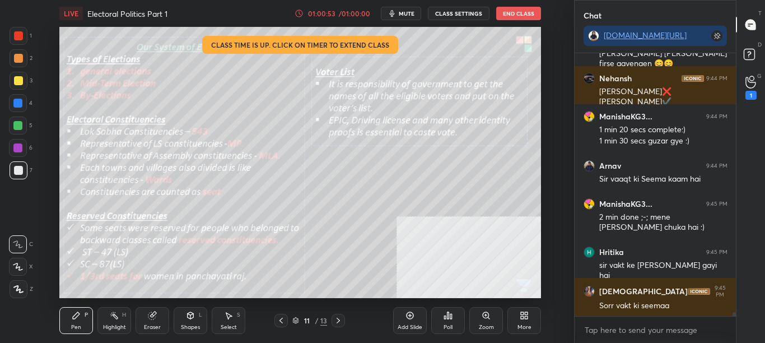
scroll to position [17765, 0]
click at [524, 318] on icon at bounding box center [523, 315] width 9 height 9
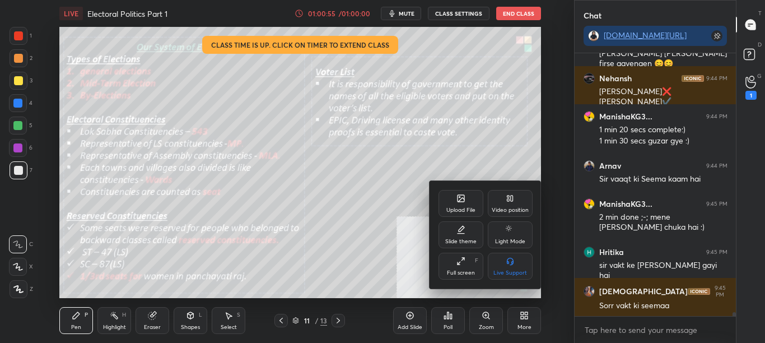
click at [467, 198] on div "Upload File" at bounding box center [460, 203] width 45 height 27
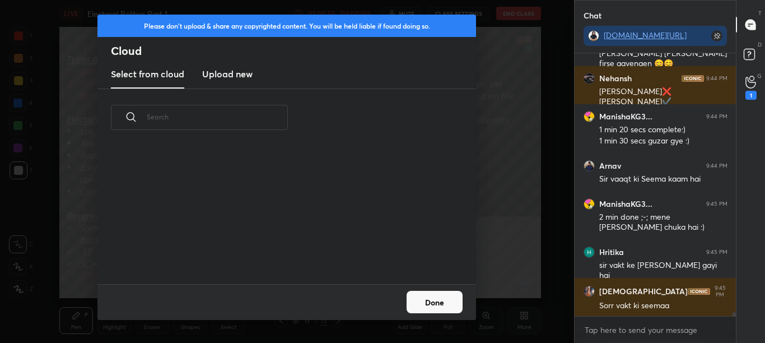
scroll to position [138, 359]
click at [241, 78] on h3 "Upload new" at bounding box center [227, 73] width 50 height 13
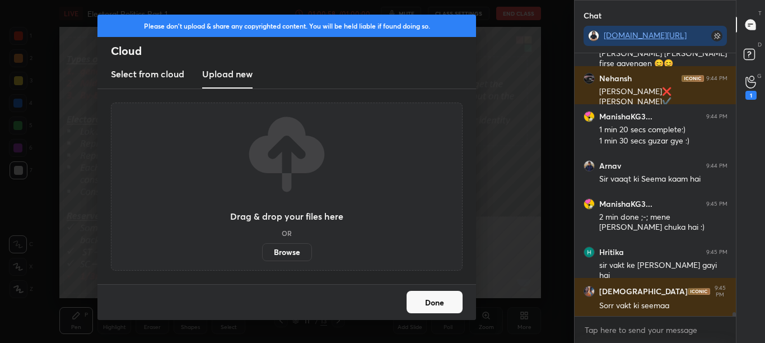
click at [306, 259] on label "Browse" at bounding box center [287, 252] width 50 height 18
click at [262, 259] on input "Browse" at bounding box center [262, 252] width 0 height 18
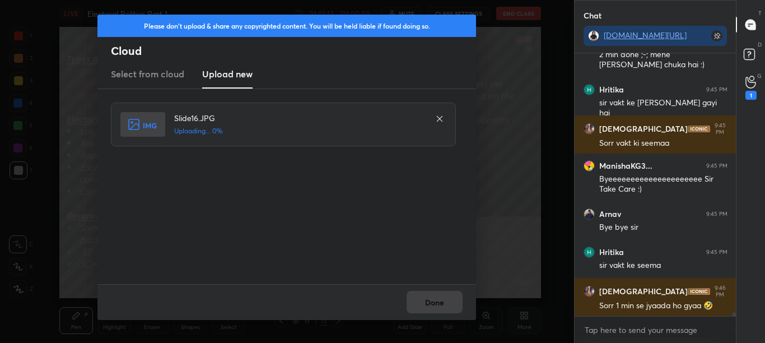
scroll to position [17965, 0]
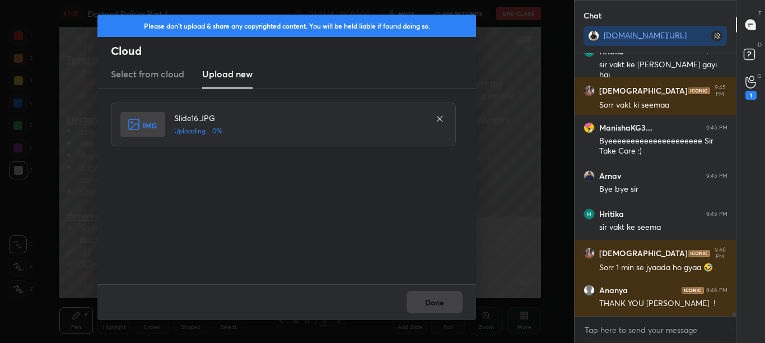
click at [457, 299] on div "Done" at bounding box center [286, 302] width 378 height 36
click at [455, 301] on div "Done" at bounding box center [286, 302] width 378 height 36
click at [452, 303] on div "Done" at bounding box center [286, 302] width 378 height 36
click at [445, 303] on div "Done" at bounding box center [286, 302] width 378 height 36
click at [445, 302] on div "Done" at bounding box center [286, 302] width 378 height 36
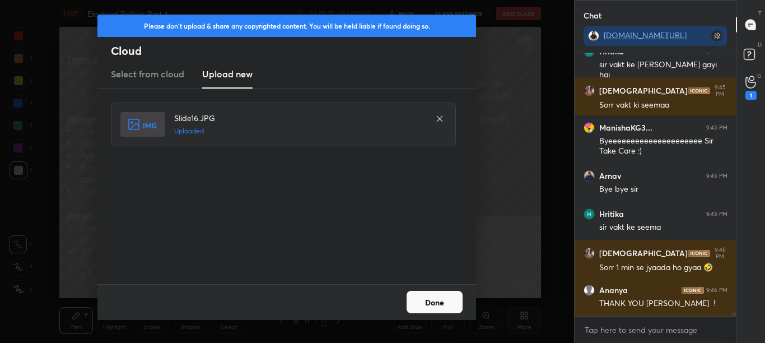
click at [446, 303] on button "Done" at bounding box center [434, 302] width 56 height 22
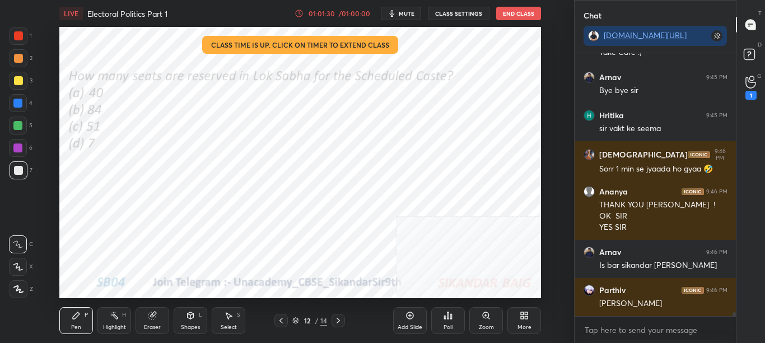
scroll to position [18102, 0]
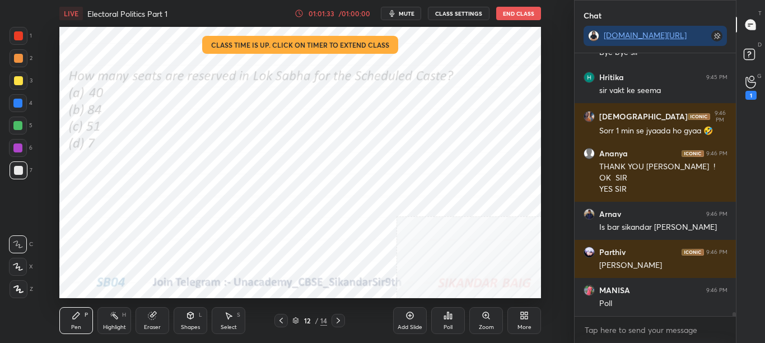
click at [454, 327] on div "Poll" at bounding box center [448, 320] width 34 height 27
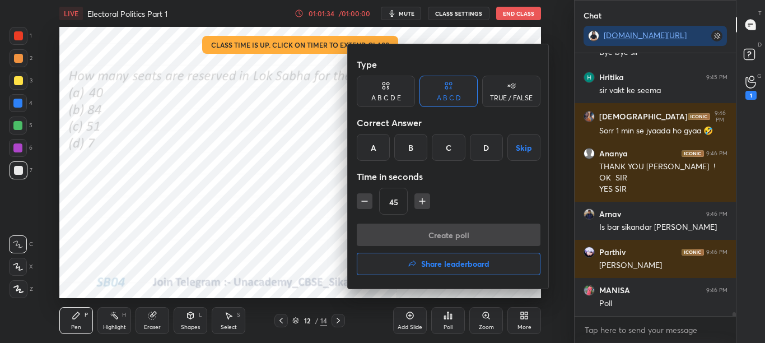
click at [401, 146] on div "B" at bounding box center [410, 147] width 33 height 27
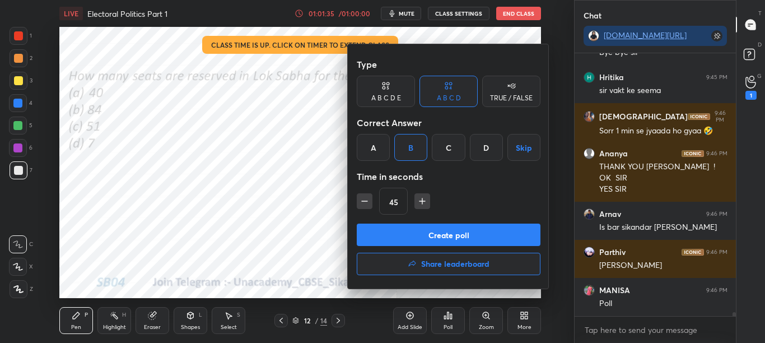
click at [419, 241] on button "Create poll" at bounding box center [449, 234] width 184 height 22
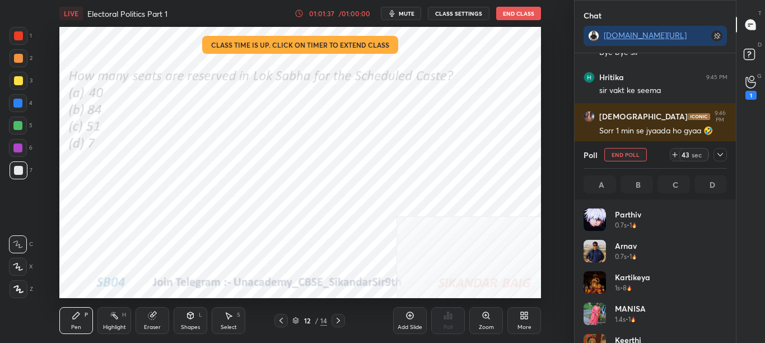
scroll to position [4, 4]
click at [722, 152] on icon at bounding box center [719, 154] width 9 height 9
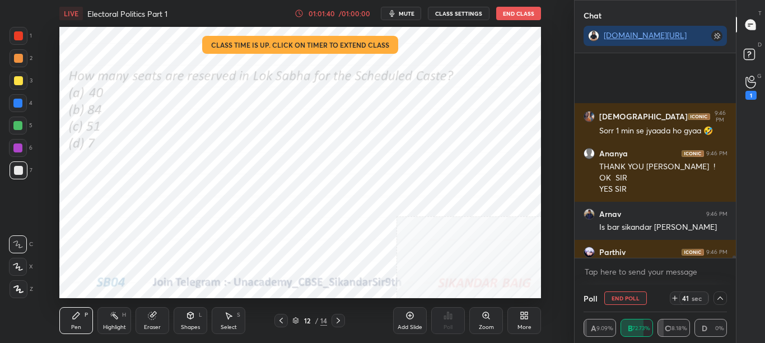
scroll to position [18208, 0]
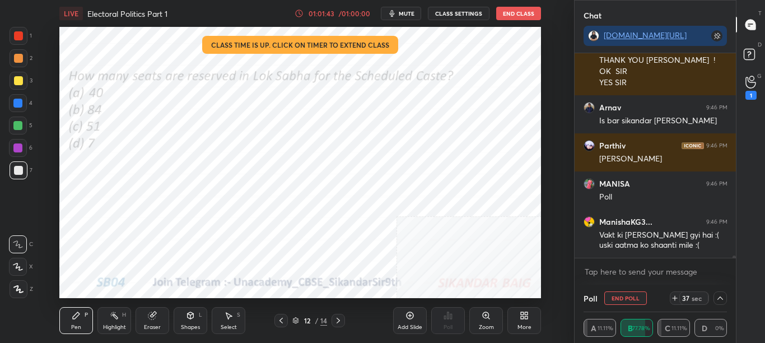
drag, startPoint x: 733, startPoint y: 256, endPoint x: 730, endPoint y: 269, distance: 12.8
click at [732, 268] on div "[DEMOGRAPHIC_DATA] 9:46 PM Sorr 1 min se jyaada ho gyaa 🤣 [PERSON_NAME] 9:46 PM…" at bounding box center [655, 168] width 162 height 231
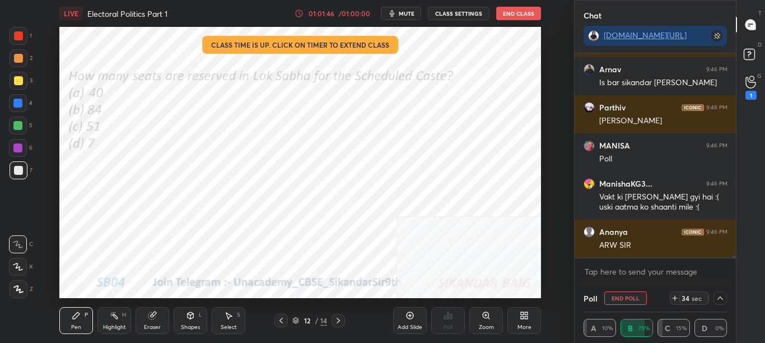
click at [719, 295] on icon at bounding box center [719, 297] width 9 height 9
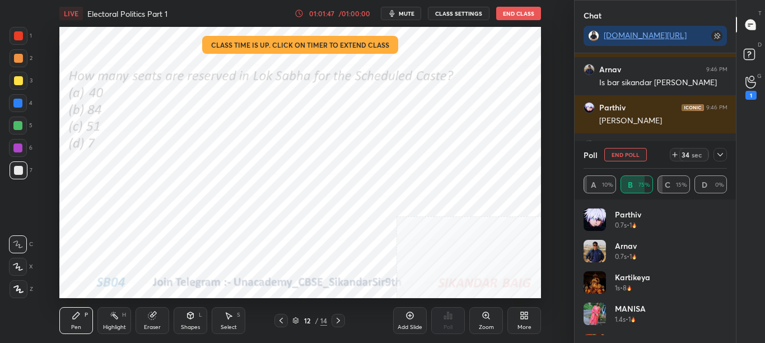
scroll to position [131, 140]
click at [722, 157] on icon at bounding box center [719, 154] width 9 height 9
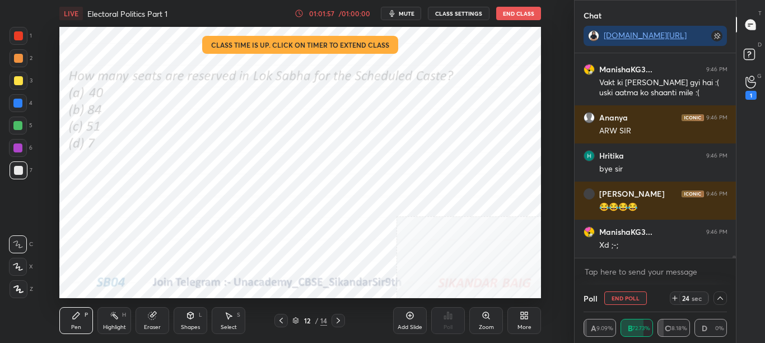
scroll to position [18398, 0]
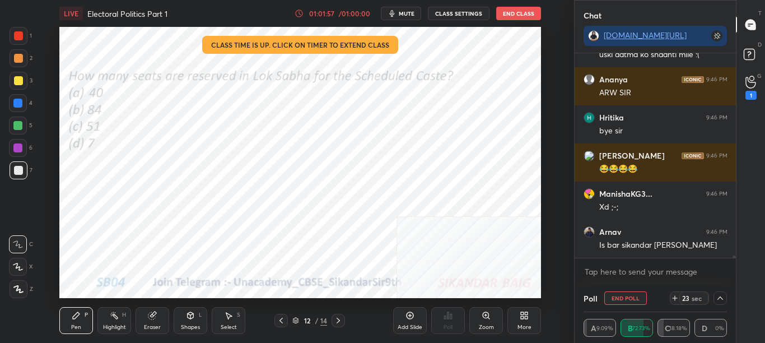
click at [720, 299] on icon at bounding box center [719, 297] width 9 height 9
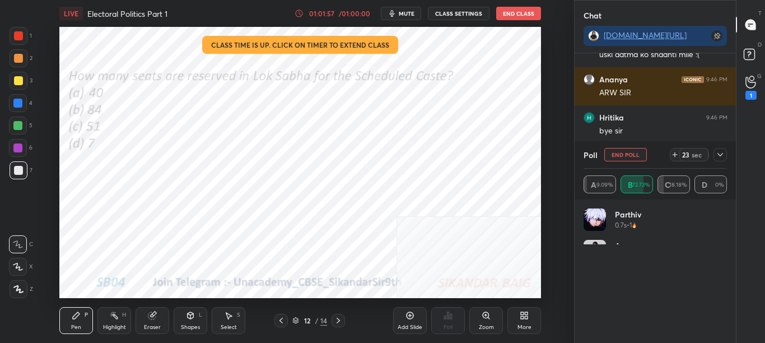
scroll to position [131, 140]
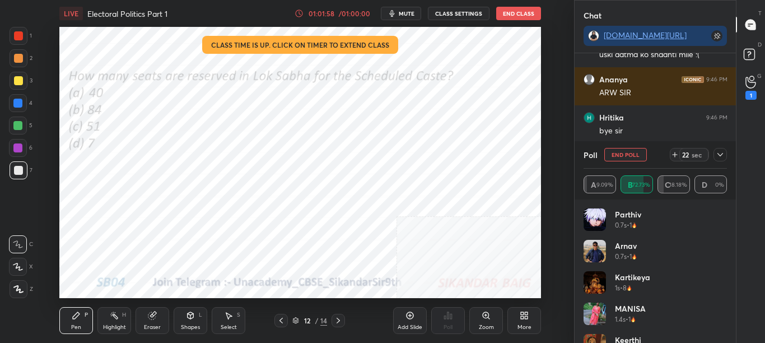
click at [719, 156] on icon at bounding box center [719, 154] width 9 height 9
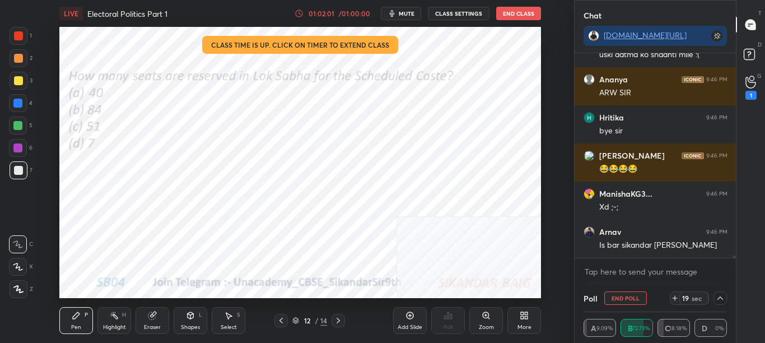
click at [735, 258] on div "Chat [DOMAIN_NAME][URL] MANISA 9:46 PM Poll ManishaKG3... 9:46 PM Vakt ki [PERS…" at bounding box center [669, 171] width 191 height 343
click at [733, 259] on div "MANISA 9:46 PM Poll ManishaKG3... 9:46 PM Vakt ki [PERSON_NAME] gyi hai :( uski…" at bounding box center [655, 168] width 162 height 231
click at [720, 296] on icon at bounding box center [719, 297] width 9 height 9
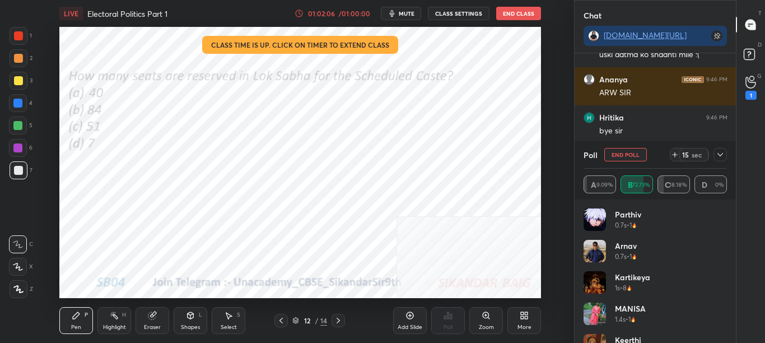
click at [722, 156] on icon at bounding box center [719, 154] width 9 height 9
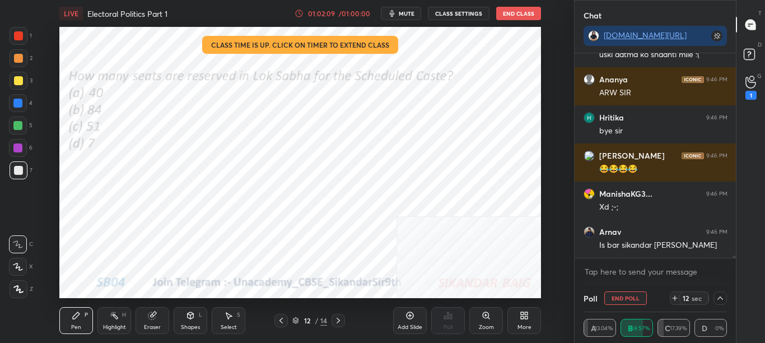
click at [734, 260] on div "MANISA 9:46 PM Poll ManishaKG3... 9:46 PM Vakt ki [PERSON_NAME] gyi hai :( uski…" at bounding box center [655, 168] width 162 height 231
click at [720, 295] on icon at bounding box center [719, 297] width 9 height 9
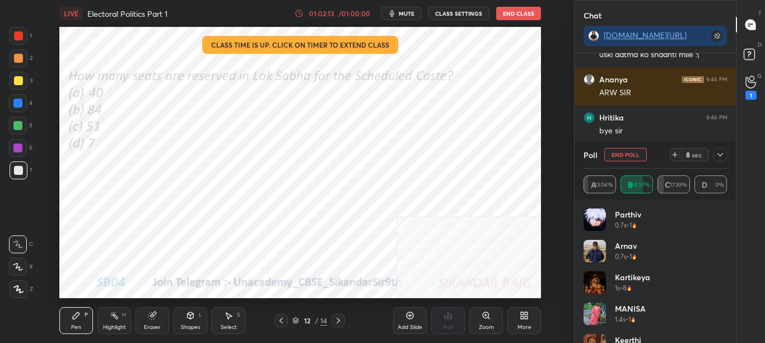
click at [718, 152] on icon at bounding box center [719, 154] width 9 height 9
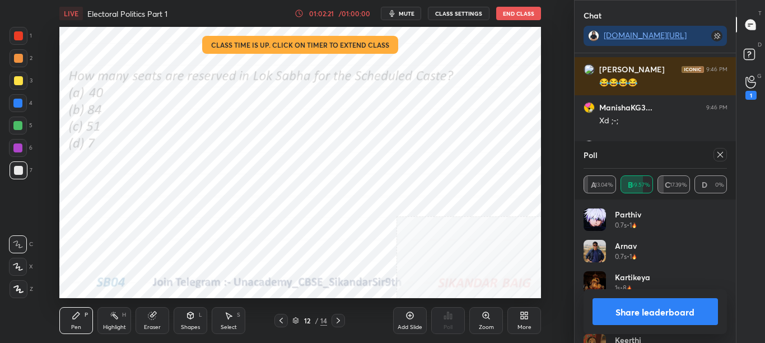
click at [685, 308] on button "Share leaderboard" at bounding box center [655, 311] width 126 height 27
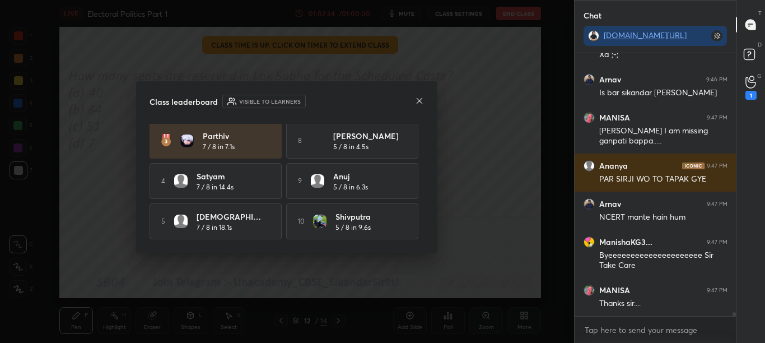
click at [425, 100] on div "Class leaderboard Visible to learners [PERSON_NAME] 8 / 8 in 1.3s 6 [PERSON_NAM…" at bounding box center [286, 166] width 301 height 171
click at [422, 100] on icon at bounding box center [419, 100] width 9 height 9
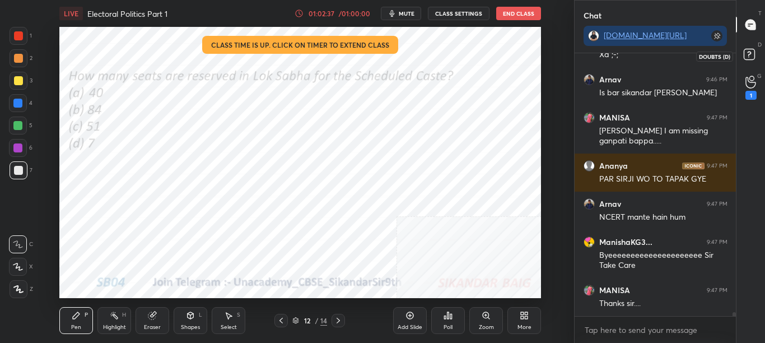
click at [762, 55] on div "D Doubts (D)" at bounding box center [750, 55] width 29 height 31
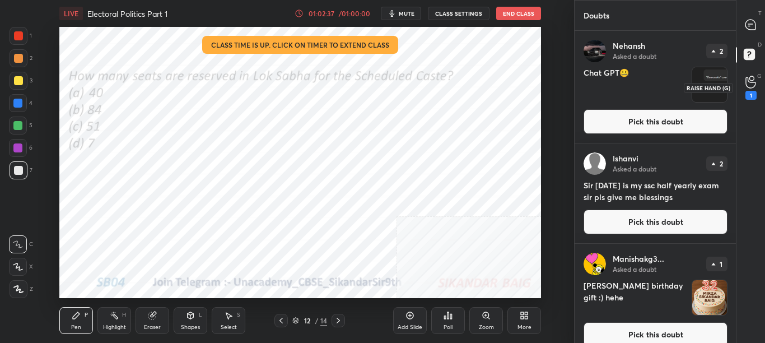
click at [758, 85] on div "1" at bounding box center [750, 87] width 22 height 20
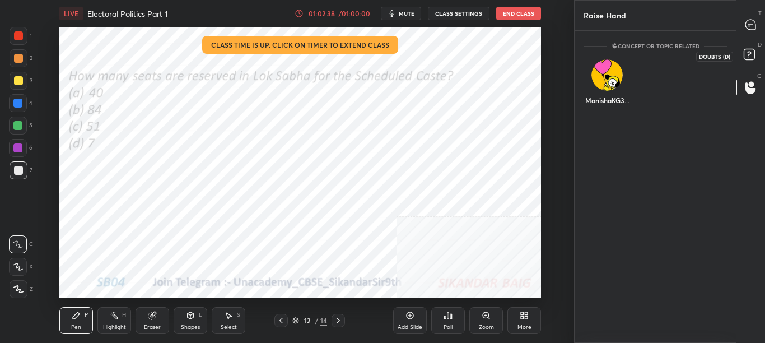
click at [753, 45] on div "D Doubts (D)" at bounding box center [750, 55] width 29 height 31
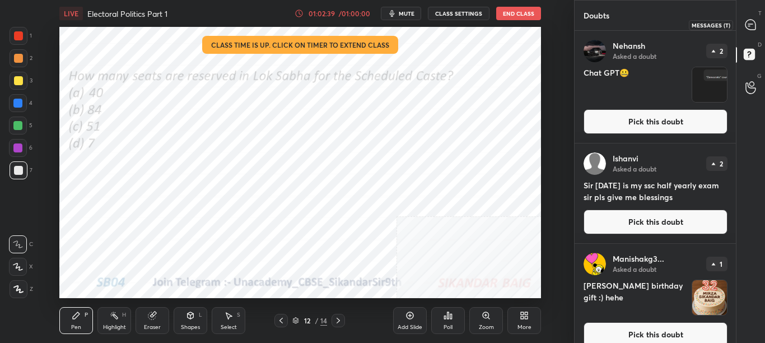
click at [753, 15] on div at bounding box center [750, 25] width 22 height 20
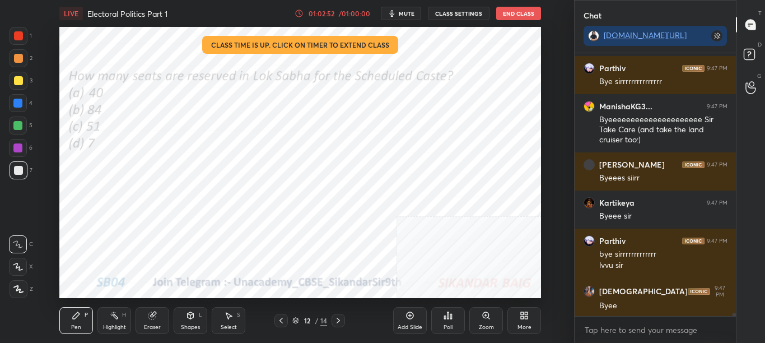
click at [516, 10] on button "End Class" at bounding box center [518, 13] width 45 height 13
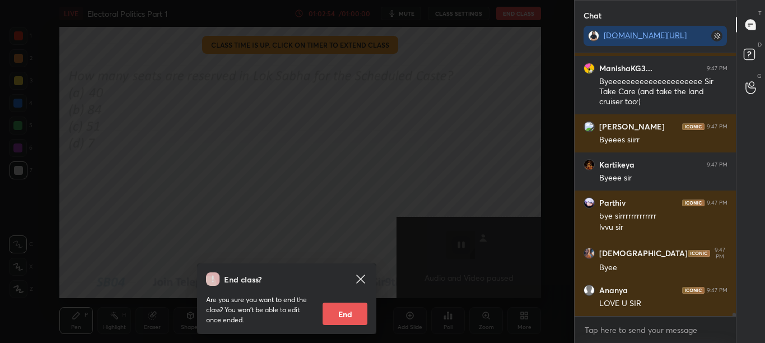
click at [346, 315] on button "End" at bounding box center [344, 313] width 45 height 22
type textarea "x"
